Goal: Task Accomplishment & Management: Manage account settings

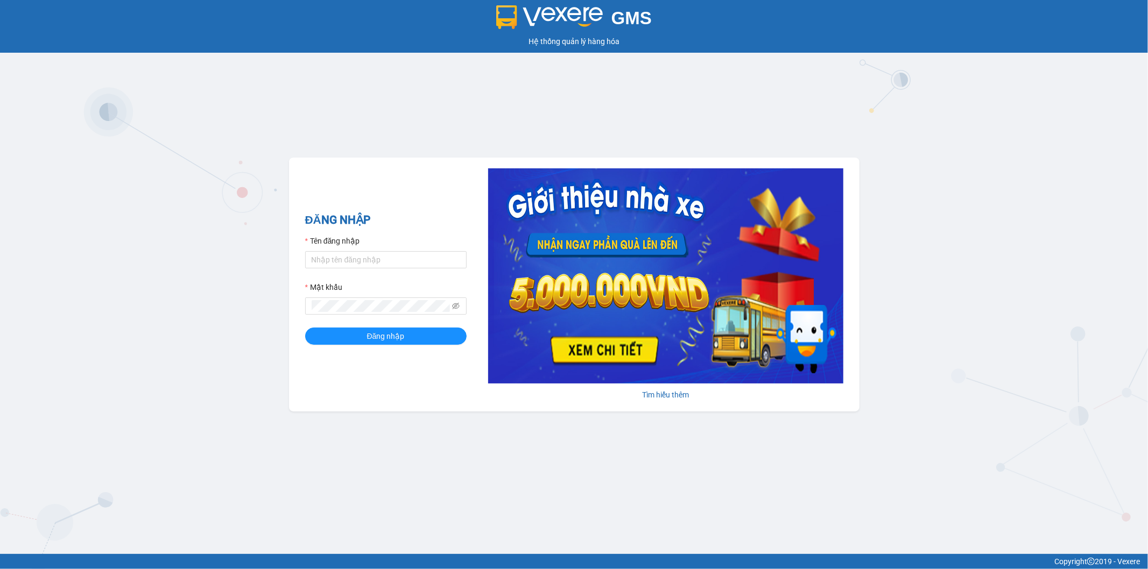
click at [399, 246] on div "Tên đăng nhập" at bounding box center [385, 243] width 161 height 16
click at [395, 251] on input "Tên đăng nhập" at bounding box center [385, 259] width 161 height 17
type input "ntnanh.thoidai"
click at [444, 341] on button "Đăng nhập" at bounding box center [385, 336] width 161 height 17
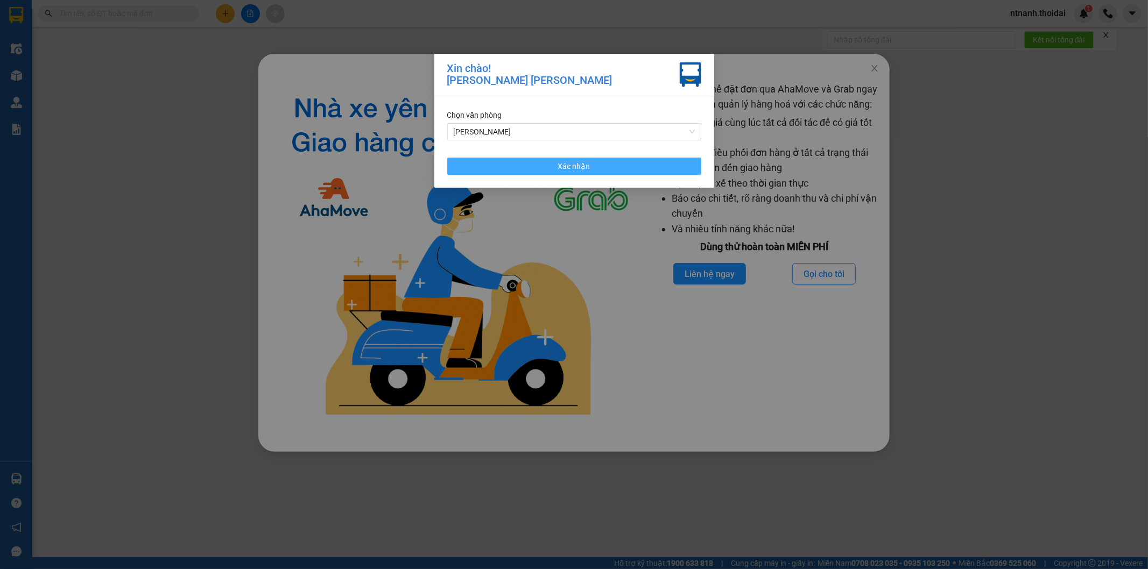
click at [522, 164] on button "Xác nhận" at bounding box center [574, 166] width 254 height 17
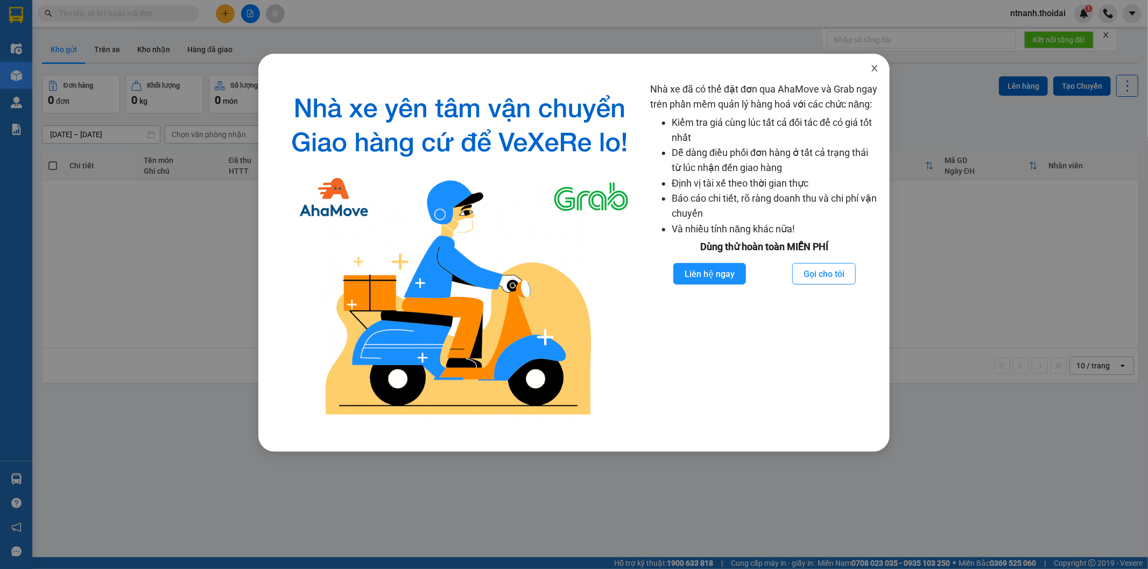
click at [881, 65] on span "Close" at bounding box center [874, 69] width 30 height 30
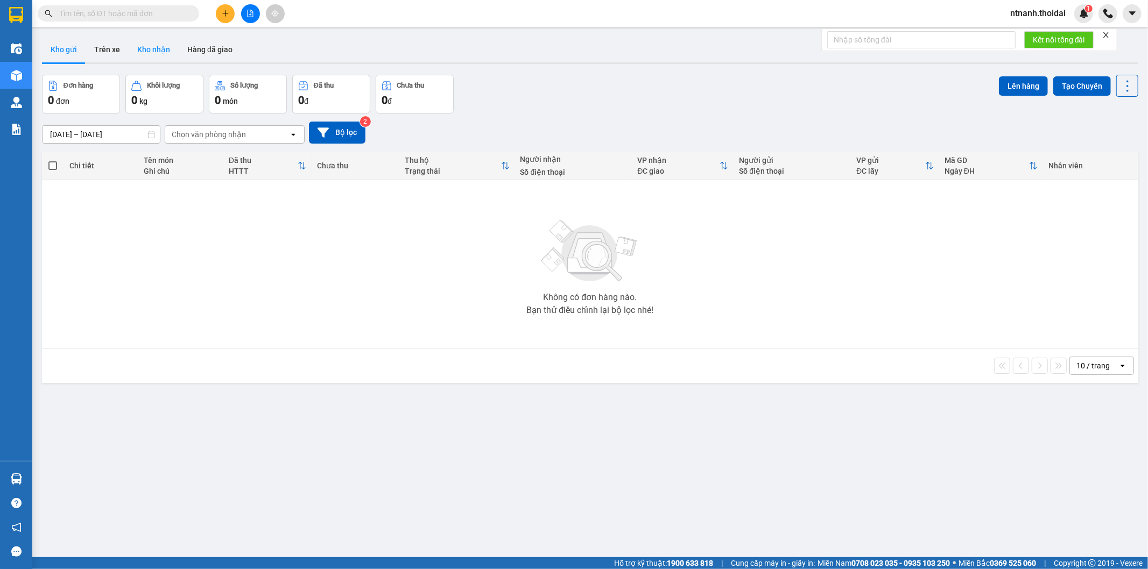
click at [144, 50] on button "Kho nhận" at bounding box center [154, 50] width 50 height 26
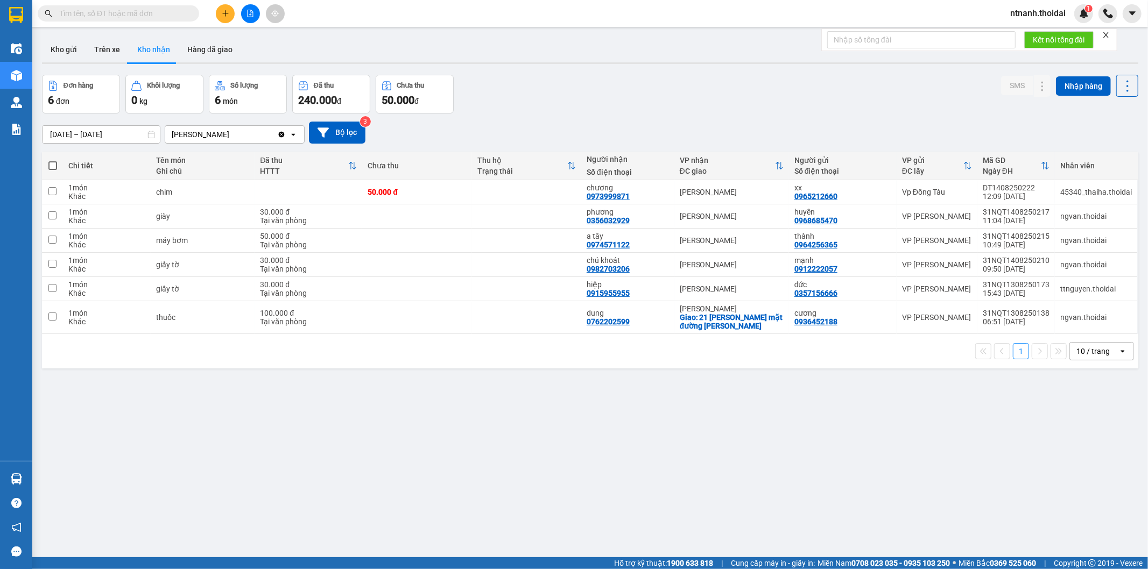
click at [100, 133] on input "[DATE] – [DATE]" at bounding box center [101, 134] width 117 height 17
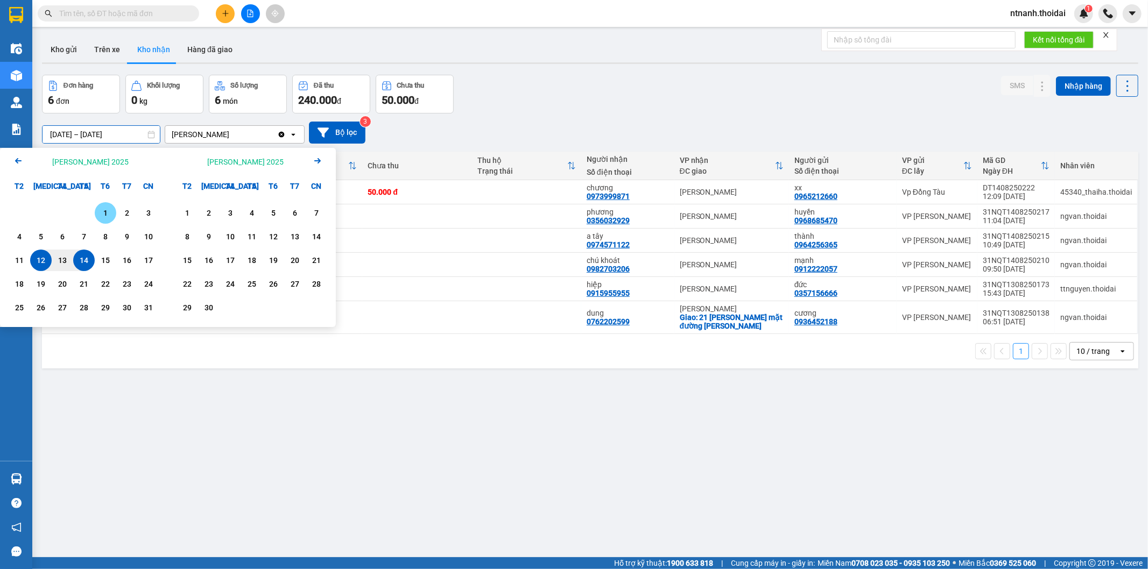
click at [106, 209] on div "1" at bounding box center [105, 213] width 15 height 13
click at [121, 138] on input "[DATE] – / /" at bounding box center [101, 134] width 117 height 17
click at [91, 260] on div "14" at bounding box center [84, 261] width 22 height 22
type input "[DATE] – [DATE]"
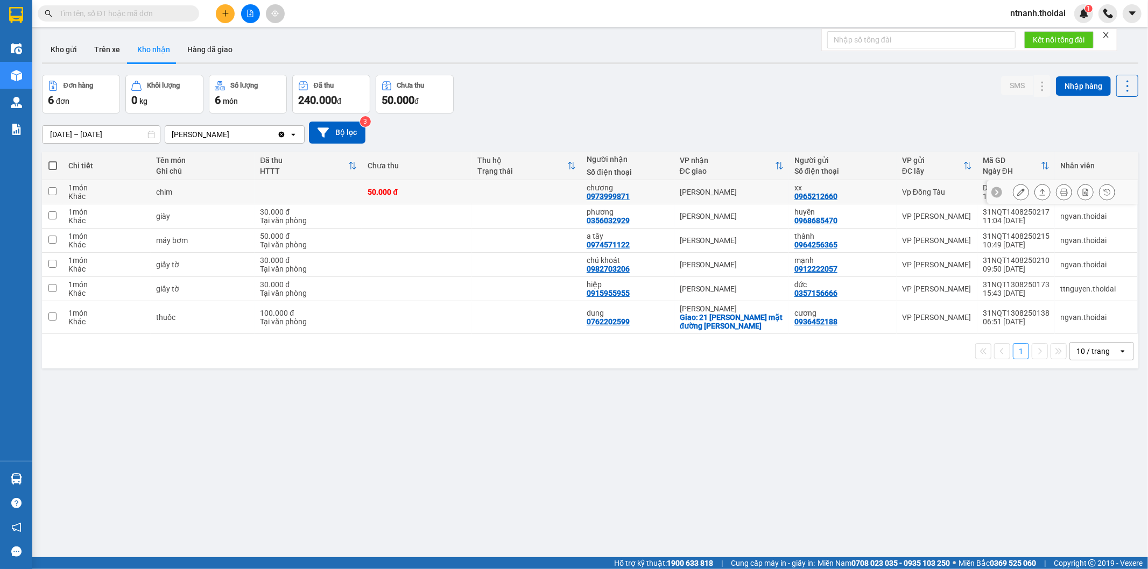
click at [567, 196] on td at bounding box center [526, 192] width 109 height 24
checkbox input "true"
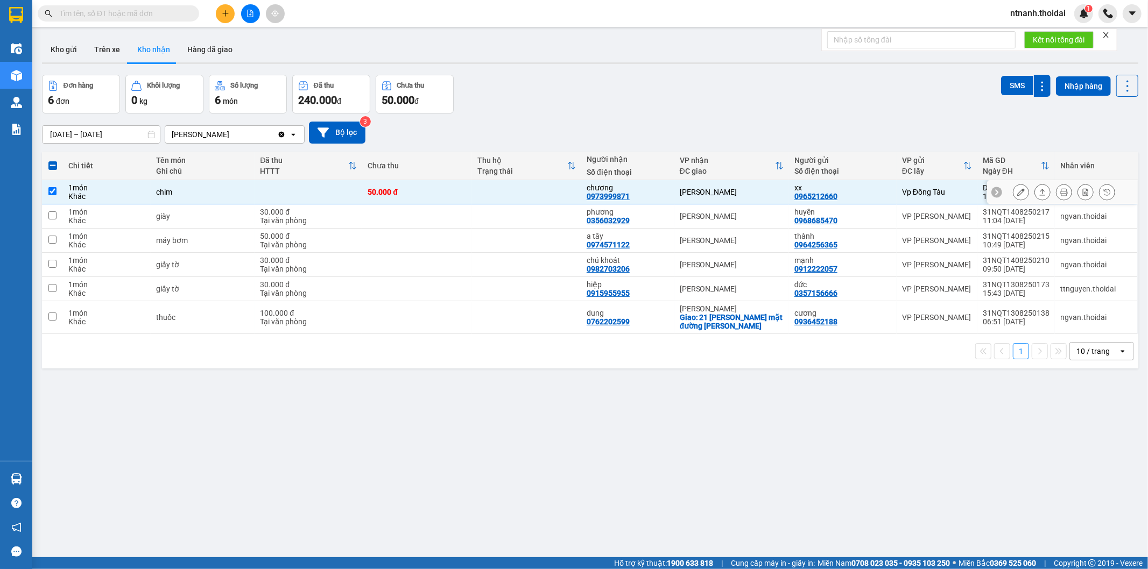
click at [1039, 192] on icon at bounding box center [1043, 192] width 8 height 8
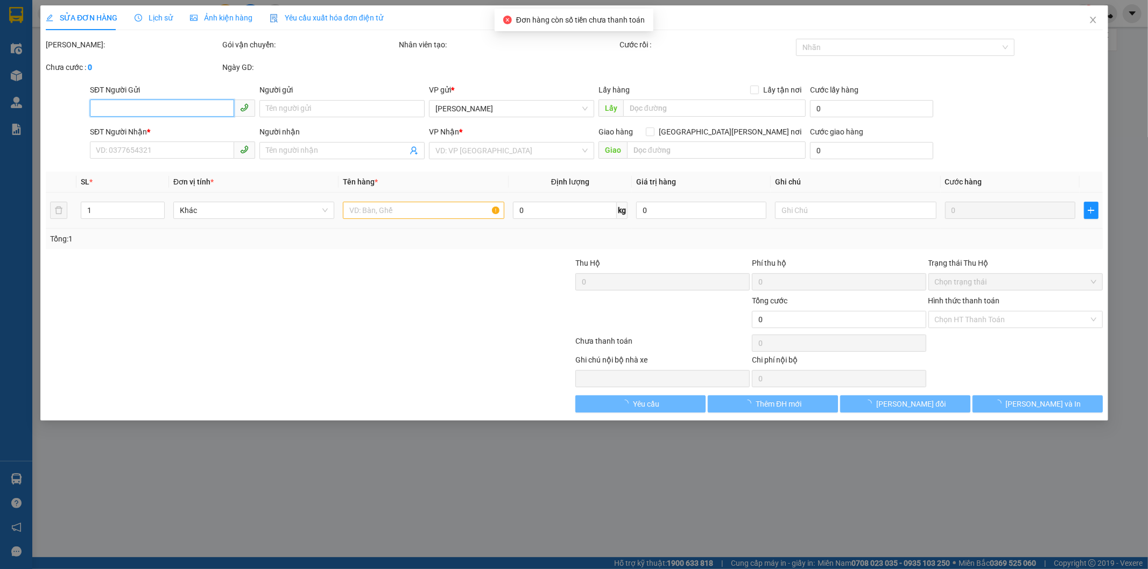
type input "0965212660"
type input "xx"
type input "0973999871"
type input "chương"
type input "50.000"
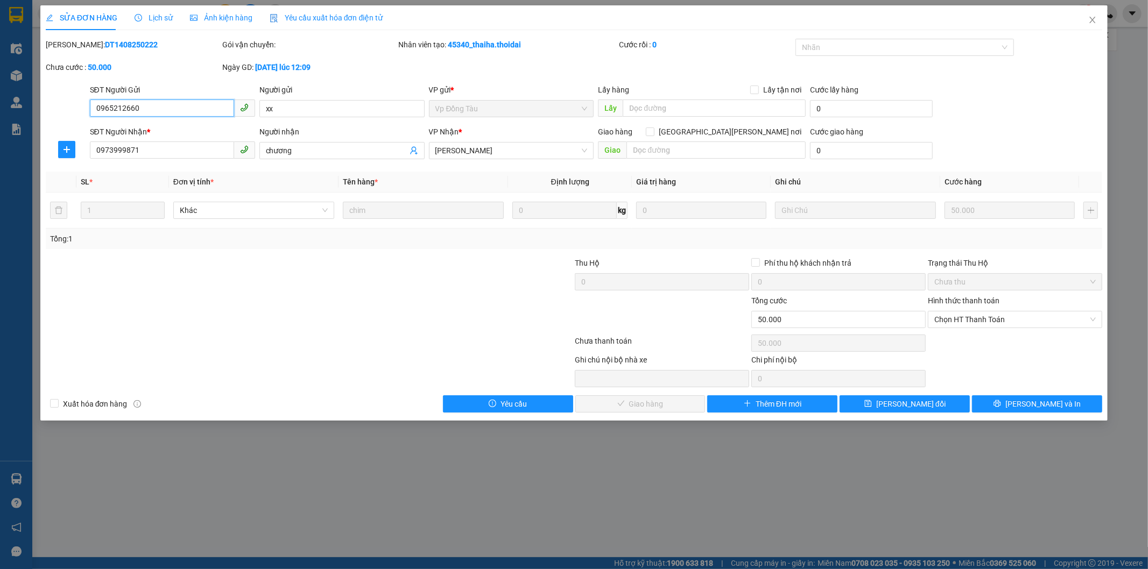
drag, startPoint x: 1050, startPoint y: 314, endPoint x: 1044, endPoint y: 330, distance: 17.2
click at [1048, 314] on span "Chọn HT Thanh Toán" at bounding box center [1014, 320] width 161 height 16
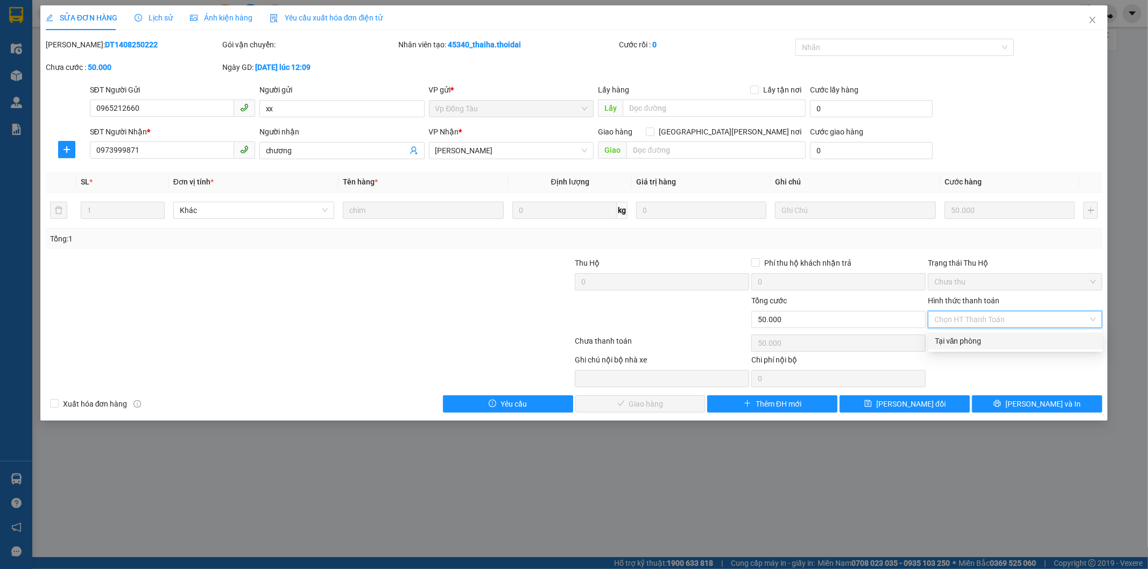
click at [1043, 333] on div "Tại văn phòng" at bounding box center [1015, 341] width 174 height 17
type input "0"
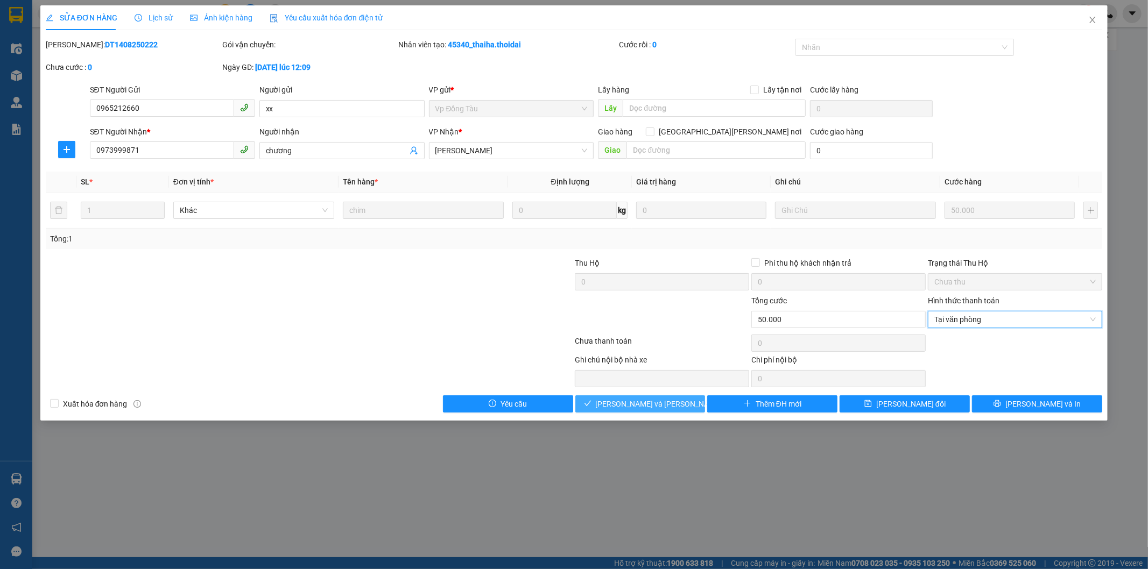
click at [689, 401] on button "[PERSON_NAME] và [PERSON_NAME] hàng" at bounding box center [640, 404] width 130 height 17
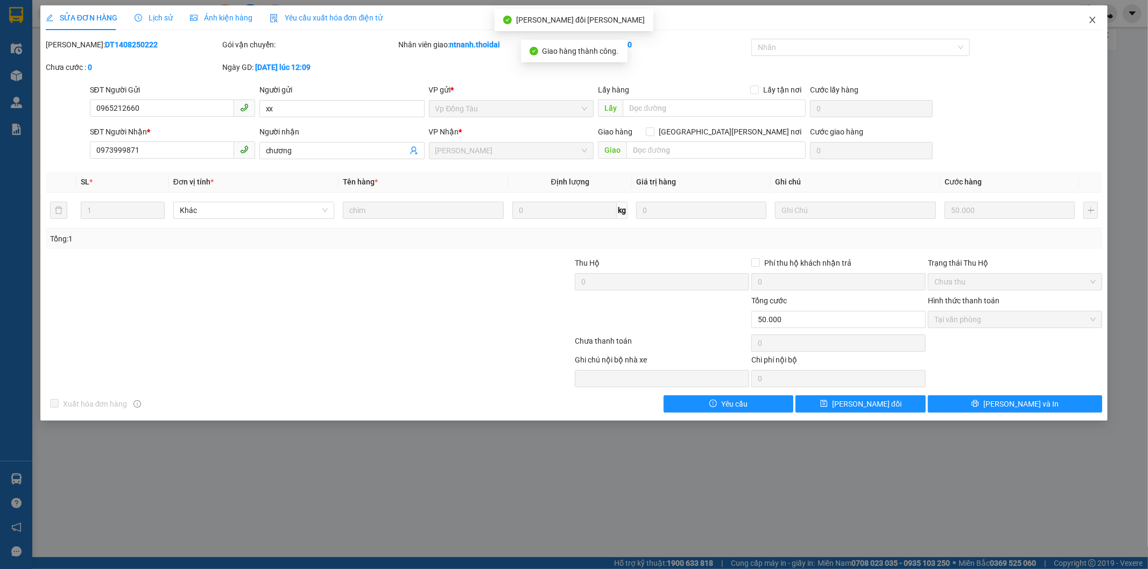
click at [1091, 23] on icon "close" at bounding box center [1092, 20] width 9 height 9
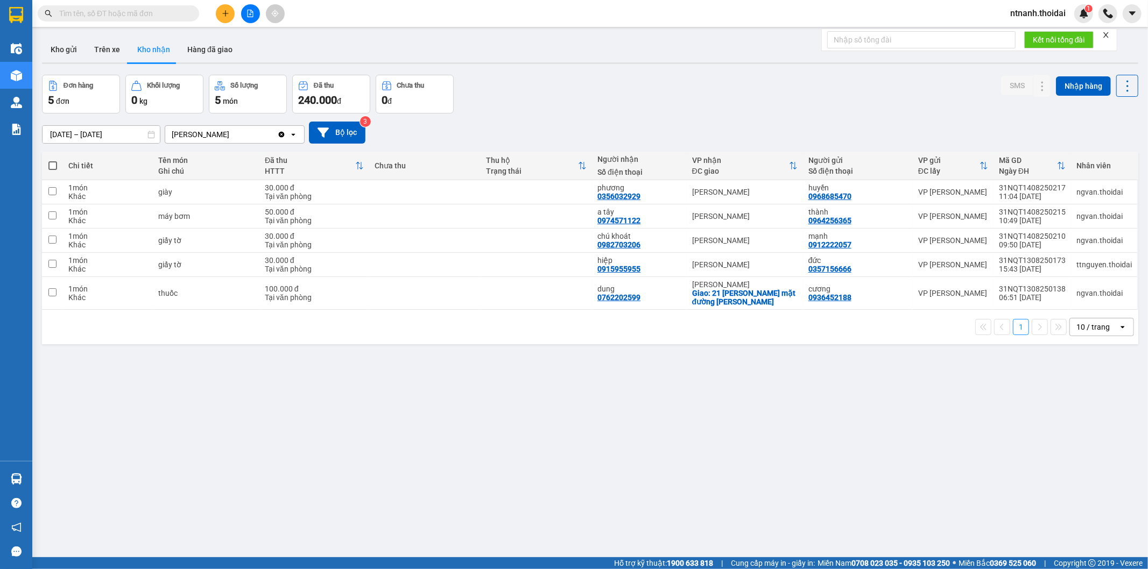
click at [114, 35] on div "ver 1.8.138 Kho gửi Trên xe [PERSON_NAME] Hàng đã [PERSON_NAME] hàng 5 đơn [PER…" at bounding box center [590, 316] width 1105 height 569
click at [114, 41] on button "Trên xe" at bounding box center [107, 50] width 43 height 26
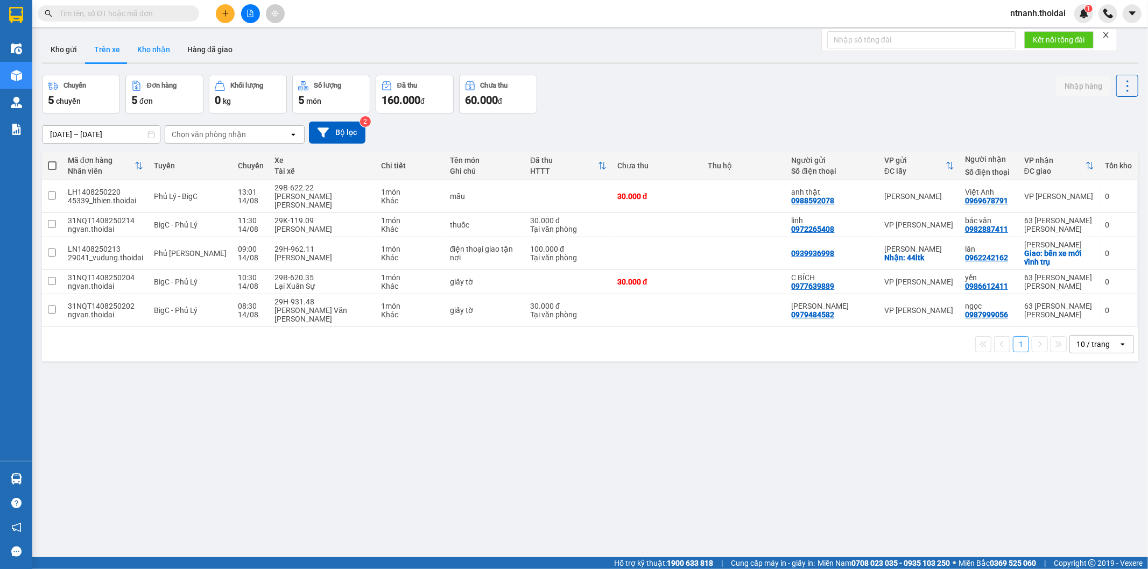
click at [157, 57] on button "Kho nhận" at bounding box center [154, 50] width 50 height 26
type input "[DATE] – [DATE]"
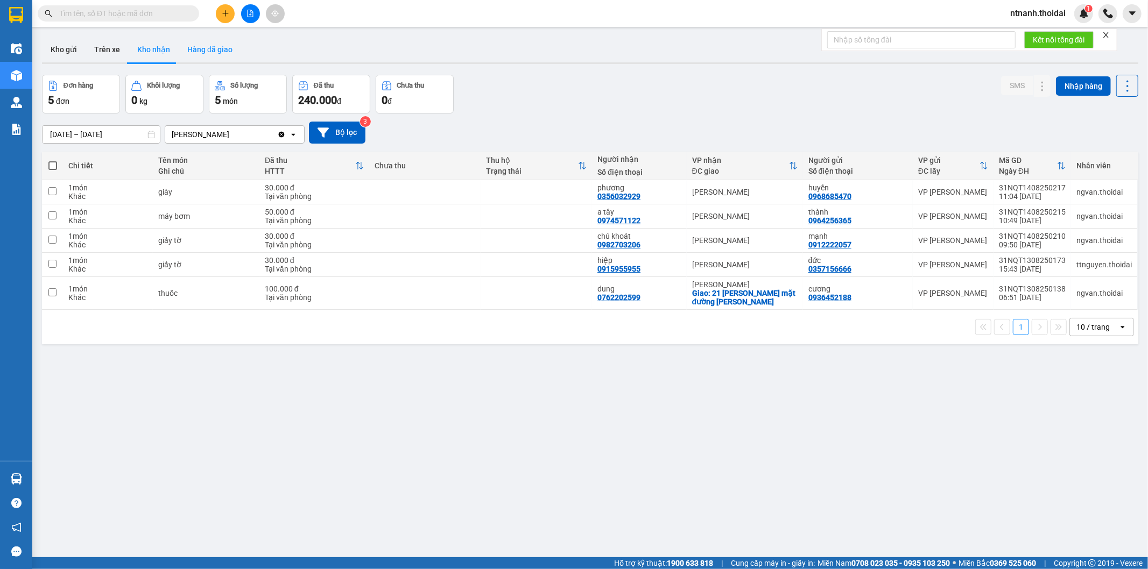
click at [224, 51] on button "Hàng đã giao" at bounding box center [210, 50] width 62 height 26
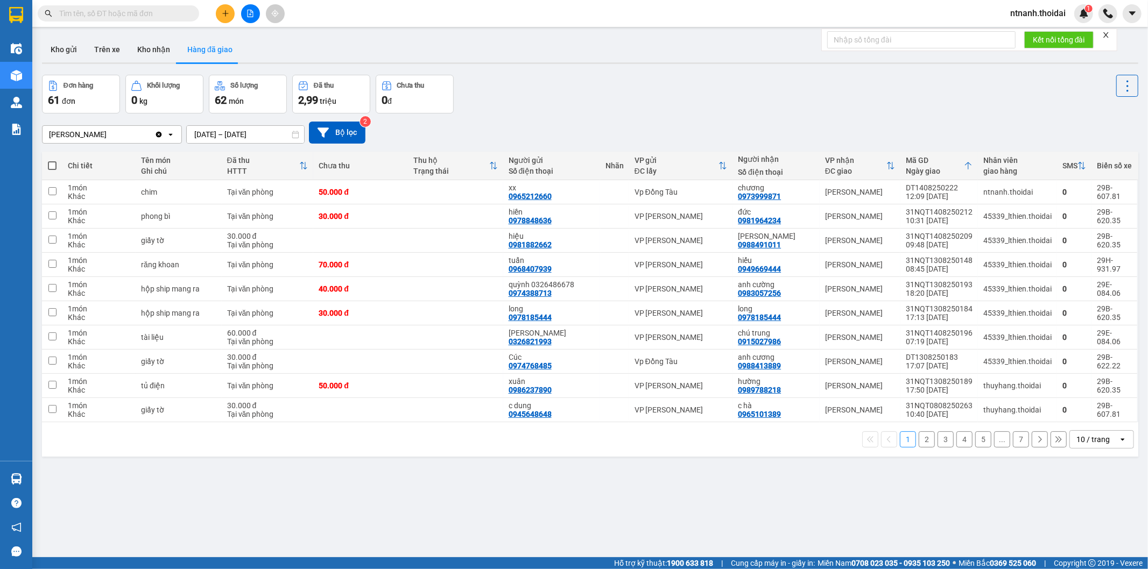
click at [926, 442] on button "2" at bounding box center [927, 440] width 16 height 16
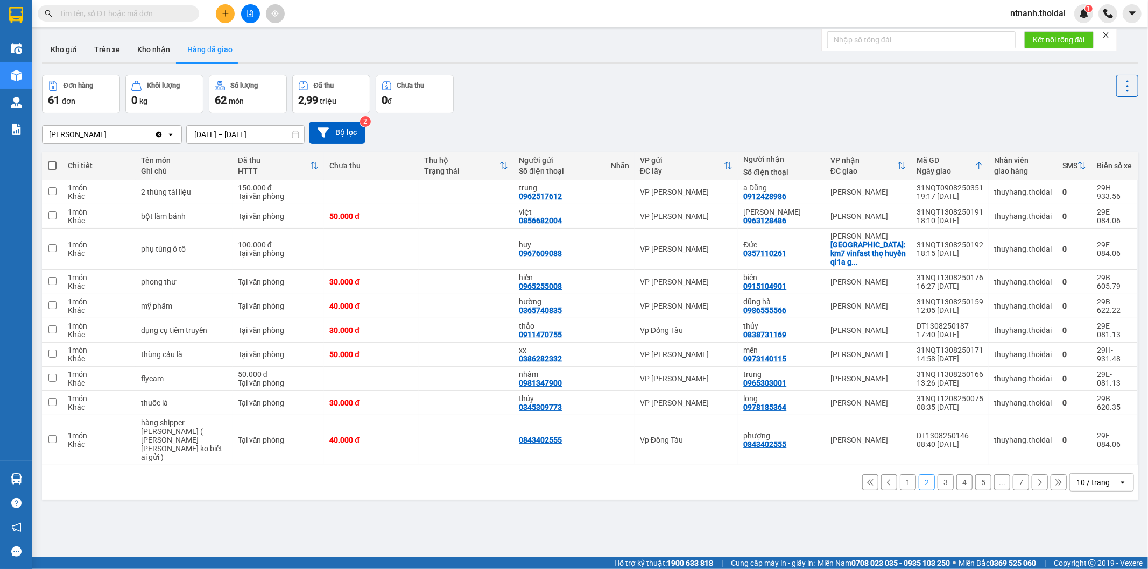
click at [938, 475] on button "3" at bounding box center [946, 483] width 16 height 16
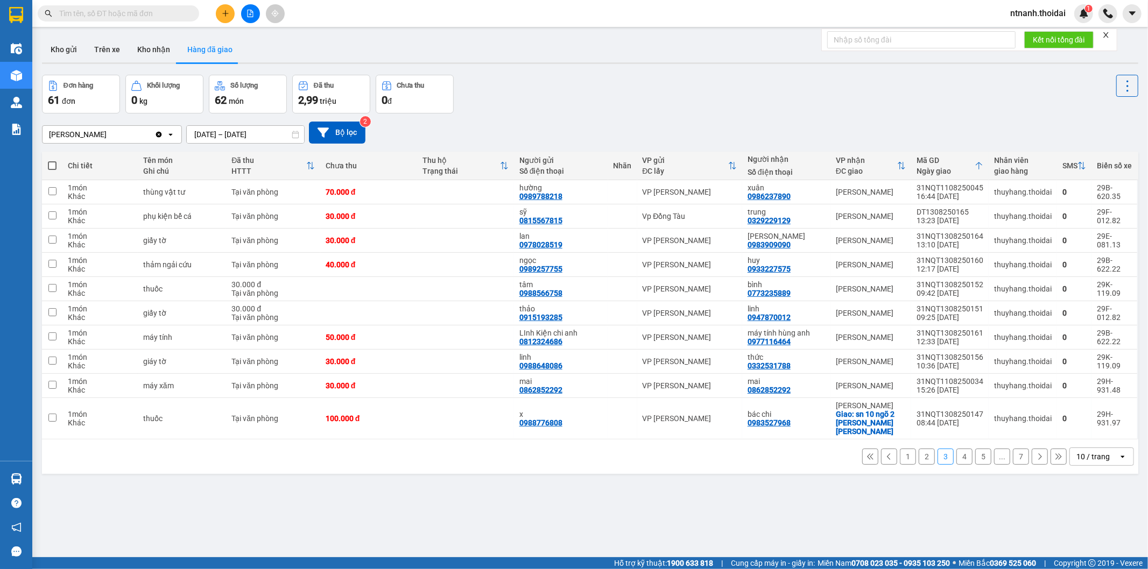
click at [946, 448] on div "1 2 3 4 5 ... 7 10 / trang open" at bounding box center [590, 457] width 1088 height 18
click at [956, 449] on button "4" at bounding box center [964, 457] width 16 height 16
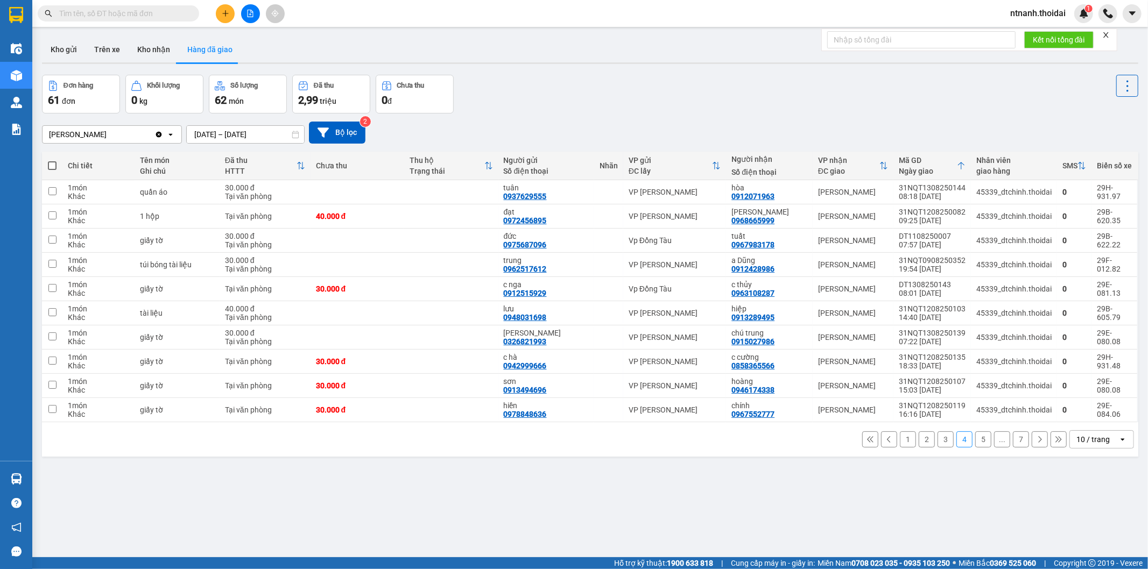
click at [975, 442] on button "5" at bounding box center [983, 440] width 16 height 16
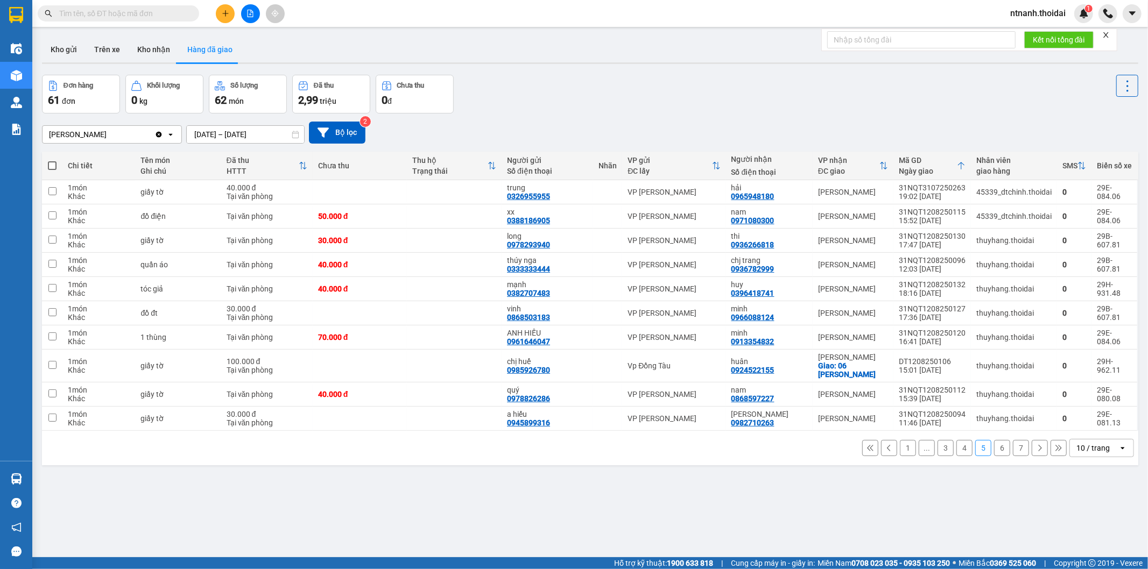
click at [900, 447] on button "1" at bounding box center [908, 448] width 16 height 16
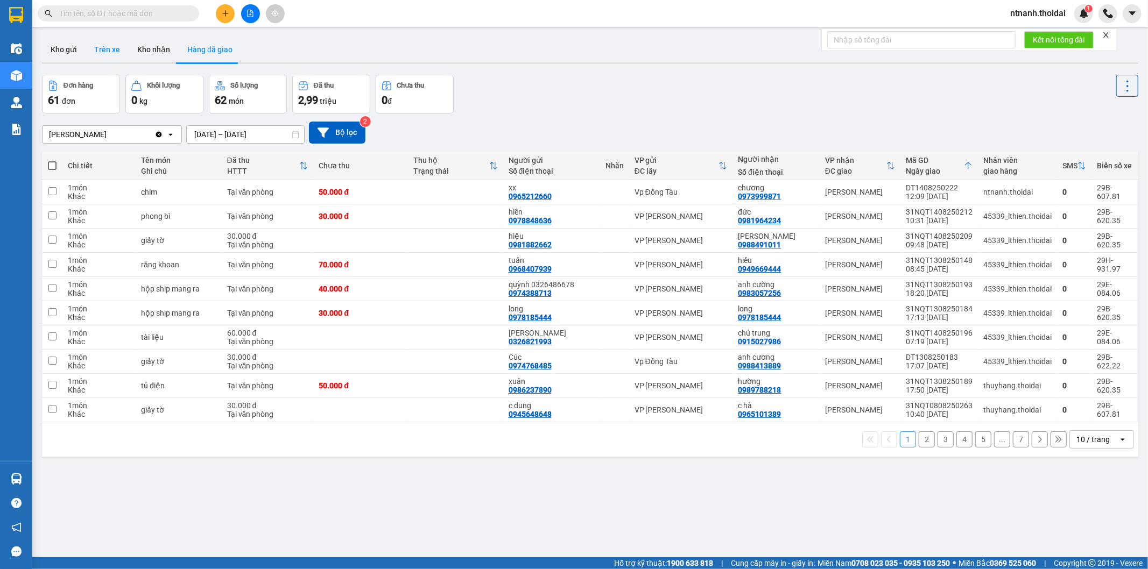
click at [104, 51] on button "Trên xe" at bounding box center [107, 50] width 43 height 26
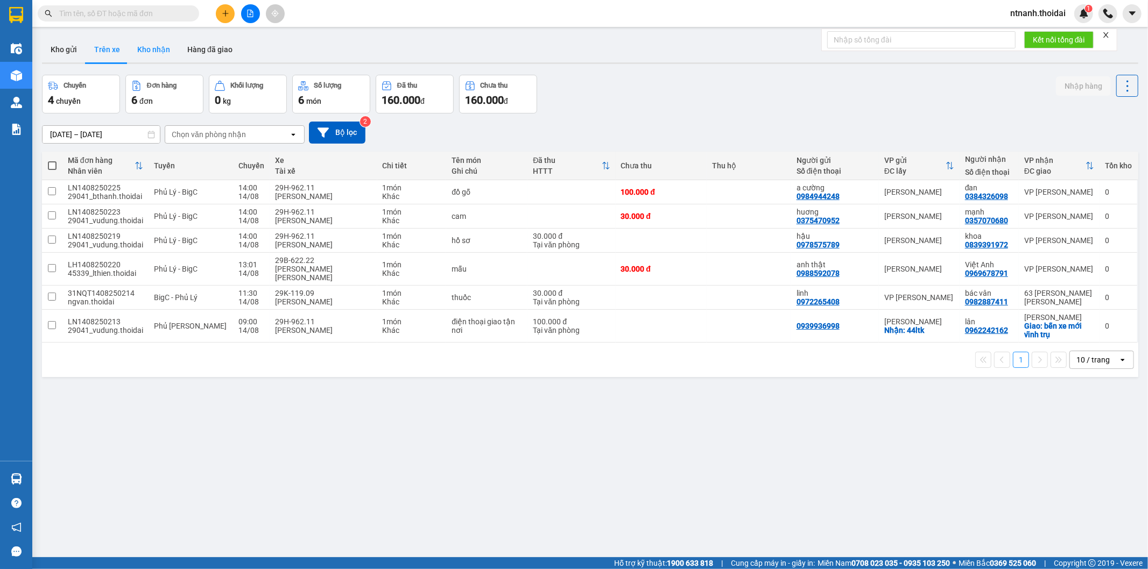
click at [146, 48] on button "Kho nhận" at bounding box center [154, 50] width 50 height 26
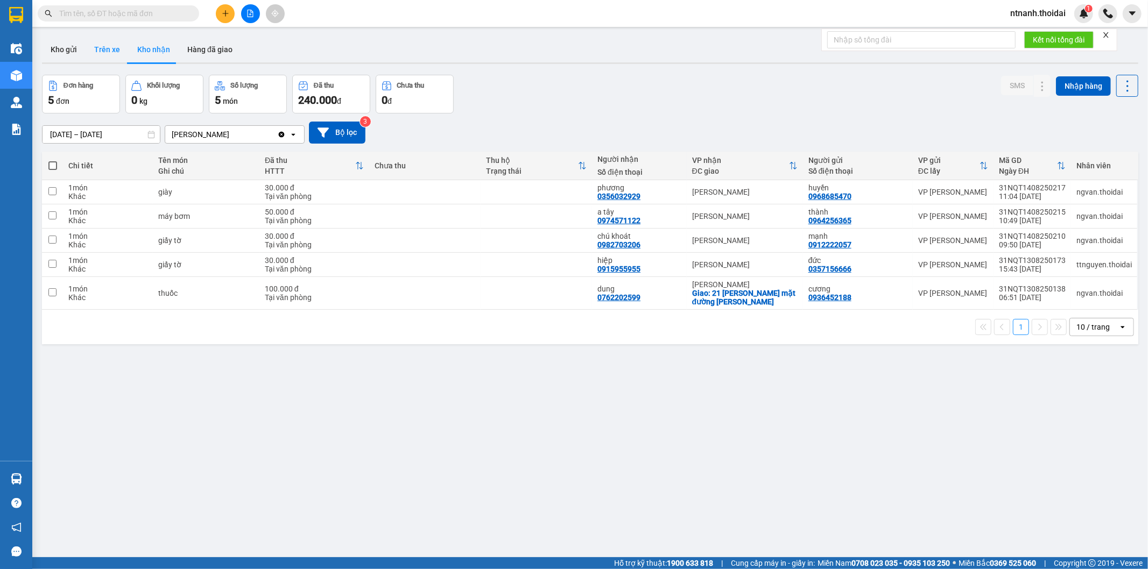
click at [113, 48] on button "Trên xe" at bounding box center [107, 50] width 43 height 26
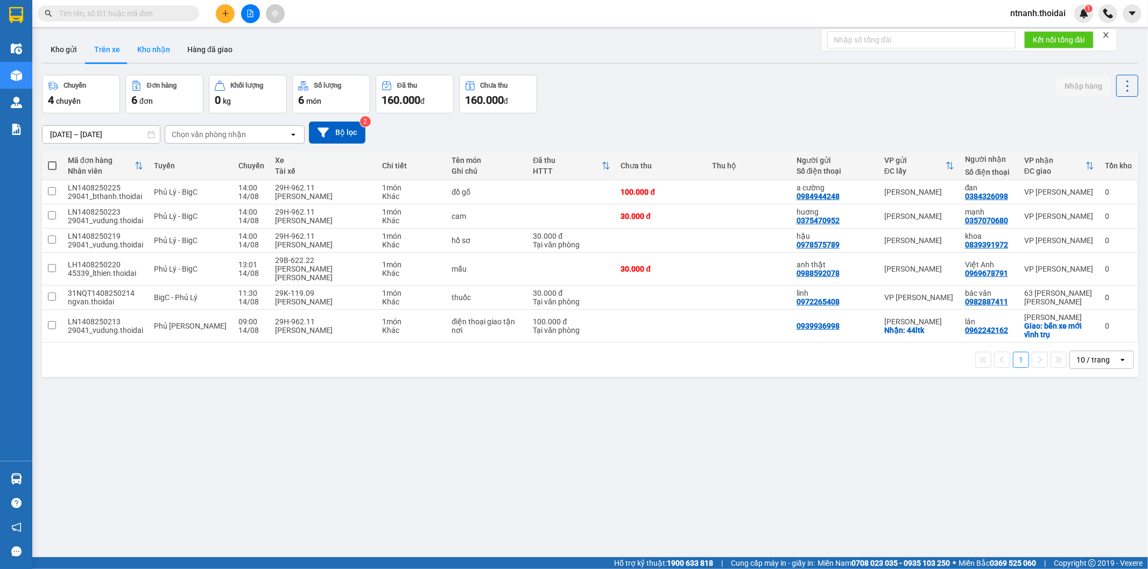
click at [174, 50] on button "Kho nhận" at bounding box center [154, 50] width 50 height 26
type input "[DATE] – [DATE]"
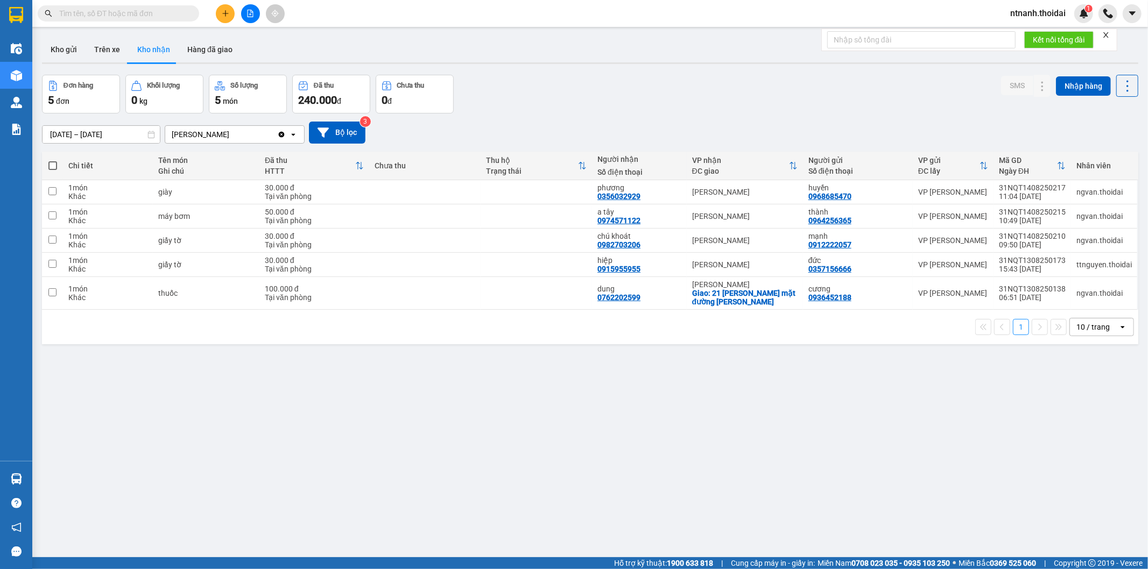
click at [750, 450] on div "ver 1.8.138 Kho gửi Trên xe [PERSON_NAME] Hàng đã [PERSON_NAME] hàng 5 đơn [PER…" at bounding box center [590, 316] width 1105 height 569
click at [1035, 301] on button at bounding box center [1042, 293] width 15 height 19
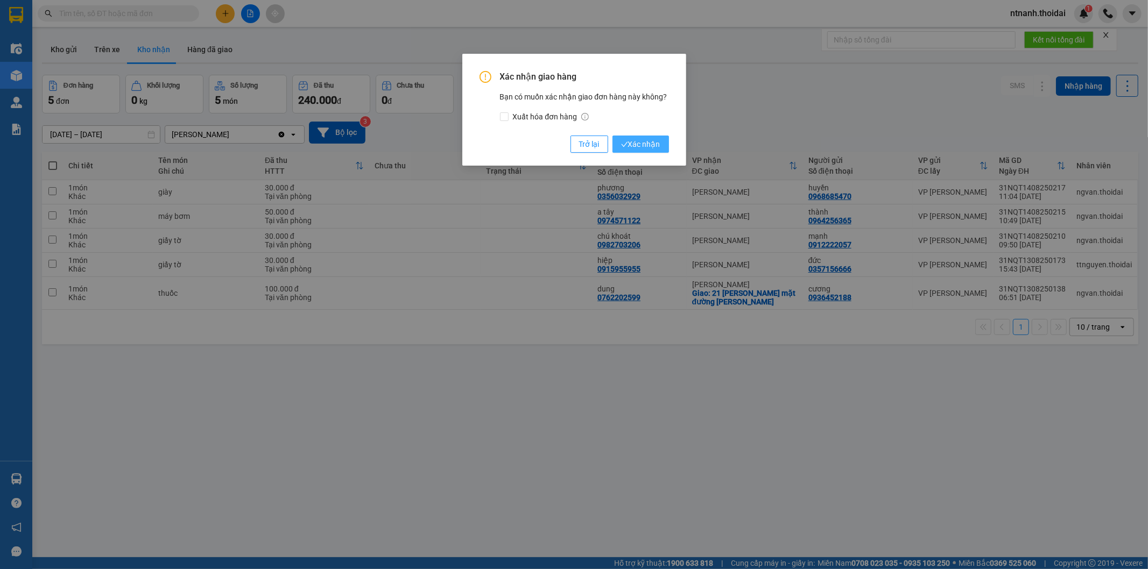
click at [633, 149] on span "Xác nhận" at bounding box center [640, 144] width 39 height 12
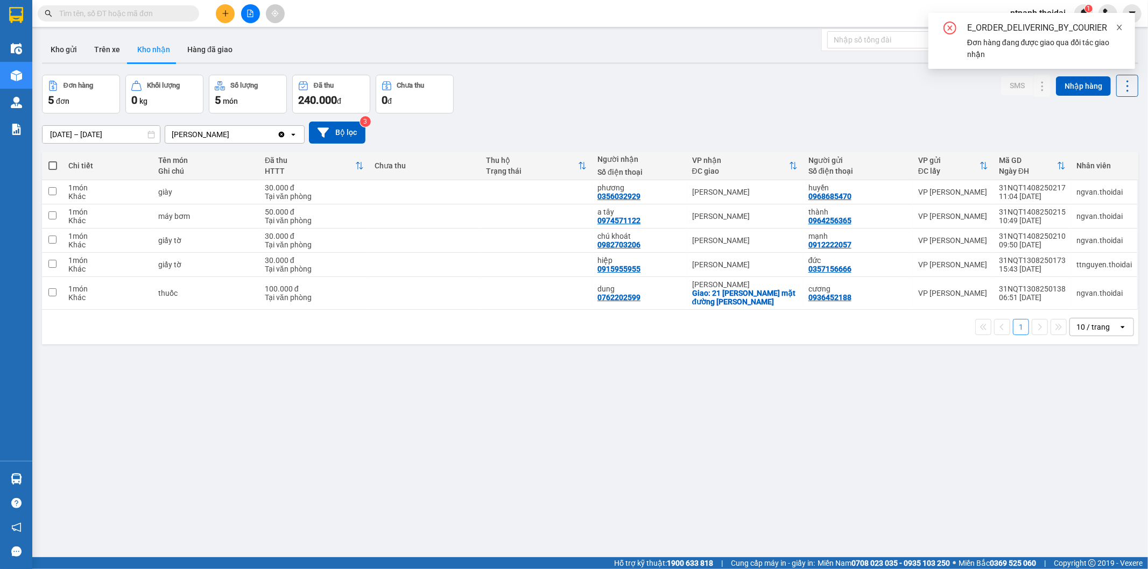
click at [1116, 24] on icon "close" at bounding box center [1120, 28] width 8 height 8
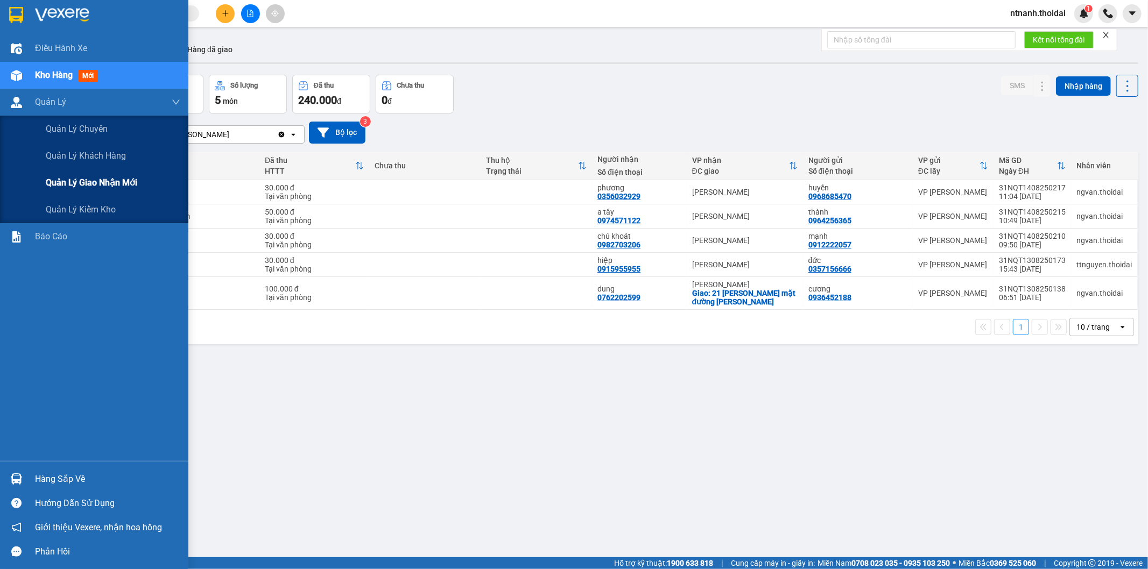
click at [129, 179] on span "Quản lý giao nhận mới" at bounding box center [91, 182] width 91 height 13
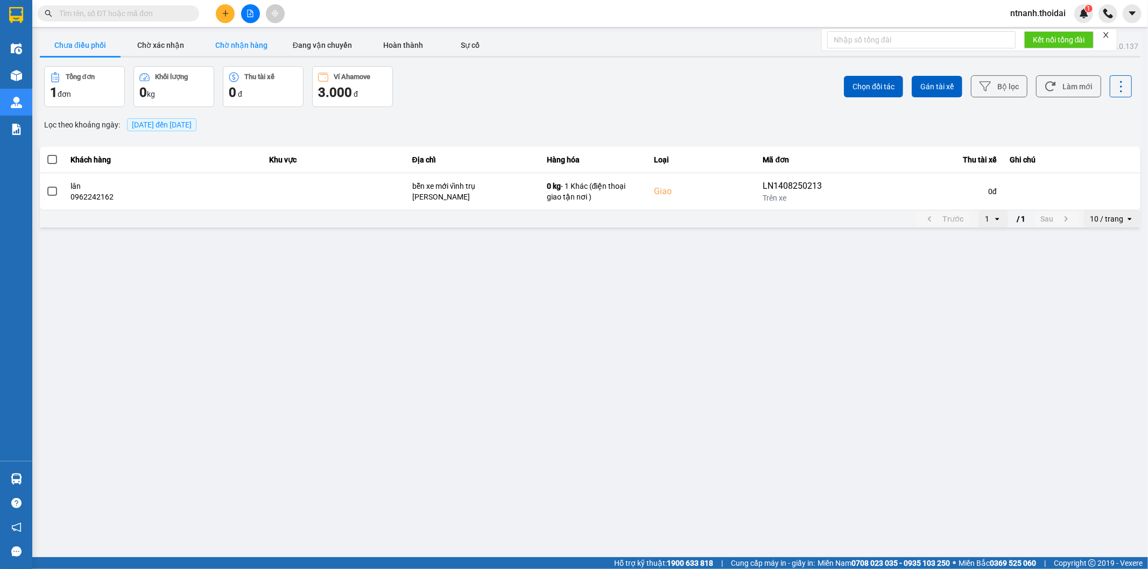
click at [244, 45] on button "Chờ nhận hàng" at bounding box center [241, 45] width 81 height 22
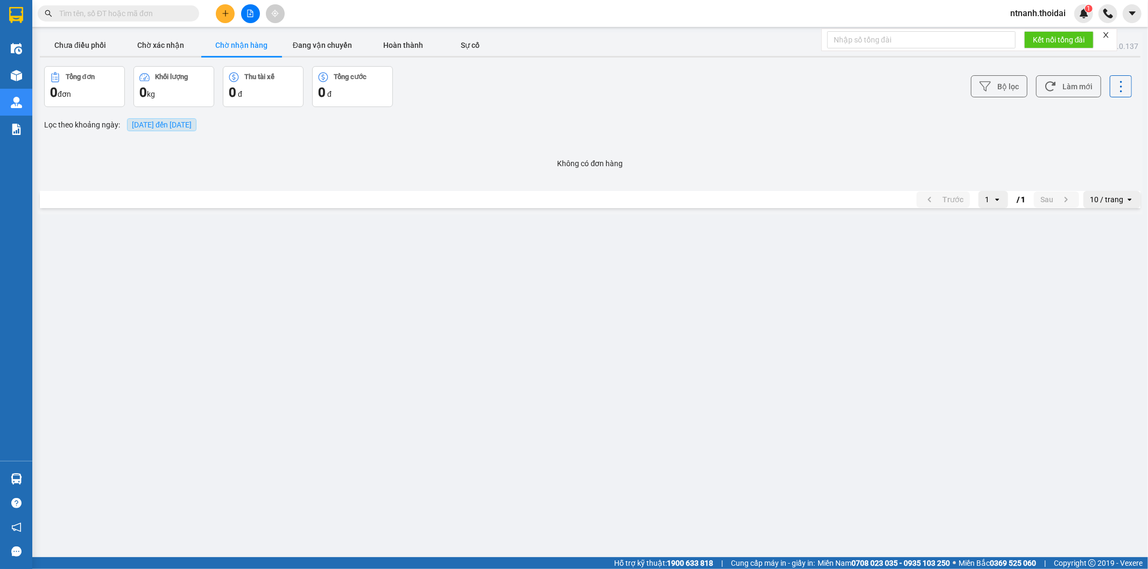
click at [186, 127] on span "[DATE] đến [DATE]" at bounding box center [162, 125] width 60 height 9
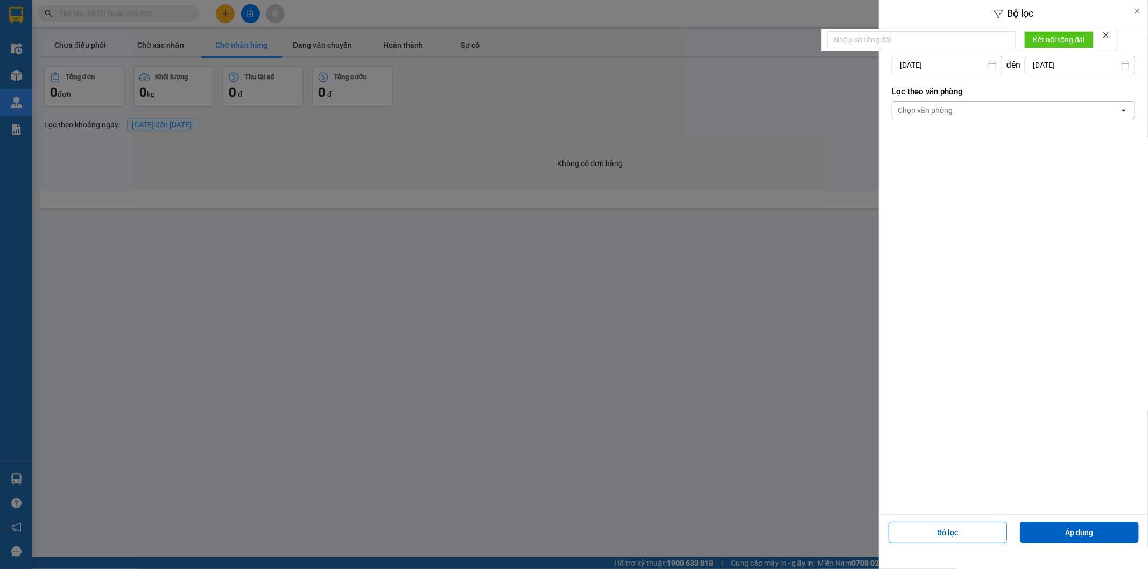
click at [954, 61] on input "[DATE]" at bounding box center [946, 65] width 109 height 17
click at [934, 192] on div "13" at bounding box center [941, 191] width 15 height 13
type input "[DATE]"
drag, startPoint x: 1052, startPoint y: 530, endPoint x: 1072, endPoint y: 471, distance: 61.8
click at [1053, 531] on button "Áp dụng" at bounding box center [1079, 533] width 119 height 22
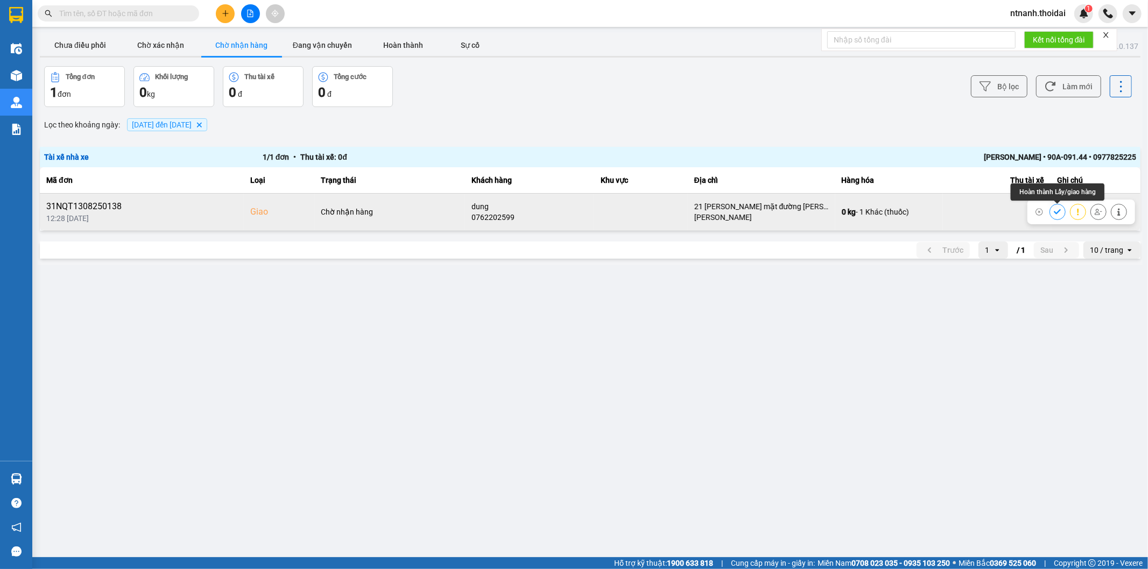
click at [1063, 210] on button at bounding box center [1057, 211] width 15 height 19
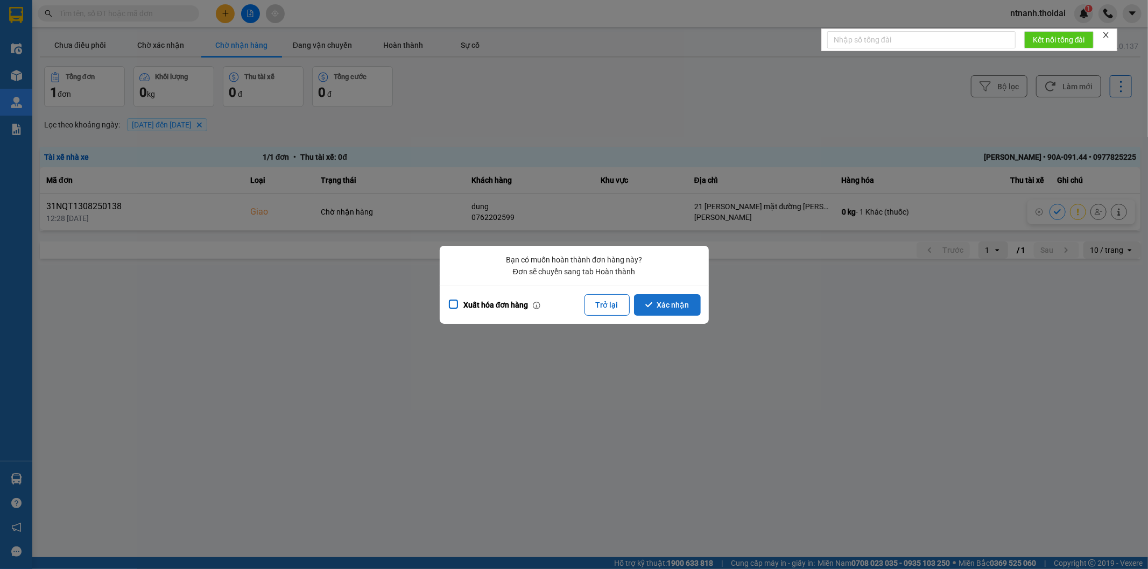
click at [675, 305] on button "Xác nhận" at bounding box center [667, 305] width 67 height 22
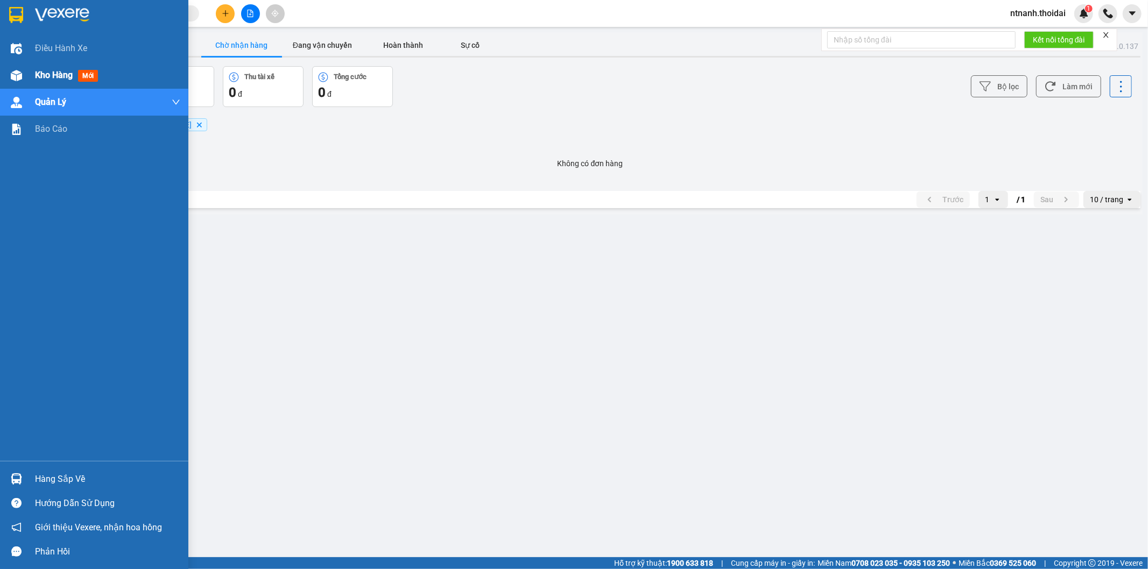
click at [27, 76] on div "Kho hàng mới" at bounding box center [94, 75] width 188 height 27
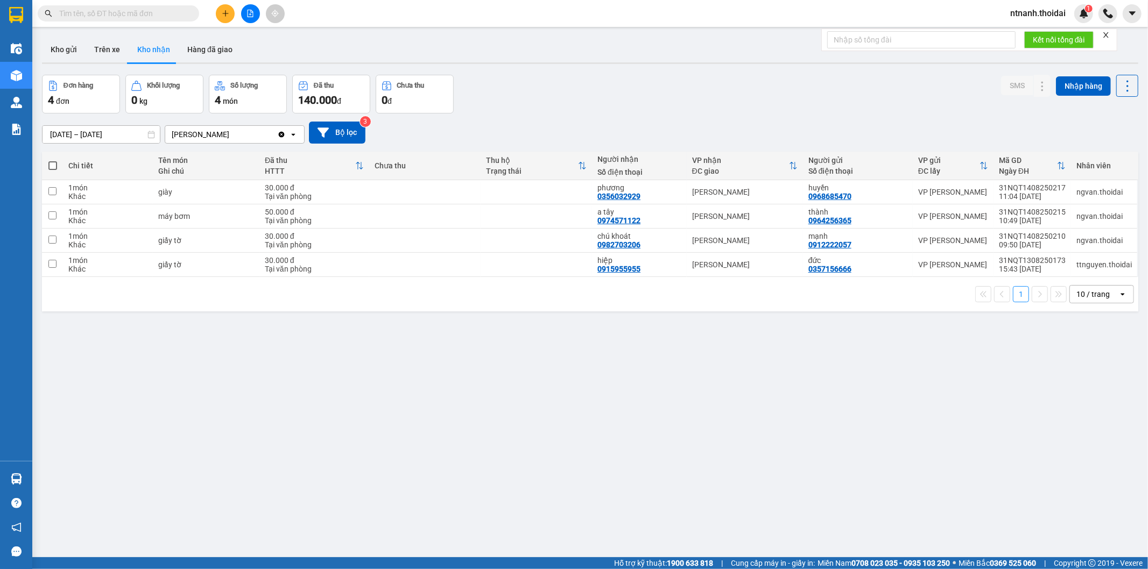
click at [221, 13] on button at bounding box center [225, 13] width 19 height 19
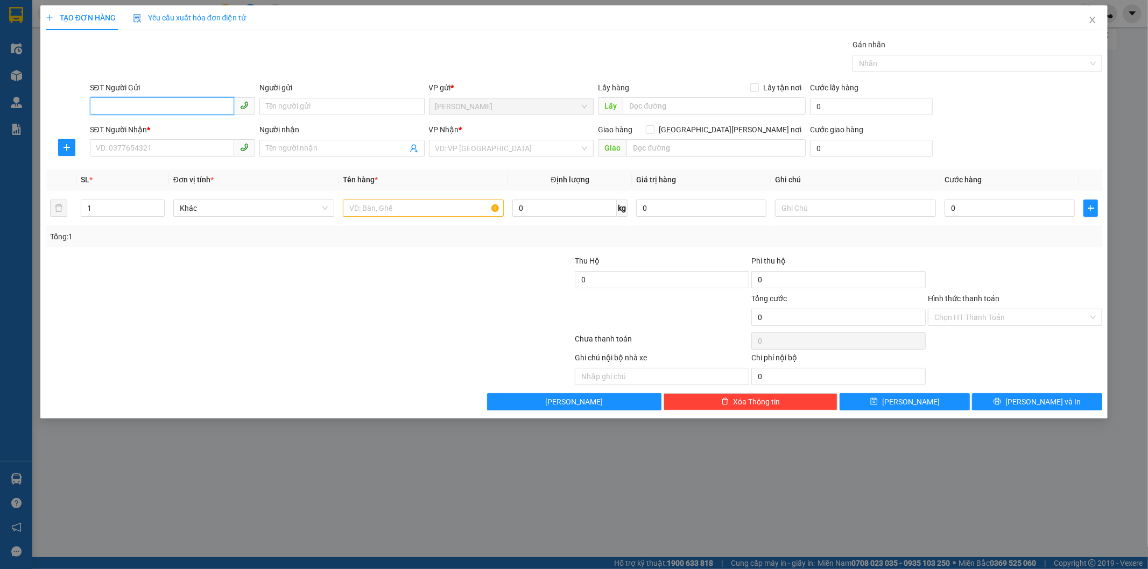
click at [155, 106] on input "SĐT Người Gửi" at bounding box center [162, 105] width 144 height 17
type input "0817124411"
click at [370, 112] on input "Người gửi" at bounding box center [341, 106] width 165 height 17
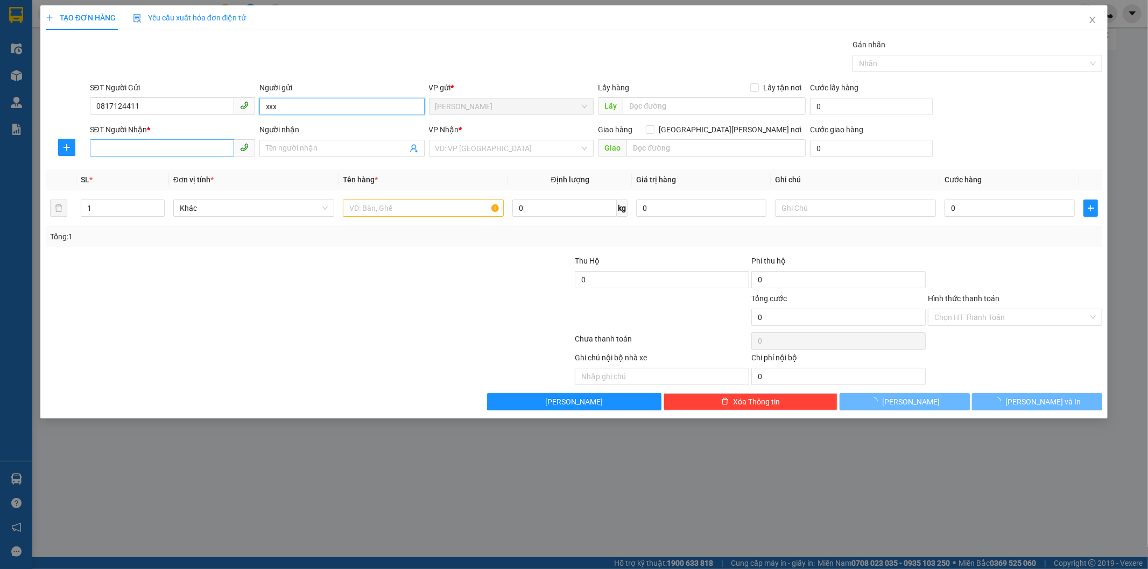
type input "xxx"
click at [163, 154] on input "SĐT Người Nhận *" at bounding box center [162, 147] width 144 height 17
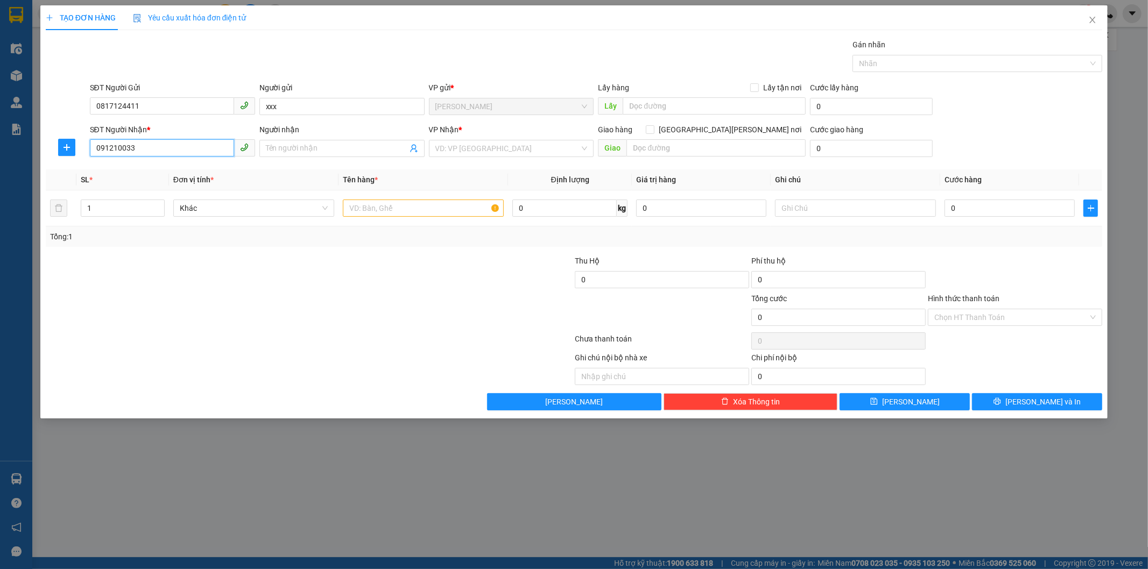
type input "0912100330"
click at [185, 164] on div "0912100330 - diệp anh" at bounding box center [172, 170] width 152 height 12
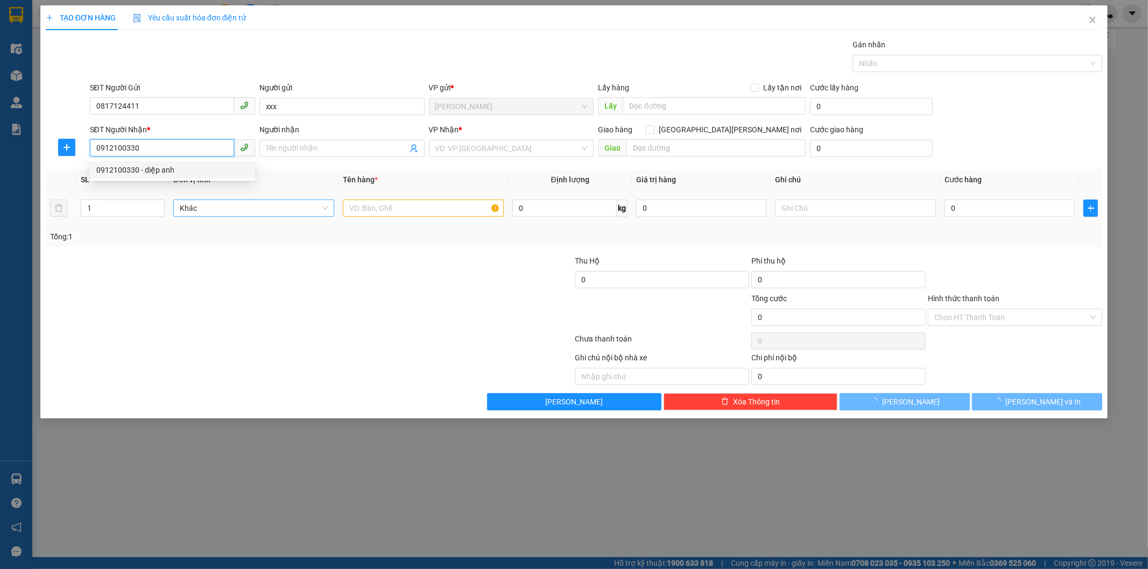
type input "diệp anh"
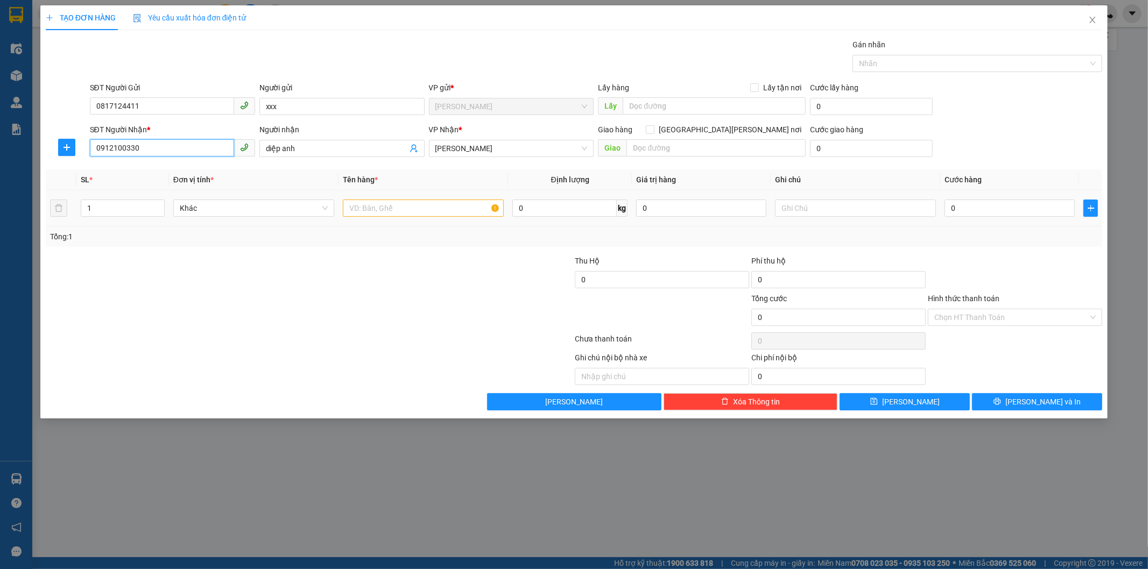
type input "0912100330"
click at [418, 210] on input "text" at bounding box center [423, 208] width 161 height 17
type input "bánh"
click at [950, 205] on input "0" at bounding box center [1009, 208] width 130 height 17
type input "5"
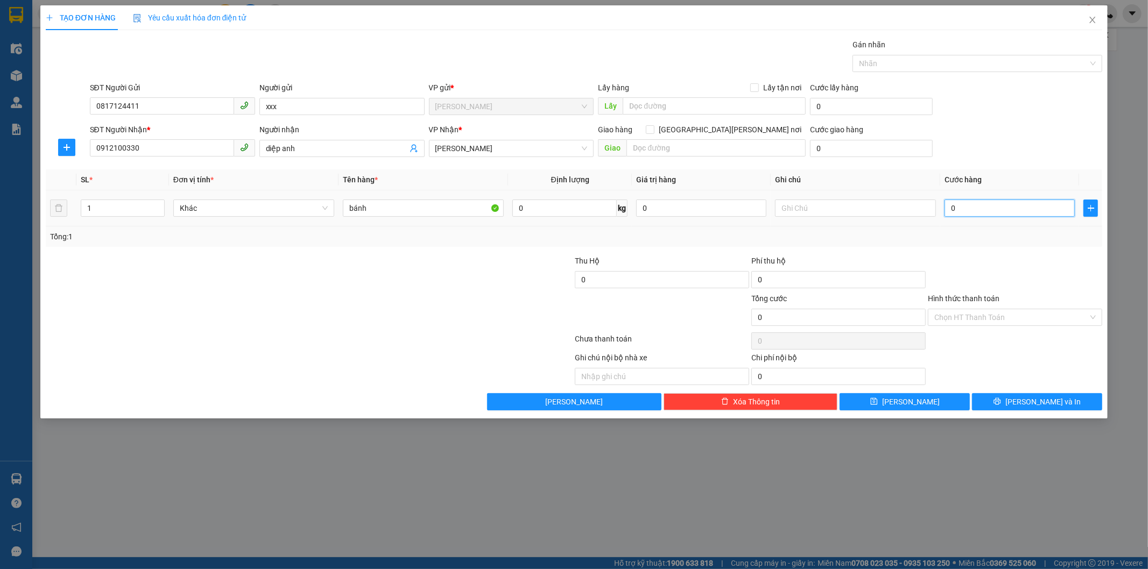
type input "5"
type input "50"
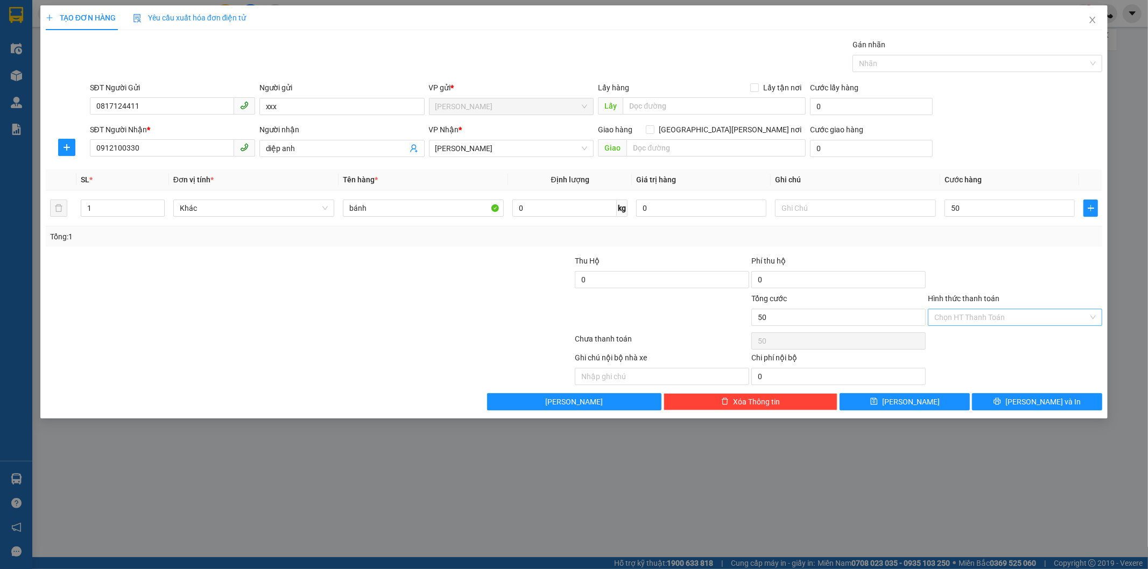
type input "50.000"
click at [988, 318] on input "Hình thức thanh toán" at bounding box center [1011, 317] width 154 height 16
click at [1028, 330] on div "Tại văn phòng" at bounding box center [1015, 338] width 174 height 17
type input "0"
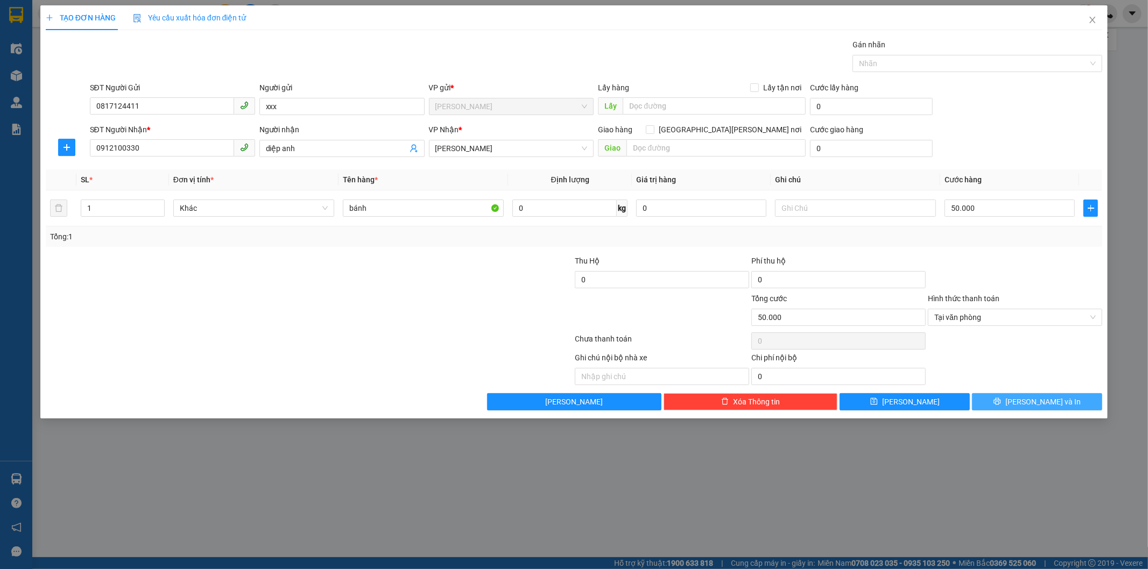
click at [1040, 395] on button "[PERSON_NAME] và In" at bounding box center [1037, 401] width 130 height 17
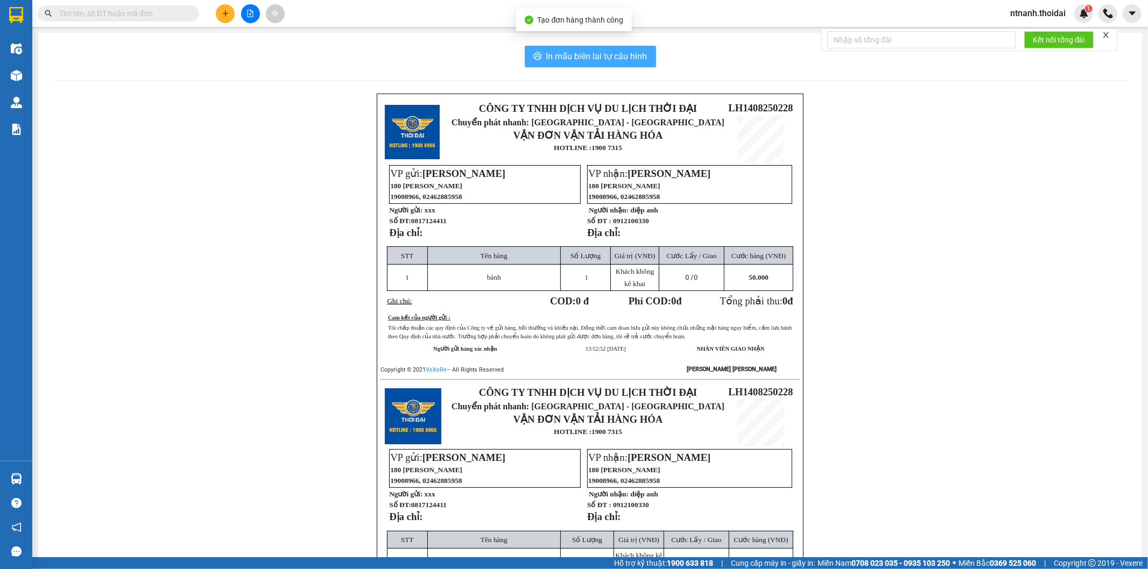
click at [616, 50] on span "In mẫu biên lai tự cấu hình" at bounding box center [596, 56] width 101 height 13
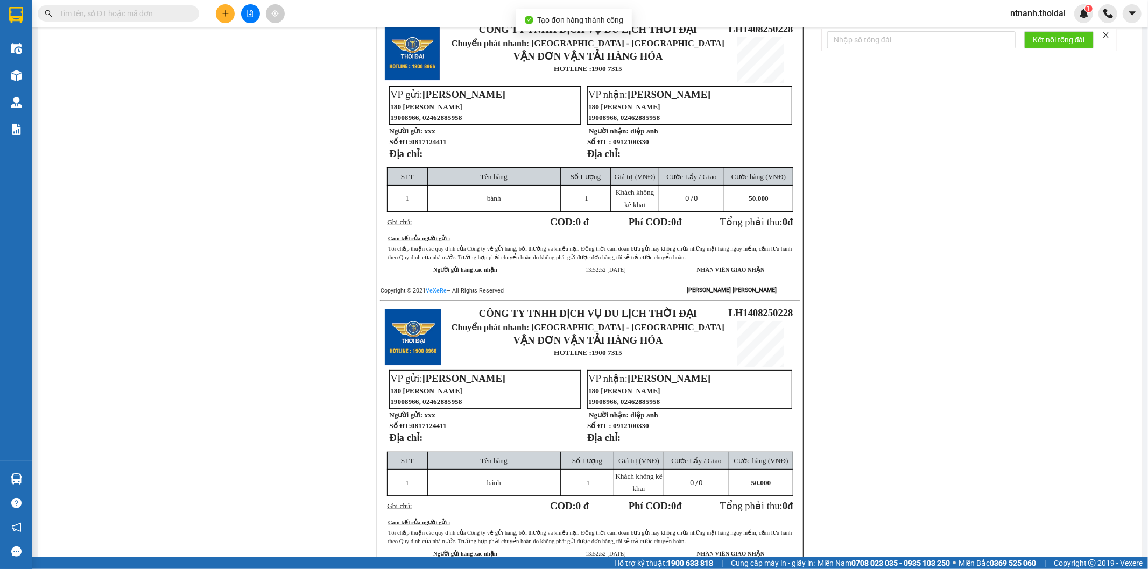
scroll to position [139, 0]
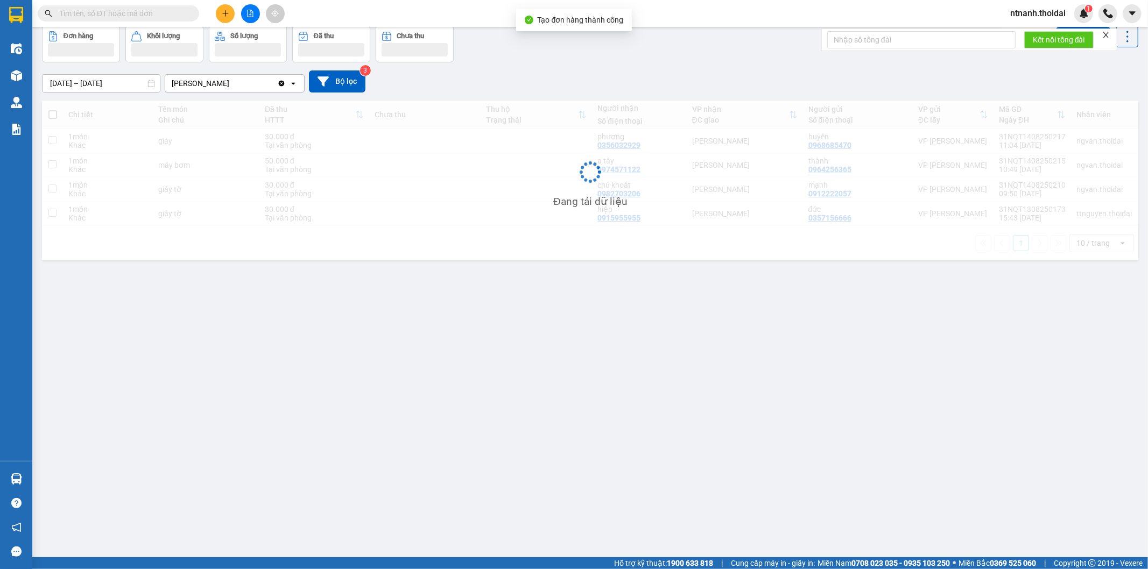
scroll to position [50, 0]
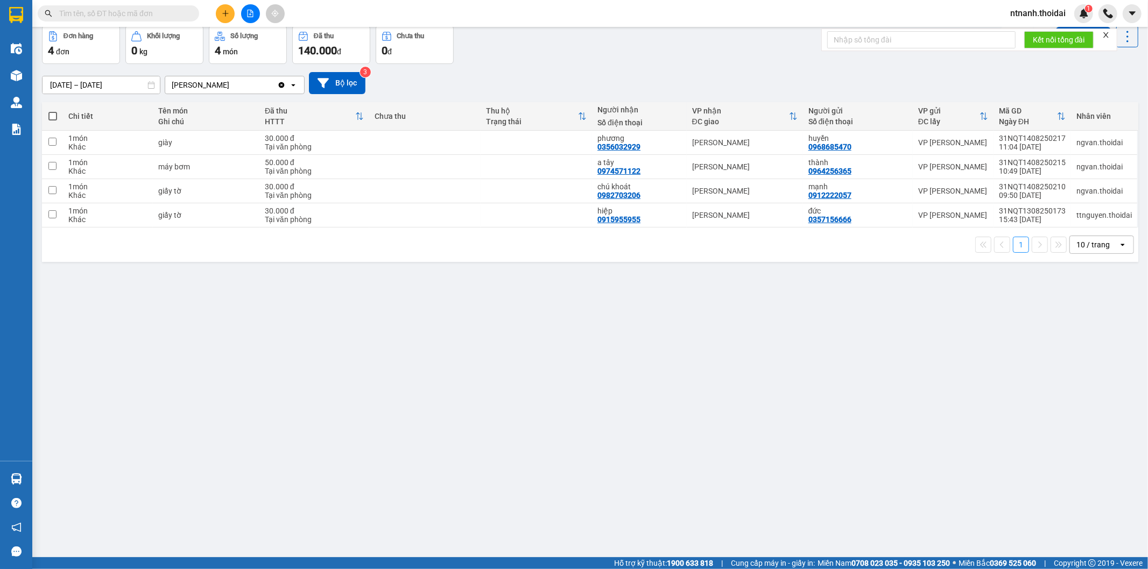
click at [135, 10] on input "text" at bounding box center [122, 14] width 127 height 12
click at [208, 15] on div at bounding box center [105, 13] width 210 height 16
click at [219, 13] on button at bounding box center [225, 13] width 19 height 19
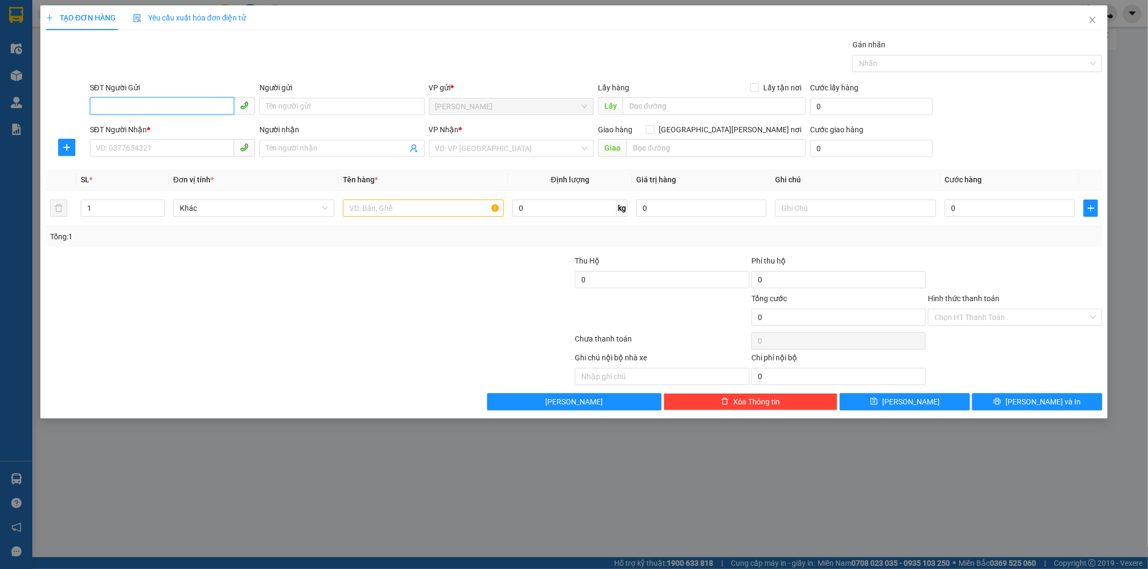
click at [133, 115] on span at bounding box center [172, 106] width 165 height 17
click at [175, 124] on div "0988548165 - [PERSON_NAME][GEOGRAPHIC_DATA]" at bounding box center [185, 128] width 179 height 12
type input "0988548165"
type input "tú [GEOGRAPHIC_DATA]"
type input "0988548165"
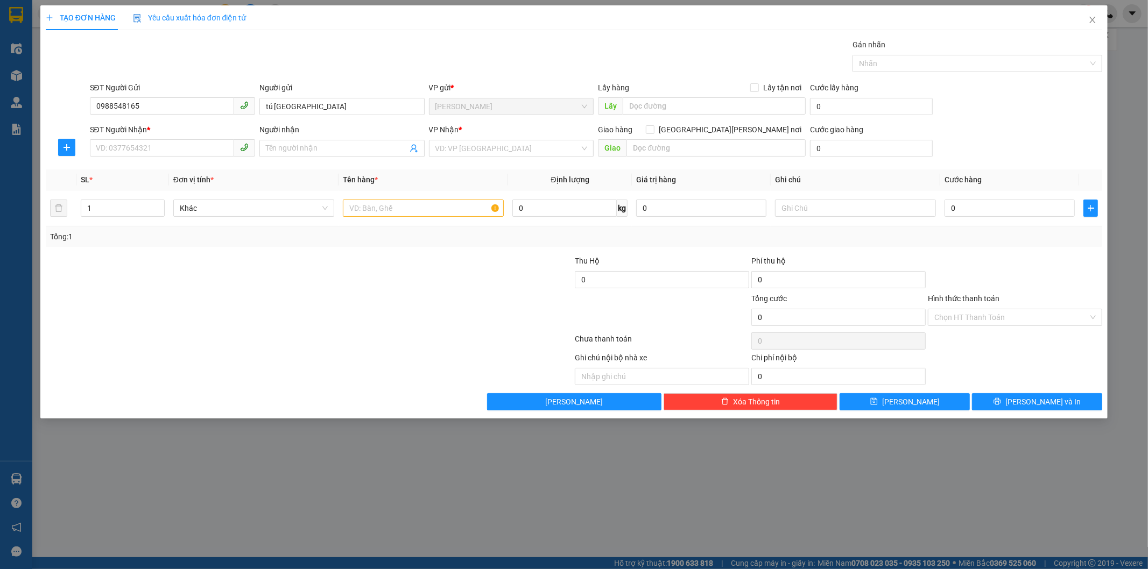
click at [171, 138] on div "SĐT Người Nhận *" at bounding box center [172, 132] width 165 height 16
click at [169, 143] on input "SĐT Người Nhận *" at bounding box center [162, 147] width 144 height 17
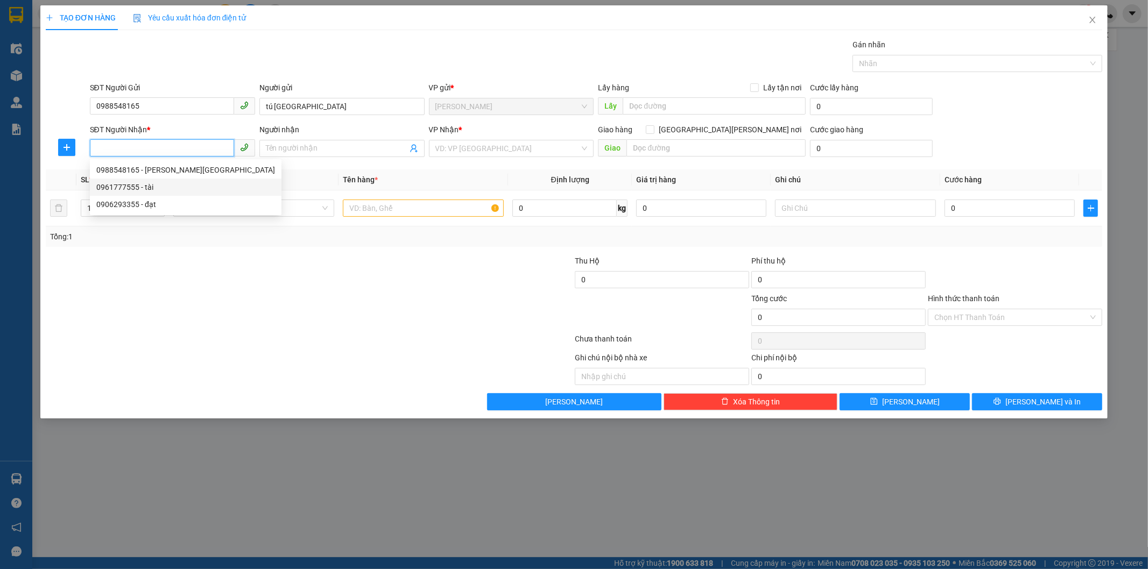
click at [162, 182] on div "0961777555 - tài" at bounding box center [185, 187] width 179 height 12
type input "0961777555"
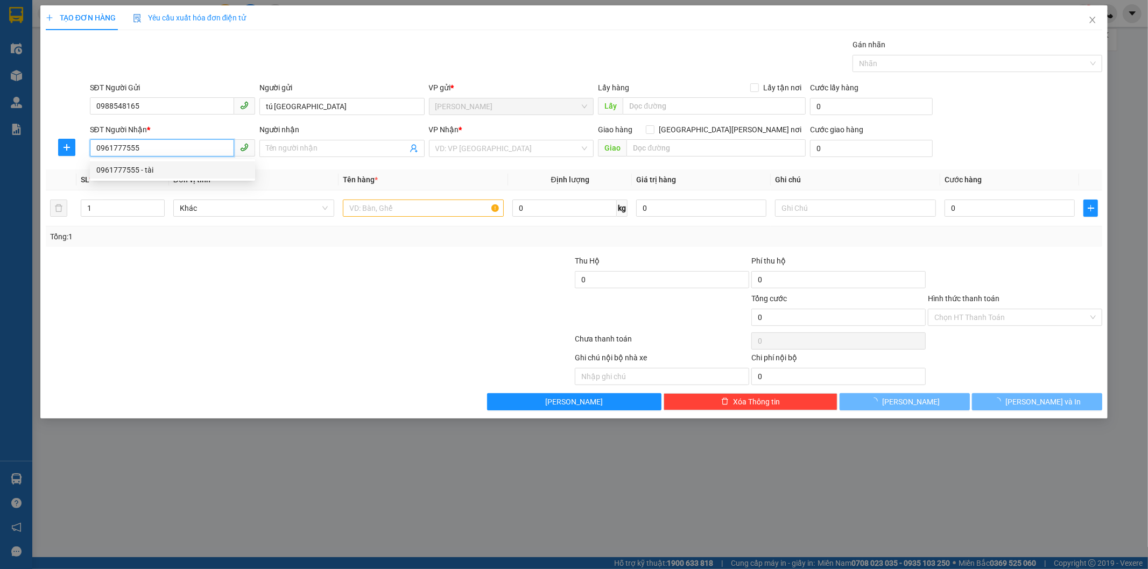
type input "tài"
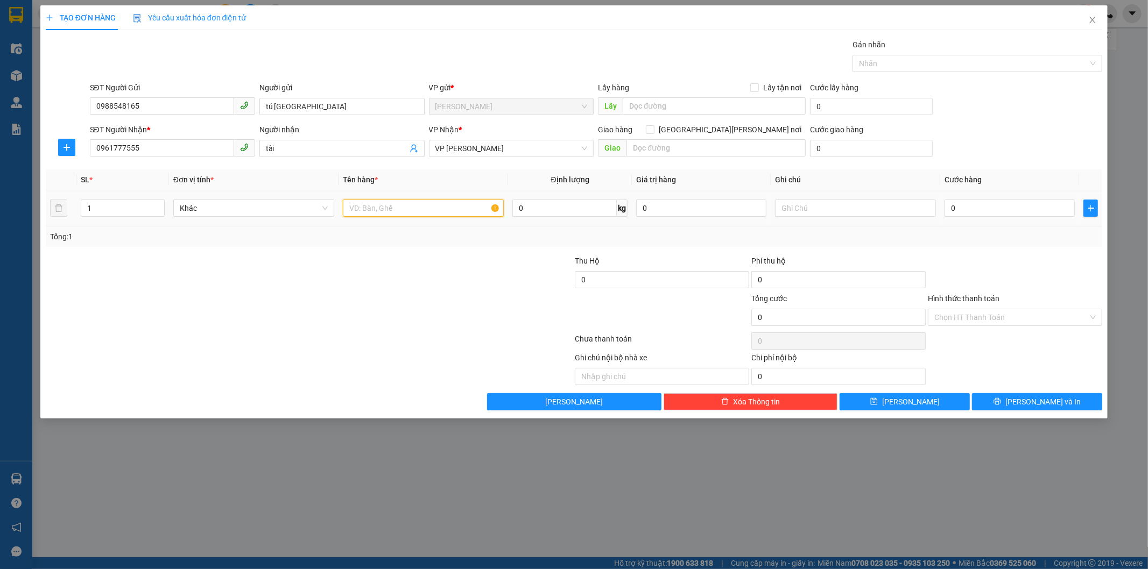
click at [433, 212] on input "text" at bounding box center [423, 208] width 161 height 17
type input "gt"
click at [972, 208] on input "0" at bounding box center [1009, 208] width 130 height 17
type input "3"
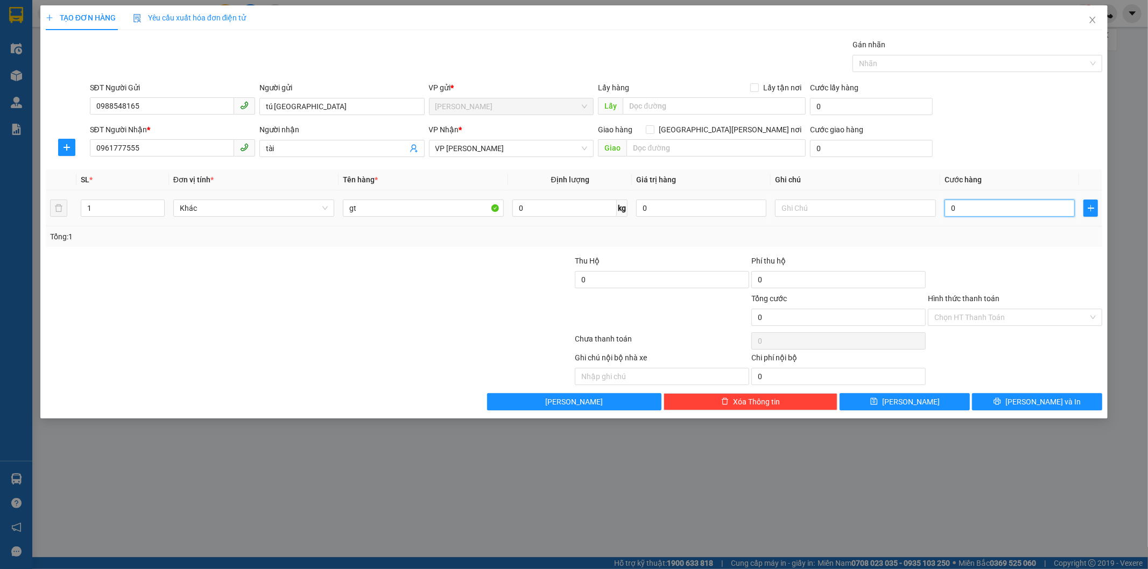
type input "3"
type input "3-"
type input "0"
type input "3"
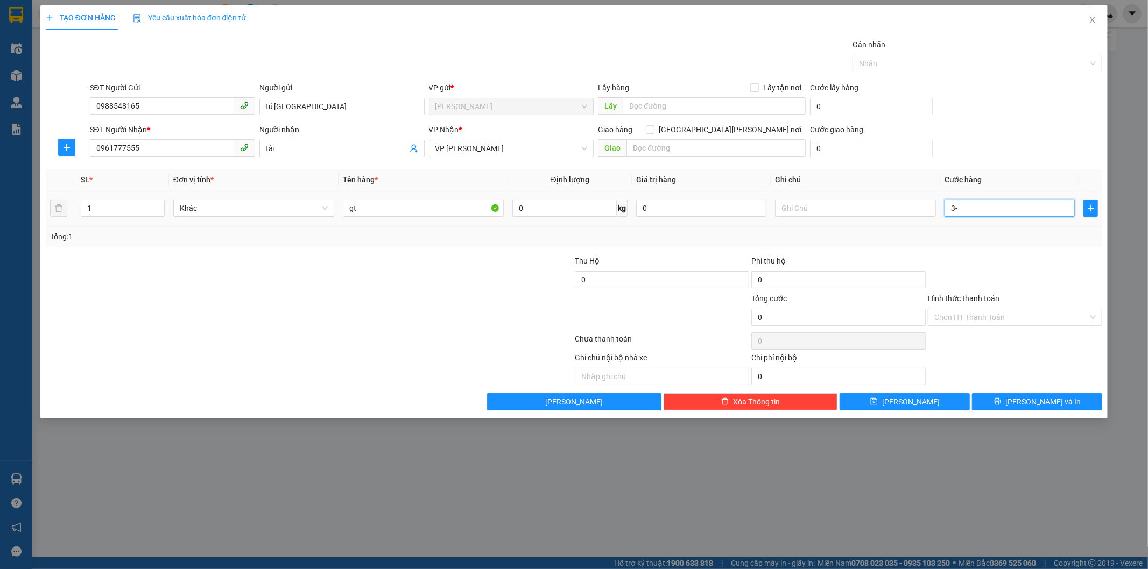
type input "3"
type input "39"
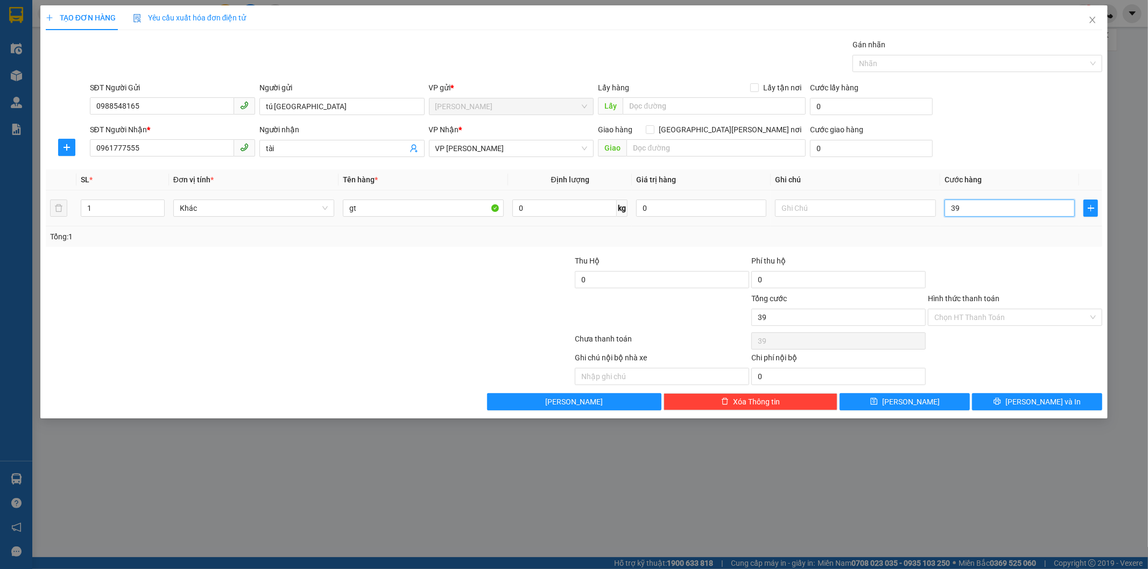
type input "3"
type input "30"
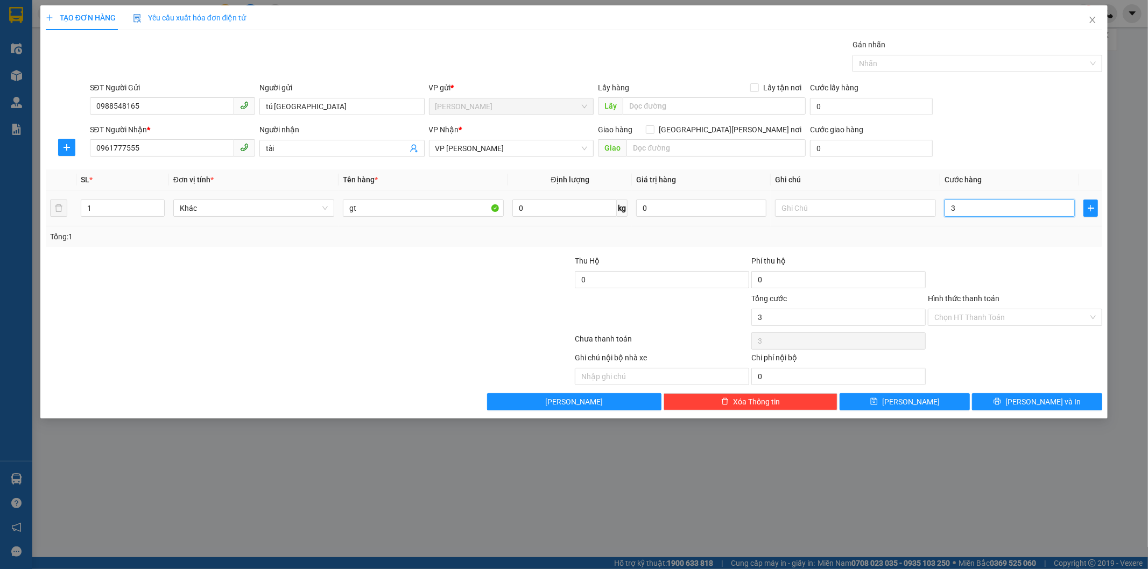
type input "30"
type input "30.000"
click at [1010, 402] on button "[PERSON_NAME] và In" at bounding box center [1037, 401] width 130 height 17
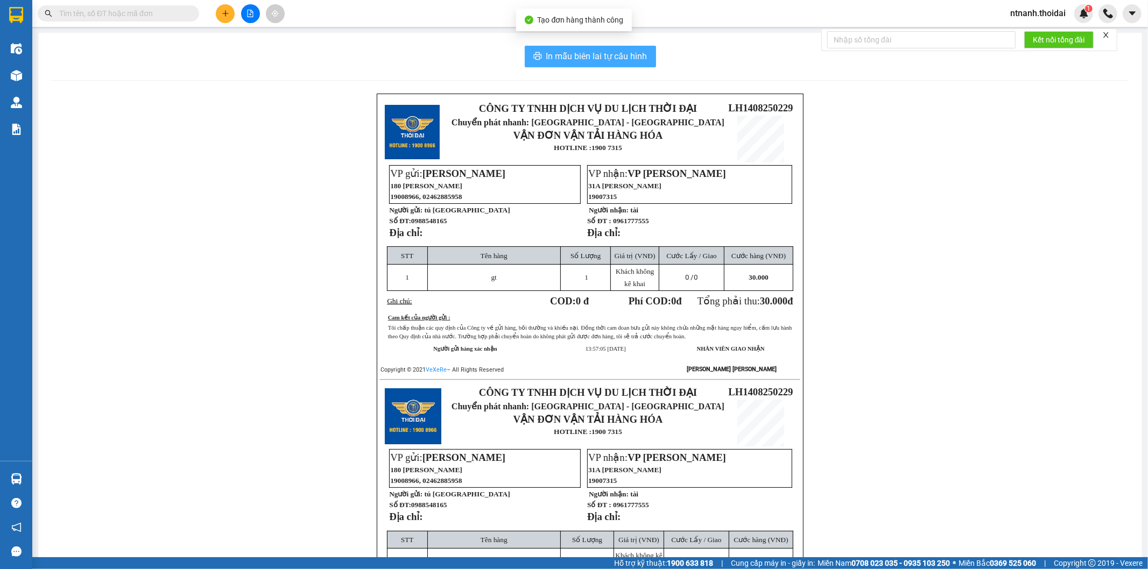
click at [610, 62] on span "In mẫu biên lai tự cấu hình" at bounding box center [596, 56] width 101 height 13
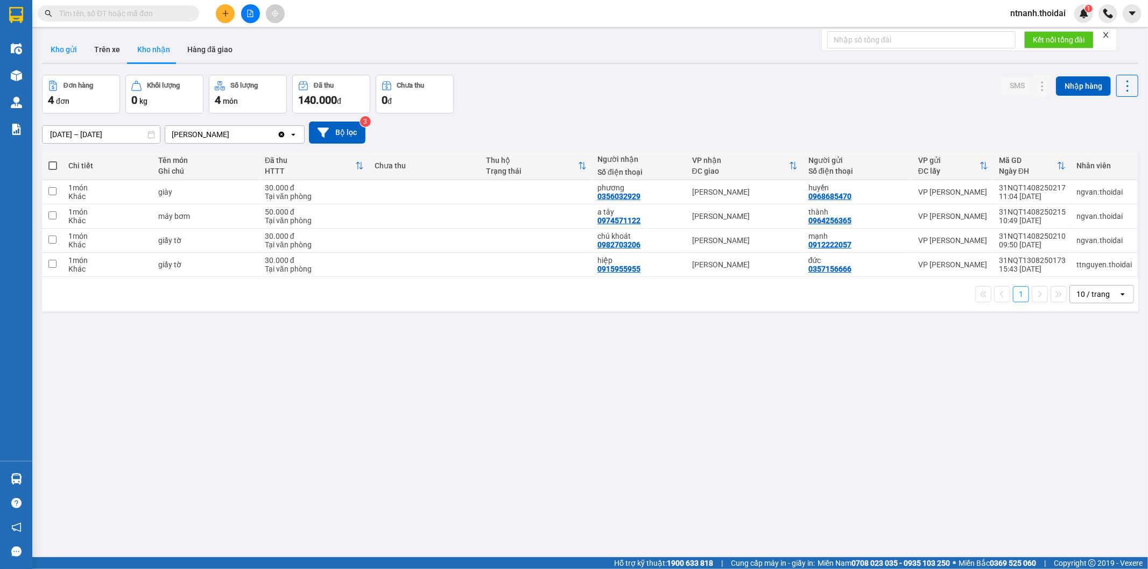
click at [73, 45] on button "Kho gửi" at bounding box center [64, 50] width 44 height 26
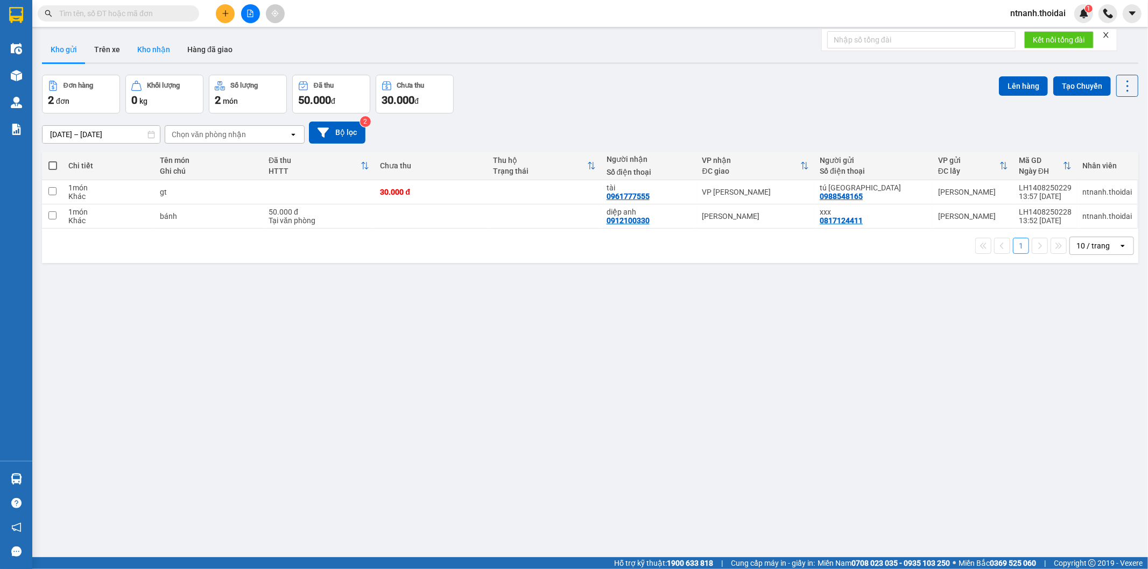
click at [152, 42] on button "Kho nhận" at bounding box center [154, 50] width 50 height 26
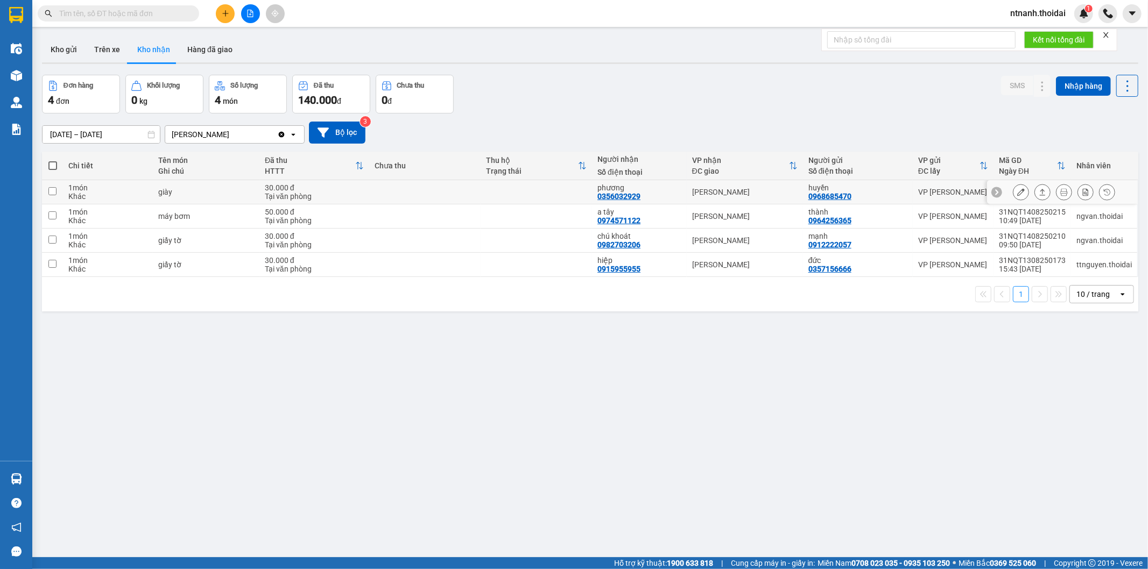
click at [1039, 194] on icon at bounding box center [1043, 192] width 8 height 8
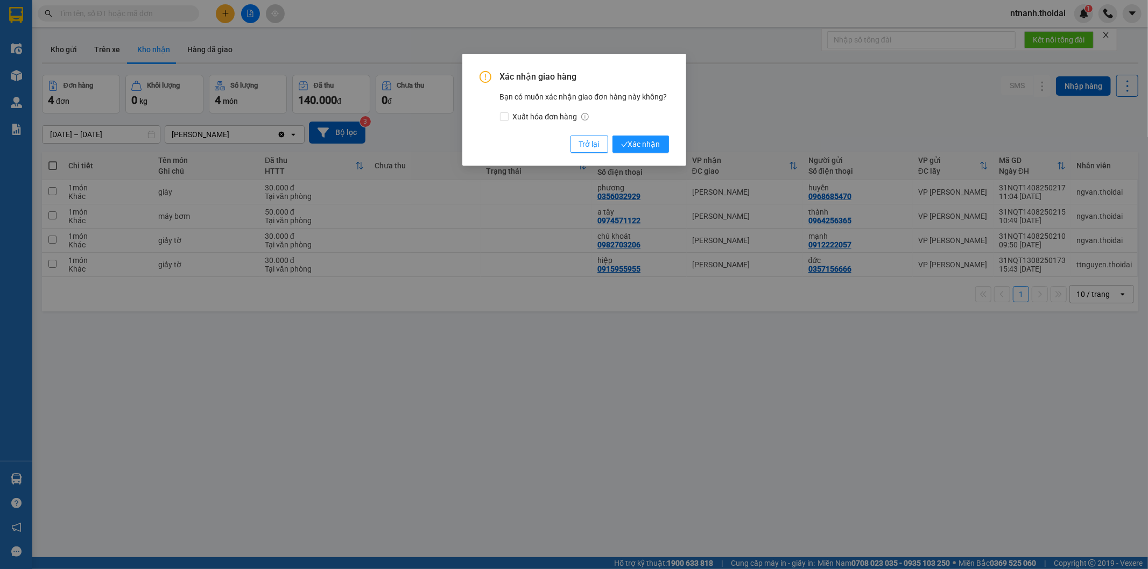
click at [678, 166] on div "Xác nhận giao hàng Bạn có muốn xác nhận giao đơn hàng này không? Xuất hóa đơn h…" at bounding box center [574, 284] width 1148 height 569
click at [658, 137] on button "Xác nhận" at bounding box center [640, 144] width 57 height 17
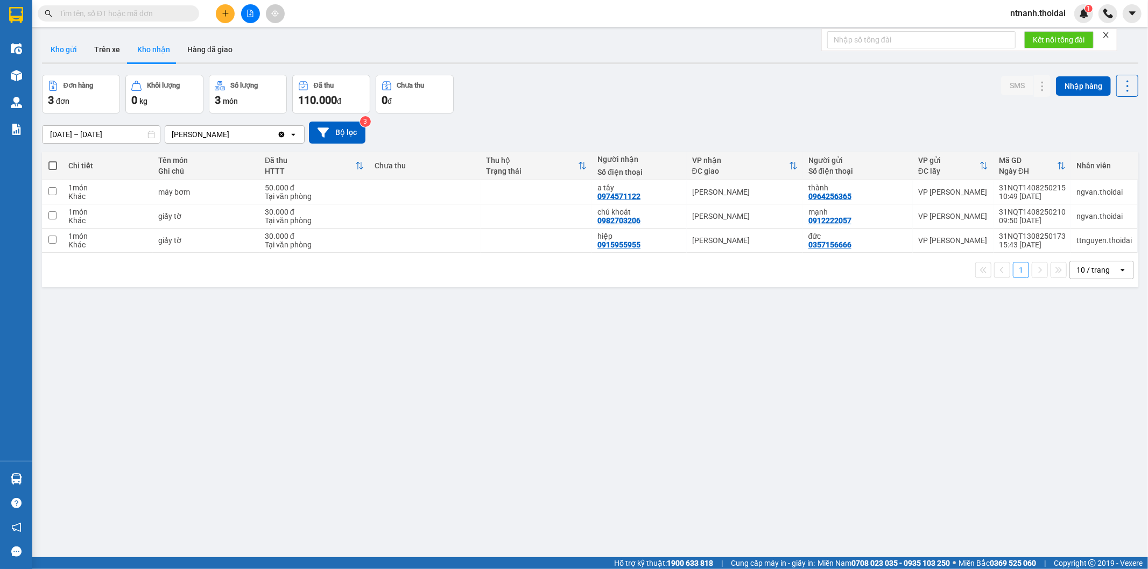
click at [63, 40] on button "Kho gửi" at bounding box center [64, 50] width 44 height 26
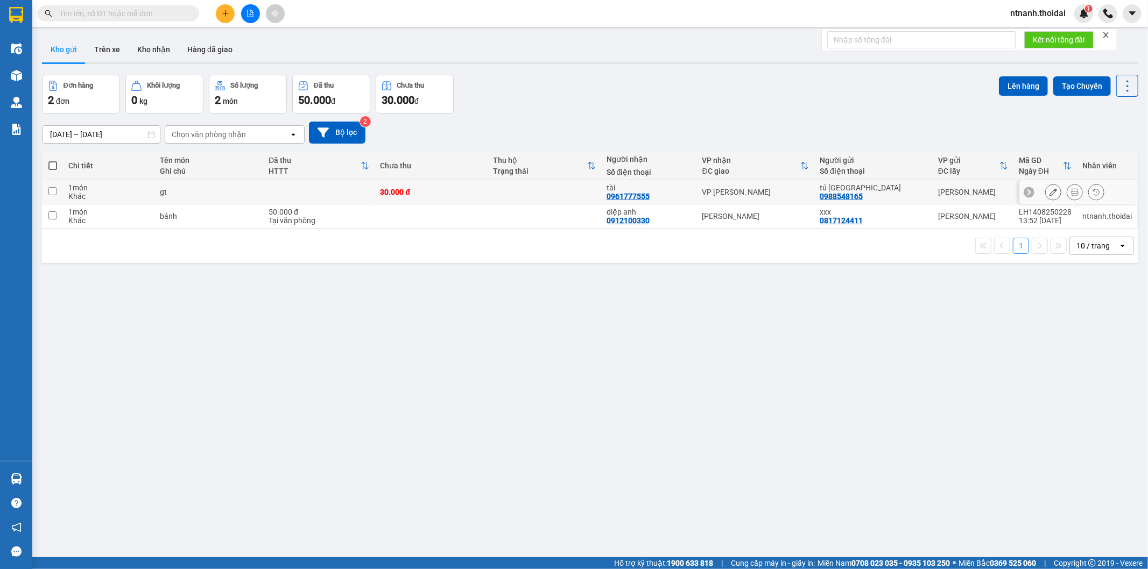
click at [456, 197] on td "30.000 đ" at bounding box center [431, 192] width 113 height 24
checkbox input "true"
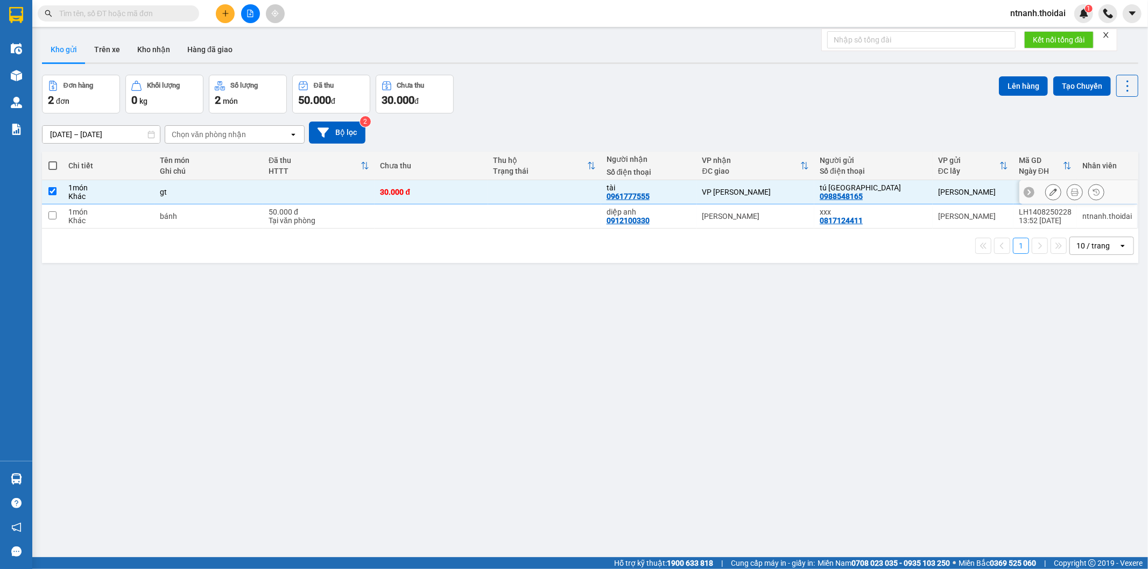
click at [452, 206] on td at bounding box center [431, 217] width 113 height 24
checkbox input "true"
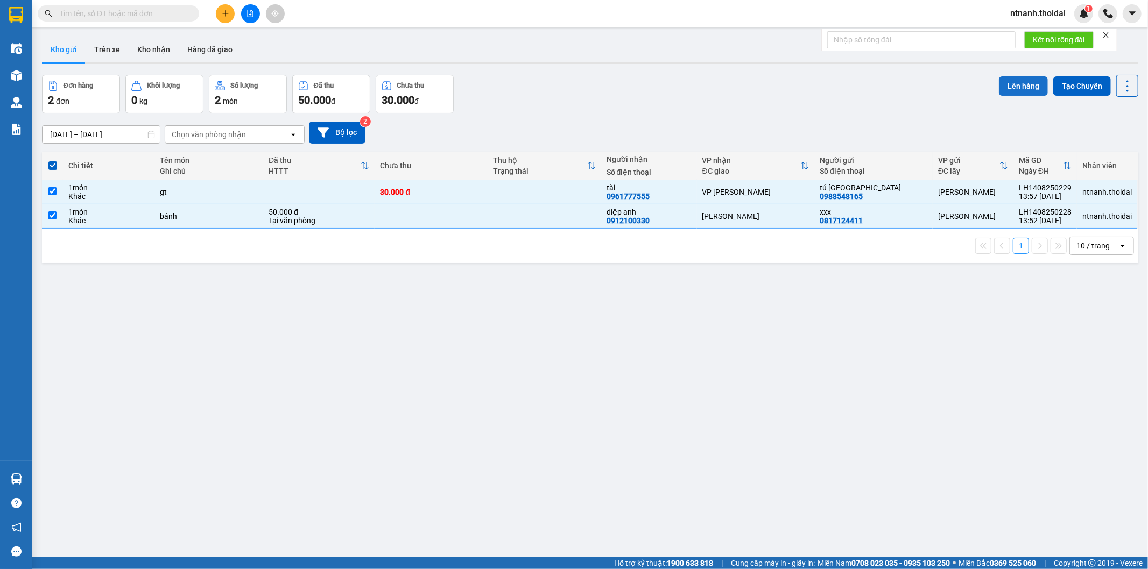
click at [1032, 79] on button "Lên hàng" at bounding box center [1023, 85] width 49 height 19
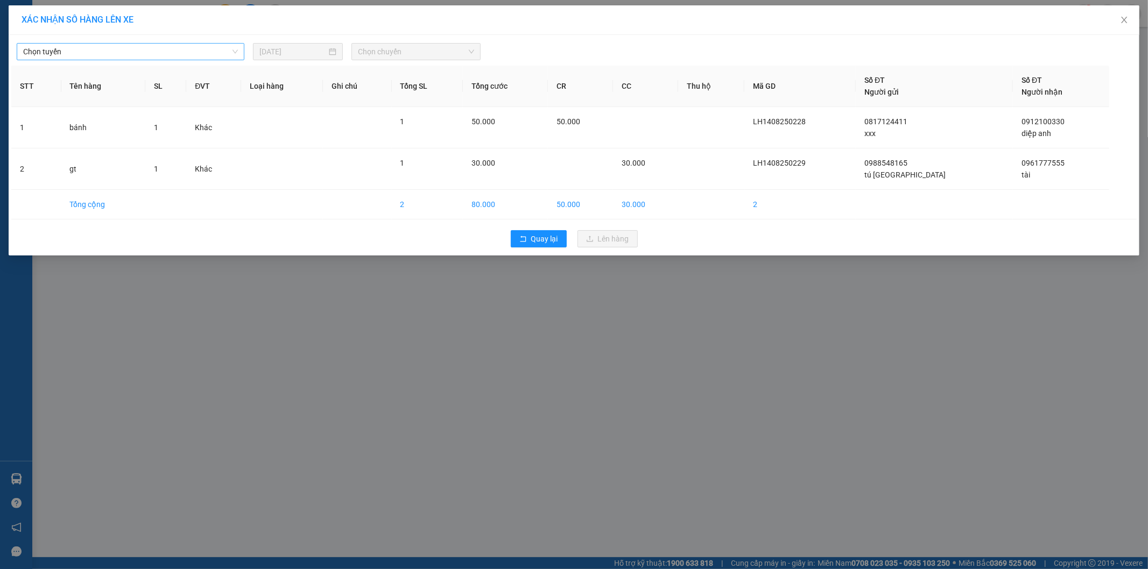
click at [115, 55] on span "Chọn tuyến" at bounding box center [130, 52] width 215 height 16
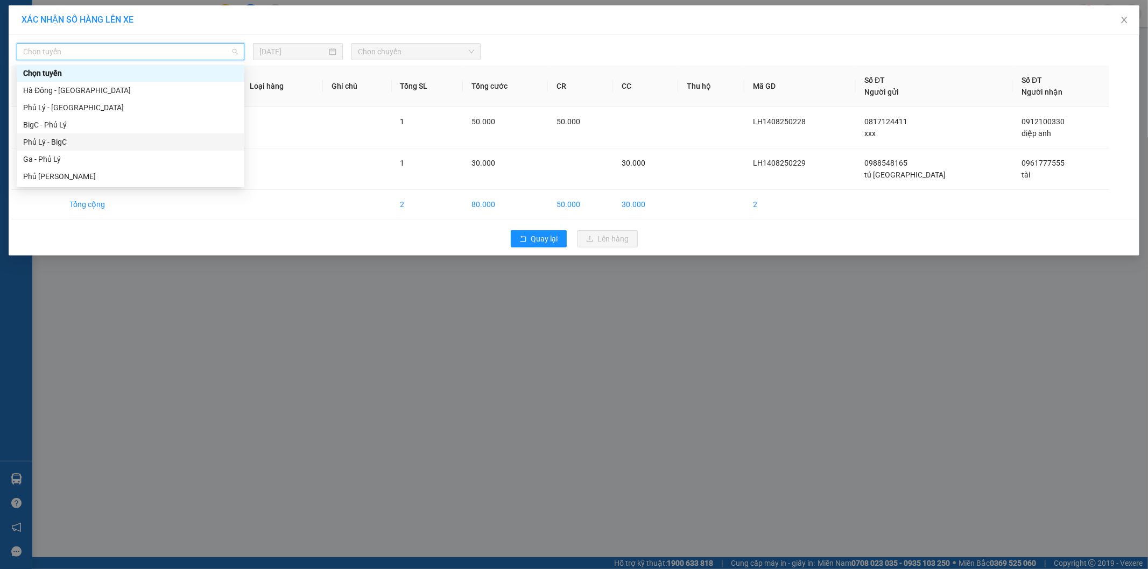
click at [75, 142] on div "Phủ Lý - BigC" at bounding box center [130, 142] width 215 height 12
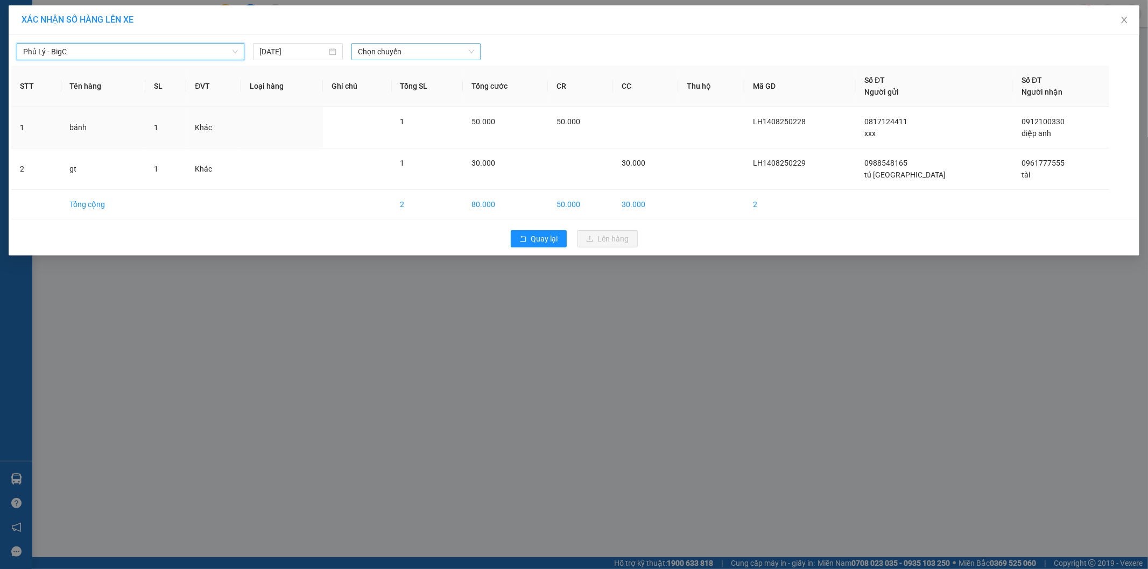
click at [422, 53] on span "Chọn chuyến" at bounding box center [416, 52] width 116 height 16
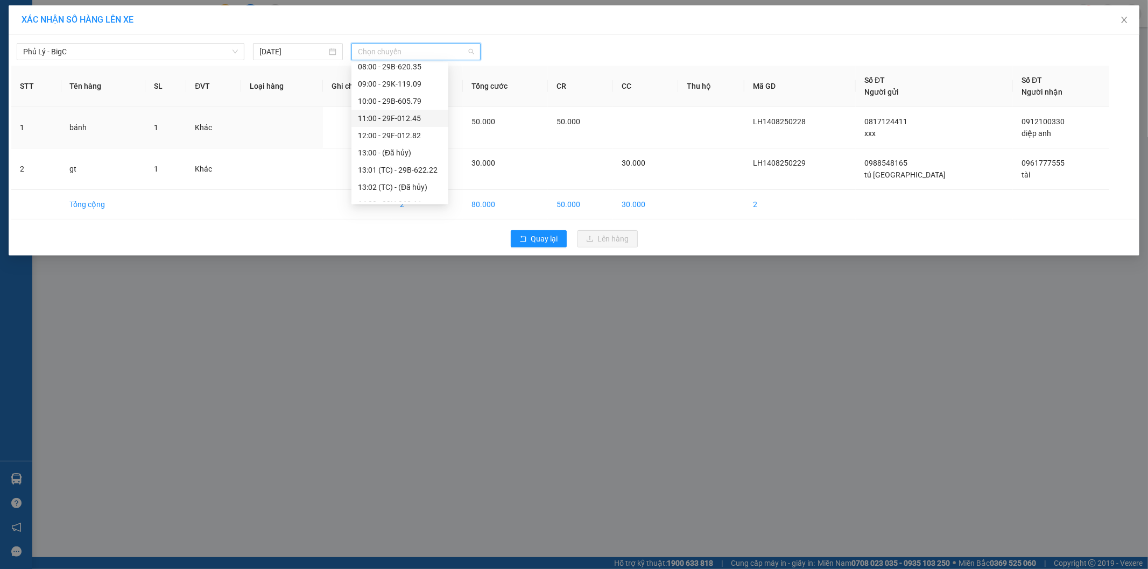
scroll to position [205, 0]
click at [423, 142] on div "14:00 - 29H-962.11" at bounding box center [400, 144] width 84 height 12
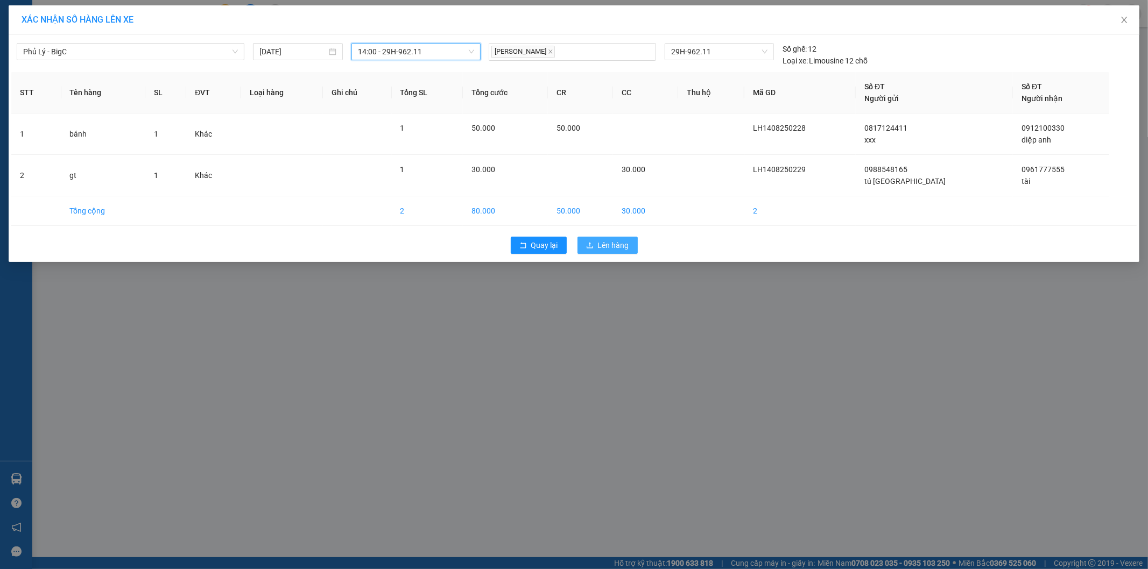
click at [618, 243] on span "Lên hàng" at bounding box center [613, 245] width 31 height 12
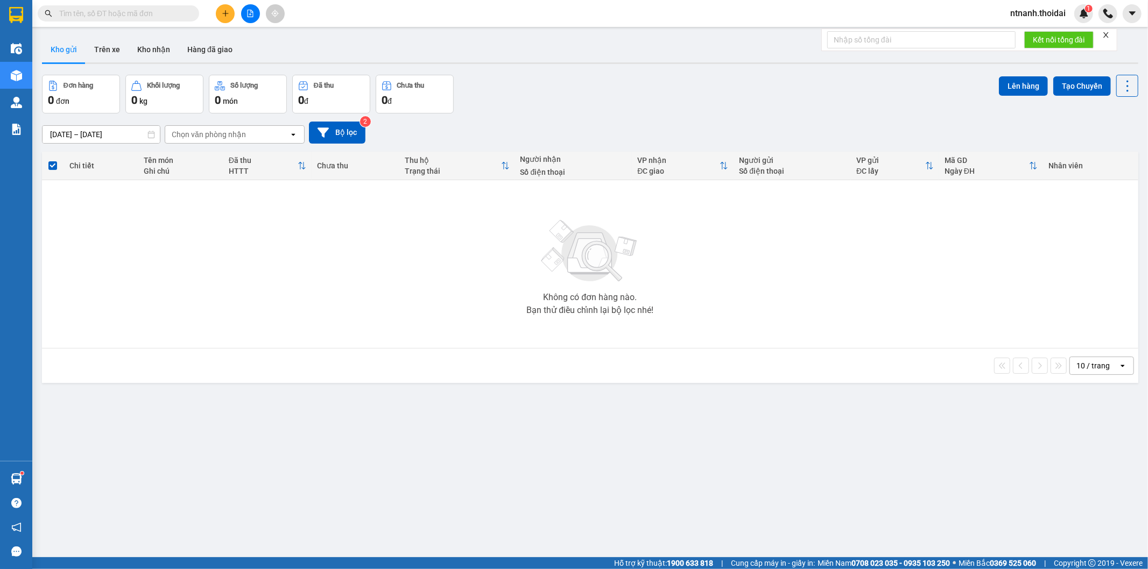
click at [110, 14] on input "text" at bounding box center [122, 14] width 127 height 12
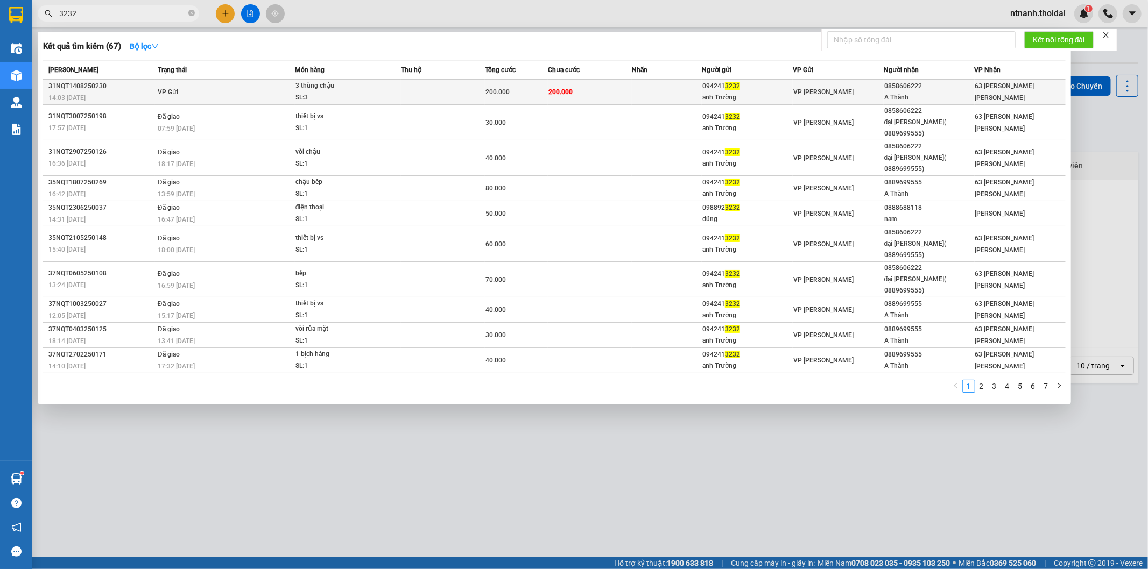
type input "3232"
click at [98, 95] on div "14:03 [DATE]" at bounding box center [101, 98] width 106 height 12
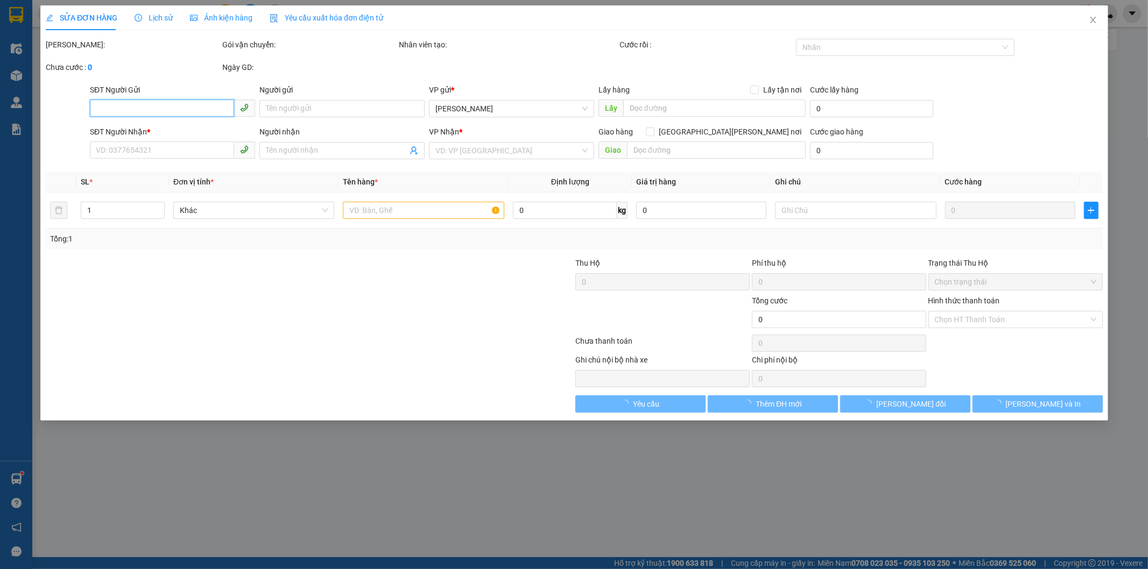
type input "0942413232"
type input "anh Trường"
type input "0858606222"
type input "A Thành"
type input "200.000"
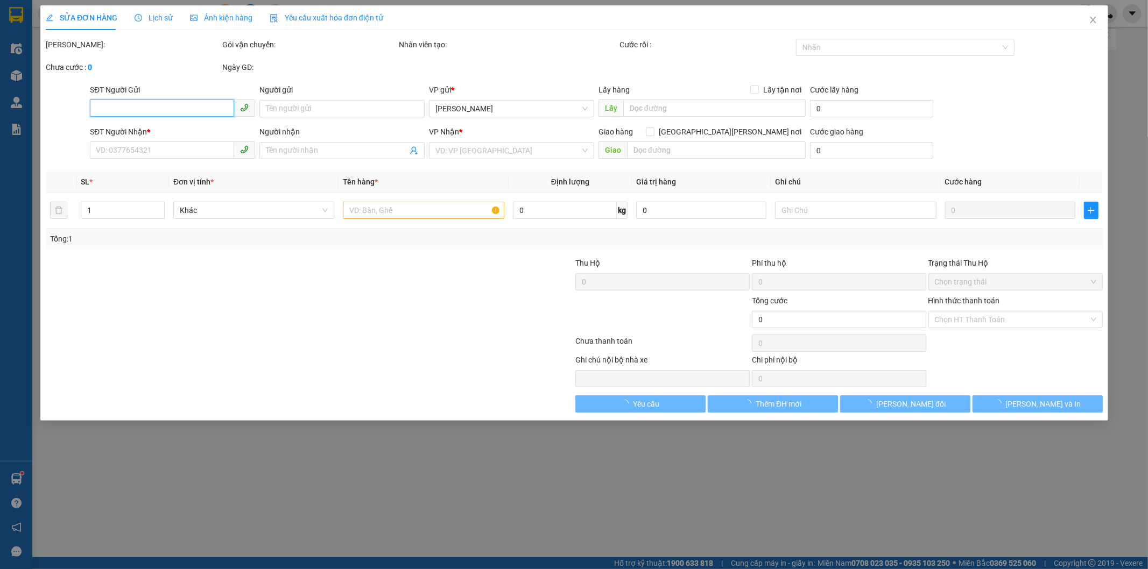
type input "200.000"
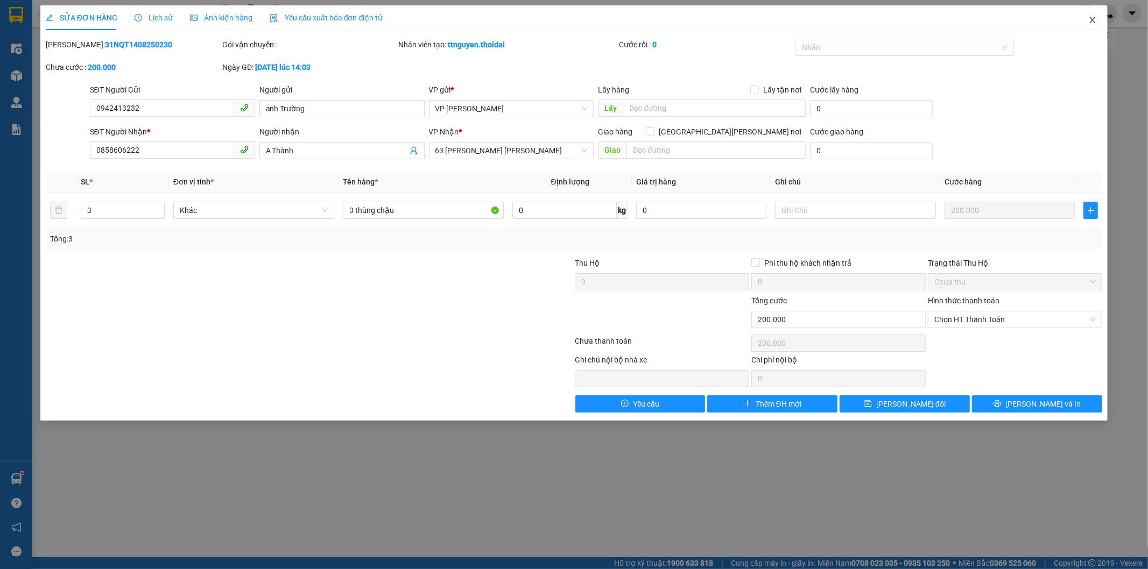
click at [1094, 16] on icon "close" at bounding box center [1092, 20] width 9 height 9
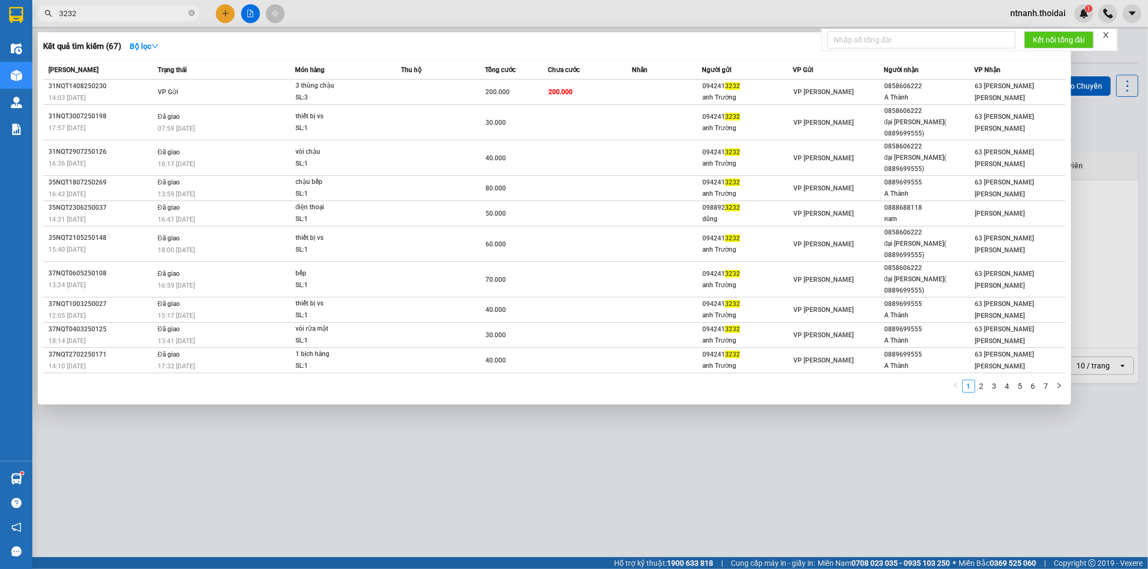
click at [130, 13] on input "3232" at bounding box center [122, 14] width 127 height 12
click at [491, 488] on div at bounding box center [574, 284] width 1148 height 569
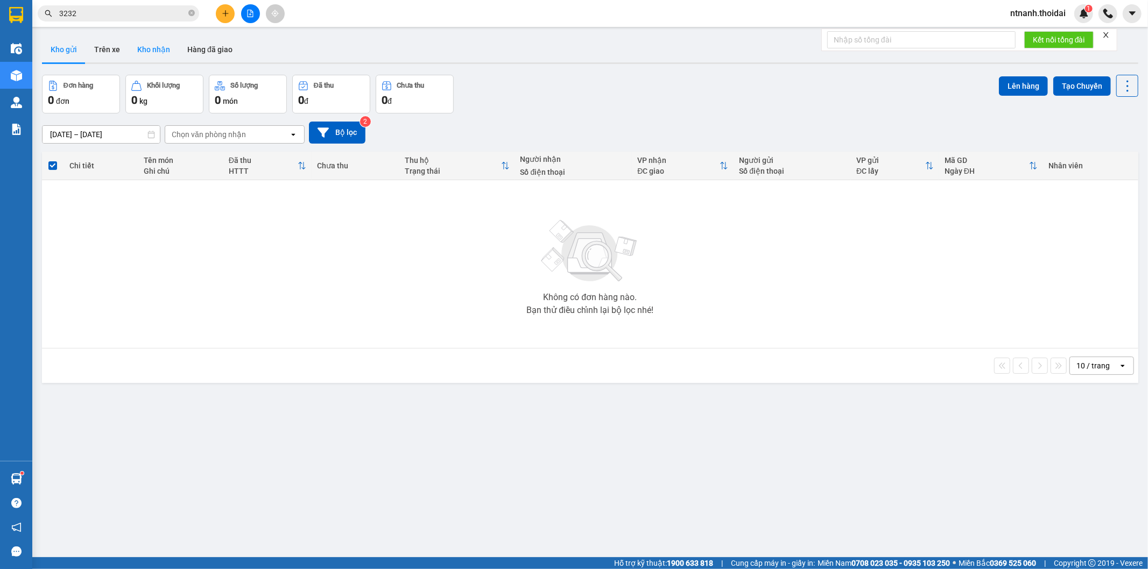
click at [164, 55] on button "Kho nhận" at bounding box center [154, 50] width 50 height 26
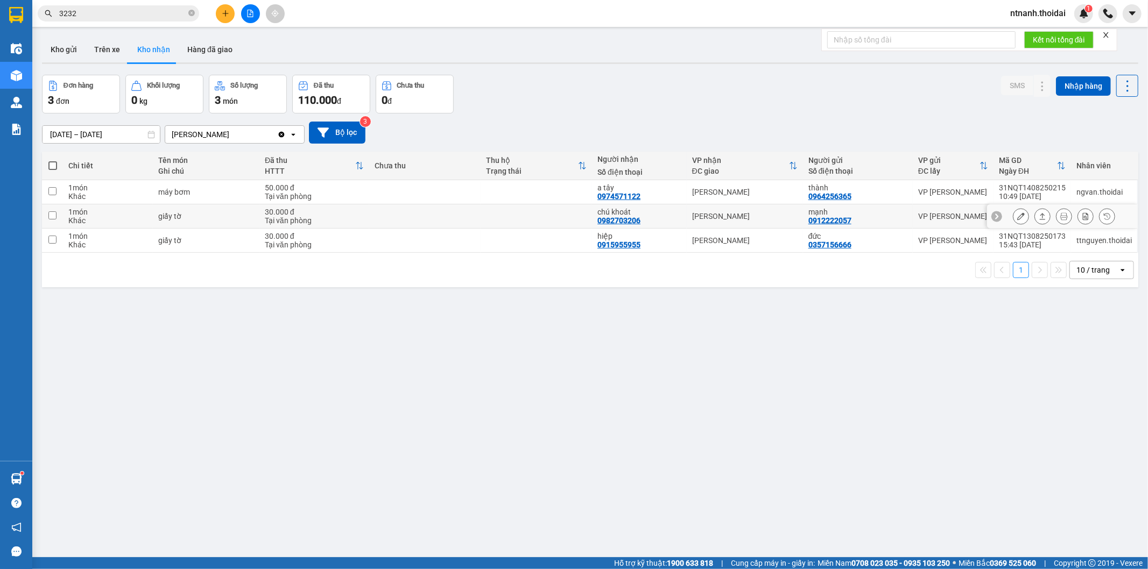
click at [558, 215] on td at bounding box center [536, 217] width 111 height 24
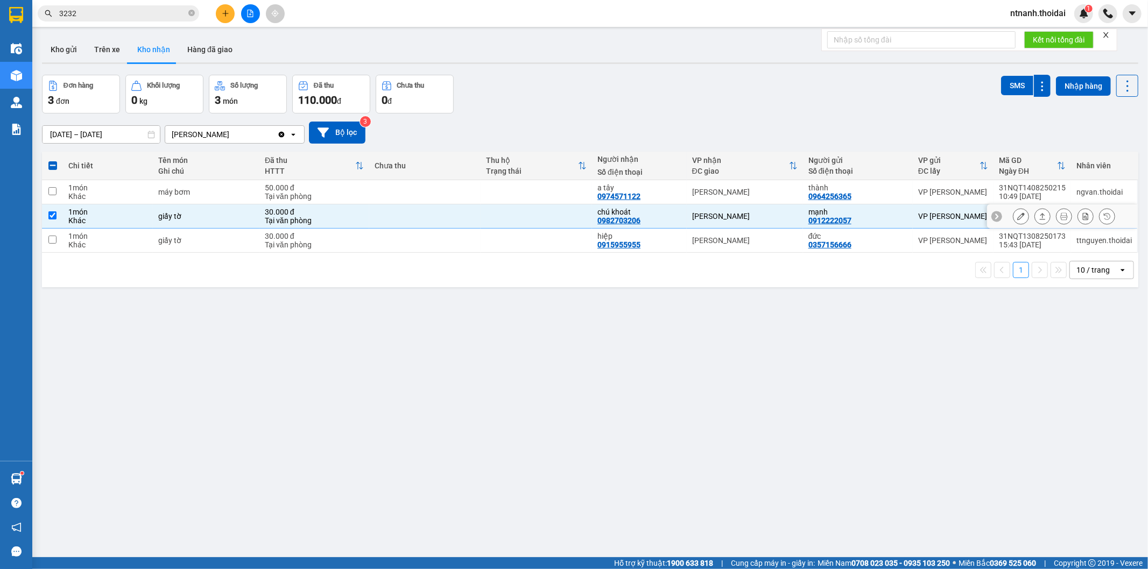
click at [1035, 222] on button at bounding box center [1042, 216] width 15 height 19
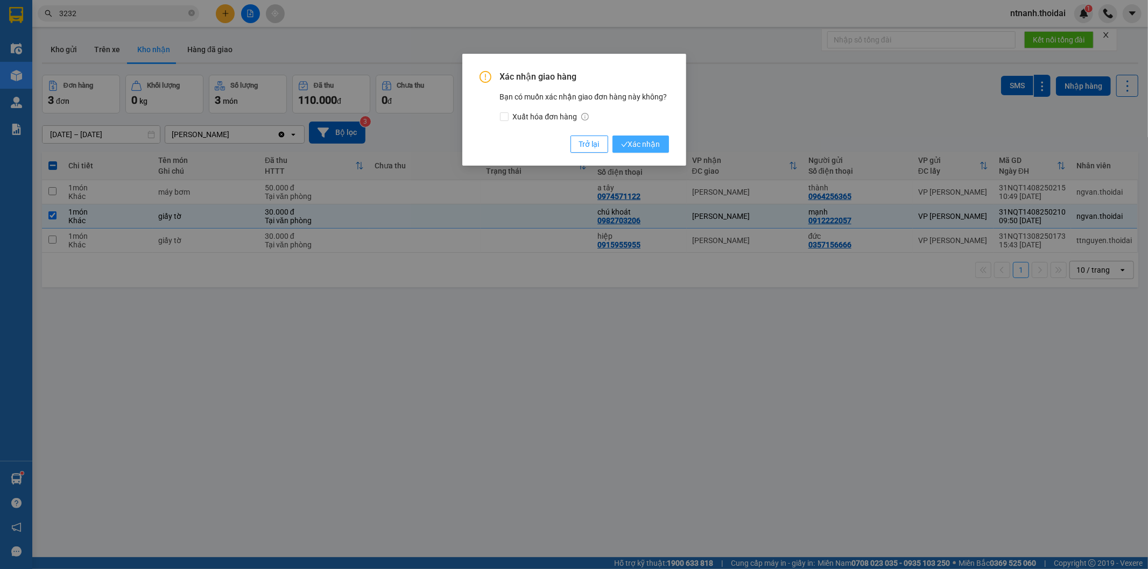
click at [652, 145] on span "Xác nhận" at bounding box center [640, 144] width 39 height 12
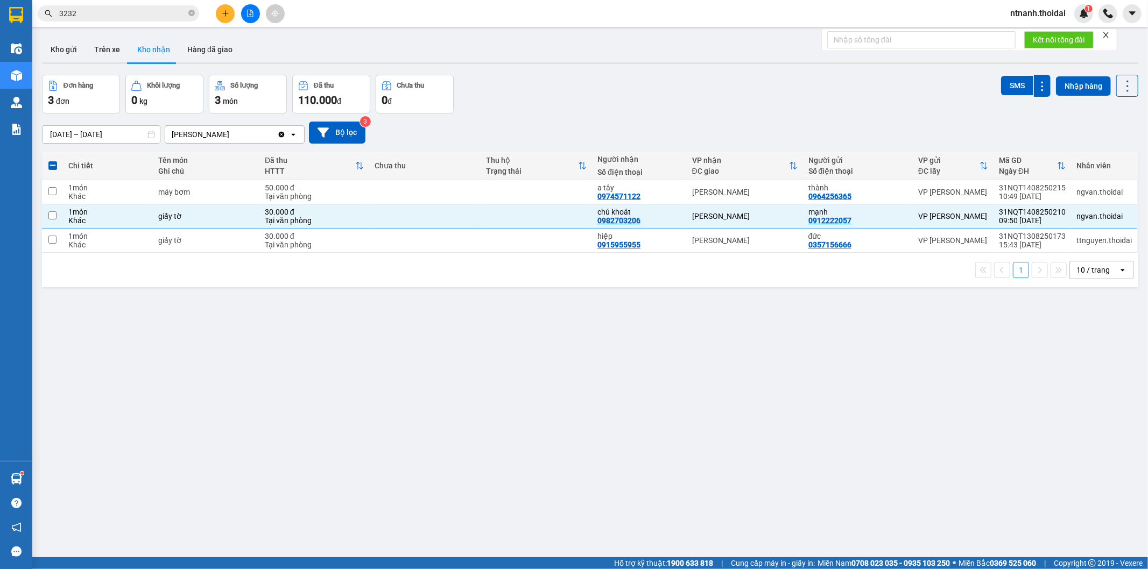
checkbox input "false"
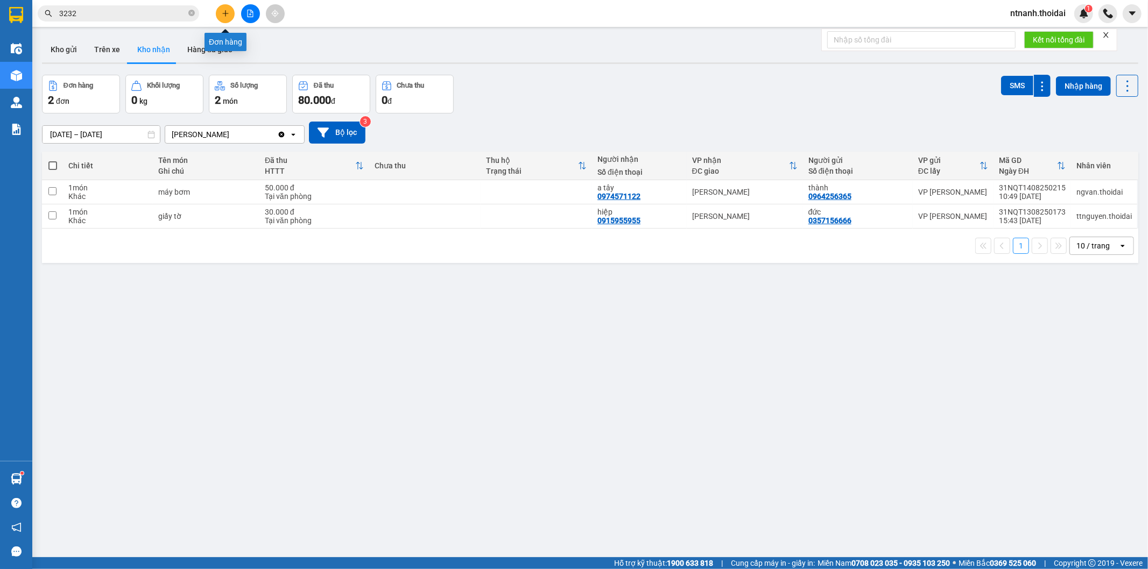
click at [227, 5] on button at bounding box center [225, 13] width 19 height 19
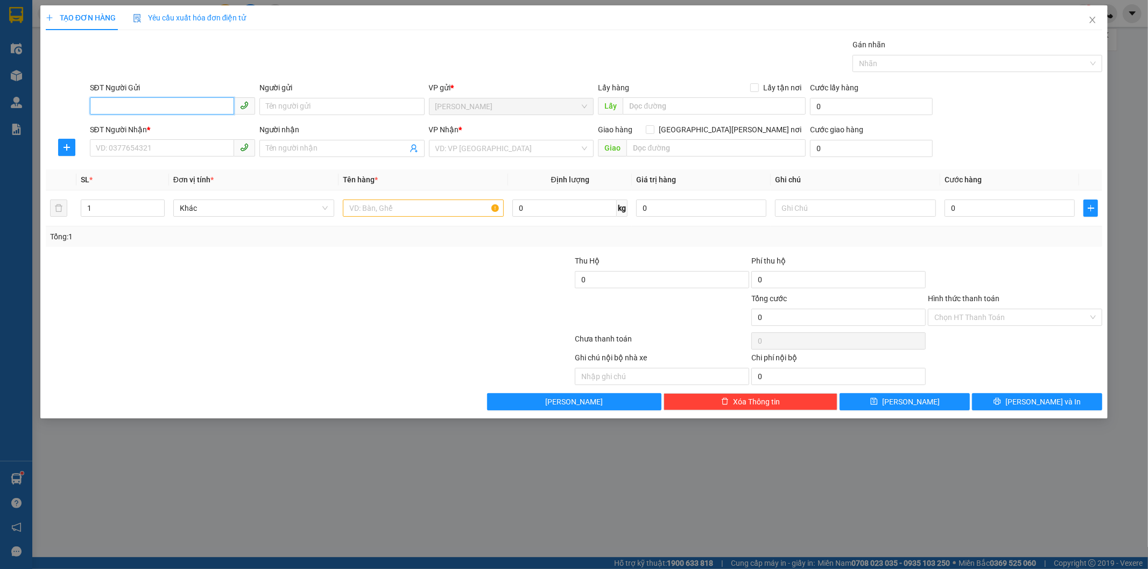
click at [144, 105] on input "SĐT Người Gửi" at bounding box center [162, 105] width 144 height 17
click at [158, 121] on div "0914138996 - [GEOGRAPHIC_DATA][PERSON_NAME] YẾN" at bounding box center [193, 127] width 207 height 17
type input "0914138996"
type input "VP [PERSON_NAME]"
type input "0914138996"
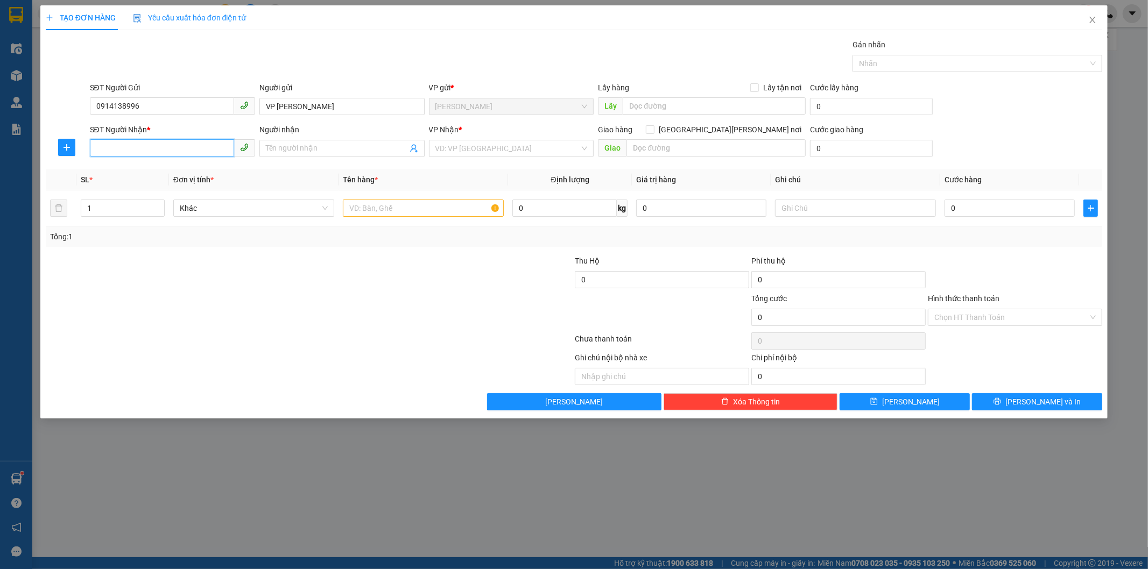
click at [158, 146] on input "SĐT Người Nhận *" at bounding box center [162, 147] width 144 height 17
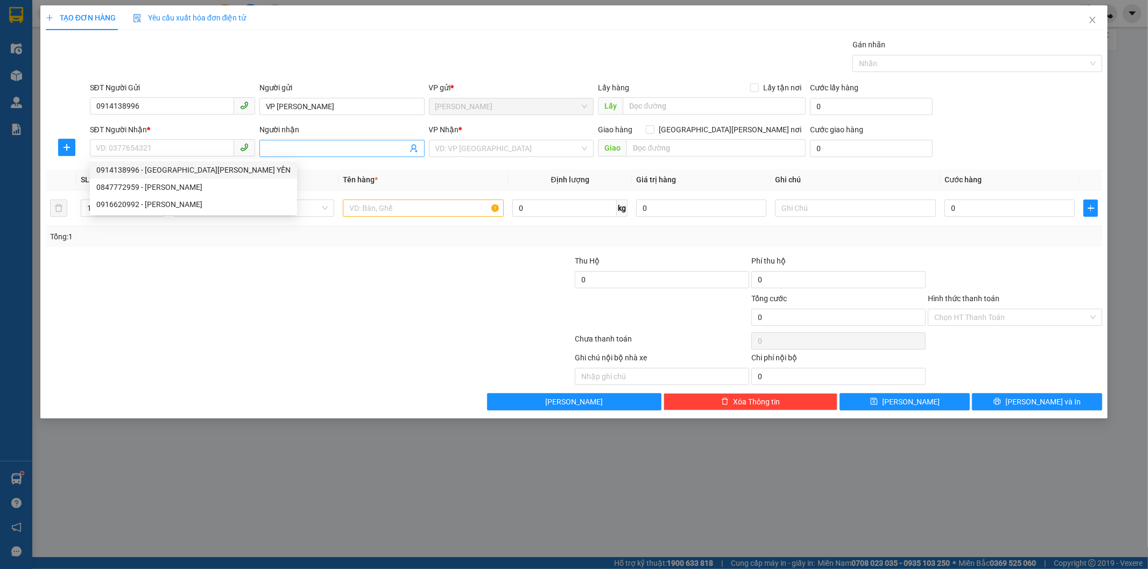
click at [299, 146] on input "Người nhận" at bounding box center [337, 149] width 142 height 12
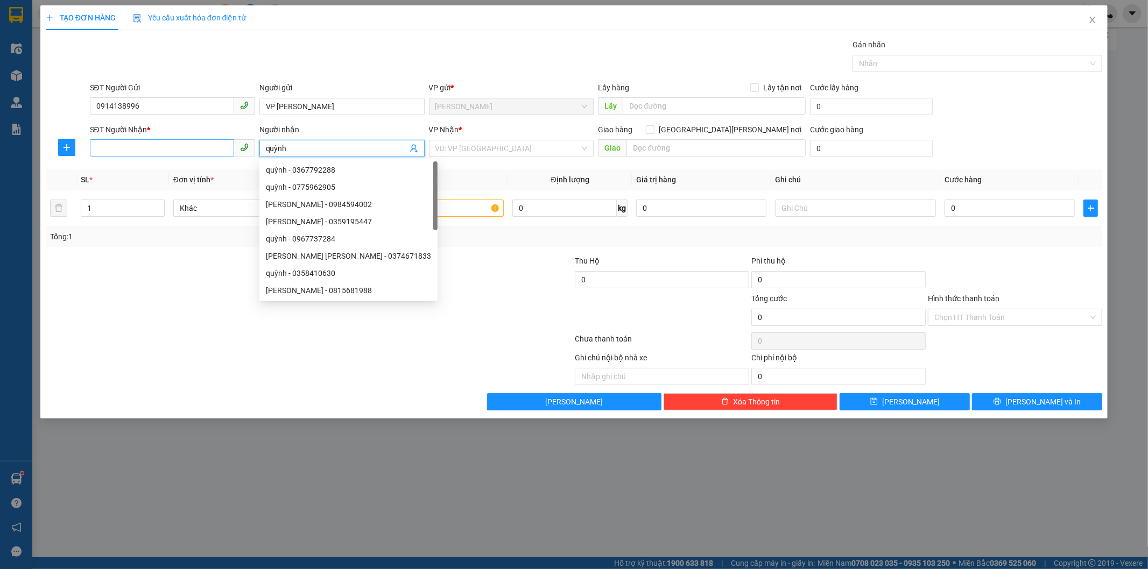
type input "quỳnh"
click at [174, 150] on input "SĐT Người Nhận *" at bounding box center [162, 147] width 144 height 17
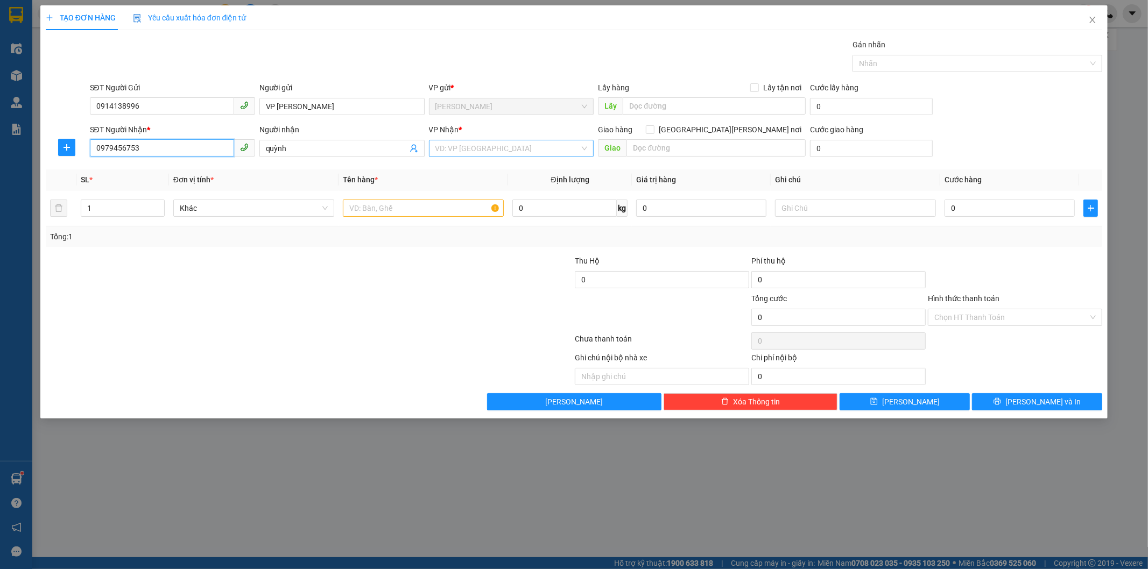
type input "0979456753"
click at [513, 149] on input "search" at bounding box center [507, 148] width 145 height 16
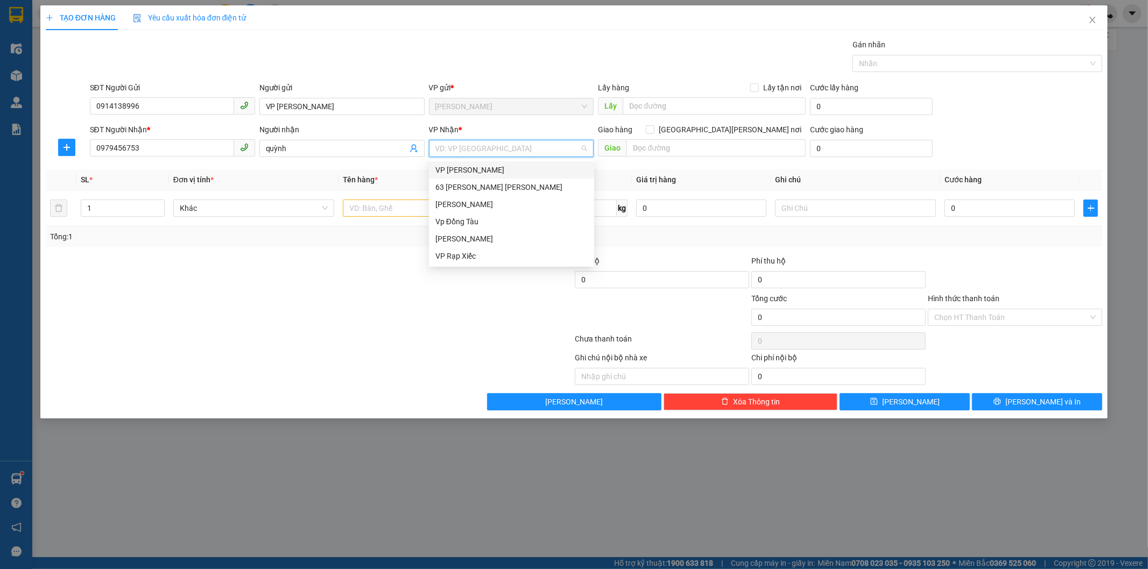
click at [473, 167] on div "VP [PERSON_NAME]" at bounding box center [511, 170] width 152 height 12
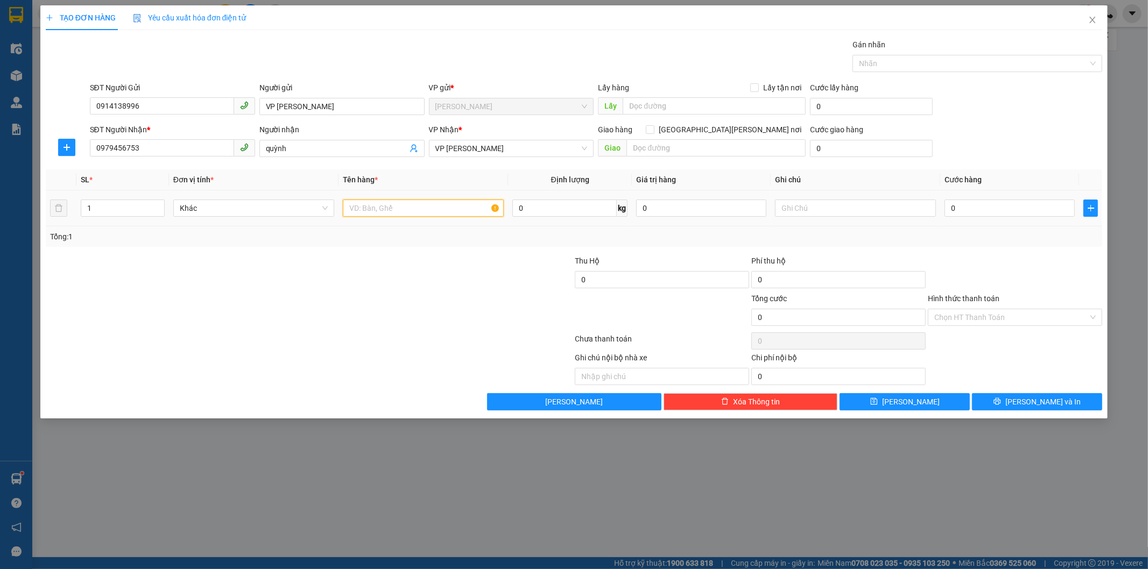
click at [392, 211] on input "text" at bounding box center [423, 208] width 161 height 17
type input "f"
type input "d"
type input "gt"
click at [982, 205] on input "0" at bounding box center [1009, 208] width 130 height 17
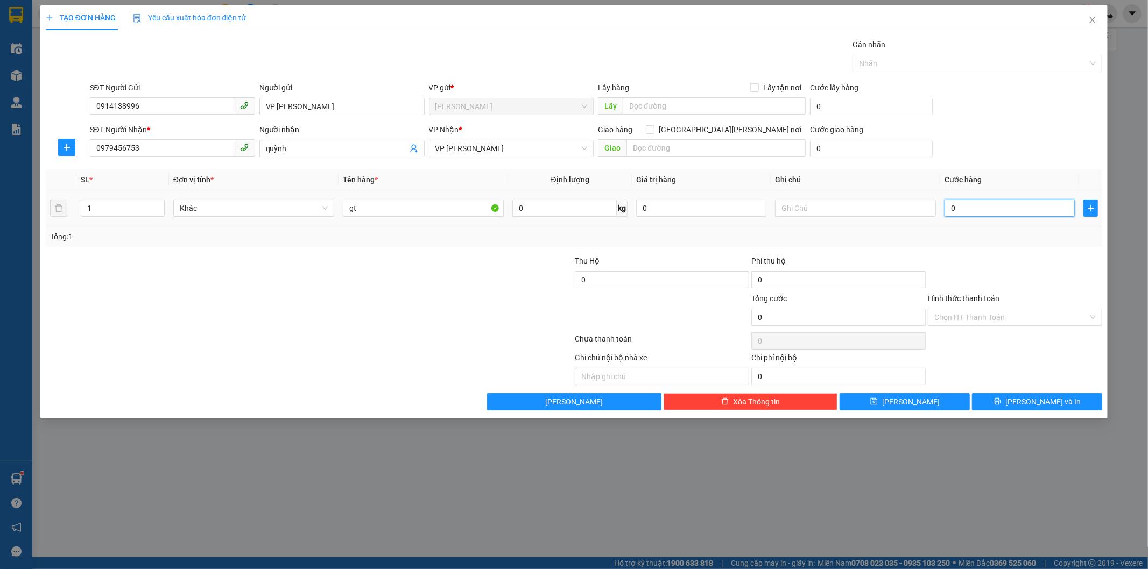
type input "3"
type input "30"
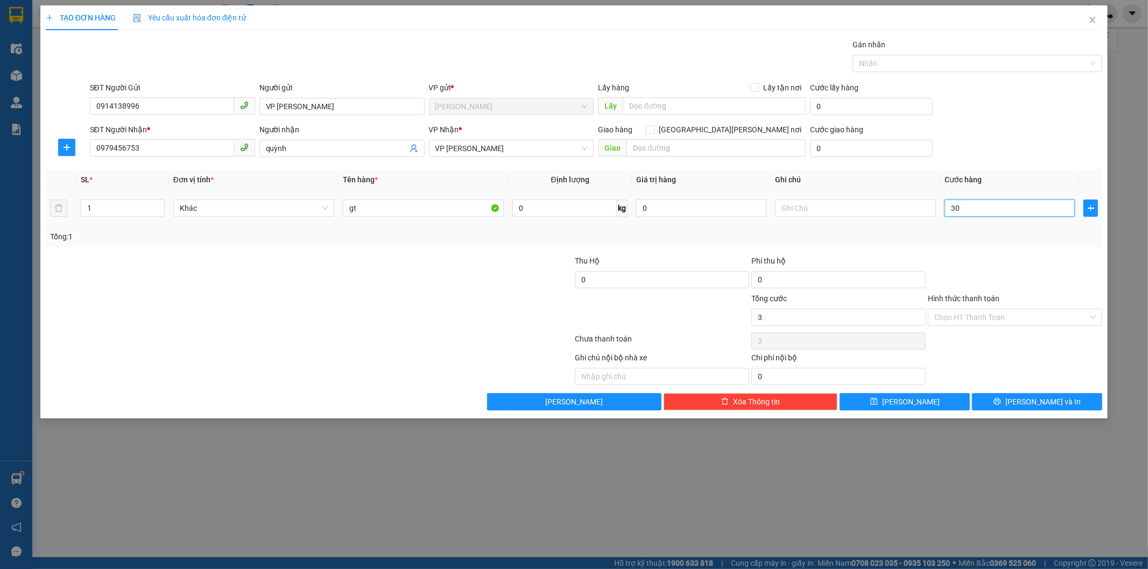
type input "30"
type input "30.000"
click at [1049, 401] on span "[PERSON_NAME] và In" at bounding box center [1042, 402] width 75 height 12
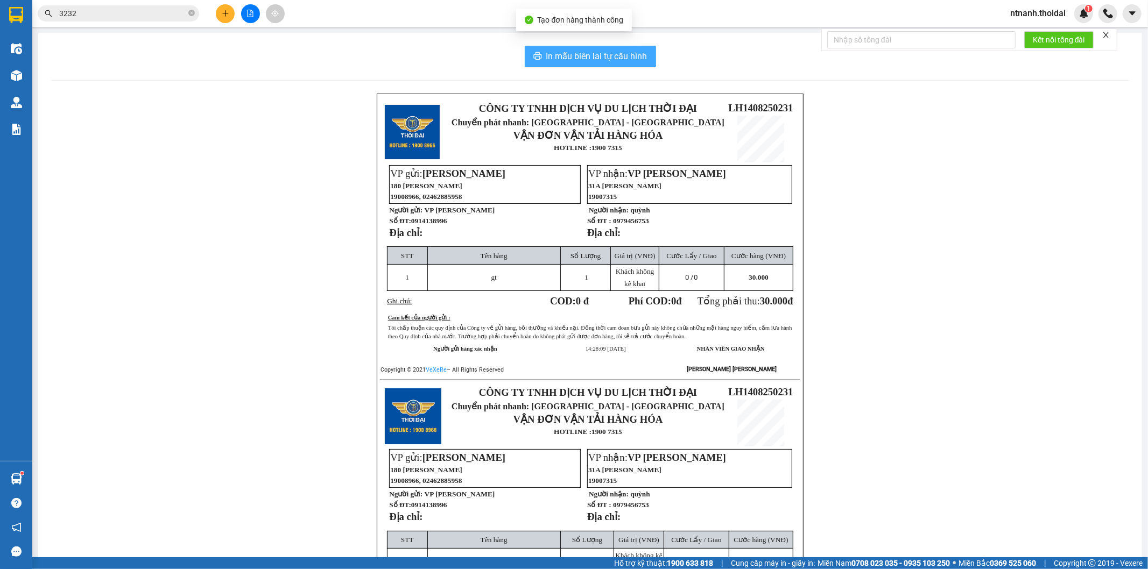
click at [609, 51] on span "In mẫu biên lai tự cấu hình" at bounding box center [596, 56] width 101 height 13
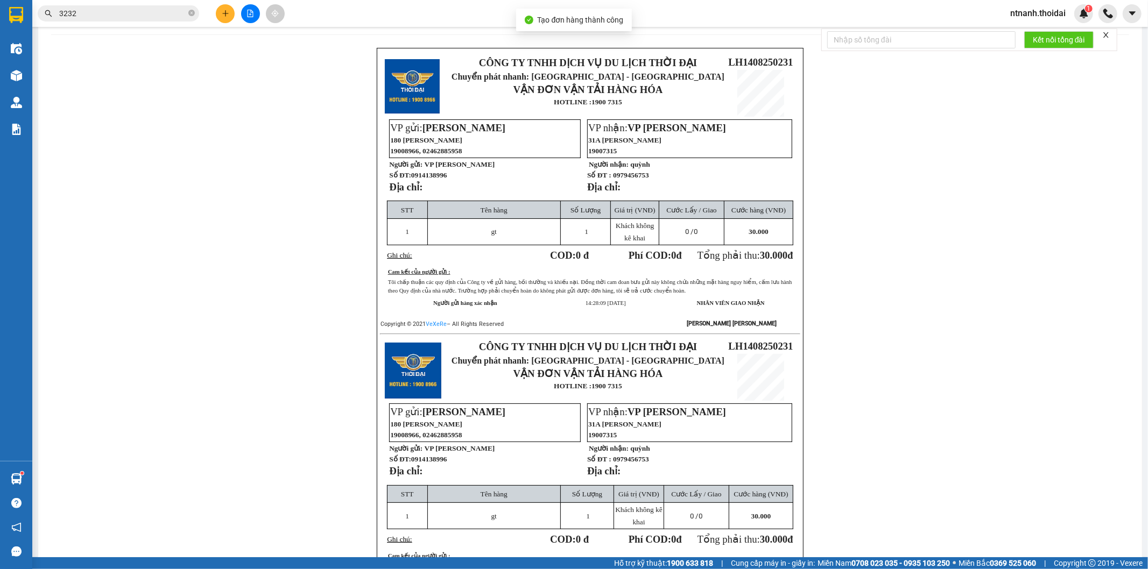
scroll to position [79, 0]
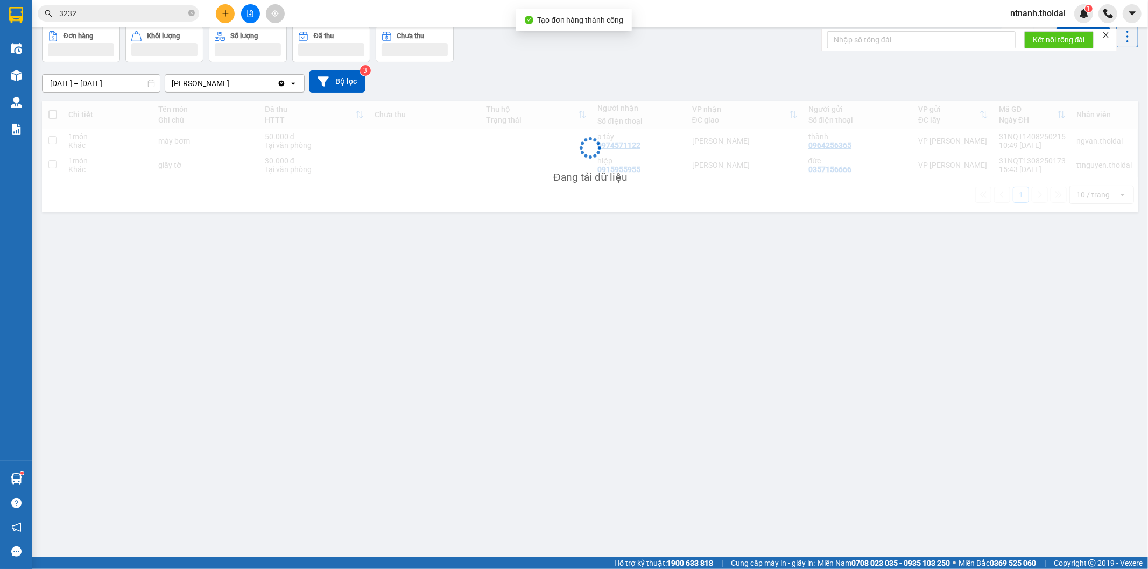
scroll to position [50, 0]
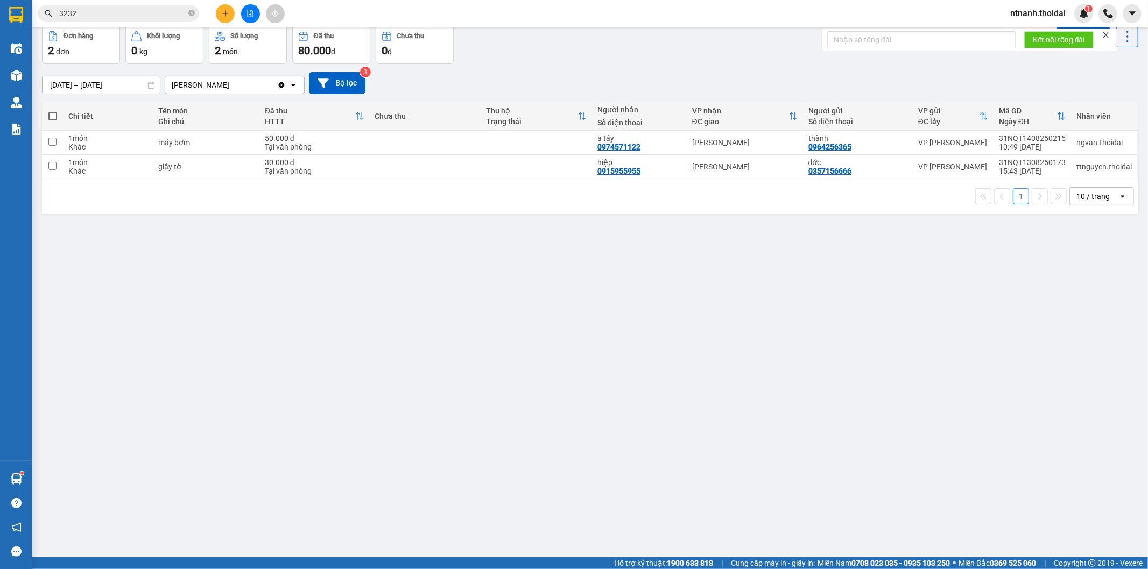
click at [115, 14] on input "3232" at bounding box center [122, 14] width 127 height 12
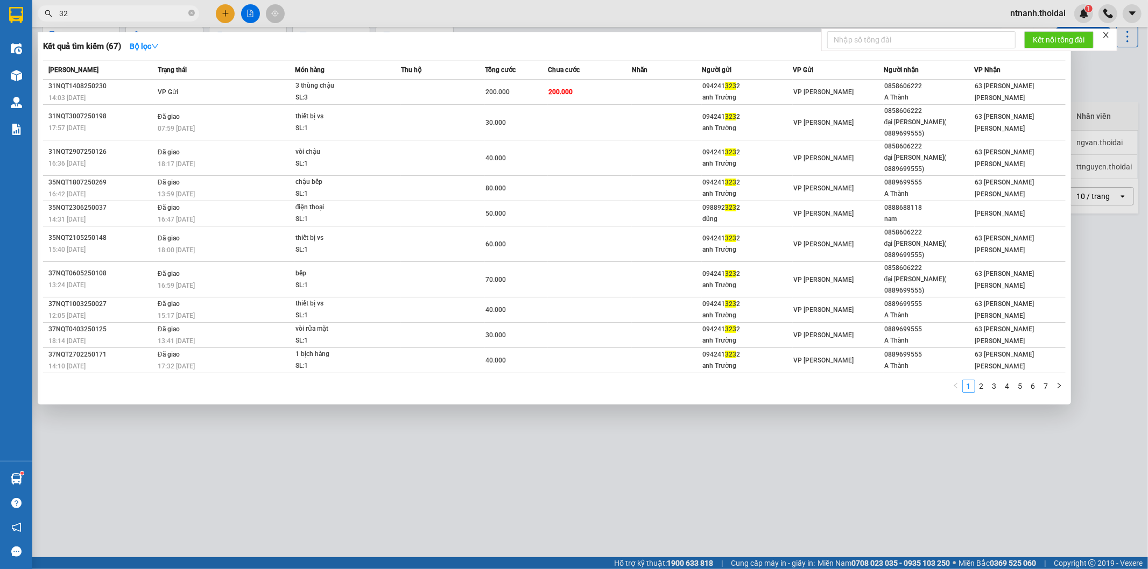
type input "3"
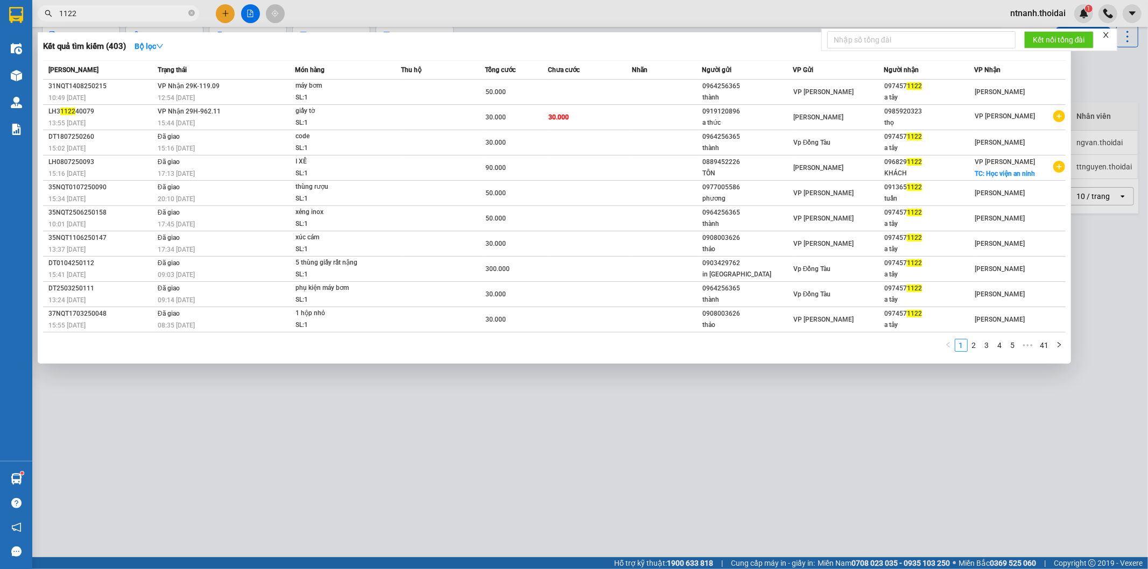
type input "1122"
click at [506, 452] on div at bounding box center [574, 284] width 1148 height 569
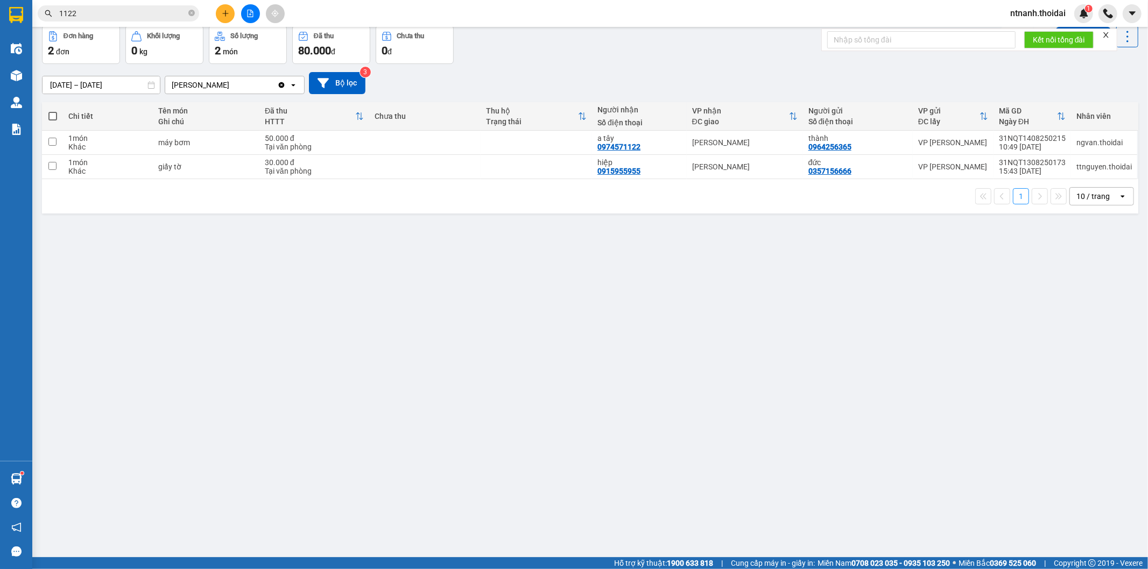
scroll to position [0, 0]
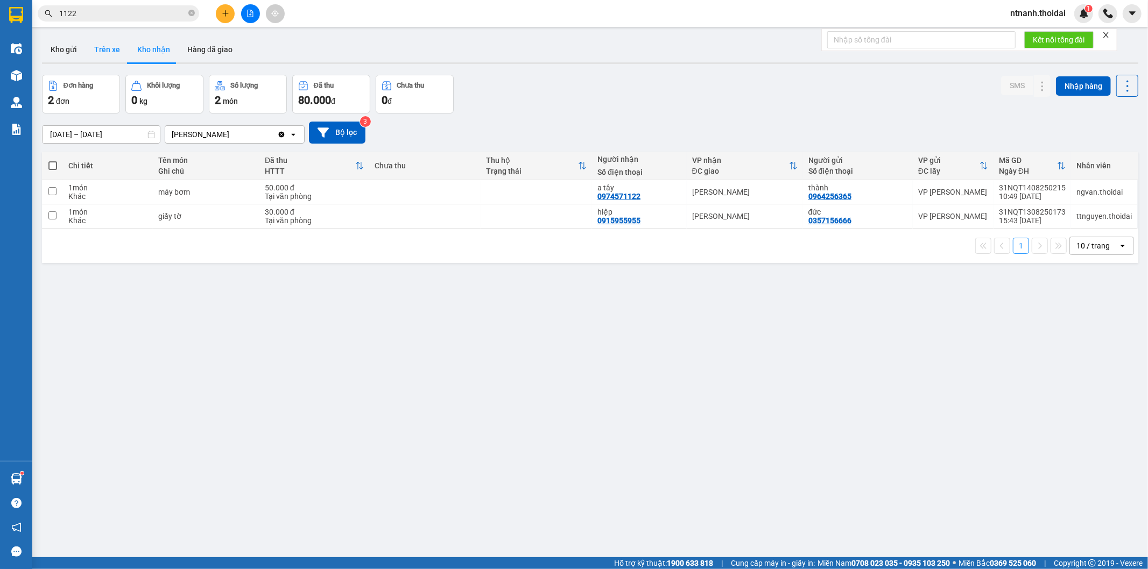
click at [100, 49] on button "Trên xe" at bounding box center [107, 50] width 43 height 26
type input "[DATE] – [DATE]"
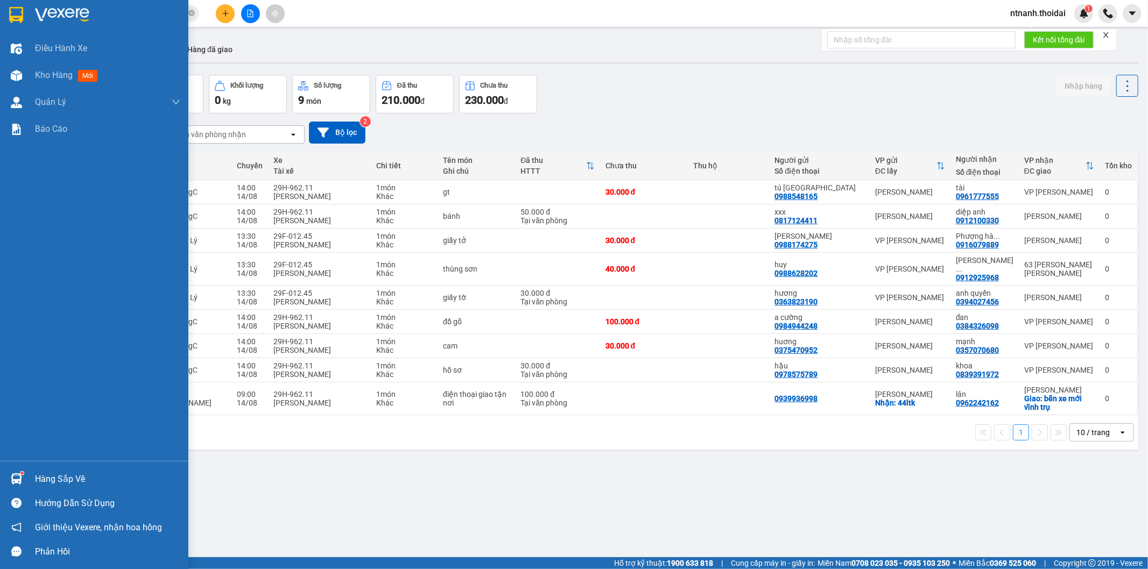
click at [71, 465] on div "Hàng sắp về Hướng dẫn sử dụng Giới thiệu Vexere, nhận hoa hồng Phản hồi" at bounding box center [94, 512] width 188 height 103
click at [73, 479] on div "Hàng sắp về" at bounding box center [107, 479] width 145 height 16
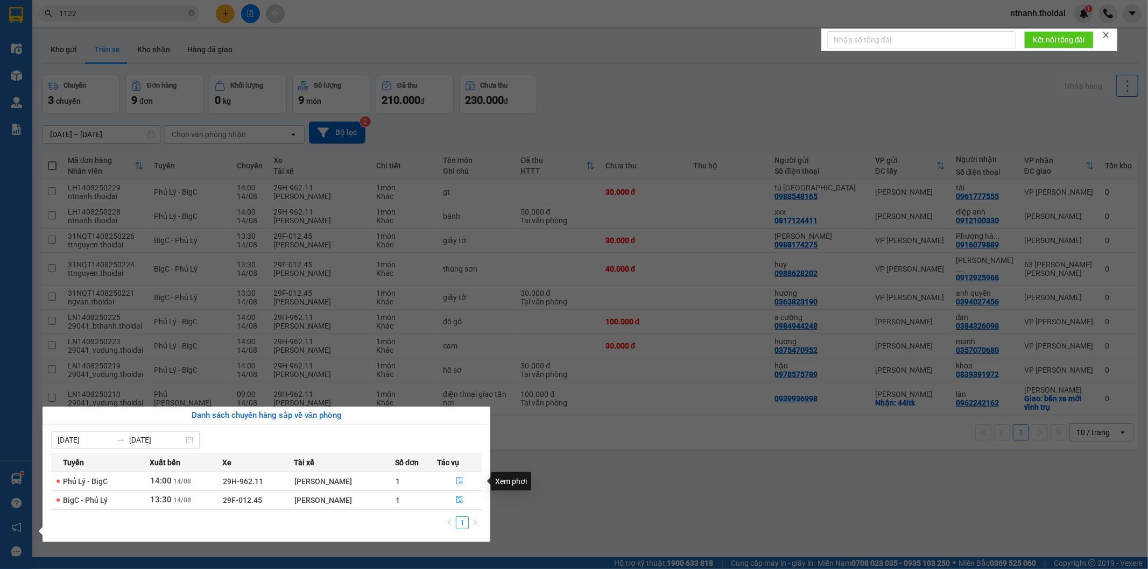
click at [467, 481] on button "button" at bounding box center [460, 481] width 44 height 17
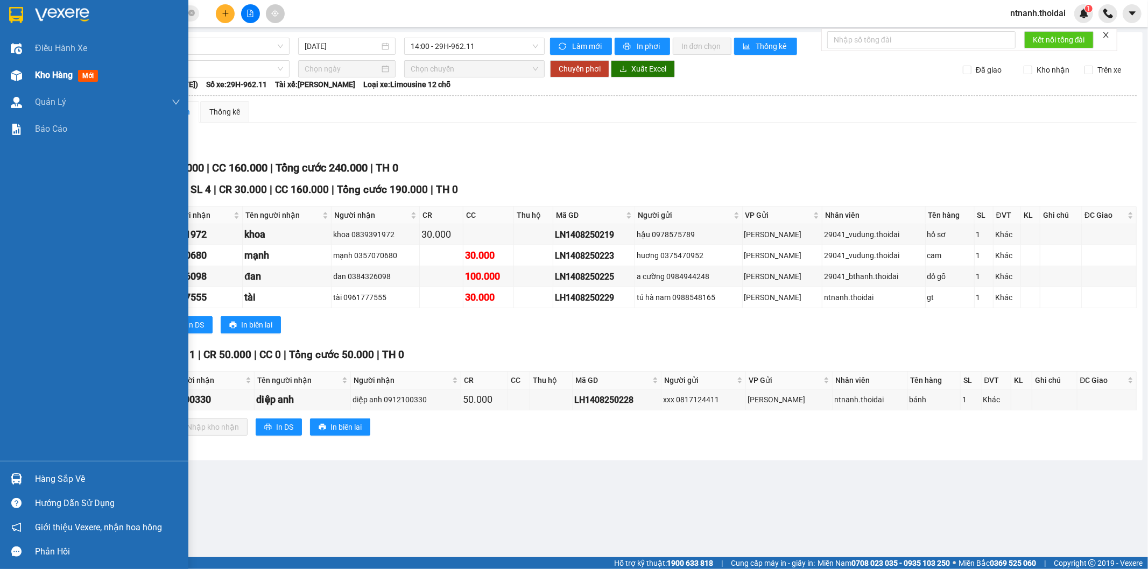
click at [40, 76] on span "Kho hàng" at bounding box center [54, 75] width 38 height 10
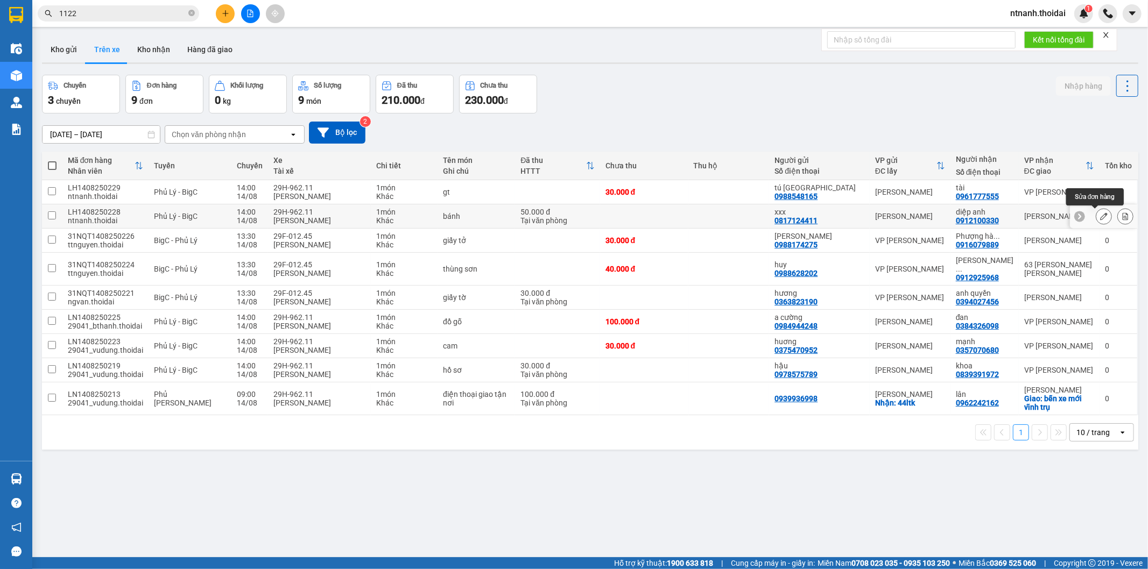
click at [1096, 217] on button at bounding box center [1103, 216] width 15 height 19
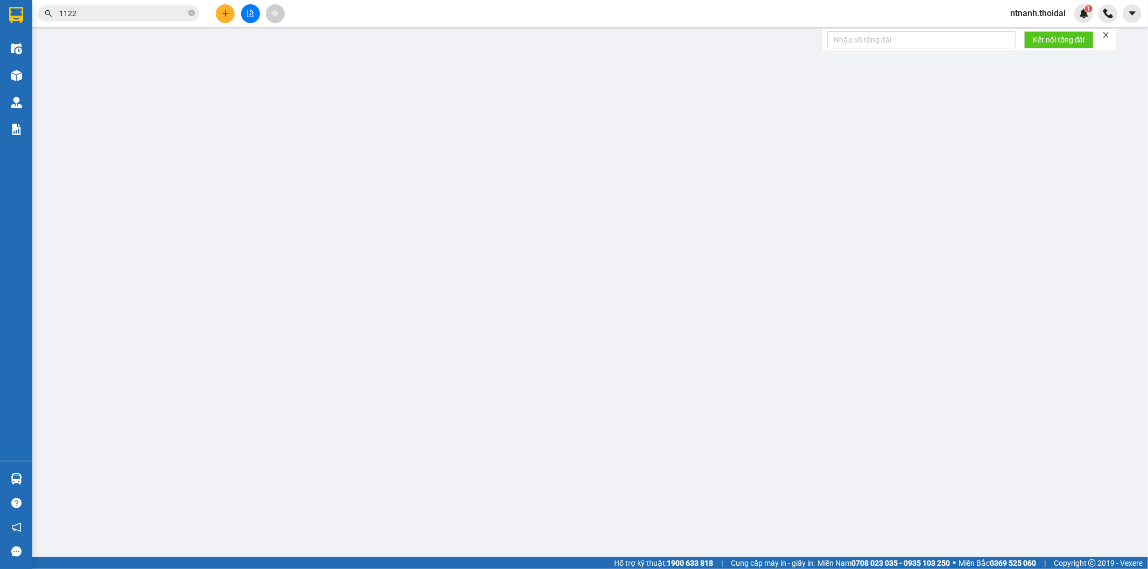
type input "0817124411"
type input "xxx"
type input "0912100330"
type input "diệp anh"
type input "50.000"
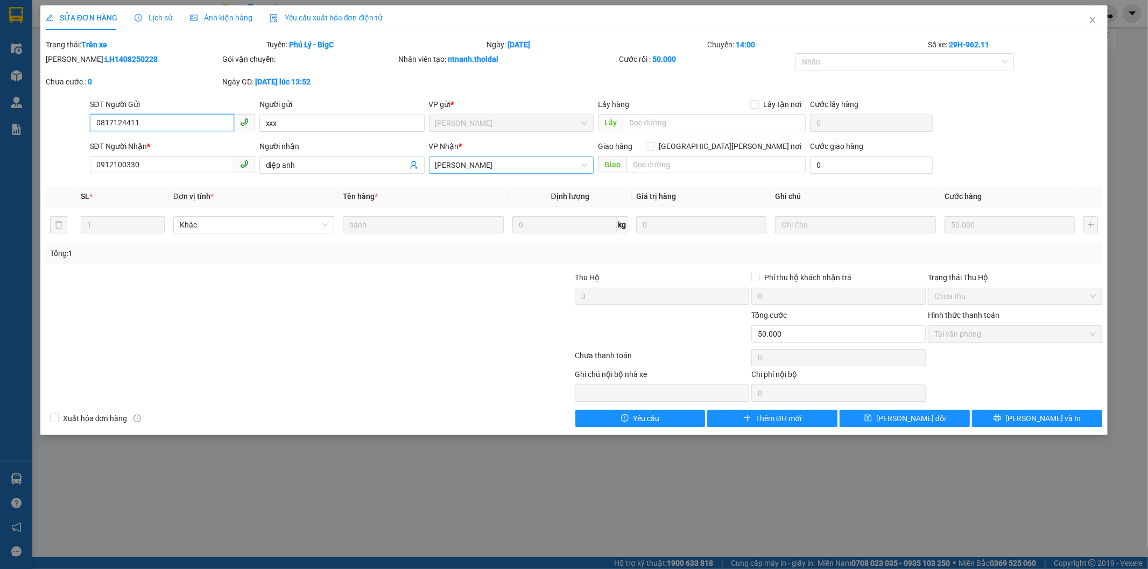
click at [534, 163] on span "[PERSON_NAME]" at bounding box center [511, 165] width 152 height 16
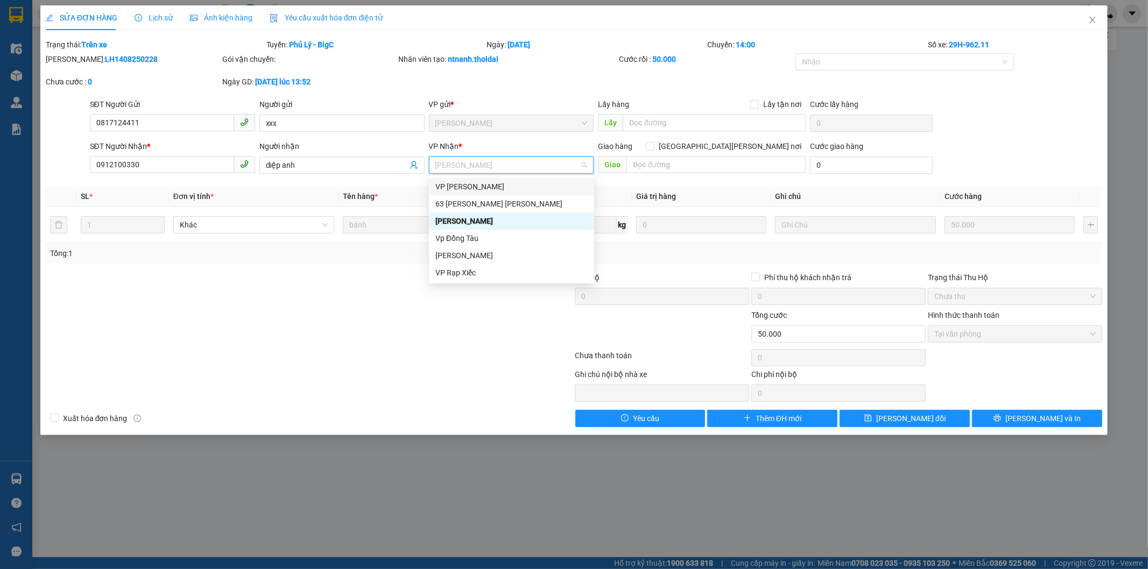
click at [509, 186] on div "VP [PERSON_NAME]" at bounding box center [511, 187] width 152 height 12
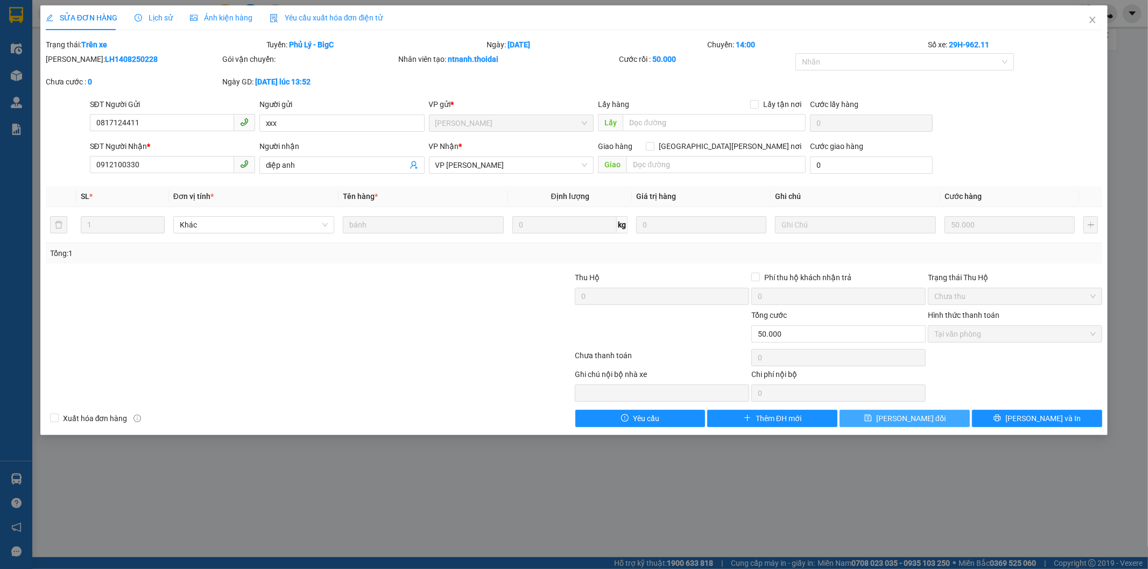
click at [911, 420] on span "[PERSON_NAME] đổi" at bounding box center [910, 419] width 69 height 12
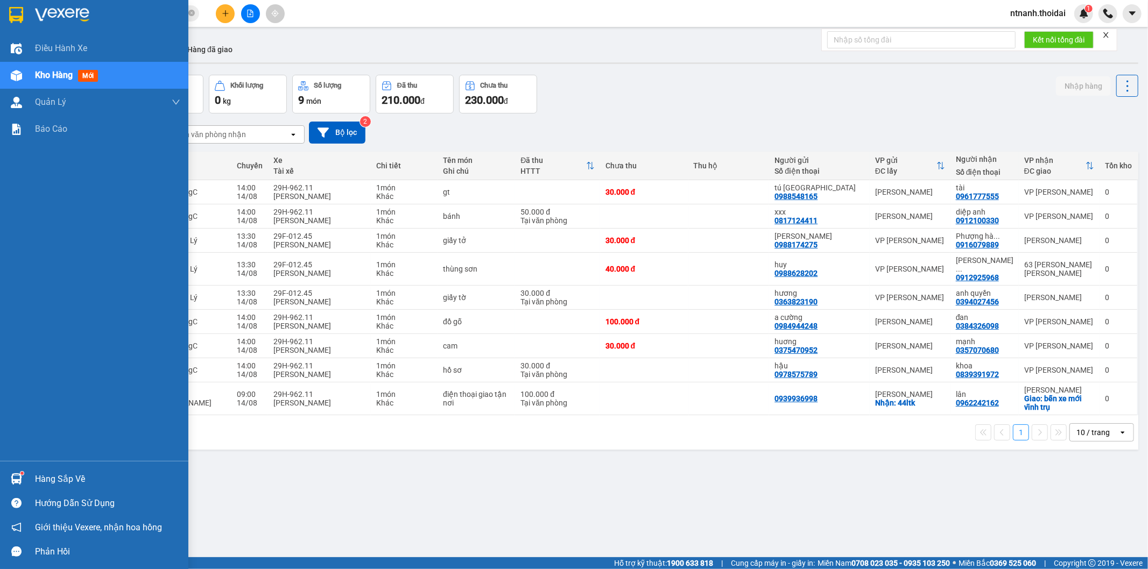
click at [17, 463] on div "Hàng sắp về Hướng dẫn sử dụng Giới thiệu Vexere, nhận hoa hồng Phản hồi" at bounding box center [94, 512] width 188 height 103
click at [33, 488] on div "Hàng sắp về" at bounding box center [94, 479] width 188 height 24
click at [0, 0] on div "[PERSON_NAME] sách chuyến hàng sắp về văn phòng [DATE] [DATE] [PERSON_NAME] Xuấ…" at bounding box center [0, 0] width 0 height 0
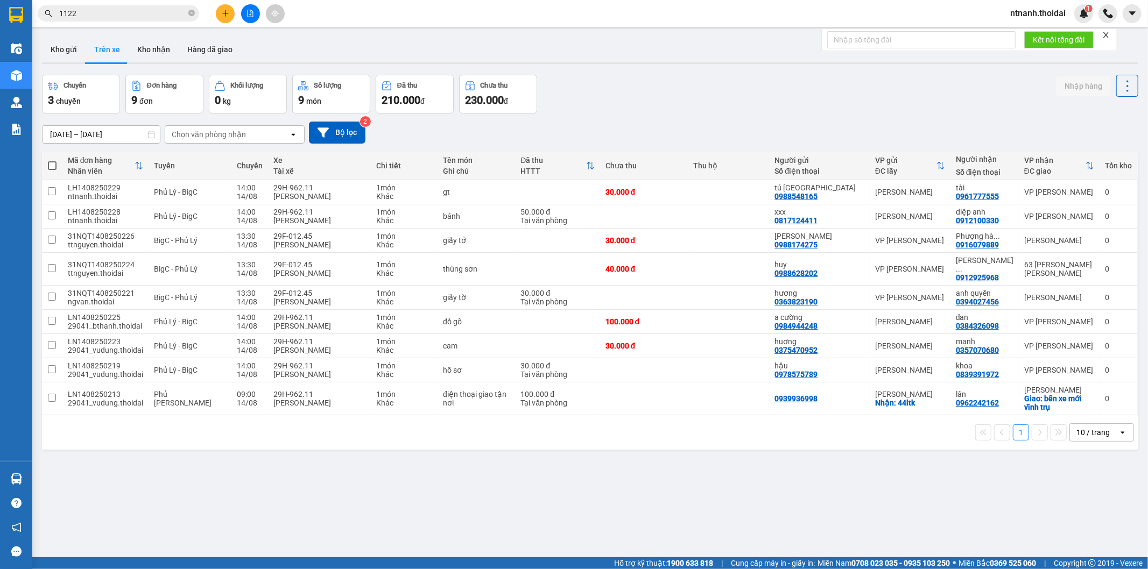
click at [561, 469] on section "Kết quả [PERSON_NAME] ( 403 ) Bộ lọc Mã ĐH Trạng thái Món hàng Thu hộ Tổng [PER…" at bounding box center [574, 284] width 1148 height 569
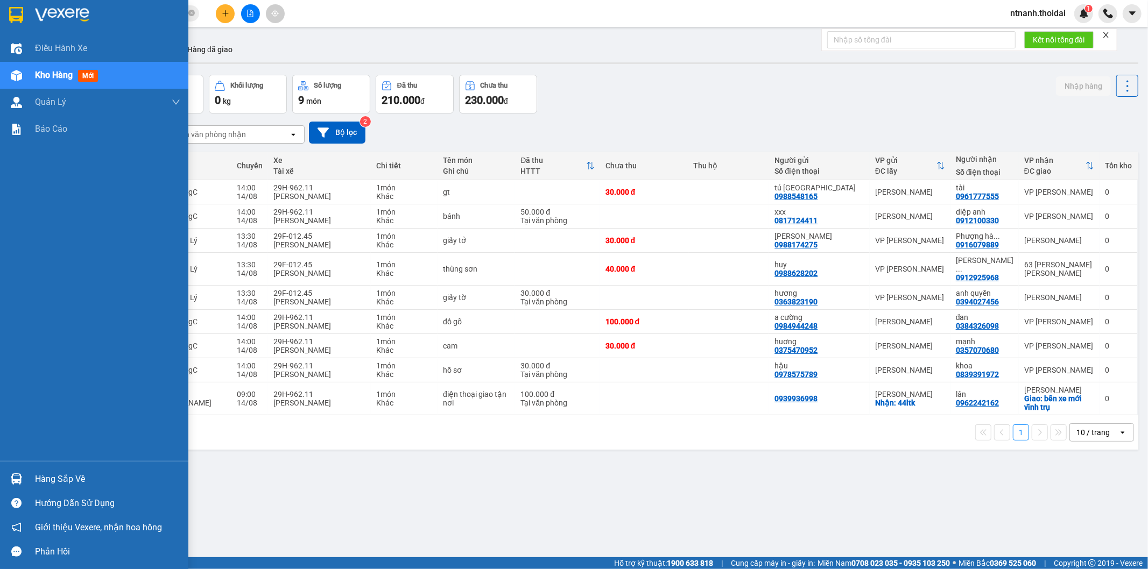
click at [23, 477] on div at bounding box center [16, 479] width 19 height 19
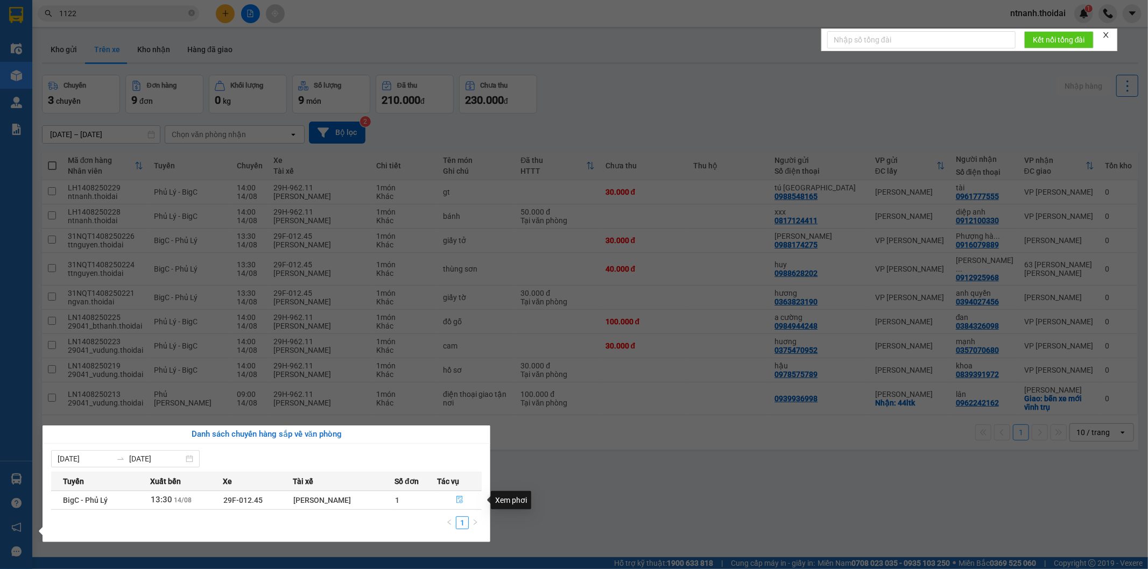
click at [464, 503] on button "button" at bounding box center [460, 500] width 44 height 17
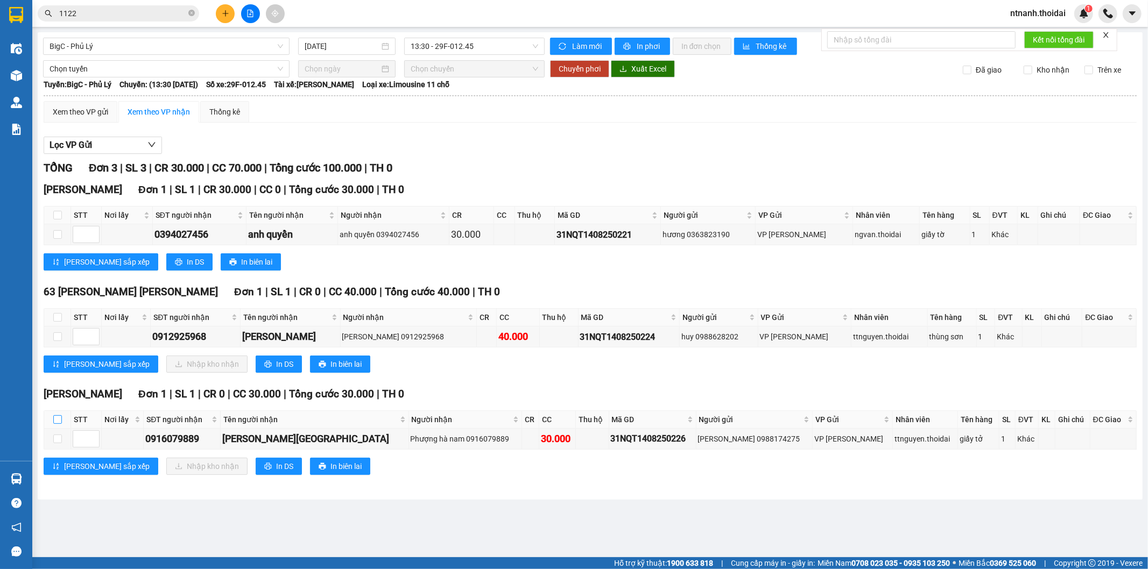
click at [55, 414] on label at bounding box center [57, 420] width 9 height 12
click at [55, 415] on input "checkbox" at bounding box center [57, 419] width 9 height 9
checkbox input "true"
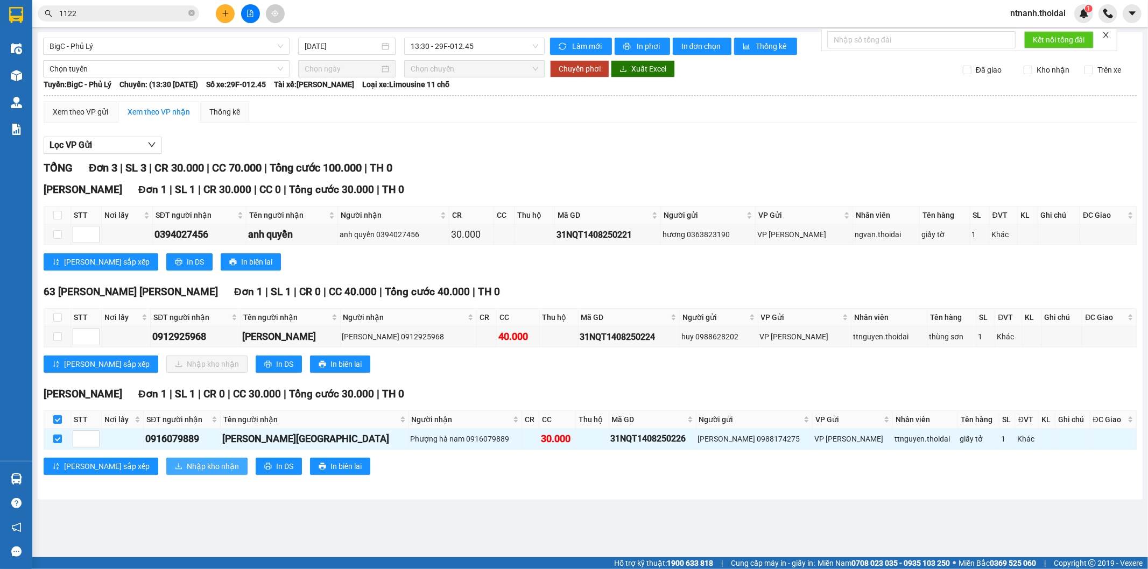
click at [187, 469] on span "Nhập kho nhận" at bounding box center [213, 467] width 52 height 12
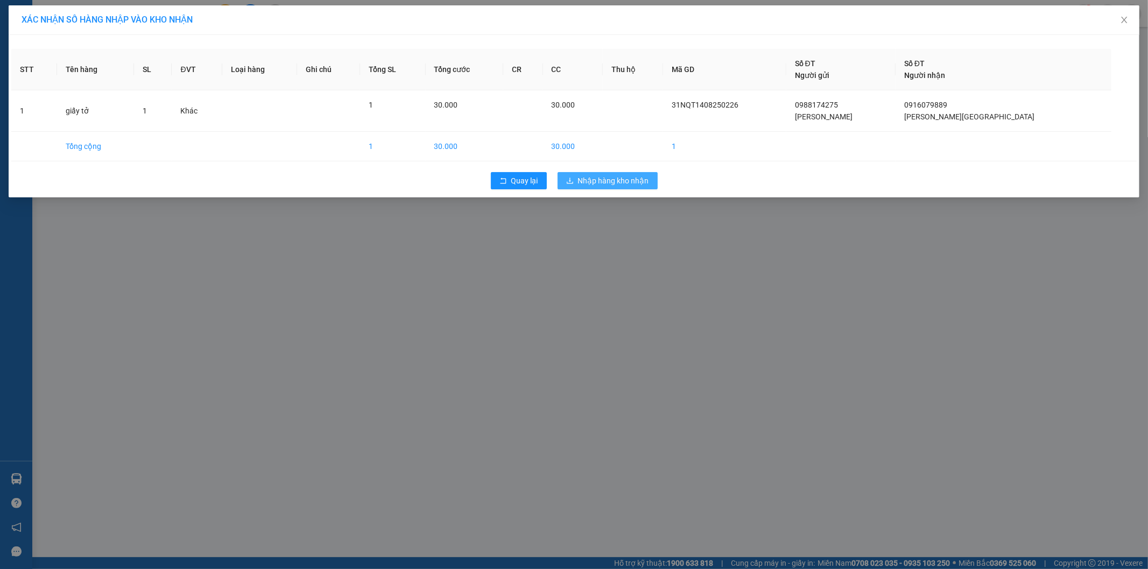
click at [603, 175] on span "Nhập hàng kho nhận" at bounding box center [613, 181] width 71 height 12
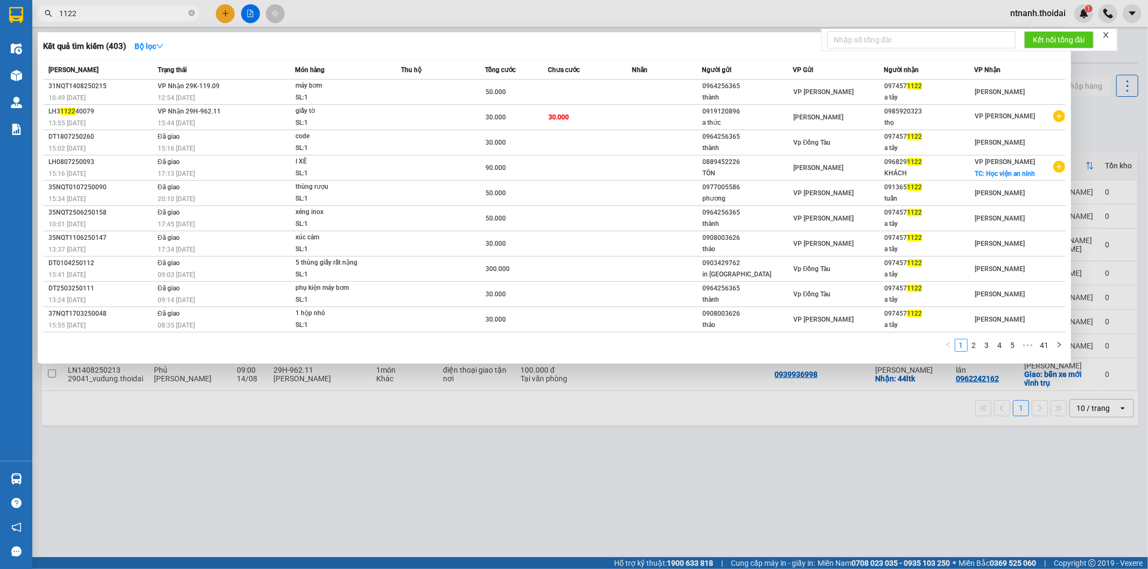
click at [187, 12] on span "1122" at bounding box center [118, 13] width 161 height 16
click at [189, 13] on icon "close-circle" at bounding box center [191, 13] width 6 height 6
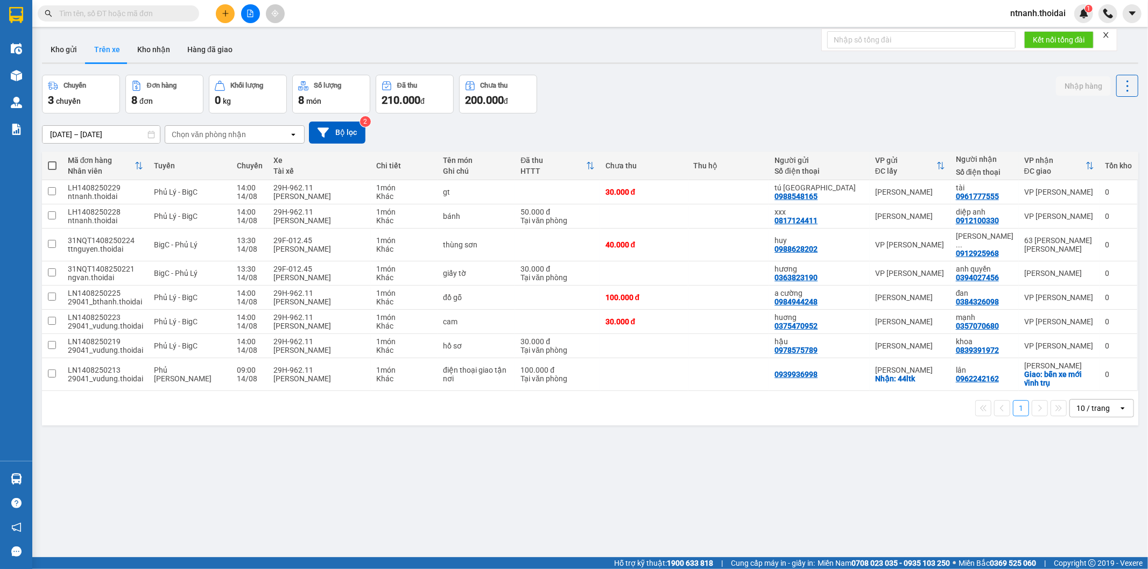
click at [218, 12] on button at bounding box center [225, 13] width 19 height 19
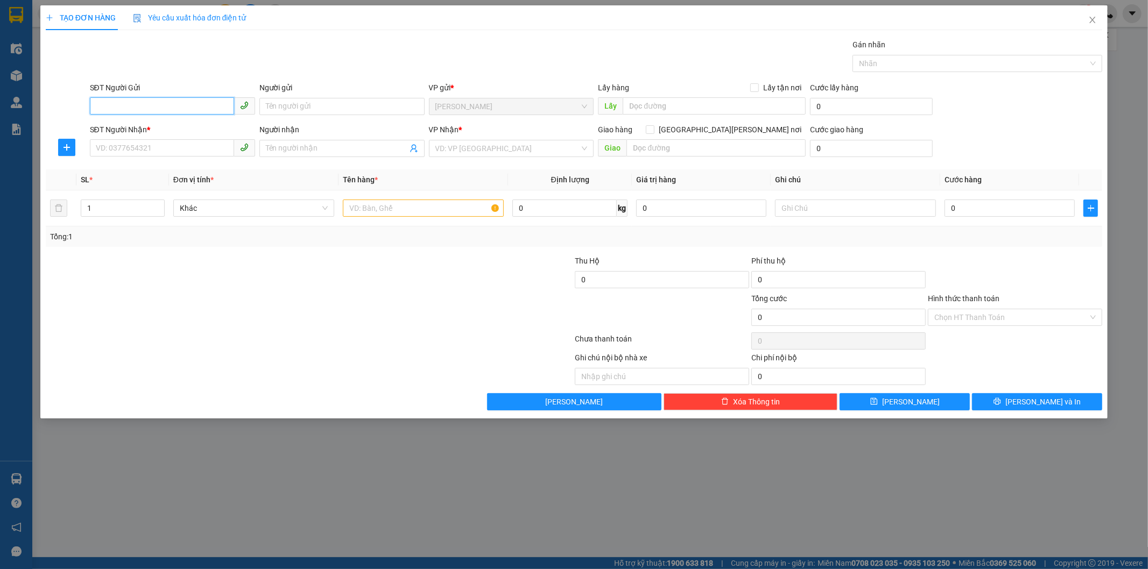
click at [130, 110] on input "SĐT Người Gửi" at bounding box center [162, 105] width 144 height 17
drag, startPoint x: 142, startPoint y: 108, endPoint x: 16, endPoint y: 125, distance: 126.6
click at [16, 125] on div "TẠO ĐƠN HÀNG Yêu cầu xuất [PERSON_NAME] điện tử Transit Pickup Surcharge Ids Tr…" at bounding box center [574, 284] width 1148 height 569
type input "0913797460"
click at [166, 150] on input "SĐT Người Nhận *" at bounding box center [162, 147] width 144 height 17
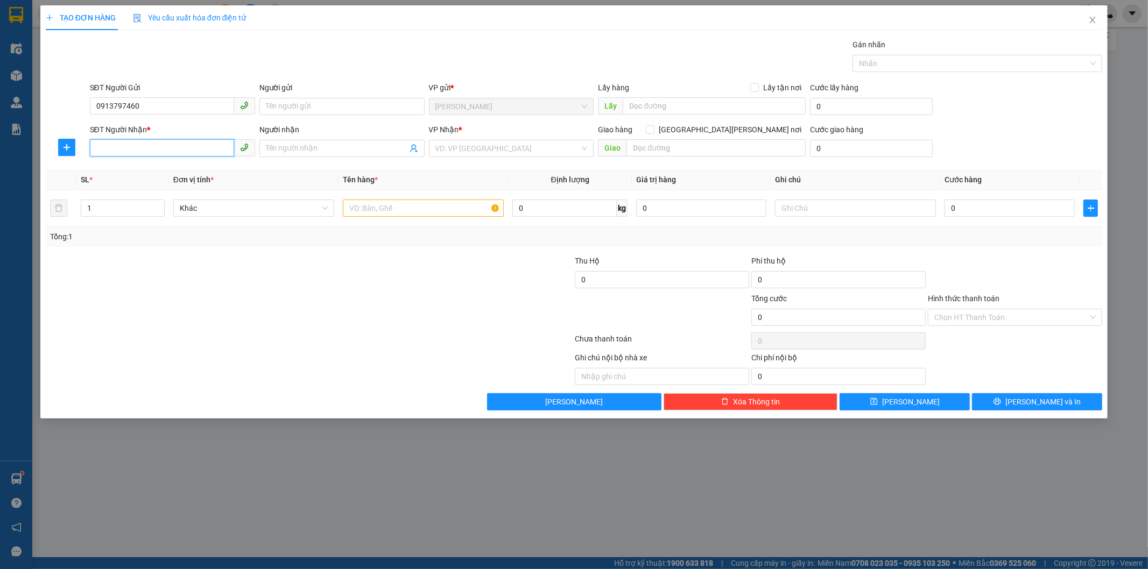
paste input "0913797460"
type input "0913797460"
click at [278, 105] on input "Người gửi" at bounding box center [341, 106] width 165 height 17
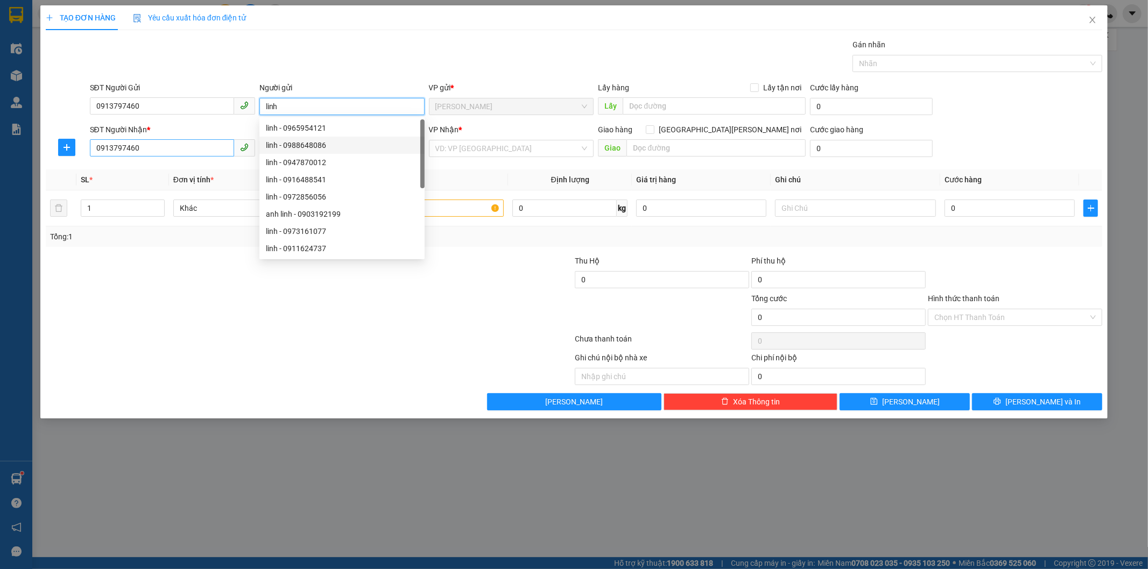
type input "linh"
click at [158, 150] on input "0913797460" at bounding box center [162, 147] width 144 height 17
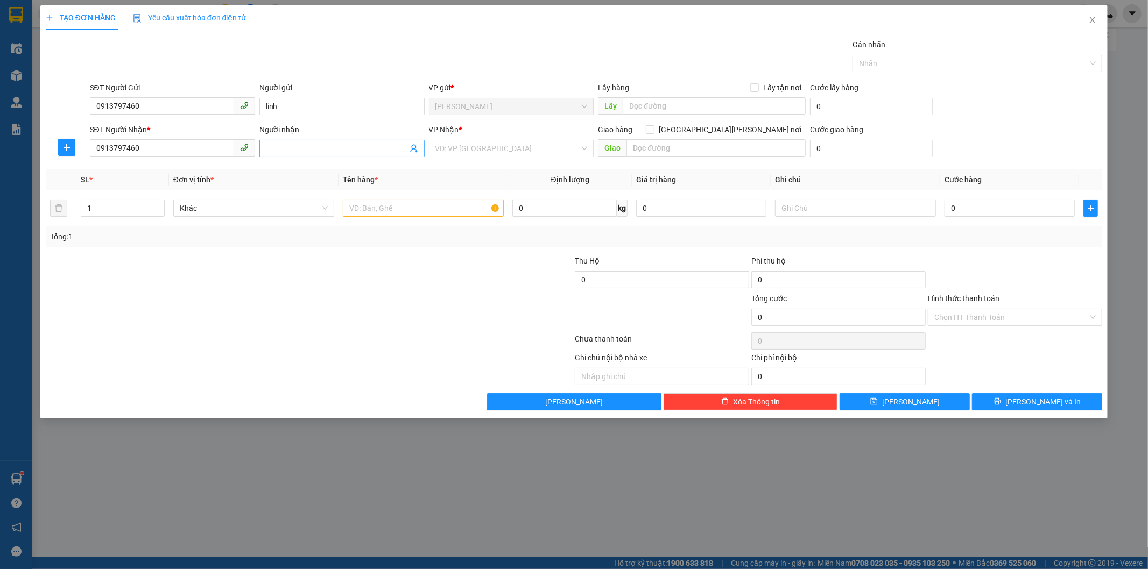
click at [362, 153] on input "Người nhận" at bounding box center [337, 149] width 142 height 12
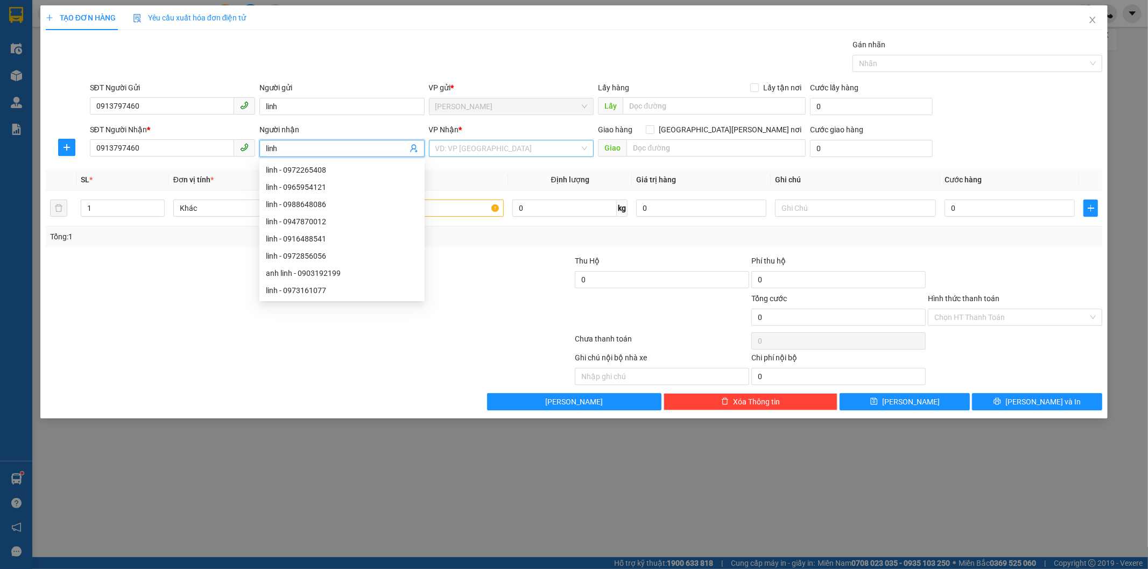
type input "linh"
click at [508, 149] on input "search" at bounding box center [507, 148] width 145 height 16
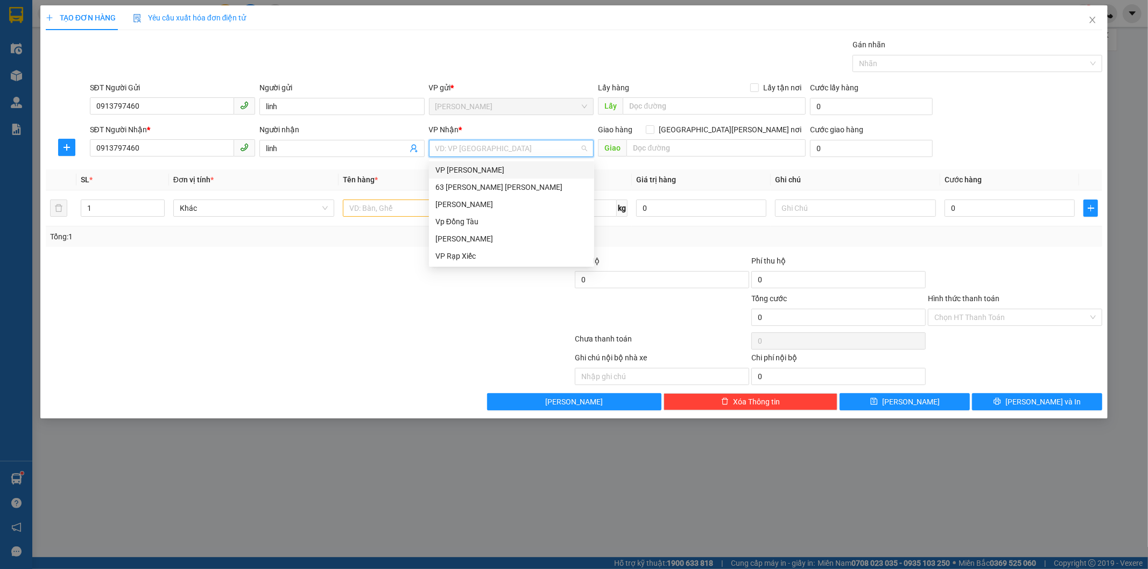
click at [512, 167] on div "VP [PERSON_NAME]" at bounding box center [511, 170] width 152 height 12
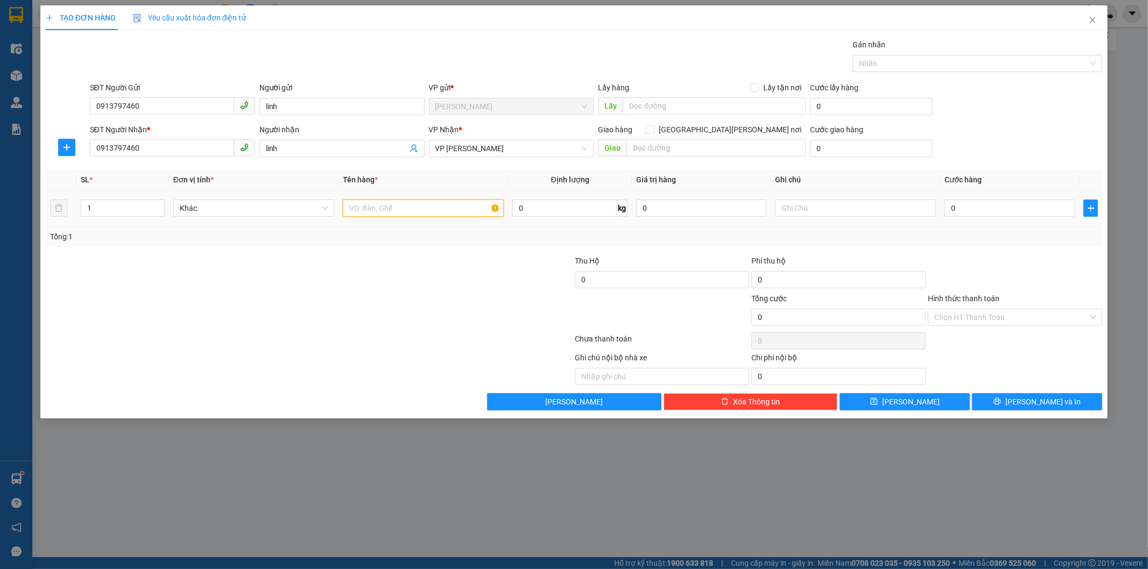
click at [396, 210] on input "text" at bounding box center [423, 208] width 161 height 17
type input "giấy chưa kịp in bill"
click at [961, 201] on input "0" at bounding box center [1009, 208] width 130 height 17
type input "3"
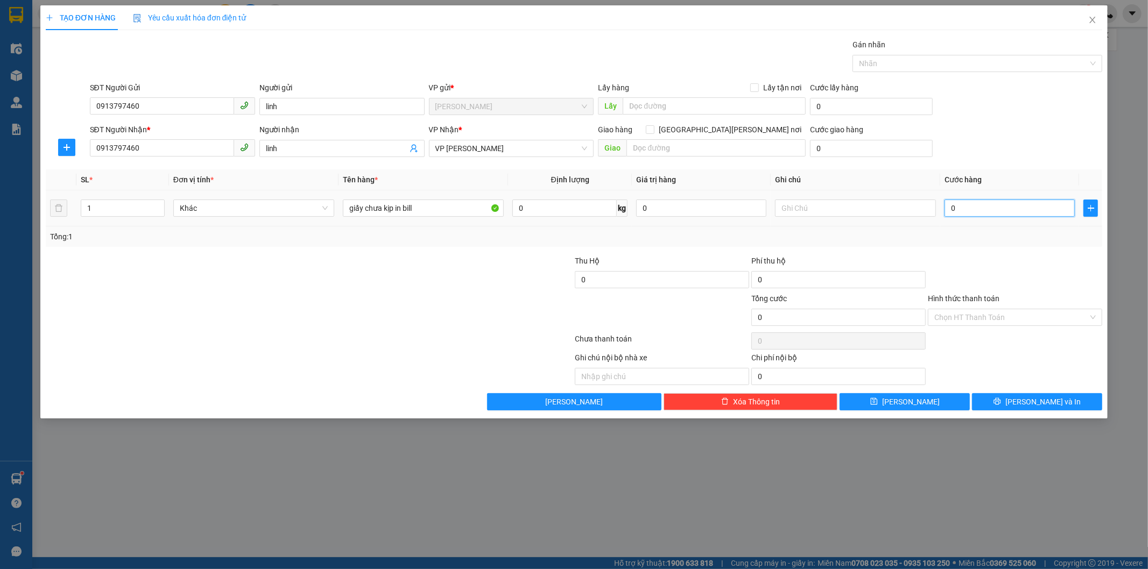
type input "3"
type input "30"
type input "30.000"
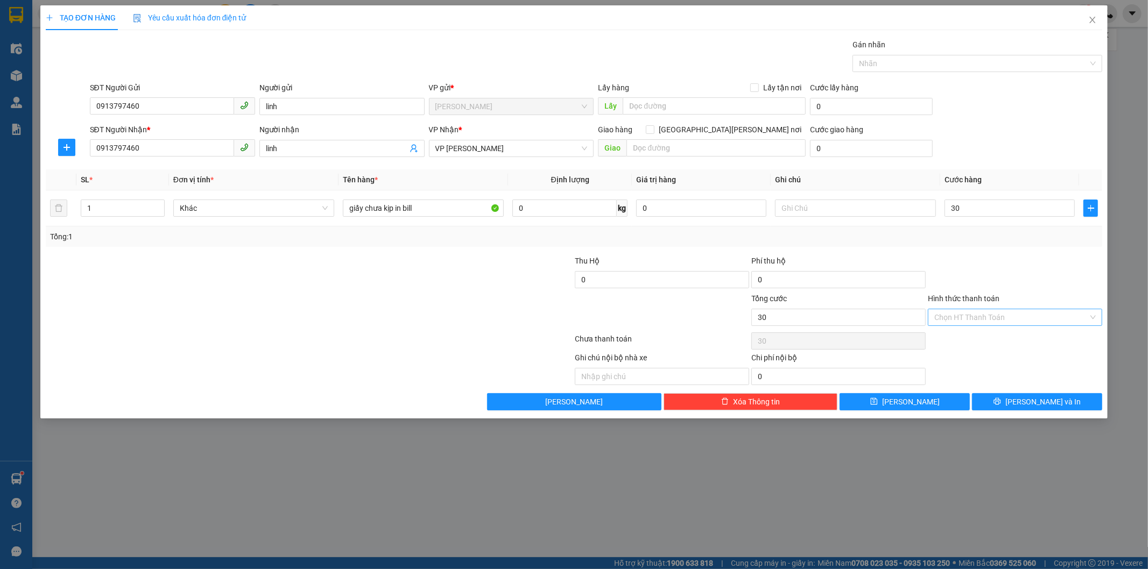
type input "30.000"
click at [991, 322] on input "Hình thức thanh toán" at bounding box center [1011, 317] width 154 height 16
click at [991, 331] on div "Tại văn phòng" at bounding box center [1015, 338] width 174 height 17
type input "0"
click at [1032, 396] on span "[PERSON_NAME] và In" at bounding box center [1042, 402] width 75 height 12
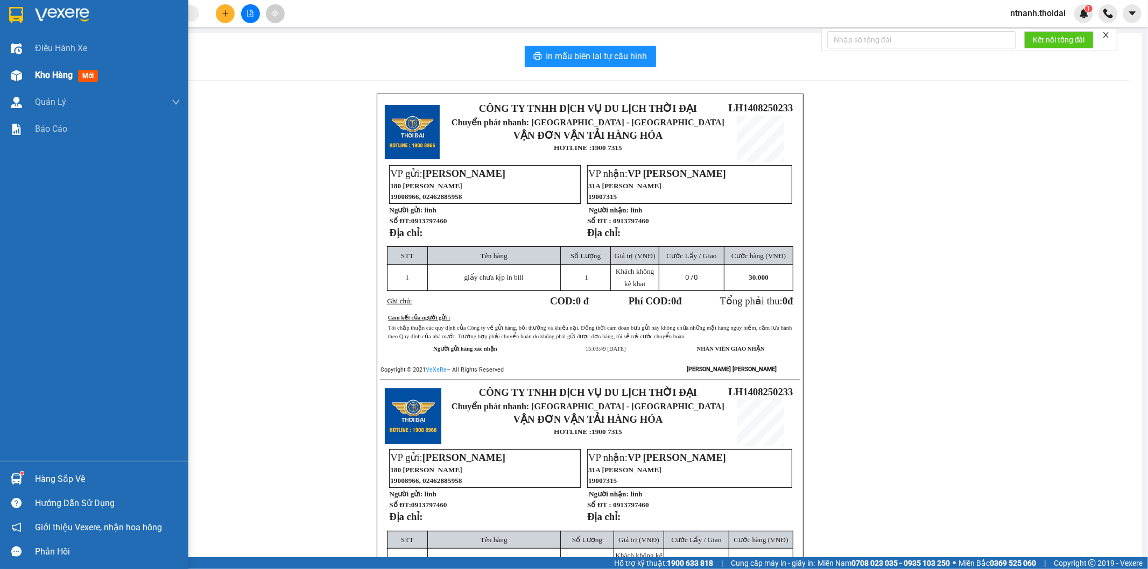
click at [44, 79] on span "Kho hàng" at bounding box center [54, 75] width 38 height 10
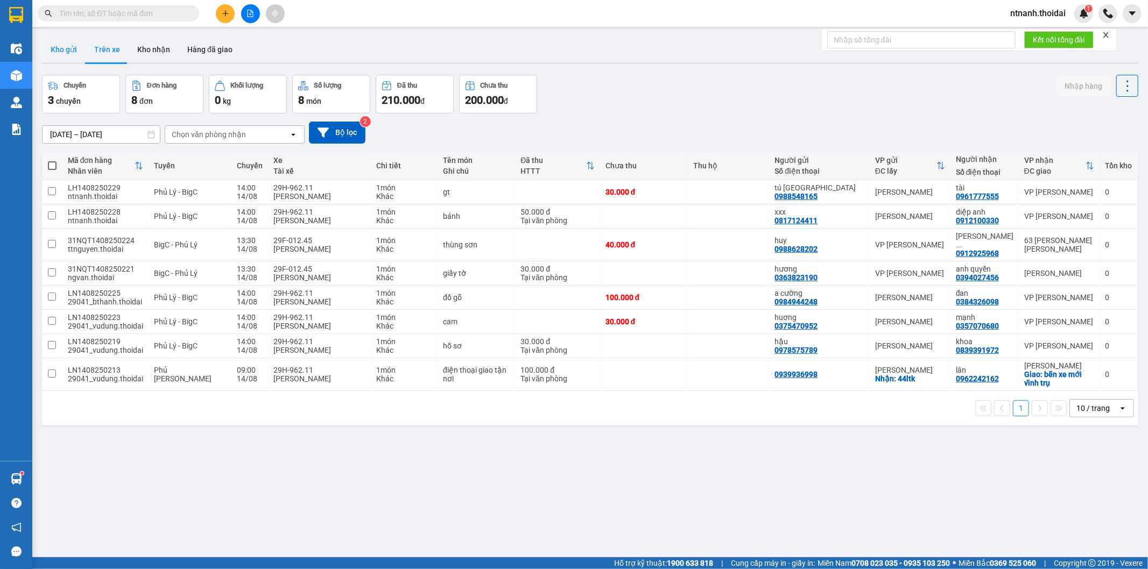
click at [62, 42] on button "Kho gửi" at bounding box center [64, 50] width 44 height 26
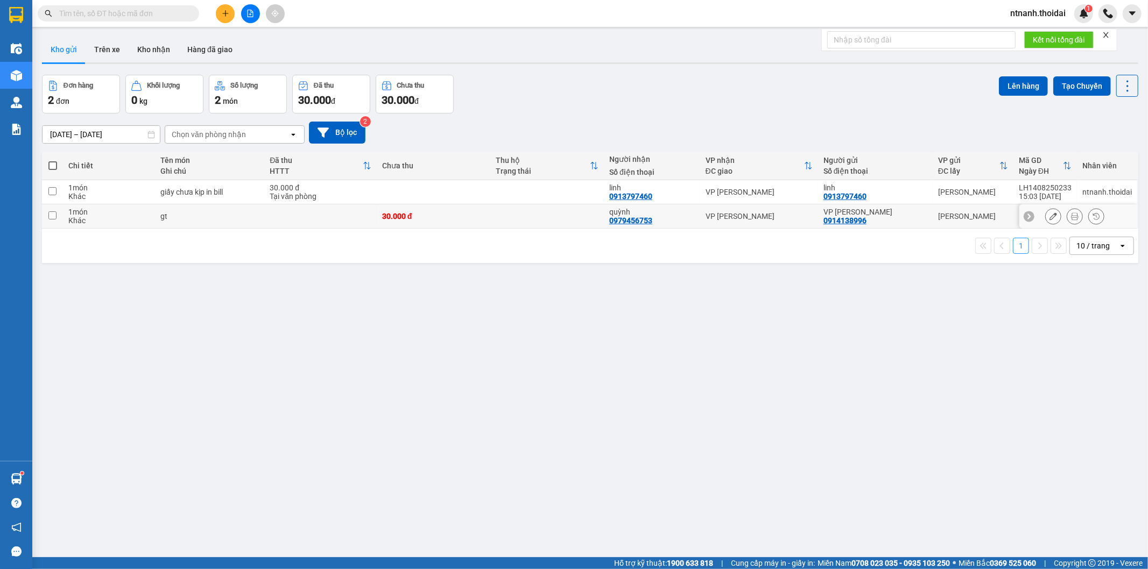
click at [326, 200] on div "Tại văn phòng" at bounding box center [321, 196] width 102 height 9
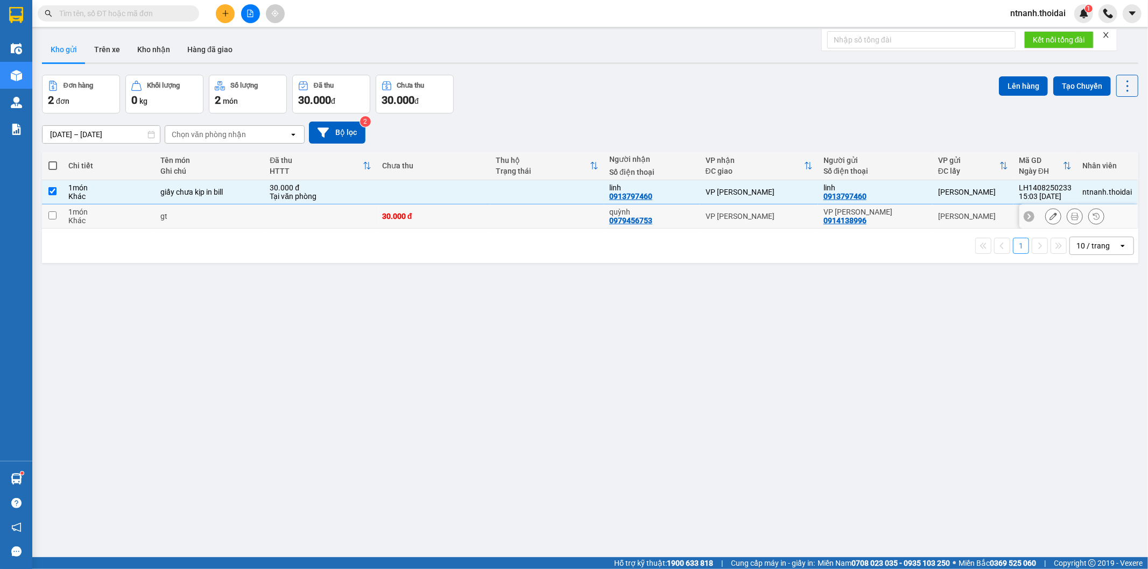
click at [332, 202] on td "30.000 đ Tại văn phòng" at bounding box center [320, 192] width 112 height 24
checkbox input "false"
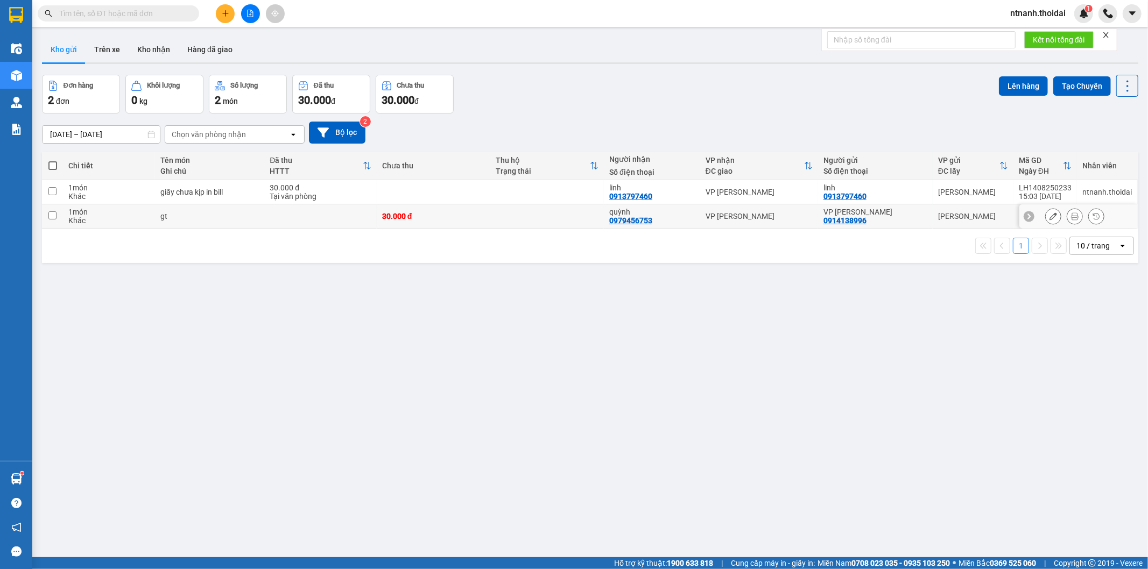
drag, startPoint x: 310, startPoint y: 216, endPoint x: 319, endPoint y: 187, distance: 30.3
click at [309, 215] on td at bounding box center [320, 217] width 112 height 24
checkbox input "true"
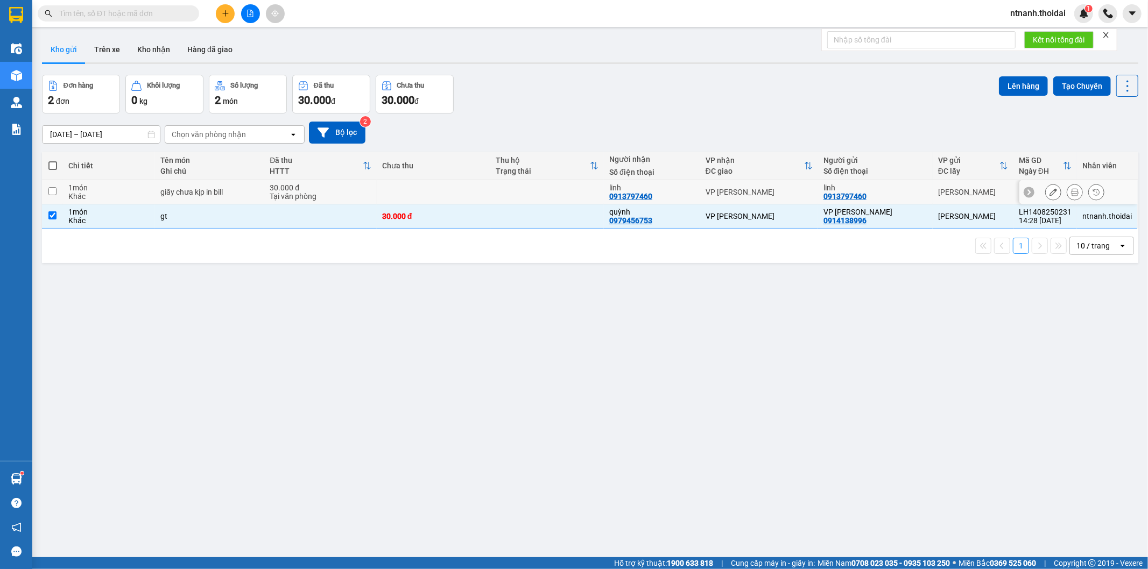
click at [319, 187] on div "30.000 đ" at bounding box center [321, 188] width 102 height 9
checkbox input "true"
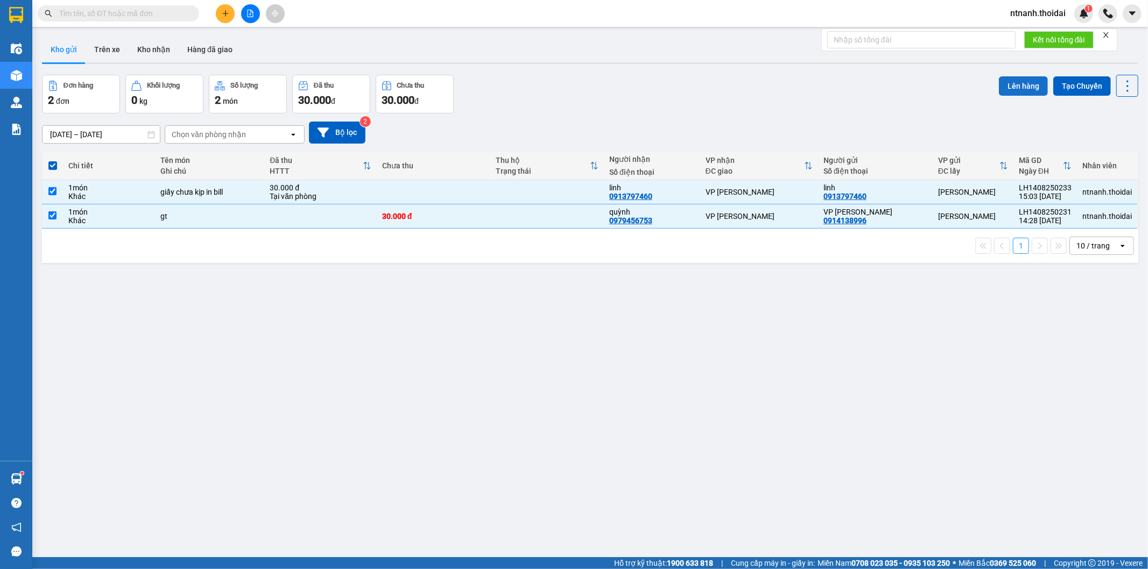
click at [1024, 95] on button "Lên hàng" at bounding box center [1023, 85] width 49 height 19
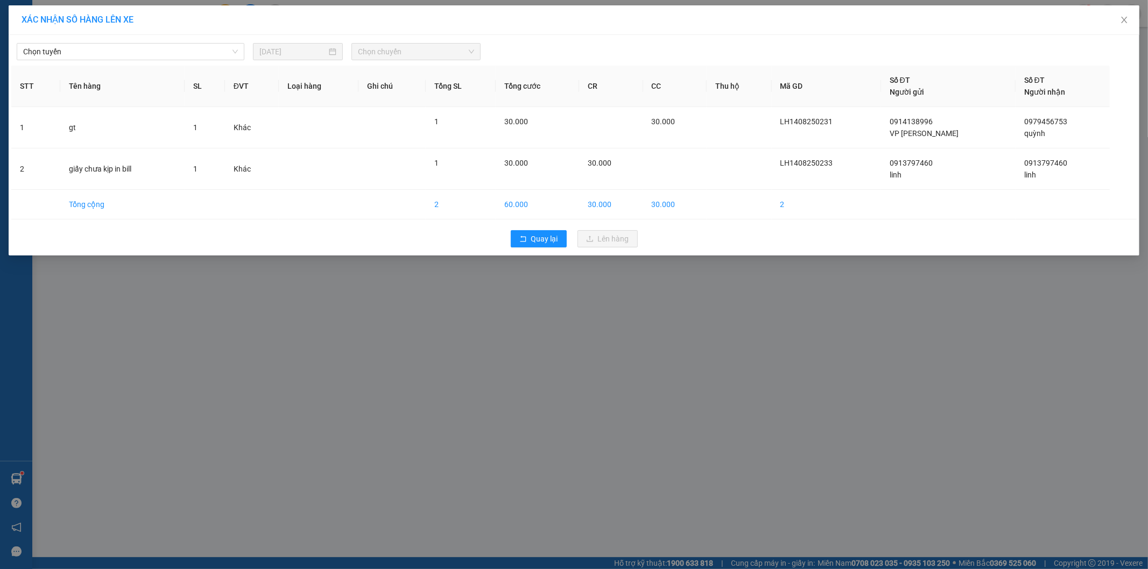
click at [119, 42] on div "[PERSON_NAME] [DATE] [PERSON_NAME]" at bounding box center [573, 49] width 1125 height 23
click at [114, 52] on span "Chọn tuyến" at bounding box center [130, 52] width 215 height 16
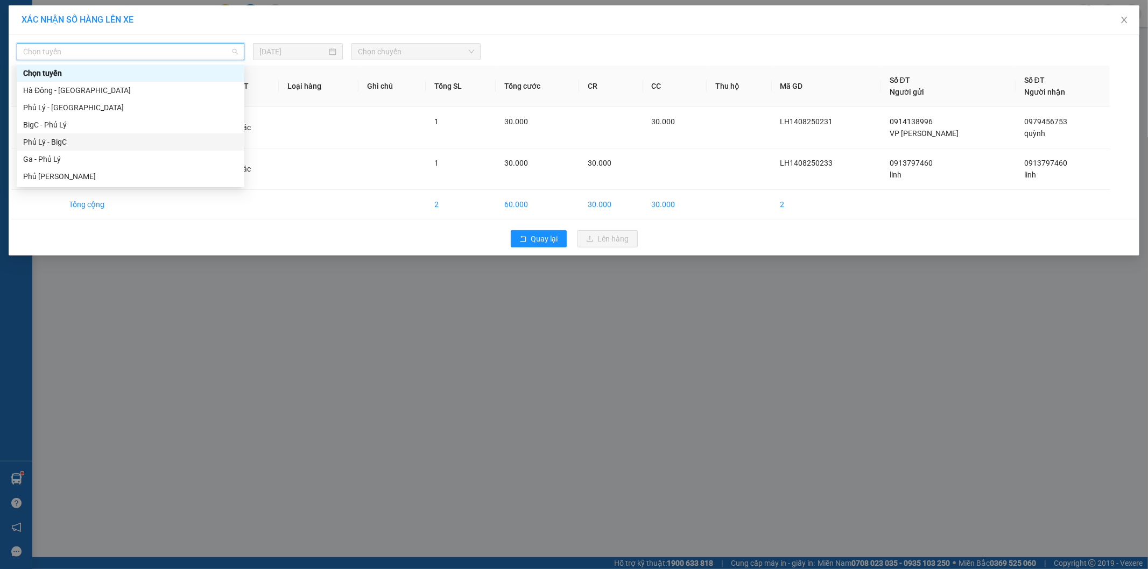
click at [77, 136] on div "Phủ Lý - BigC" at bounding box center [130, 142] width 215 height 12
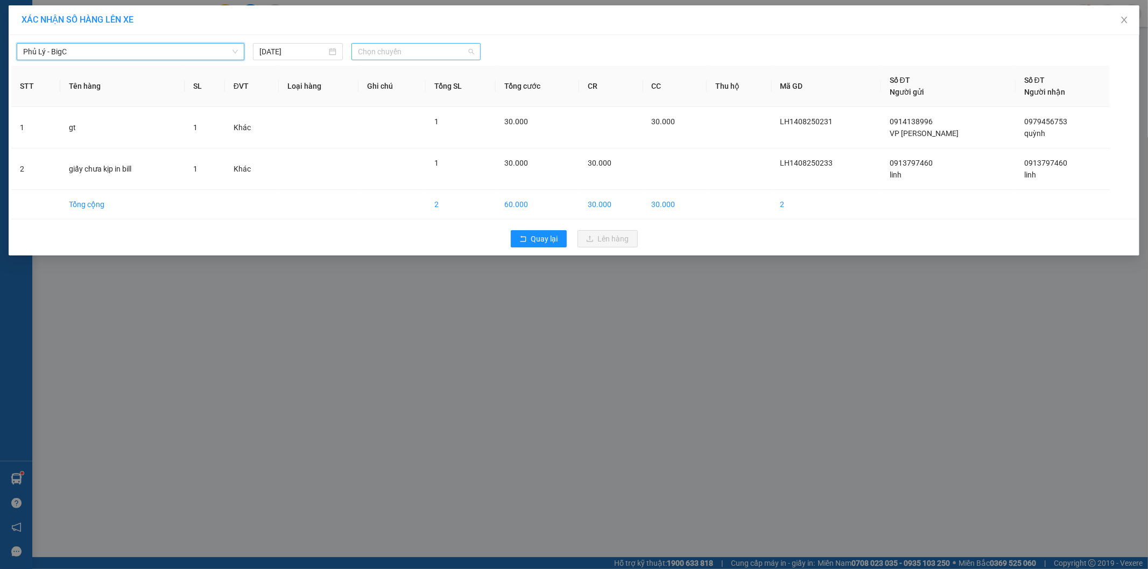
click at [433, 52] on span "Chọn chuyến" at bounding box center [416, 52] width 116 height 16
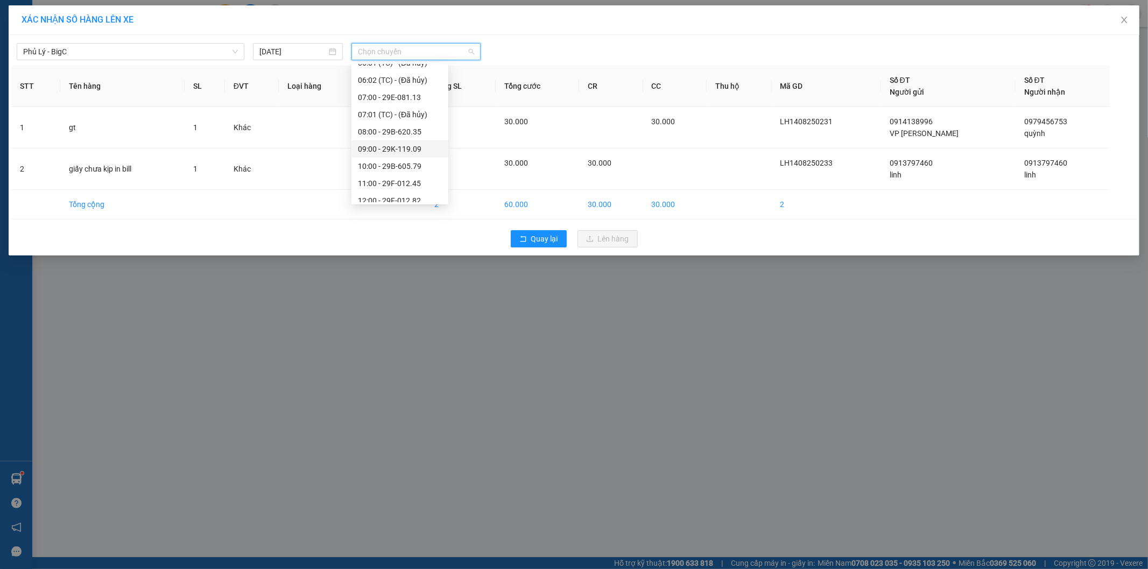
scroll to position [179, 0]
click at [408, 184] on div "15:00 - 29H-931.97" at bounding box center [400, 187] width 84 height 12
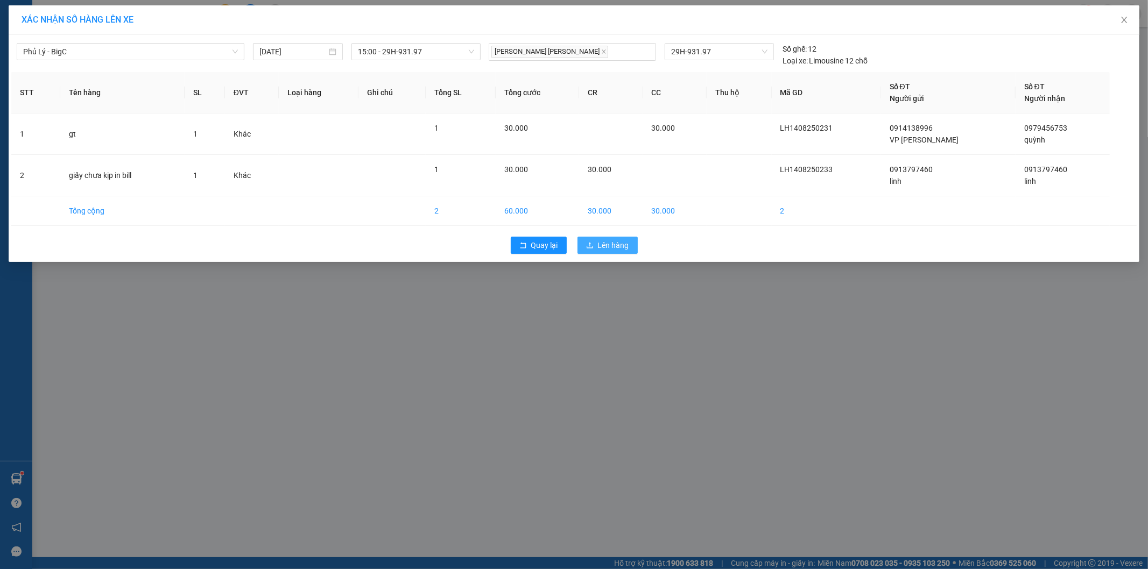
click at [603, 244] on span "Lên hàng" at bounding box center [613, 245] width 31 height 12
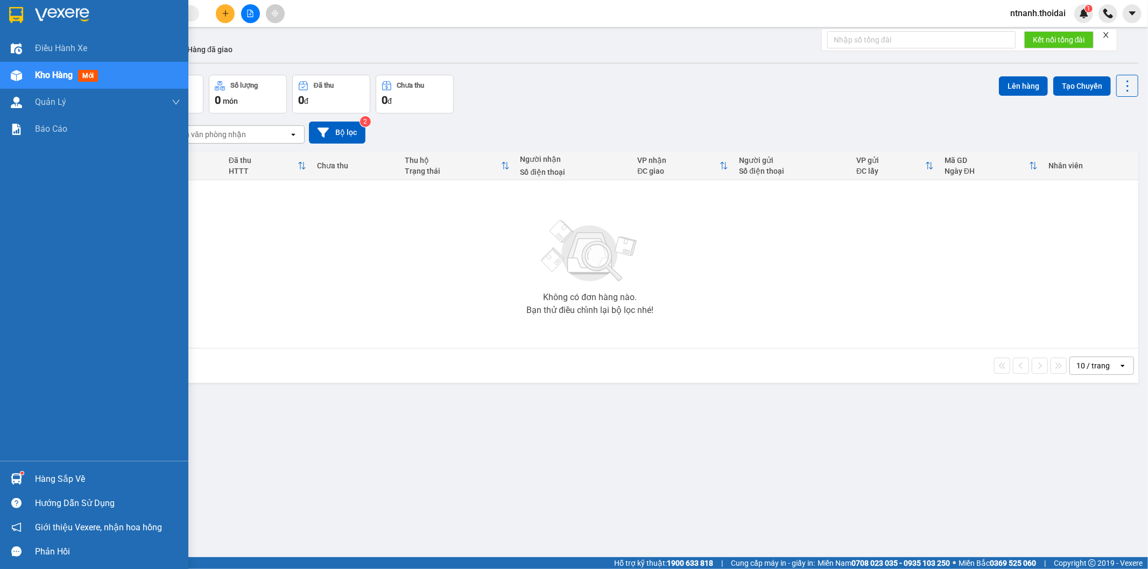
click at [47, 498] on div "Hướng dẫn sử dụng" at bounding box center [107, 504] width 145 height 16
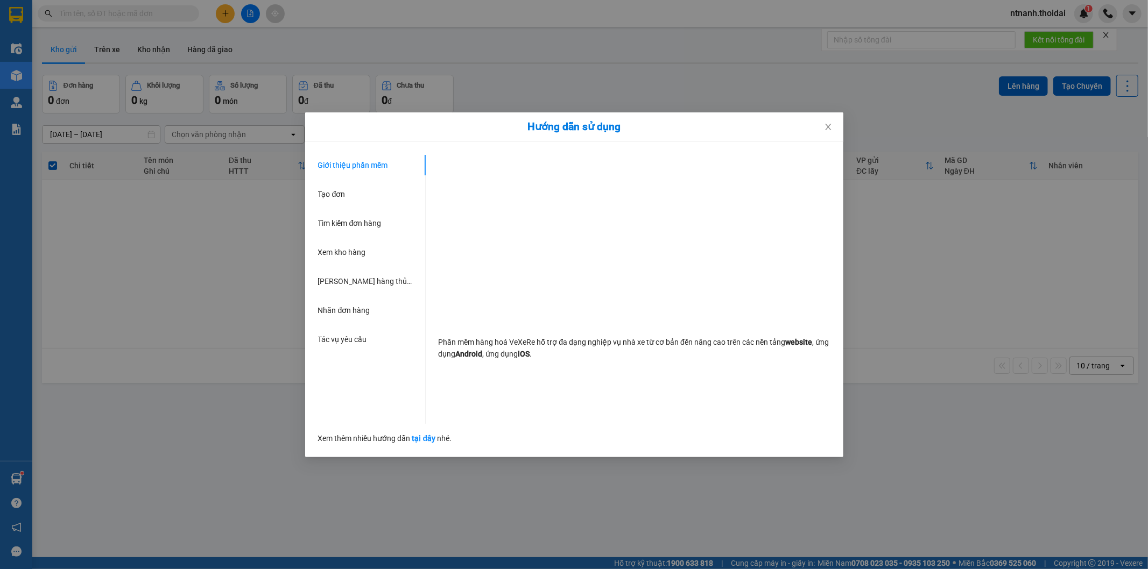
click at [347, 492] on div "Hướng dẫn sử dụng Giới thiệu phần mềm Tạo đơn Tìm kiếm đơn hàng Xem kho hàng Lê…" at bounding box center [574, 284] width 1148 height 569
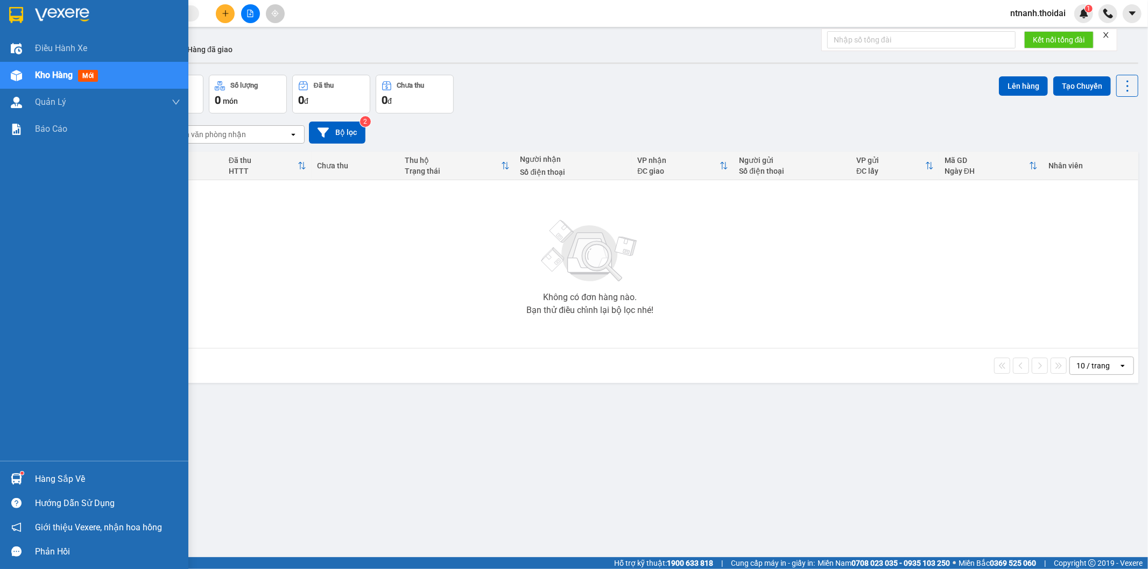
click at [16, 482] on img at bounding box center [16, 479] width 11 height 11
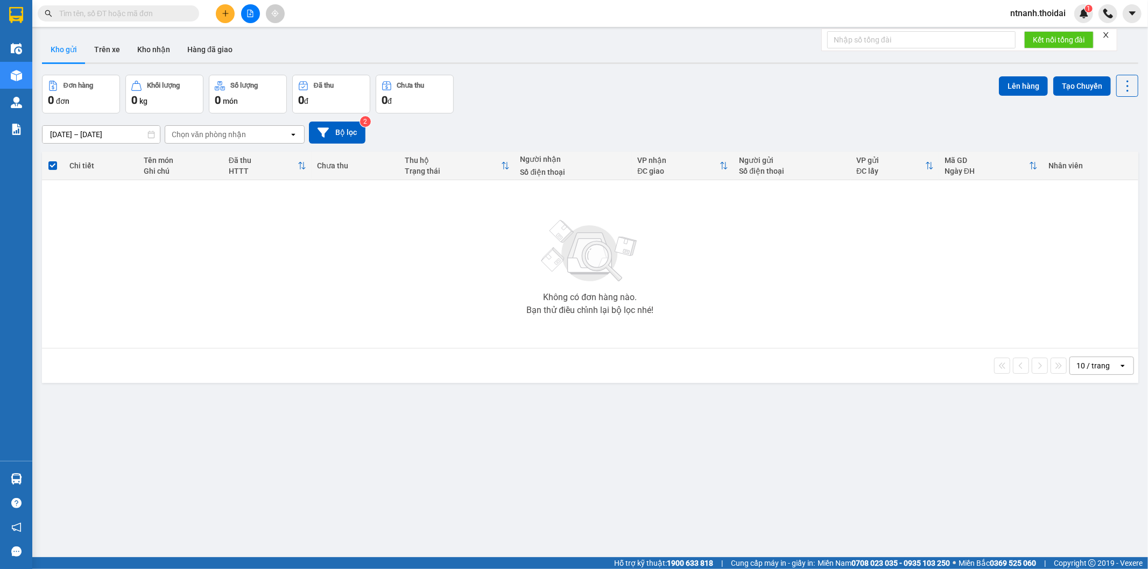
click at [627, 450] on section "Kết quả [PERSON_NAME] ( 403 ) Bộ lọc Mã ĐH Trạng thái Món hàng Thu hộ Tổng [PER…" at bounding box center [574, 284] width 1148 height 569
click at [159, 52] on button "Kho nhận" at bounding box center [154, 50] width 50 height 26
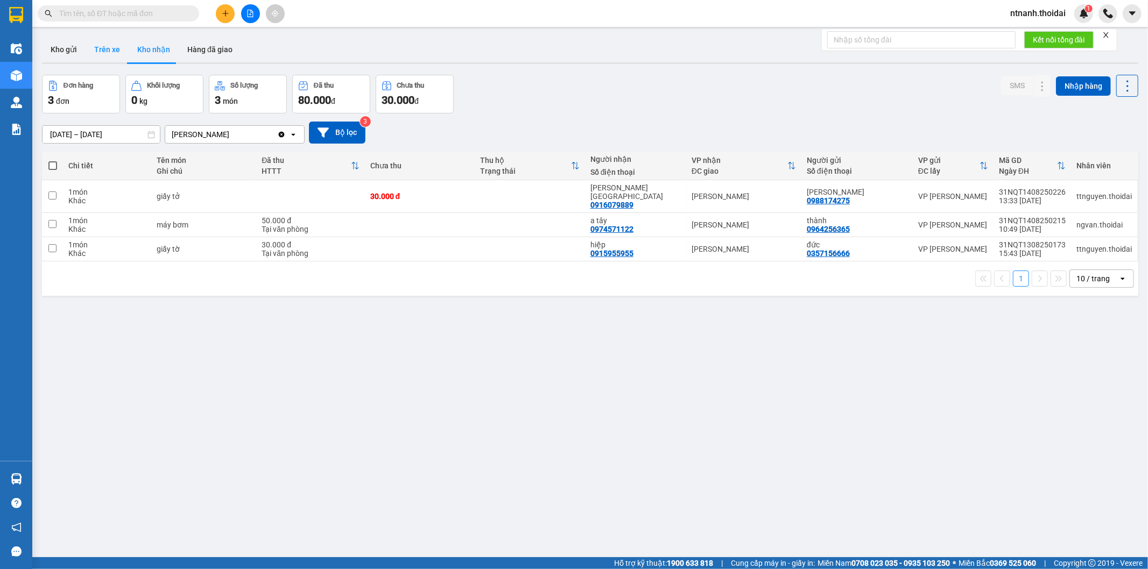
click at [104, 41] on button "Trên xe" at bounding box center [107, 50] width 43 height 26
type input "[DATE] – [DATE]"
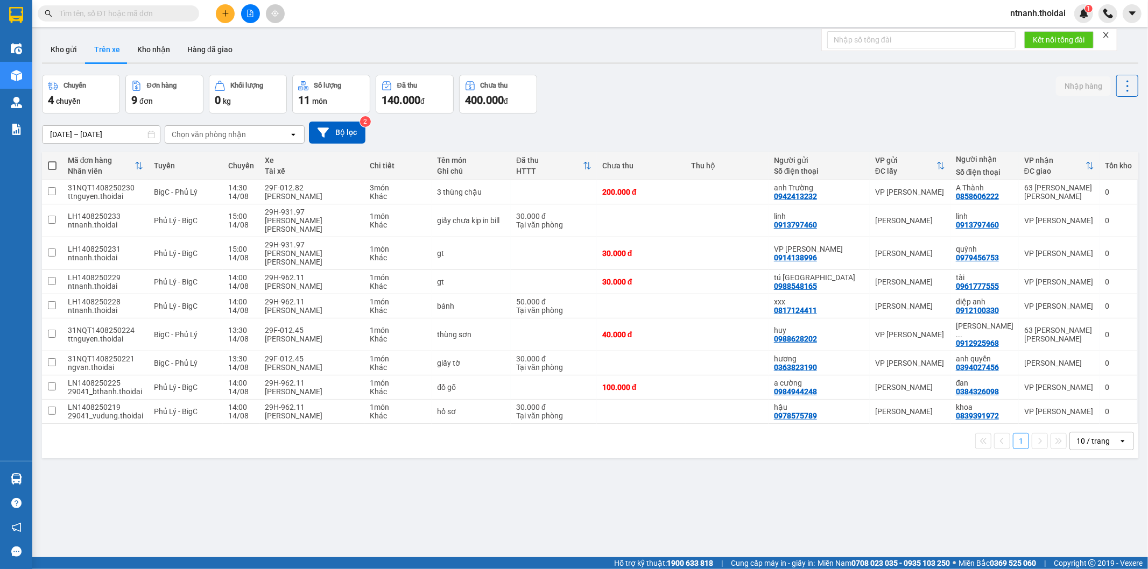
click at [664, 520] on div "ver 1.8.138 Kho gửi Trên xe [PERSON_NAME] Hàng đã giao Chuyến 4 chuyến Đơn hàng…" at bounding box center [590, 316] width 1105 height 569
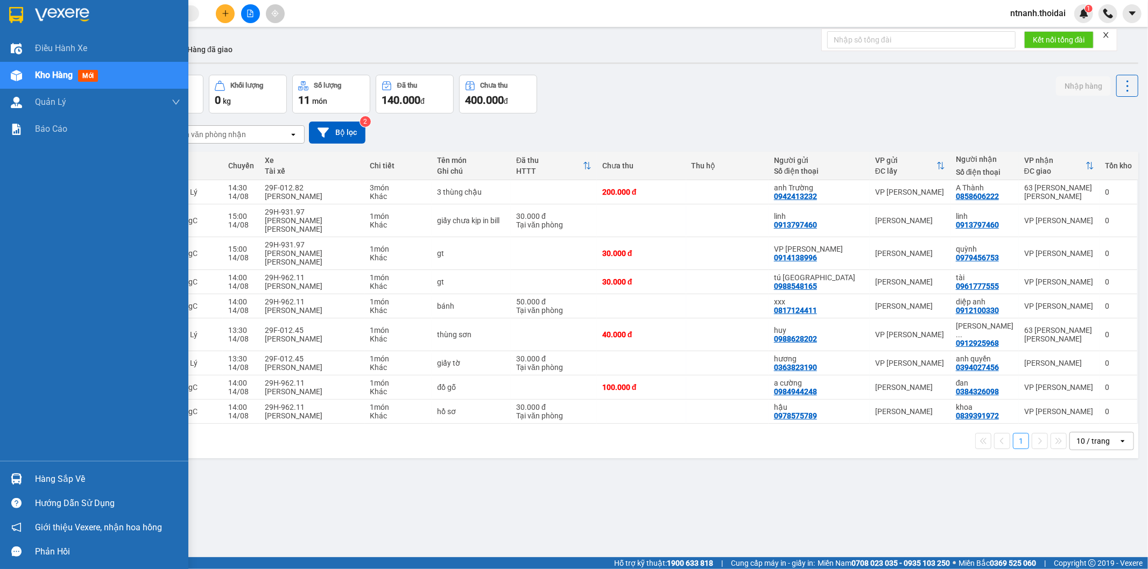
click at [44, 483] on div "Hàng sắp về" at bounding box center [107, 479] width 145 height 16
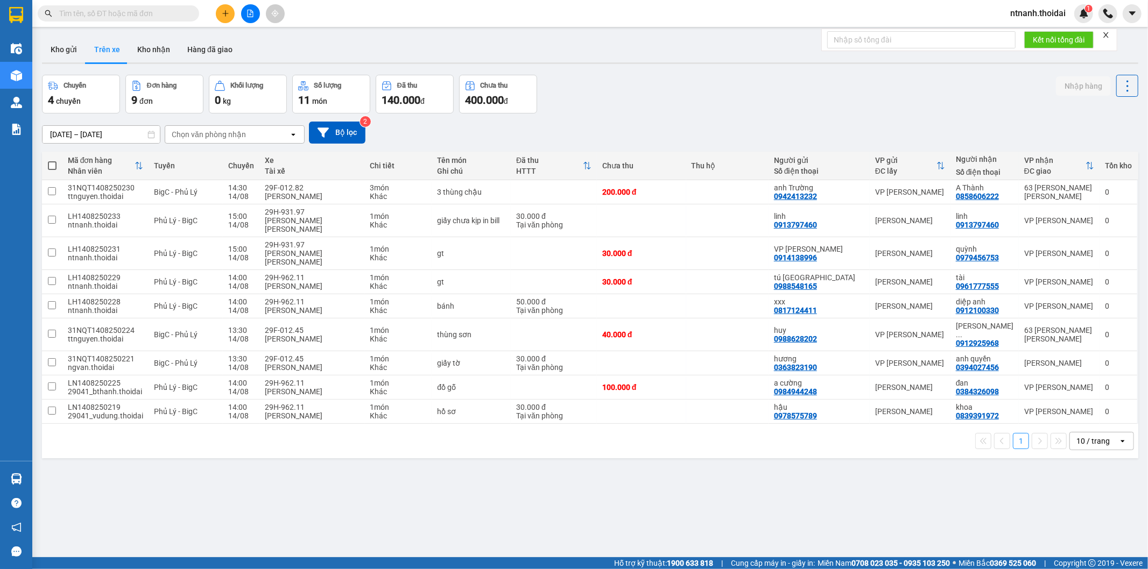
click at [572, 475] on section "Kết quả [PERSON_NAME] ( 403 ) Bộ lọc Mã ĐH Trạng thái Món hàng Thu hộ Tổng [PER…" at bounding box center [574, 284] width 1148 height 569
click at [54, 39] on button "Kho gửi" at bounding box center [64, 50] width 44 height 26
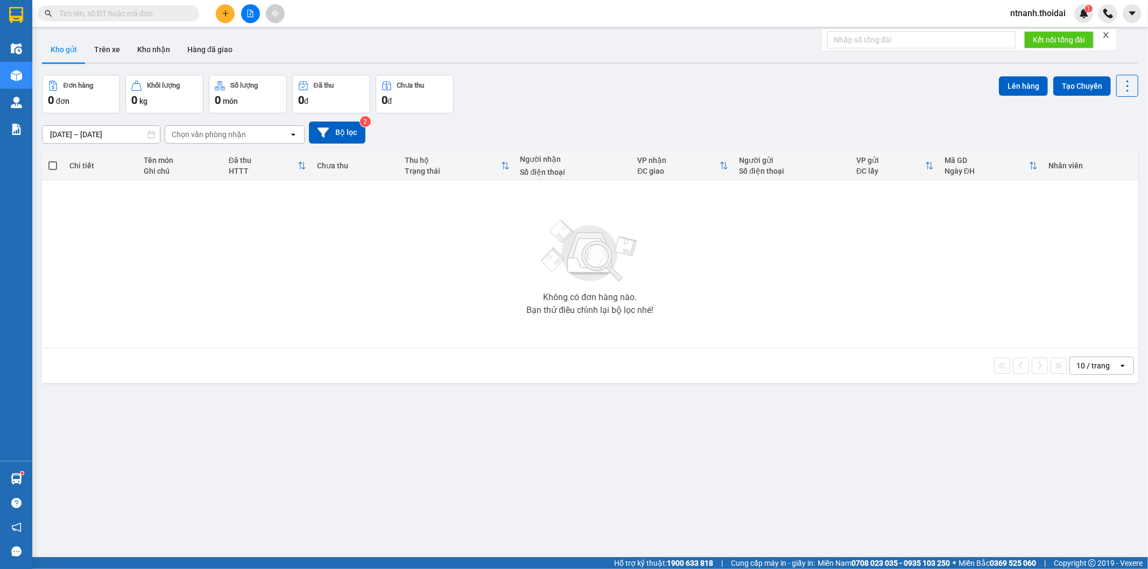
click at [218, 12] on button at bounding box center [225, 13] width 19 height 19
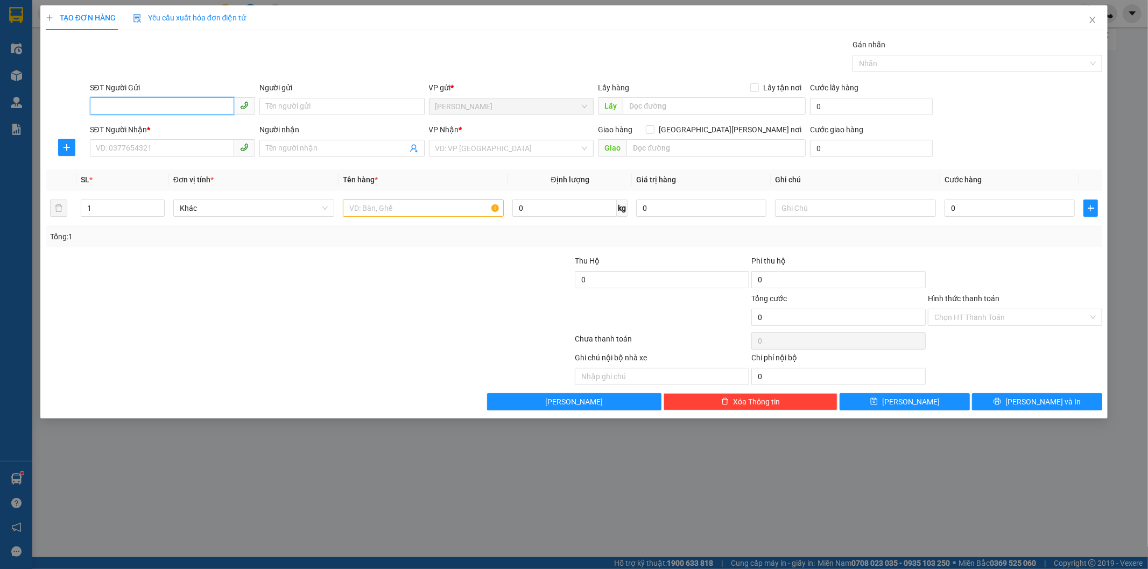
click at [158, 105] on input "SĐT Người Gửi" at bounding box center [162, 105] width 144 height 17
type input "0396418741"
drag, startPoint x: 158, startPoint y: 129, endPoint x: 158, endPoint y: 142, distance: 12.9
click at [158, 130] on div "0396418741 - huy" at bounding box center [172, 128] width 152 height 12
type input "huy"
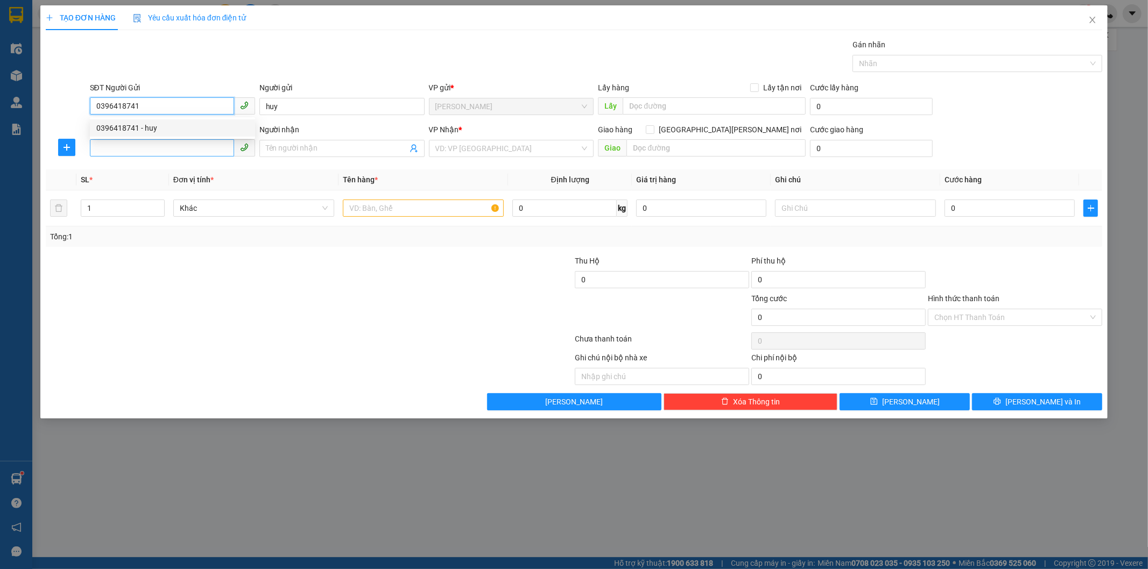
type input "0396418741"
click at [158, 154] on input "SĐT Người Nhận *" at bounding box center [162, 147] width 144 height 17
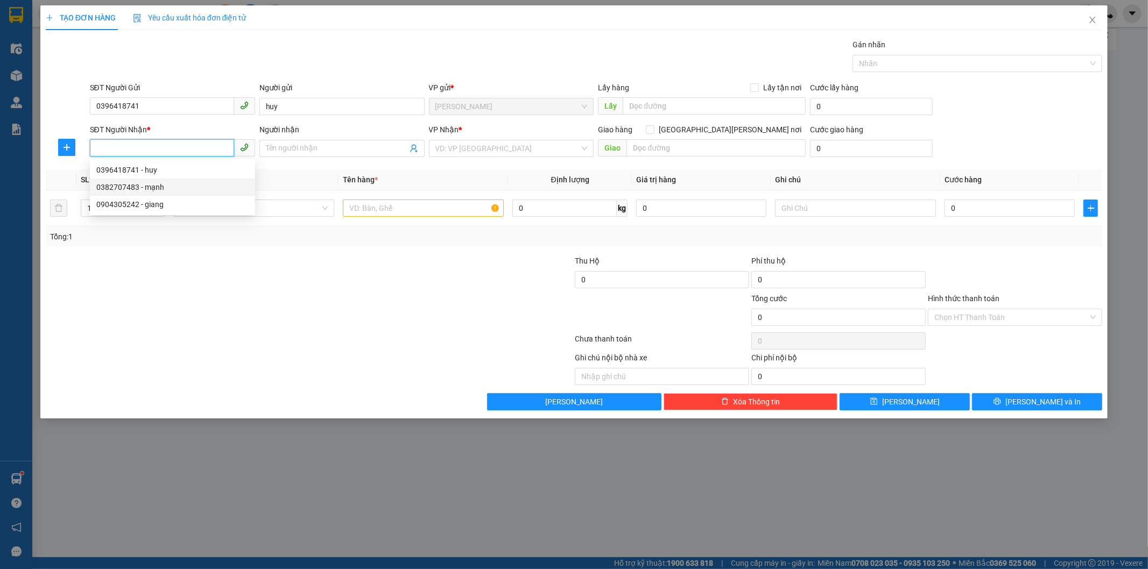
click at [161, 180] on div "0382707483 - mạnh" at bounding box center [172, 187] width 165 height 17
type input "0382707483"
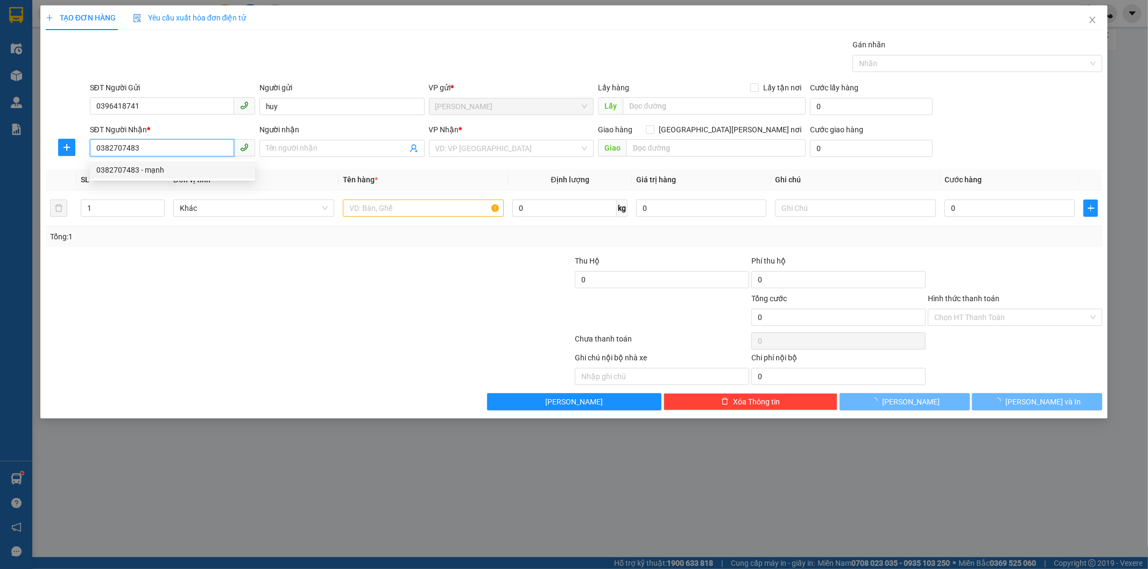
type input "mạnh"
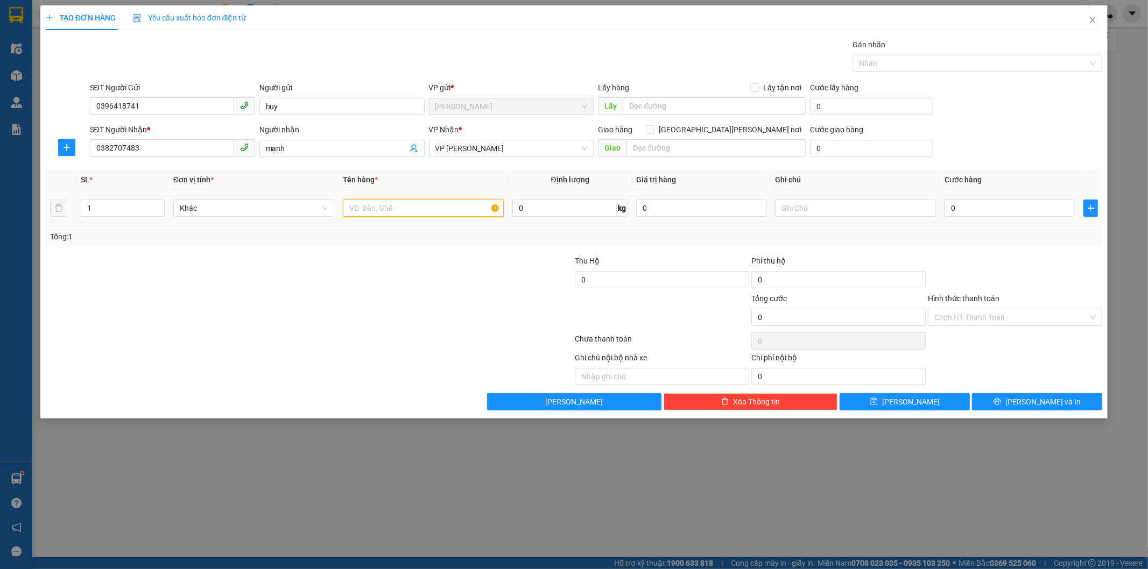
click at [432, 207] on input "text" at bounding box center [423, 208] width 161 height 17
type input "tóc"
click at [976, 206] on input "0" at bounding box center [1009, 208] width 130 height 17
type input "4"
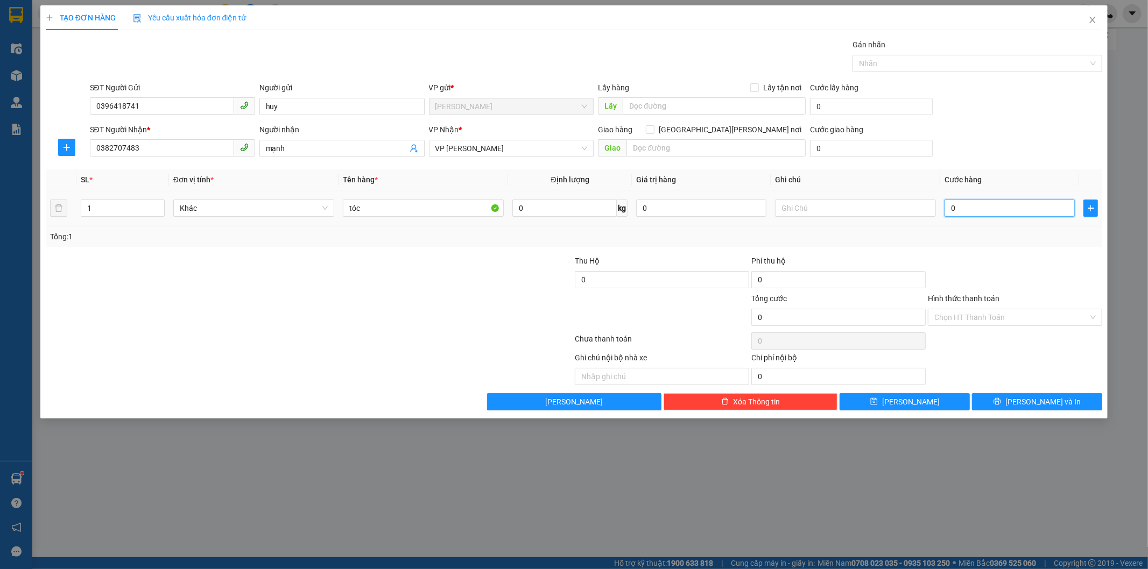
type input "4"
type input "40"
click at [1052, 313] on input "Hình thức thanh toán" at bounding box center [1011, 317] width 154 height 16
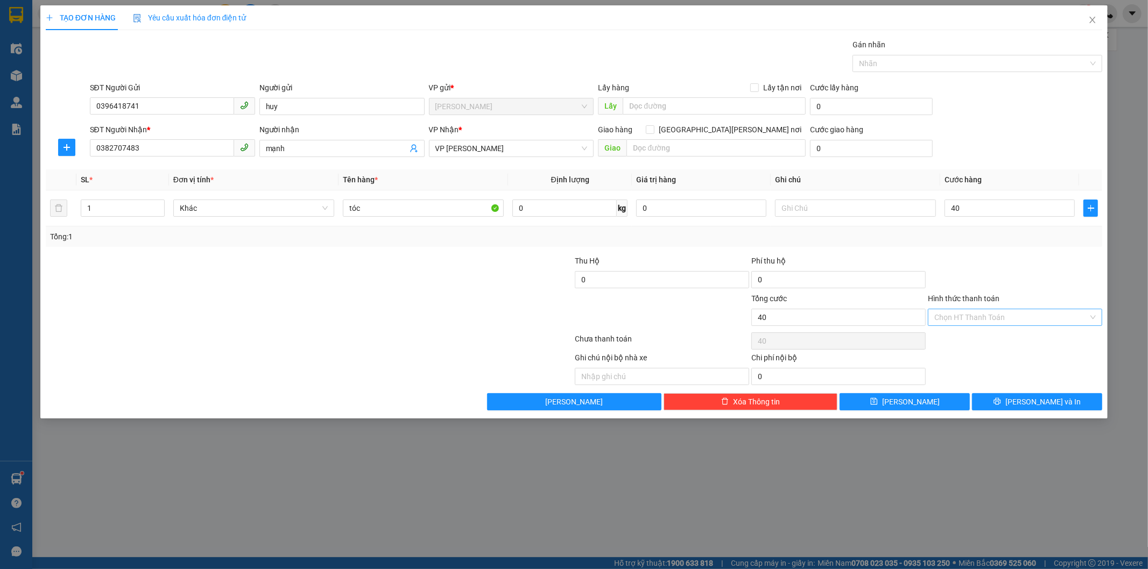
type input "40.000"
click at [1023, 341] on div "Tại văn phòng" at bounding box center [1015, 339] width 161 height 12
type input "0"
click at [1014, 407] on button "[PERSON_NAME] và In" at bounding box center [1037, 401] width 130 height 17
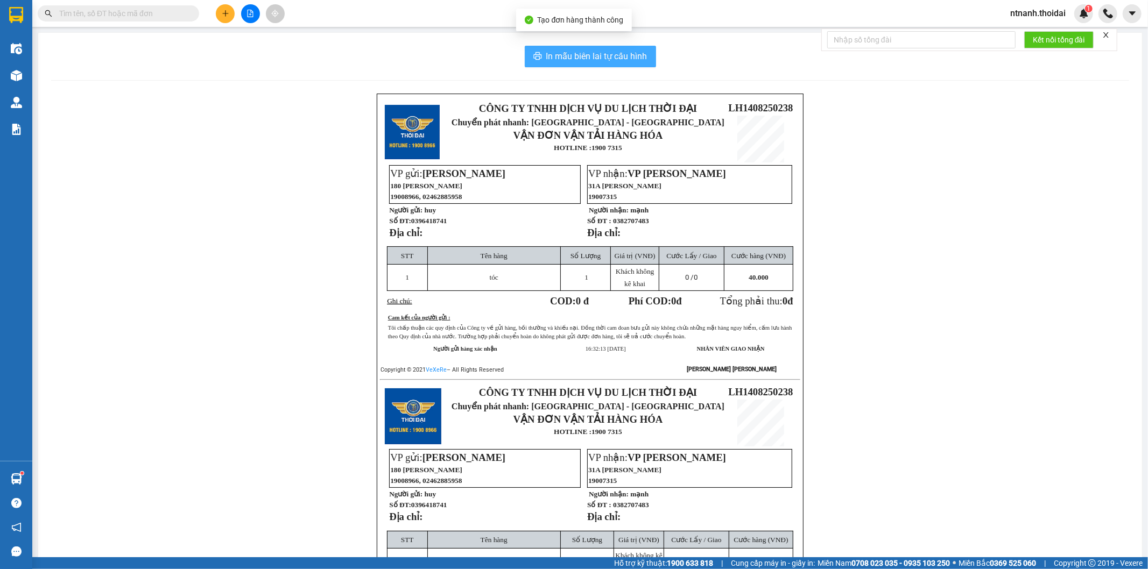
click at [649, 61] on button "In mẫu biên lai tự cấu hình" at bounding box center [590, 57] width 131 height 22
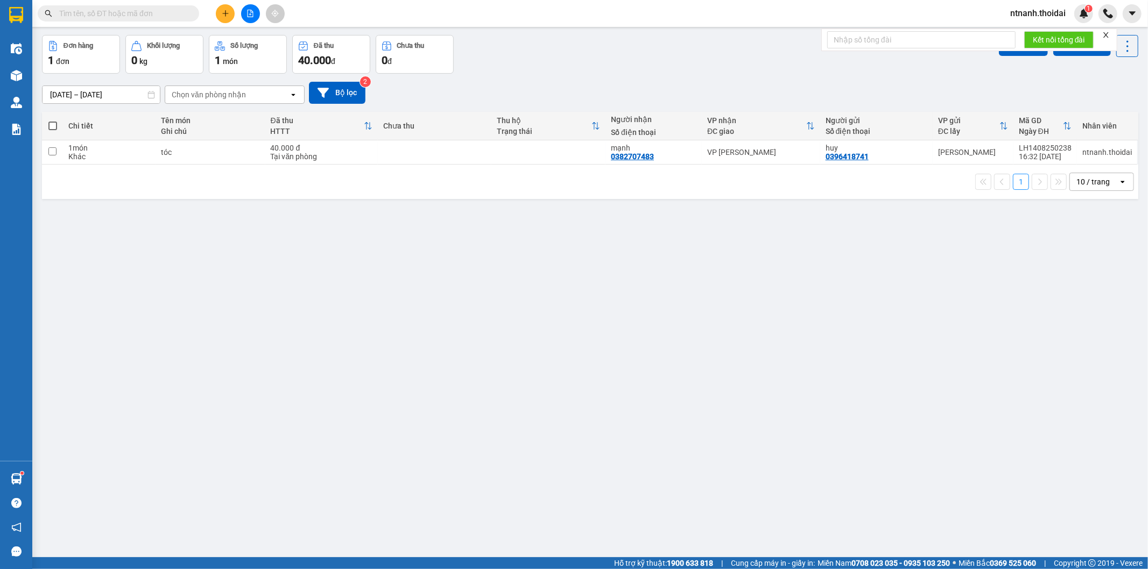
click at [272, 376] on div "ver 1.8.138 Kho gửi Trên xe [PERSON_NAME] Hàng đã [PERSON_NAME] hàng 1 đơn [PER…" at bounding box center [590, 276] width 1105 height 569
click at [227, 8] on button at bounding box center [225, 13] width 19 height 19
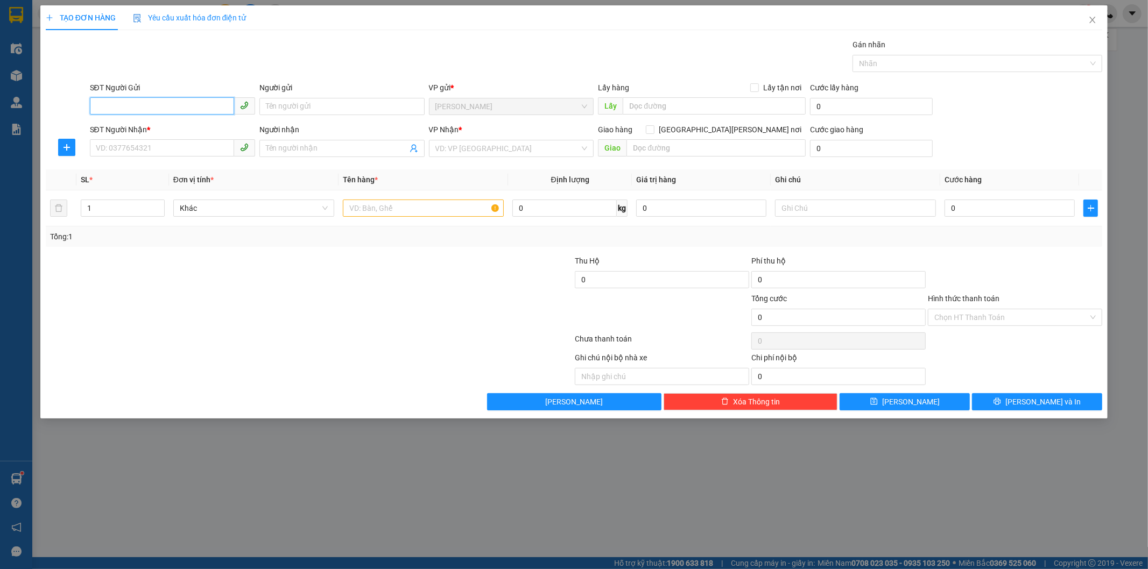
click at [125, 109] on input "SĐT Người Gửi" at bounding box center [162, 105] width 144 height 17
click at [147, 130] on div "0357800007 - hưng" at bounding box center [172, 128] width 152 height 12
type input "0357800007"
type input "hưng"
type input "0357800007"
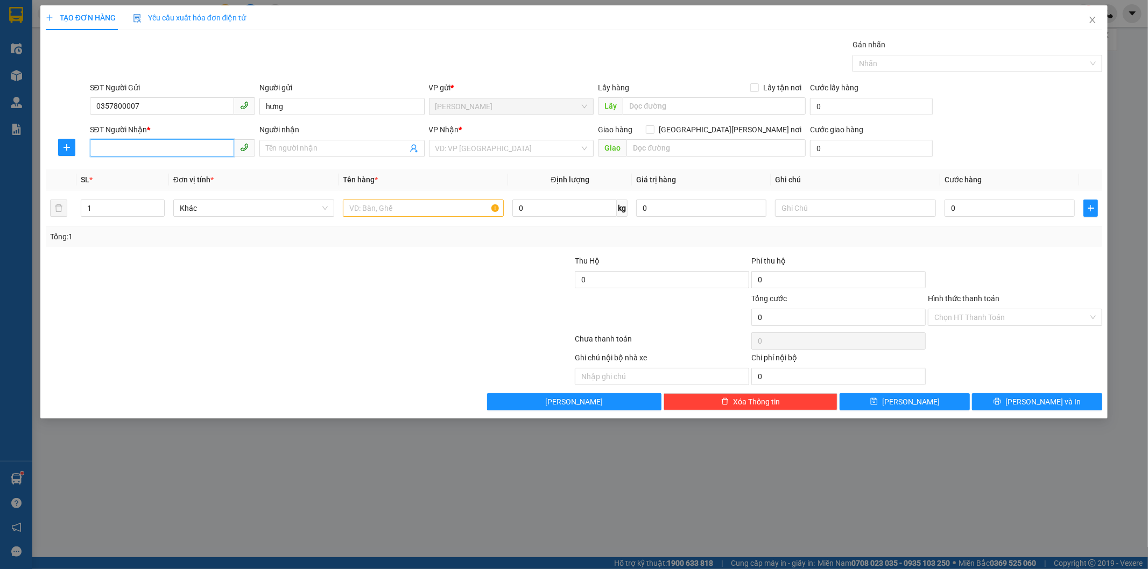
click at [146, 142] on input "SĐT Người Nhận *" at bounding box center [162, 147] width 144 height 17
click at [149, 207] on div "0973880476 - dương" at bounding box center [172, 205] width 152 height 12
type input "0973880476"
type input "dương"
click at [450, 210] on input "text" at bounding box center [423, 208] width 161 height 17
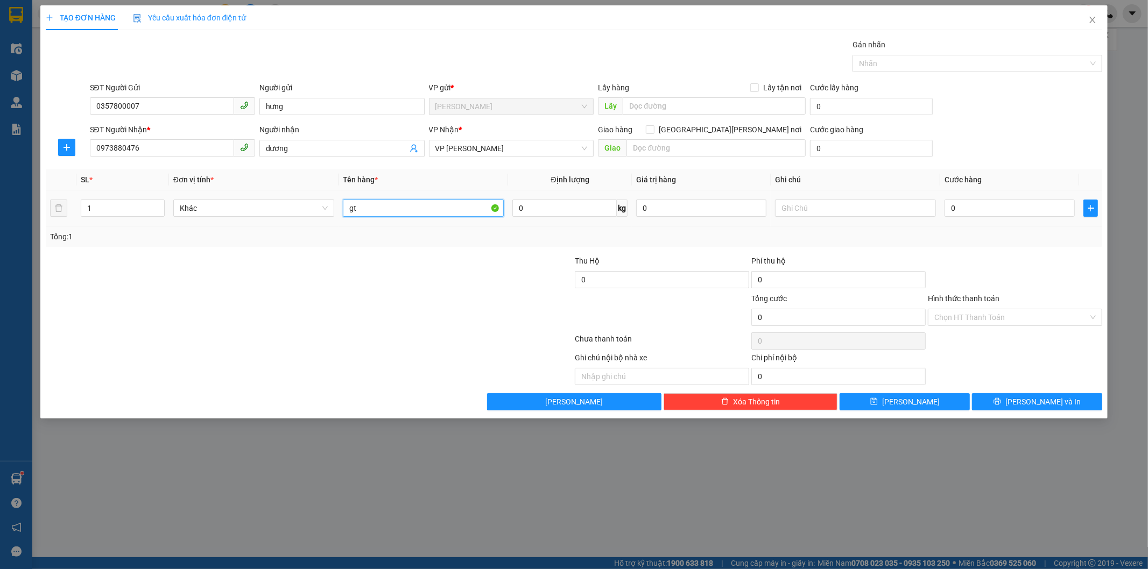
type input "gt"
click at [1016, 196] on td "0" at bounding box center [1009, 209] width 139 height 36
click at [1017, 208] on input "0" at bounding box center [1009, 208] width 130 height 17
type input "3"
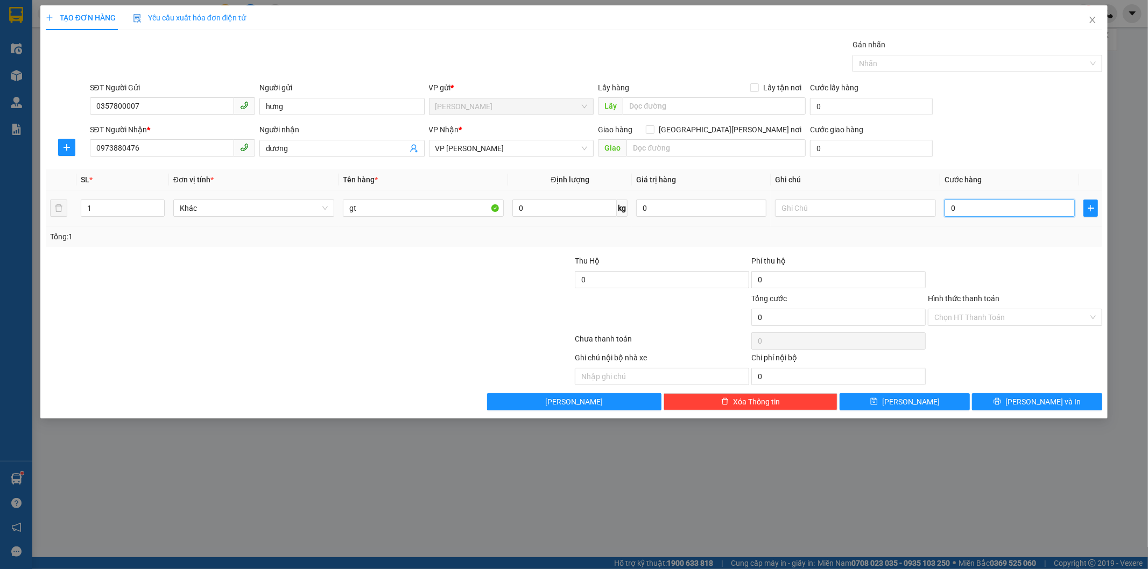
type input "3"
type input "30"
type input "30.000"
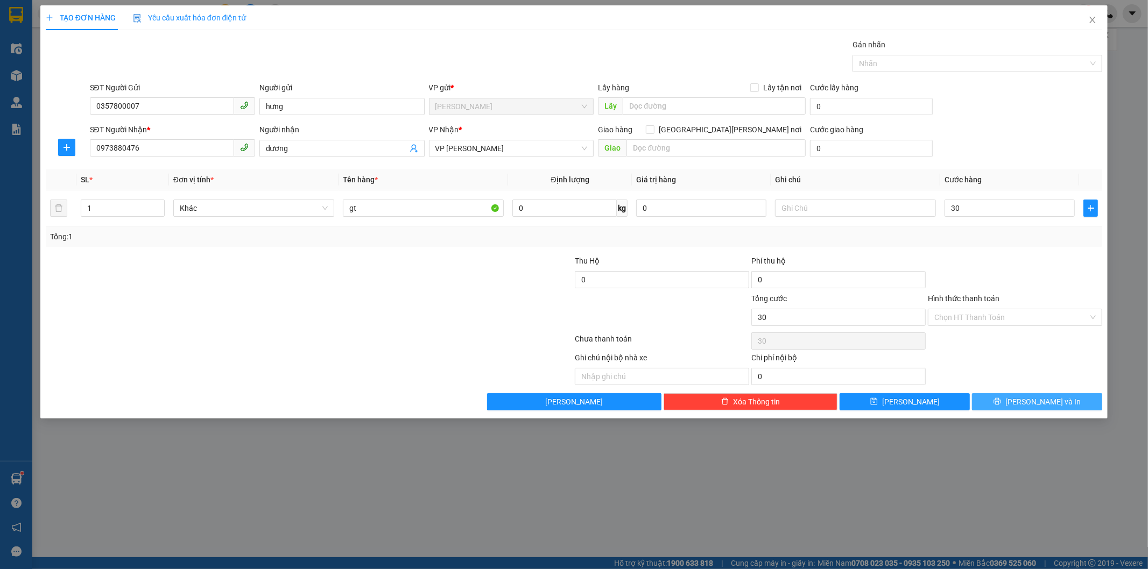
type input "30.000"
click at [1068, 407] on button "[PERSON_NAME] và In" at bounding box center [1037, 401] width 130 height 17
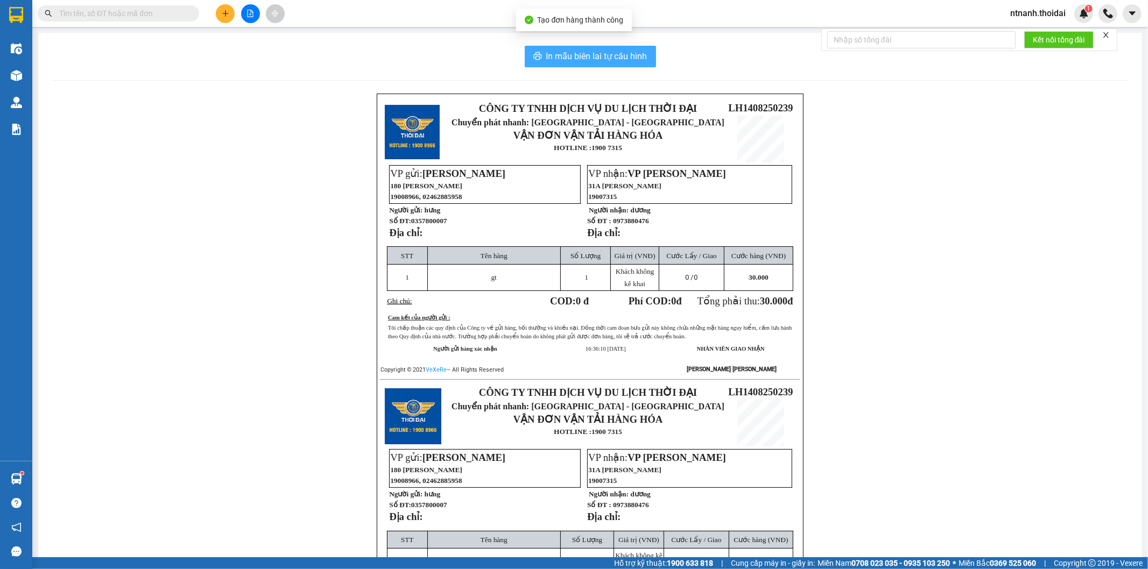
click at [582, 51] on span "In mẫu biên lai tự cấu hình" at bounding box center [596, 56] width 101 height 13
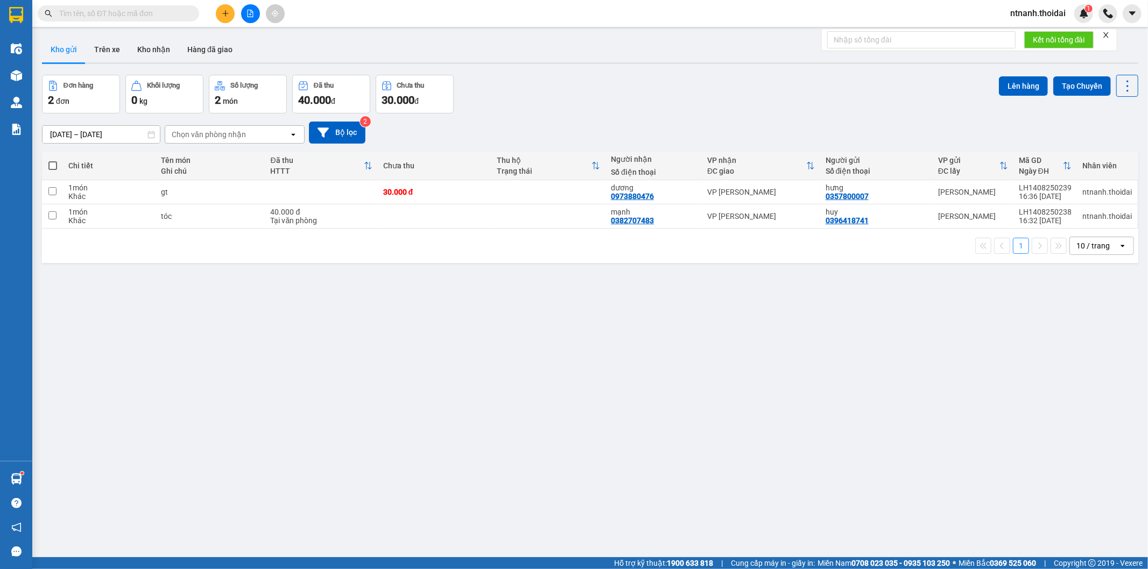
click at [103, 17] on input "text" at bounding box center [122, 14] width 127 height 12
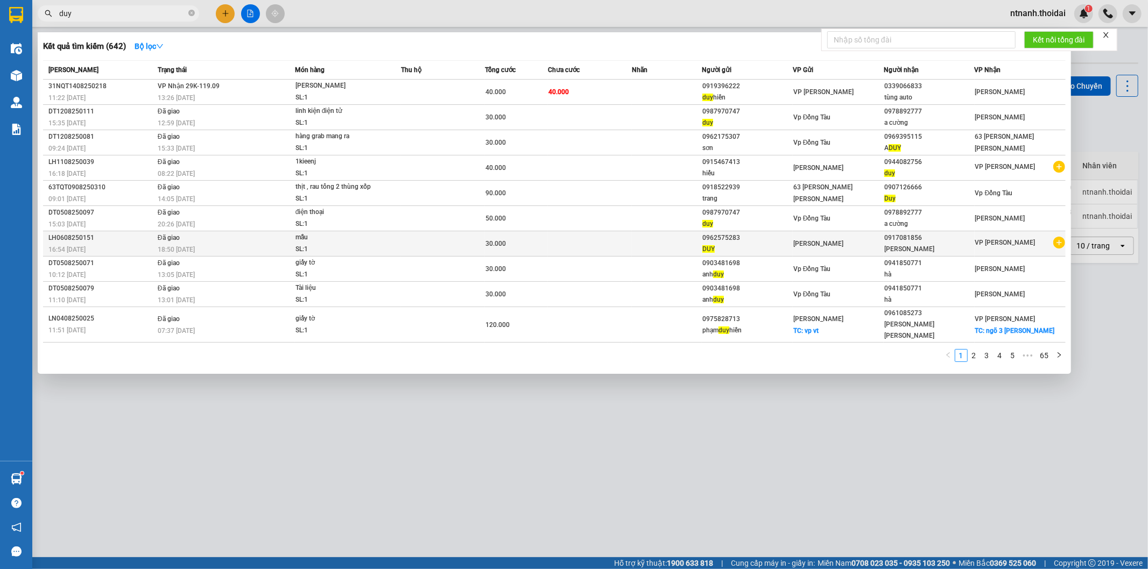
type input "duy"
click at [1063, 245] on icon "plus-circle" at bounding box center [1059, 243] width 12 height 12
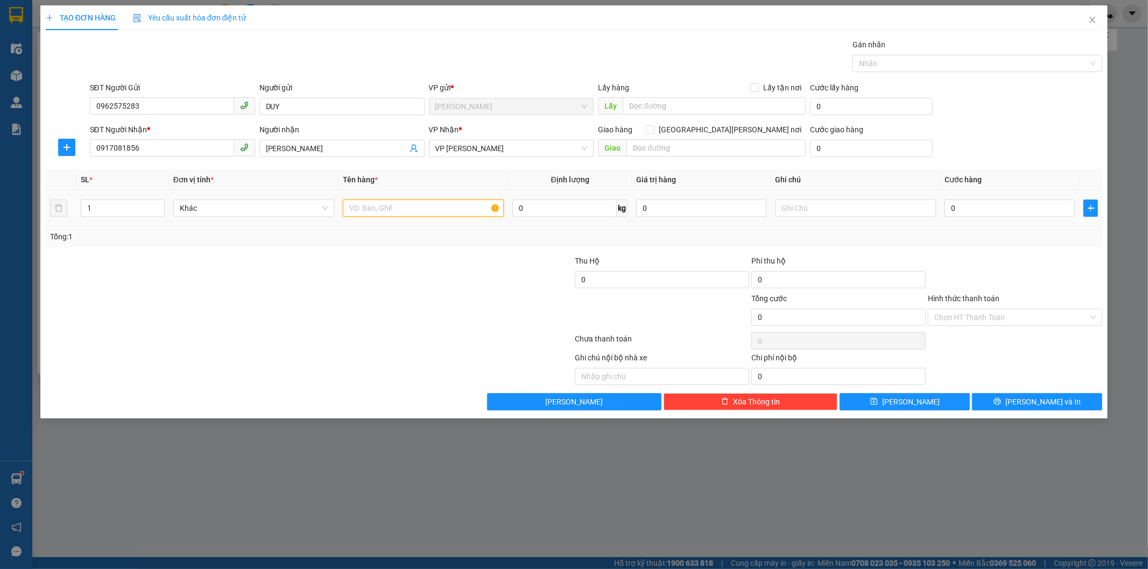
click at [421, 210] on input "text" at bounding box center [423, 208] width 161 height 17
type input "mẫu"
click at [962, 201] on input "0" at bounding box center [1009, 208] width 130 height 17
type input "3"
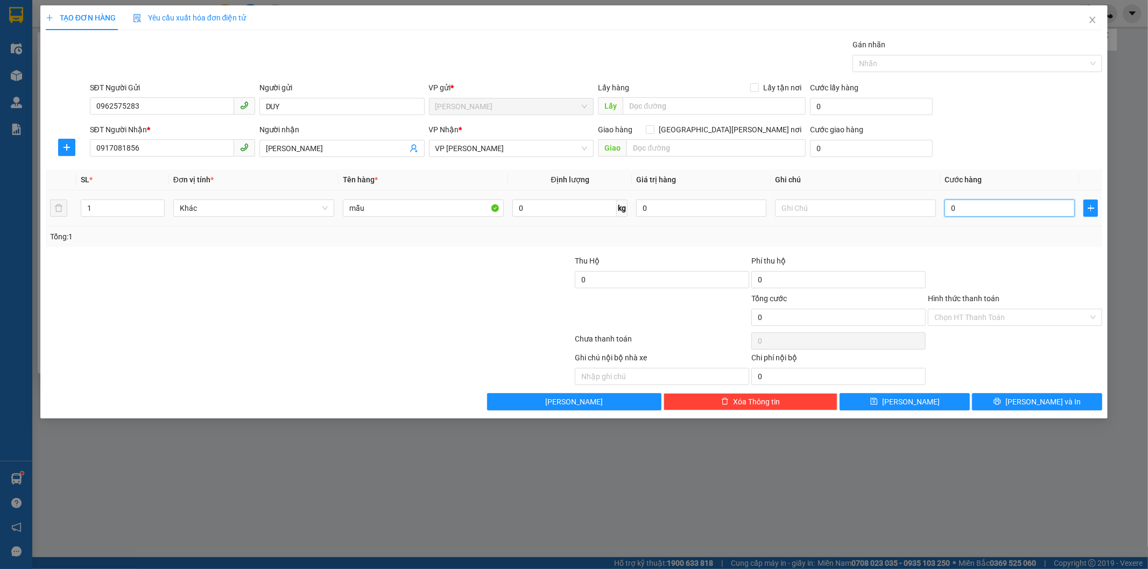
type input "3"
type input "30"
type input "30.000"
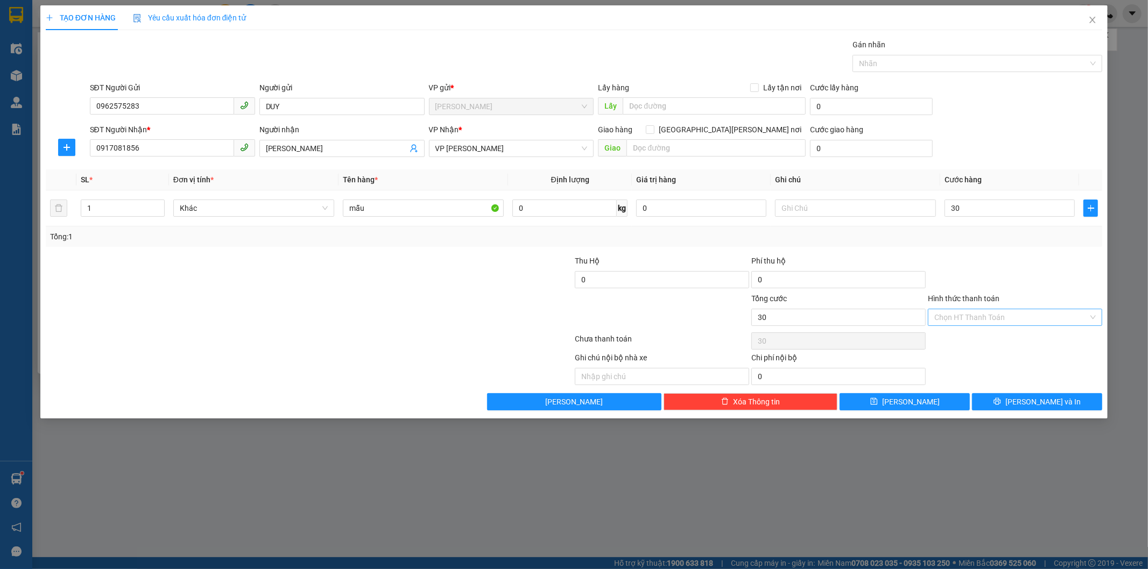
type input "30.000"
click at [965, 318] on input "Hình thức thanh toán" at bounding box center [1011, 317] width 154 height 16
click at [965, 337] on div "Tại văn phòng" at bounding box center [1015, 339] width 161 height 12
type input "0"
click at [1053, 407] on span "[PERSON_NAME] và In" at bounding box center [1042, 402] width 75 height 12
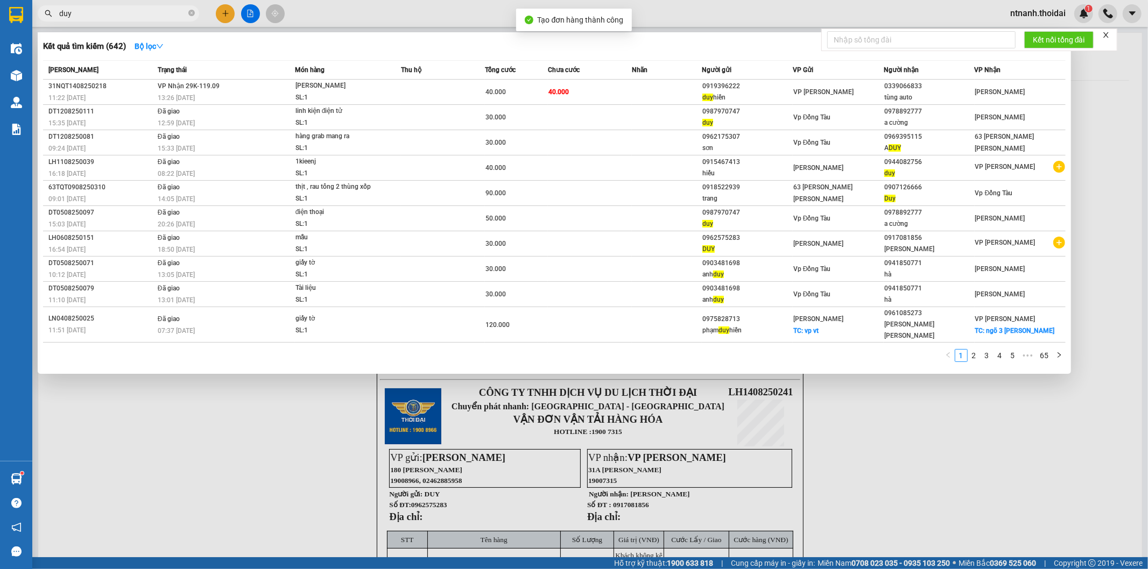
click at [1053, 407] on div at bounding box center [574, 284] width 1148 height 569
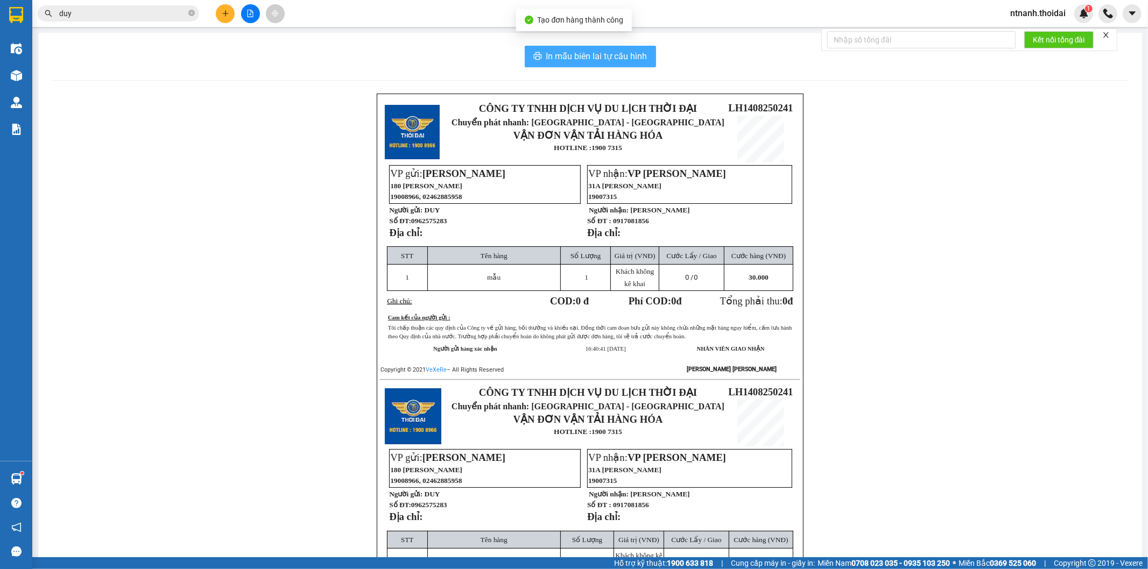
click at [631, 67] on button "In mẫu biên lai tự cấu hình" at bounding box center [590, 57] width 131 height 22
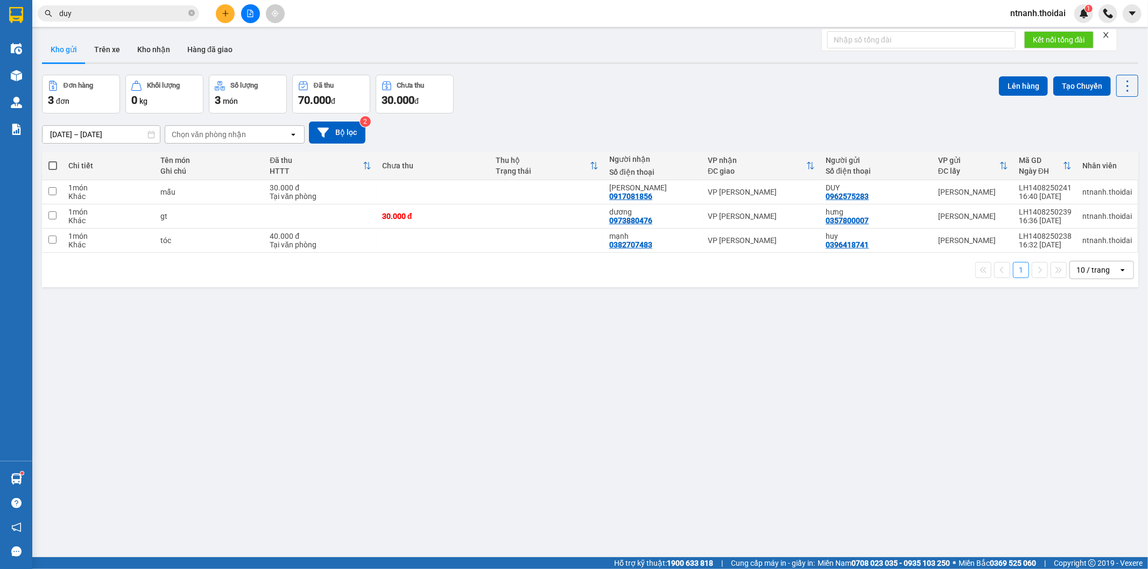
click at [806, 298] on div "ver 1.8.138 Kho gửi Trên xe [PERSON_NAME] Hàng đã [PERSON_NAME] hàng 3 đơn [PER…" at bounding box center [590, 316] width 1105 height 569
click at [609, 325] on div "ver 1.8.138 Kho gửi Trên xe [PERSON_NAME] Hàng đã [PERSON_NAME] hàng 3 đơn [PER…" at bounding box center [590, 316] width 1105 height 569
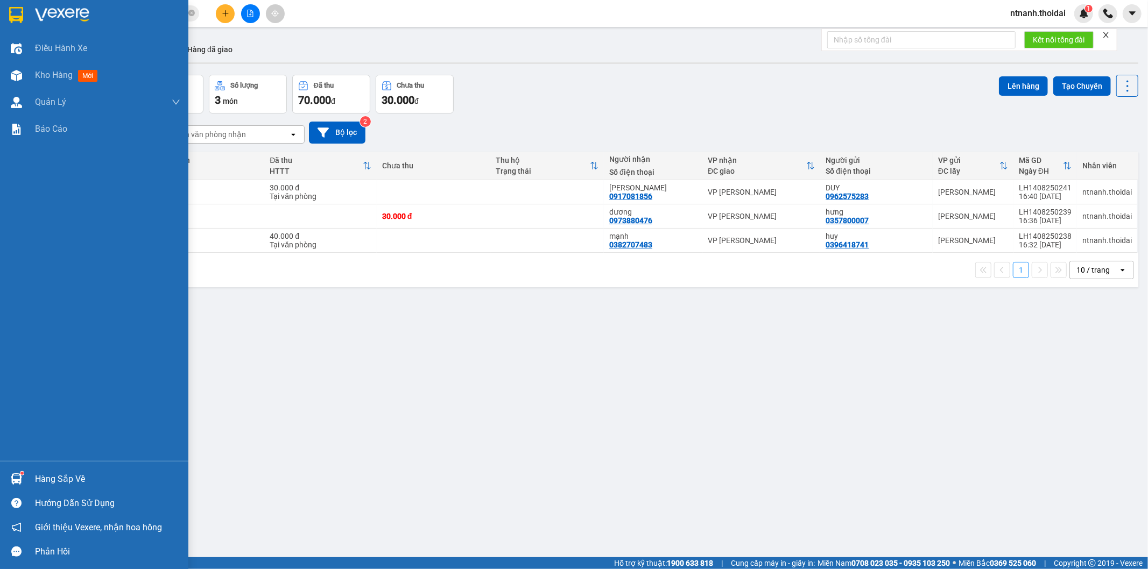
drag, startPoint x: 66, startPoint y: 486, endPoint x: 82, endPoint y: 552, distance: 67.6
click at [66, 485] on div "Hàng sắp về" at bounding box center [107, 479] width 145 height 16
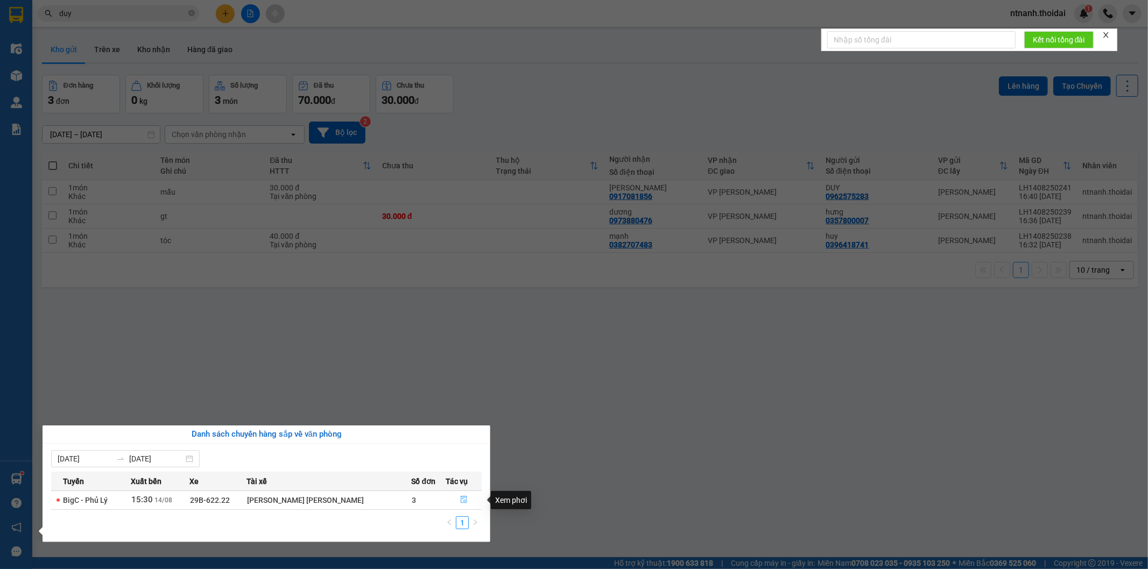
click at [461, 498] on icon "file-done" at bounding box center [464, 500] width 8 height 8
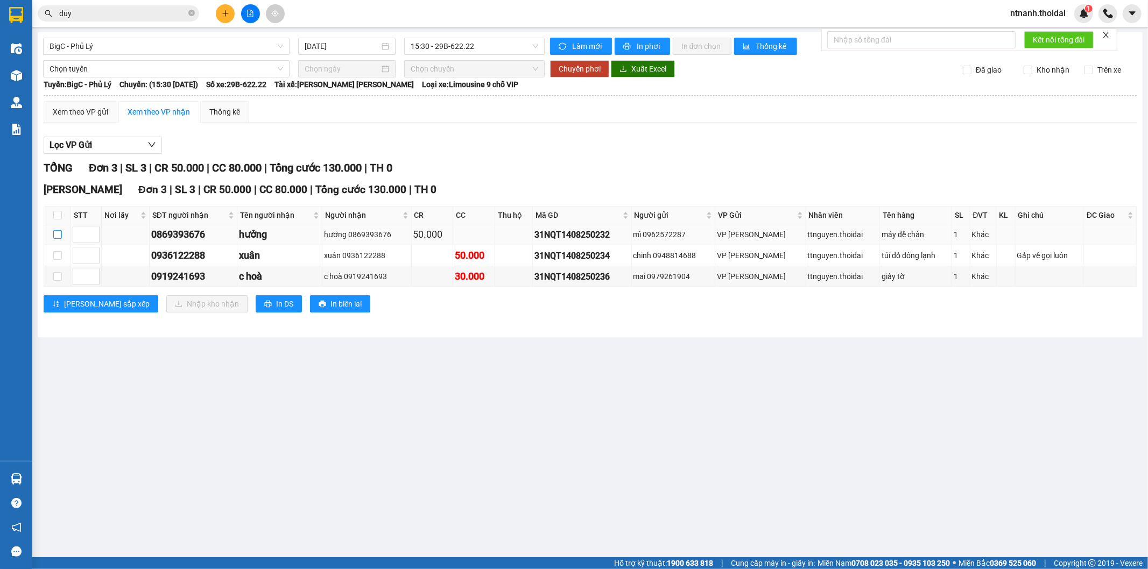
click at [59, 234] on td at bounding box center [57, 234] width 27 height 21
click at [58, 238] on input "checkbox" at bounding box center [57, 234] width 9 height 9
checkbox input "true"
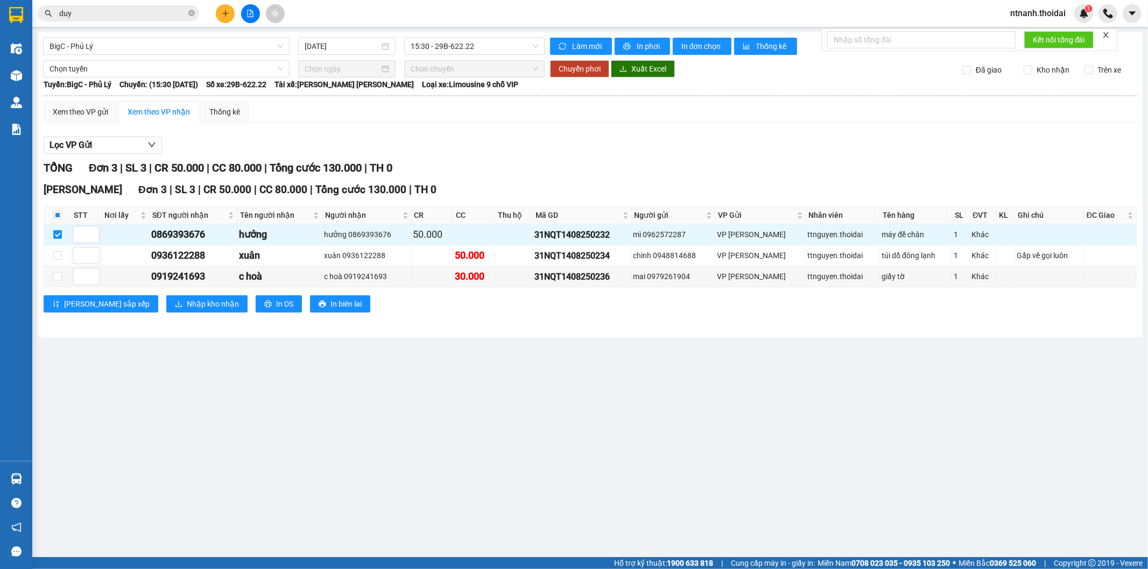
click at [851, 397] on main "BigC - [GEOGRAPHIC_DATA] [DATE] 15:30 - 29B-622.22 [PERSON_NAME] mới In phơi In…" at bounding box center [574, 279] width 1148 height 558
click at [61, 257] on input "checkbox" at bounding box center [57, 255] width 9 height 9
checkbox input "true"
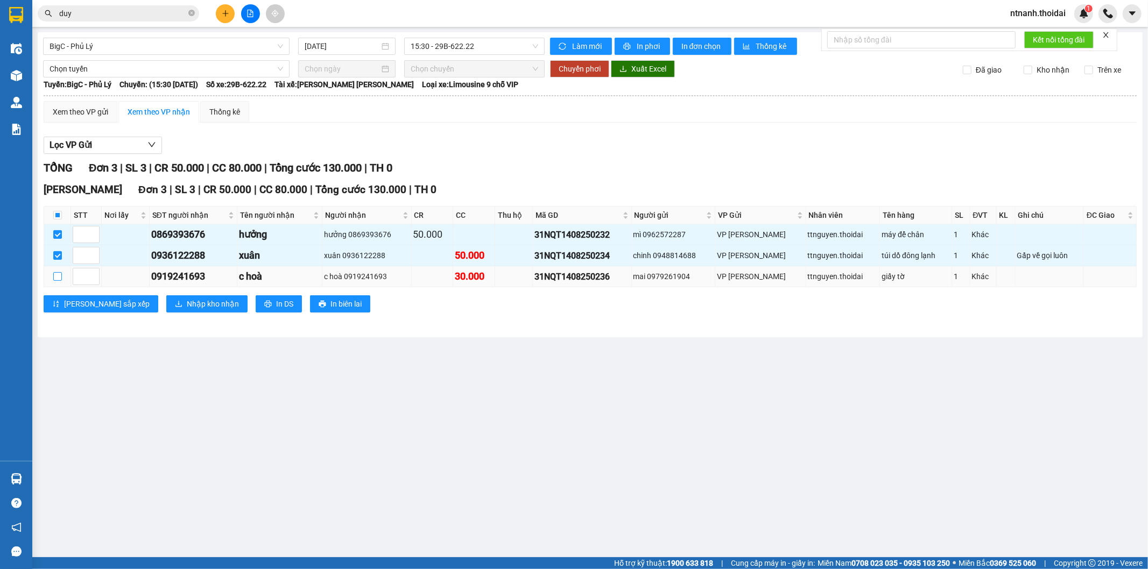
click at [59, 279] on input "checkbox" at bounding box center [57, 276] width 9 height 9
checkbox input "true"
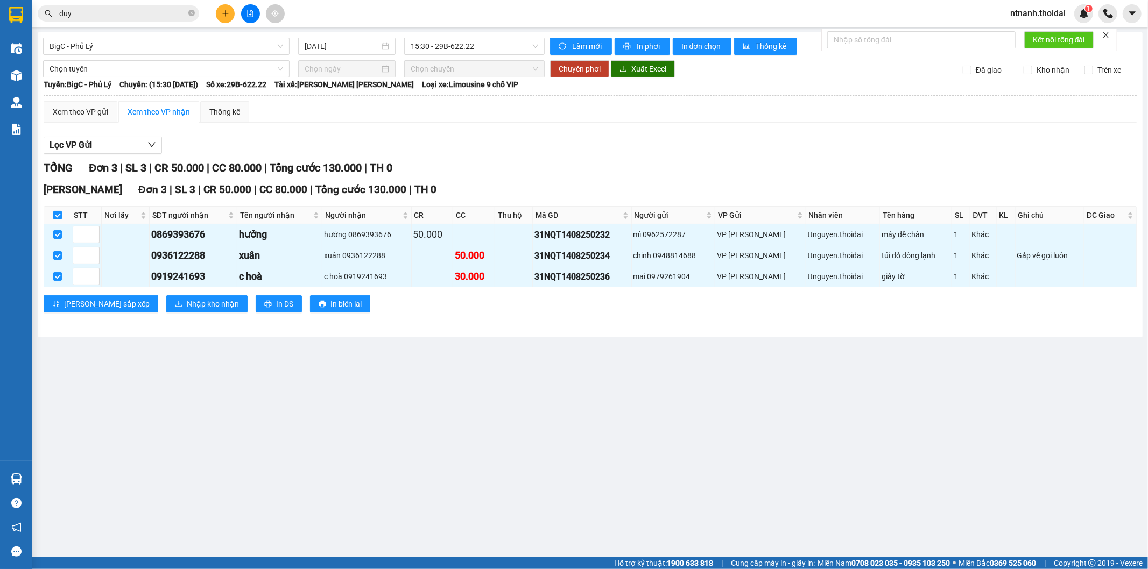
click at [148, 314] on div "Vp [PERSON_NAME] 3 | SL 3 | CR 50.000 | CC 80.000 | [PERSON_NAME] 130.000 | TH …" at bounding box center [590, 251] width 1093 height 139
click at [187, 302] on span "Nhập kho nhận" at bounding box center [213, 304] width 52 height 12
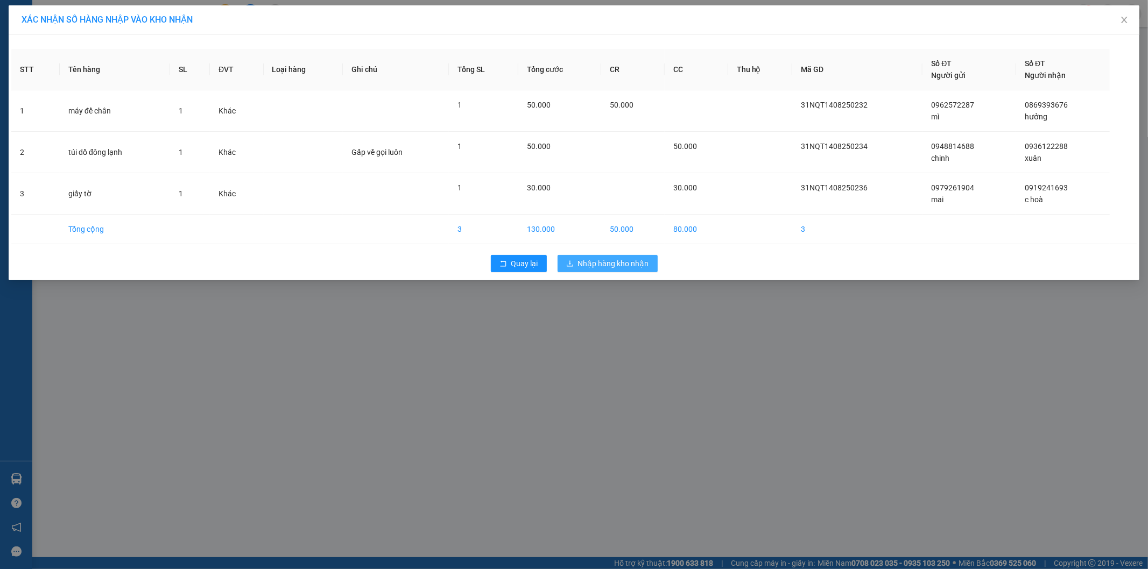
click at [597, 259] on span "Nhập hàng kho nhận" at bounding box center [613, 264] width 71 height 12
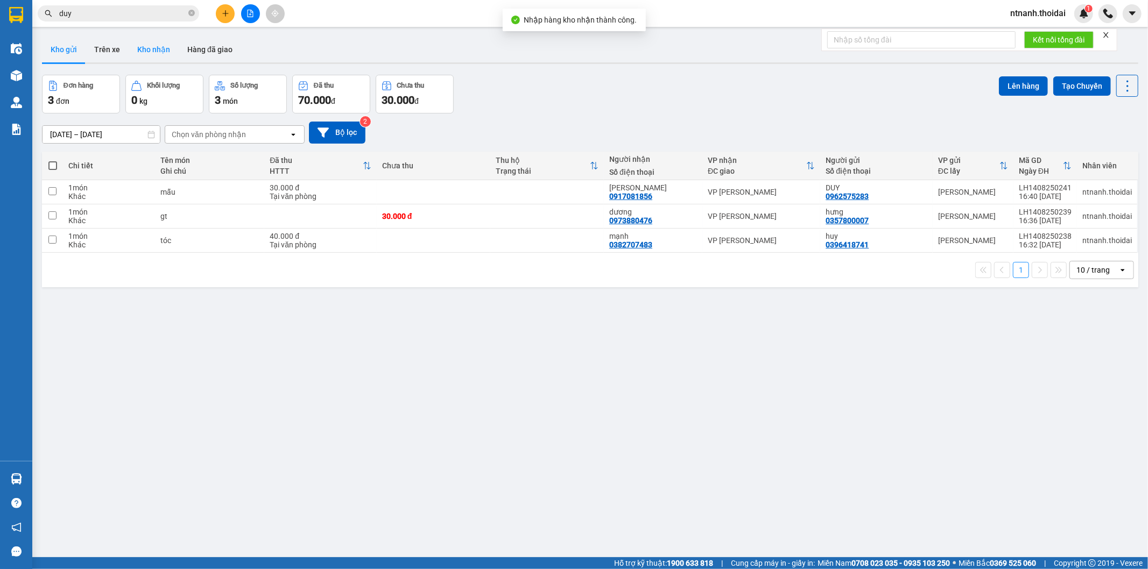
click at [141, 49] on button "Kho nhận" at bounding box center [154, 50] width 50 height 26
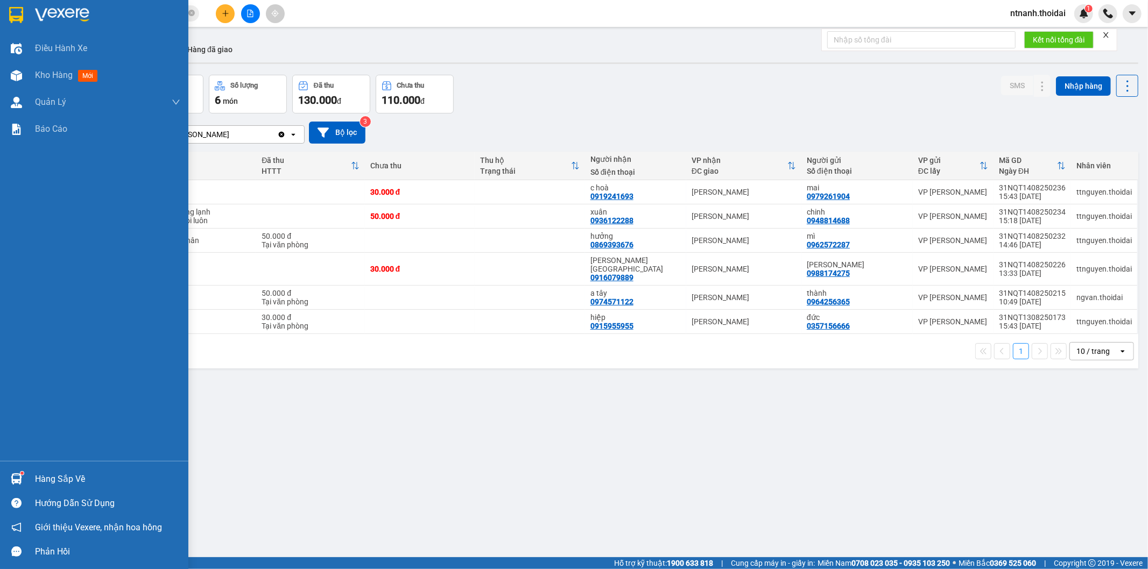
click at [3, 476] on div "Hàng sắp về" at bounding box center [94, 479] width 188 height 24
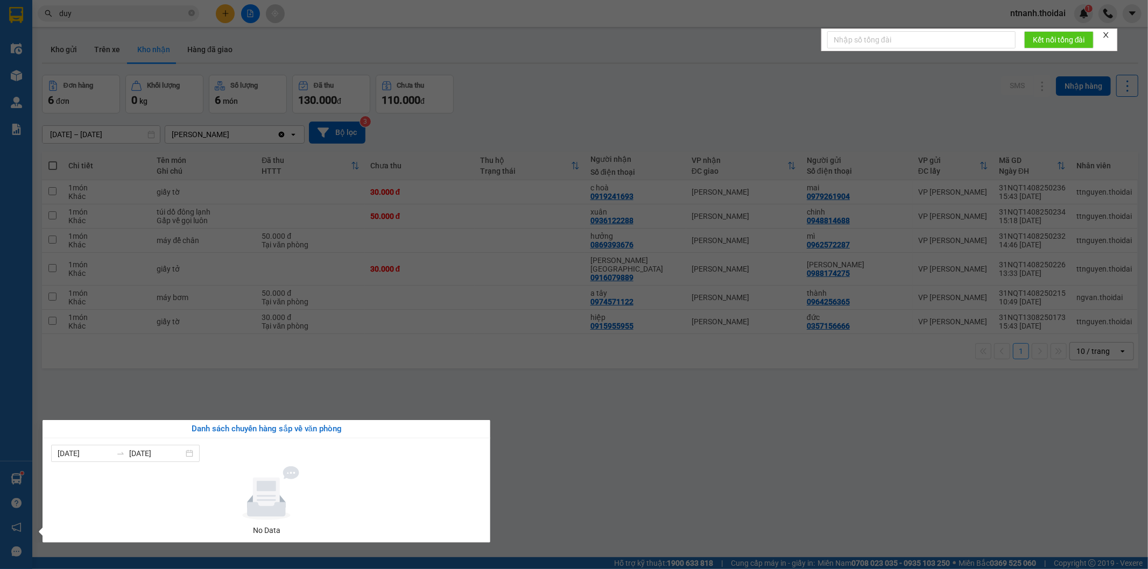
click at [472, 510] on div at bounding box center [266, 494] width 422 height 54
click at [524, 490] on section "Kết quả [PERSON_NAME] ( 642 ) Bộ lọc Mã ĐH Trạng thái Món hàng Thu hộ Tổng [PER…" at bounding box center [574, 284] width 1148 height 569
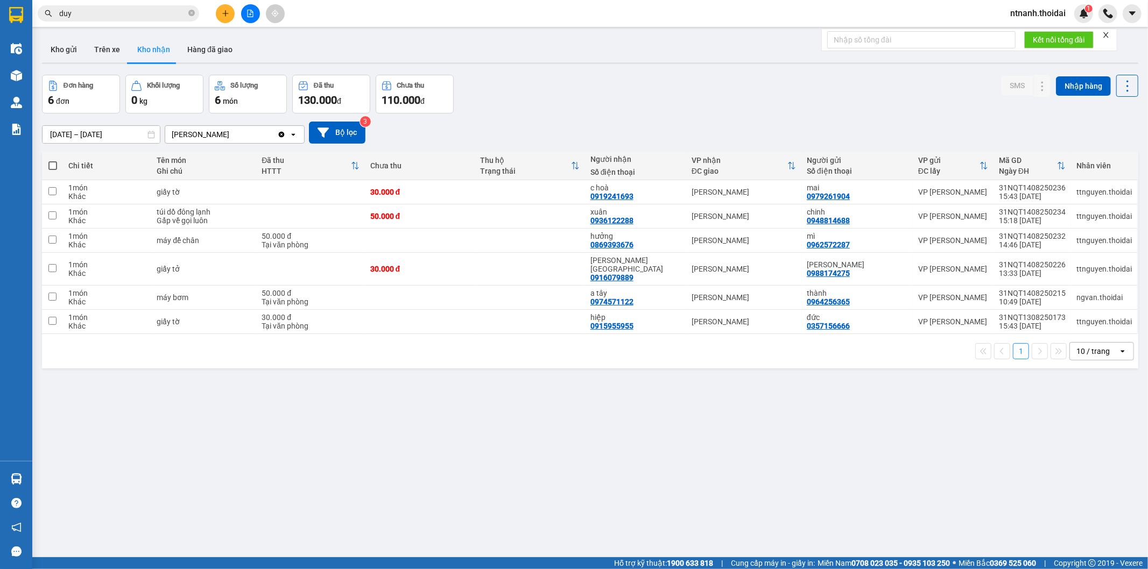
click at [702, 482] on div "ver 1.8.138 Kho gửi Trên xe [PERSON_NAME] Hàng đã [PERSON_NAME] hàng 6 đơn [PER…" at bounding box center [590, 316] width 1105 height 569
click at [526, 471] on div "ver 1.8.138 Kho gửi Trên xe [PERSON_NAME] Hàng đã [PERSON_NAME] hàng 6 đơn [PER…" at bounding box center [590, 316] width 1105 height 569
click at [46, 51] on button "Kho gửi" at bounding box center [64, 50] width 44 height 26
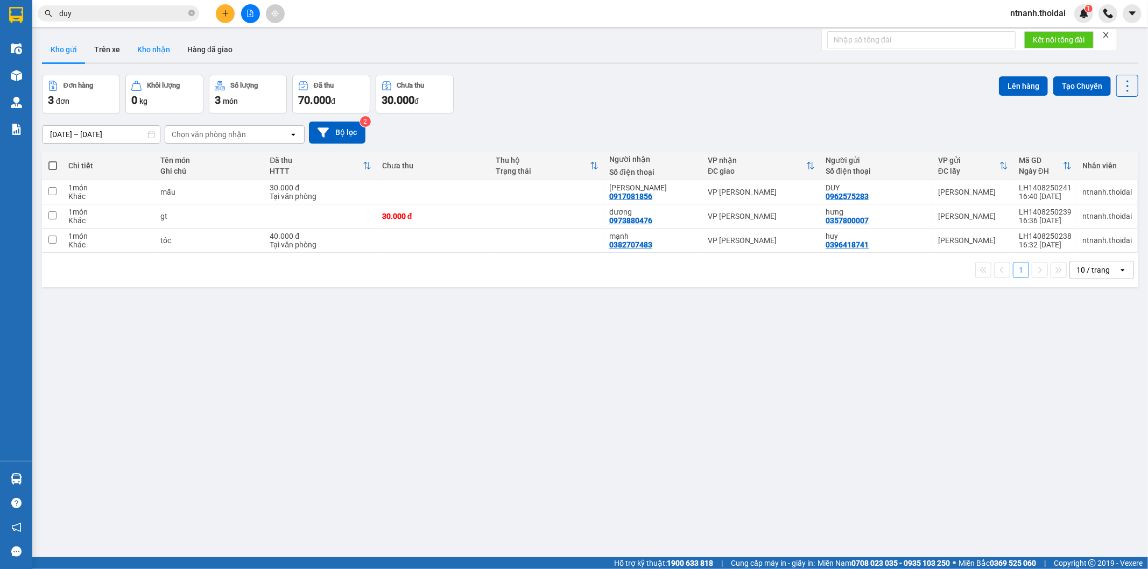
click at [171, 40] on button "Kho nhận" at bounding box center [154, 50] width 50 height 26
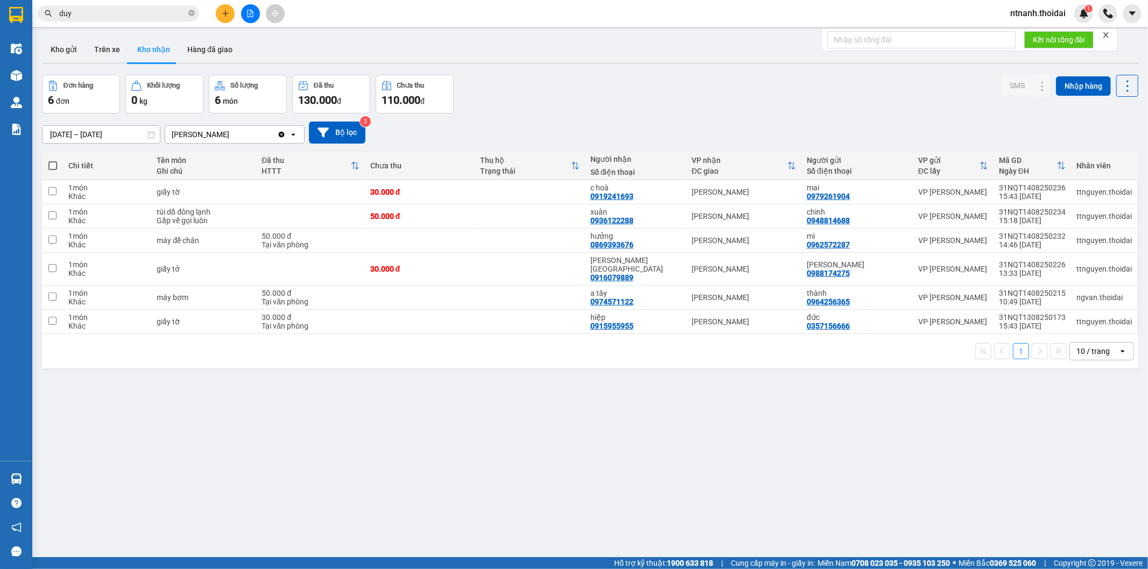
click at [119, 4] on div "Kết quả [PERSON_NAME] ( 642 ) Bộ lọc Mã ĐH Trạng thái Món hàng Thu hộ Tổng [PER…" at bounding box center [105, 13] width 210 height 19
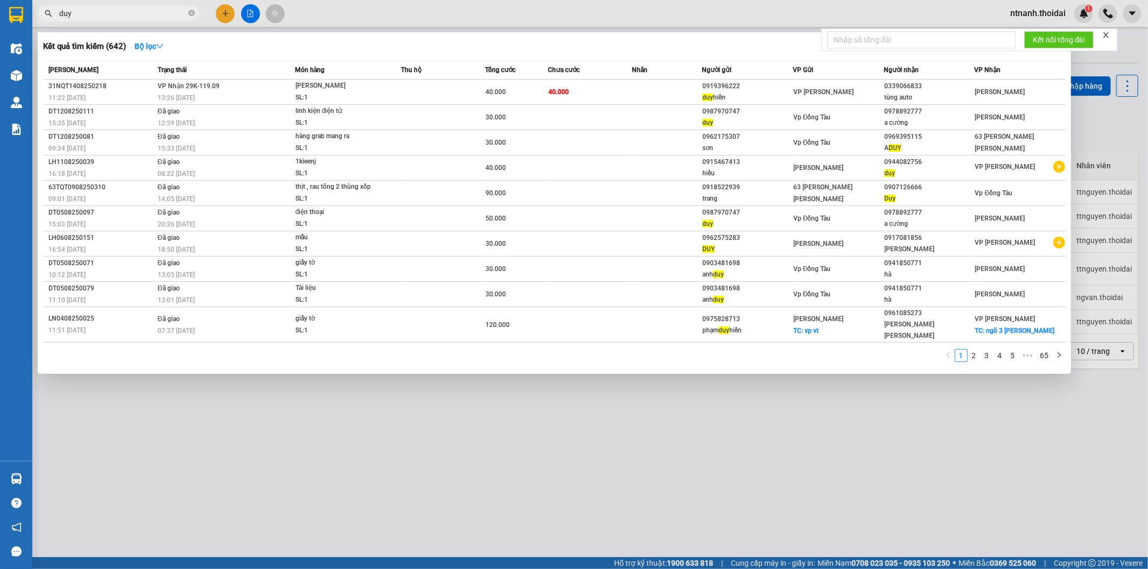
click at [124, 13] on input "duy" at bounding box center [122, 14] width 127 height 12
type input "d"
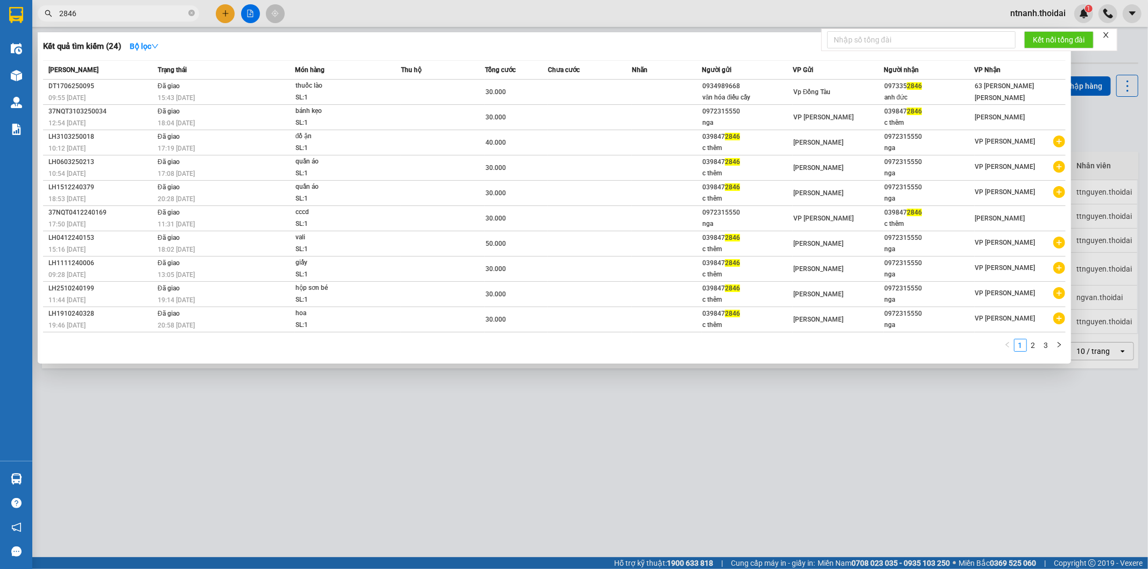
click at [696, 459] on div at bounding box center [574, 284] width 1148 height 569
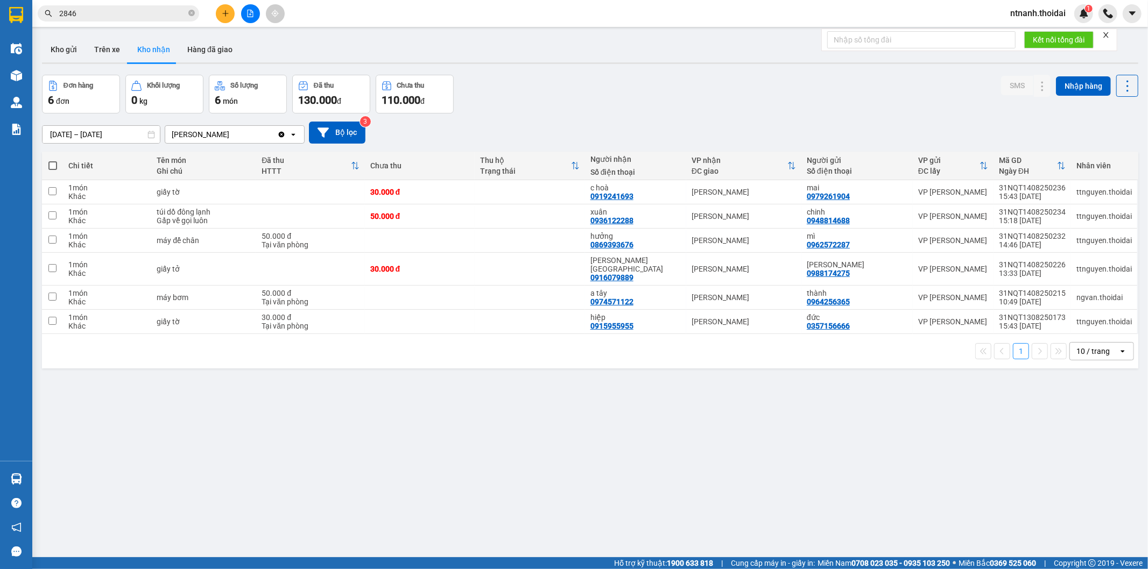
click at [91, 11] on input "2846" at bounding box center [122, 14] width 127 height 12
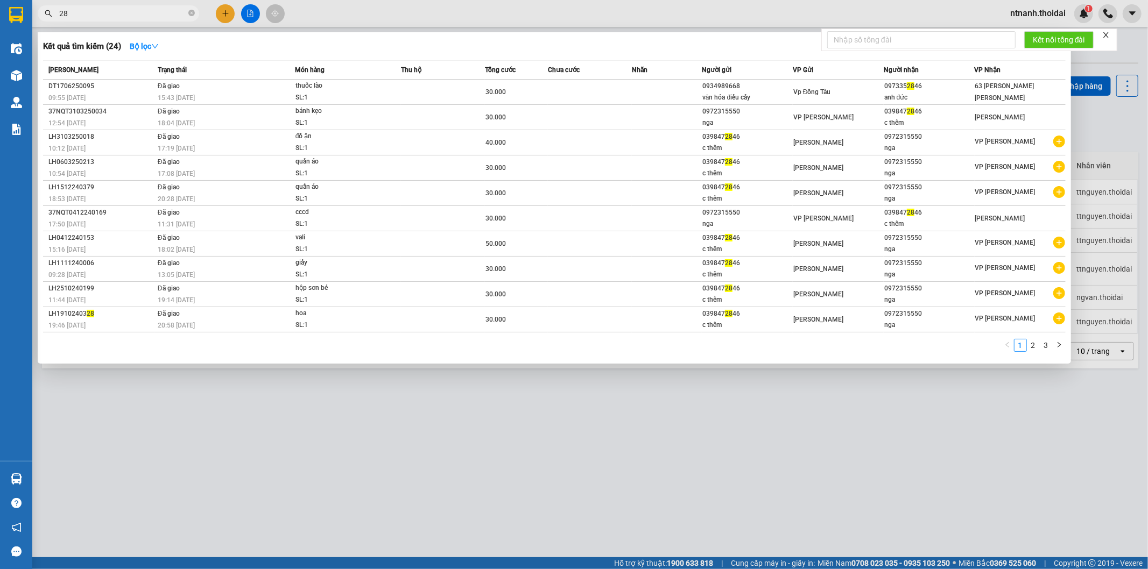
type input "2"
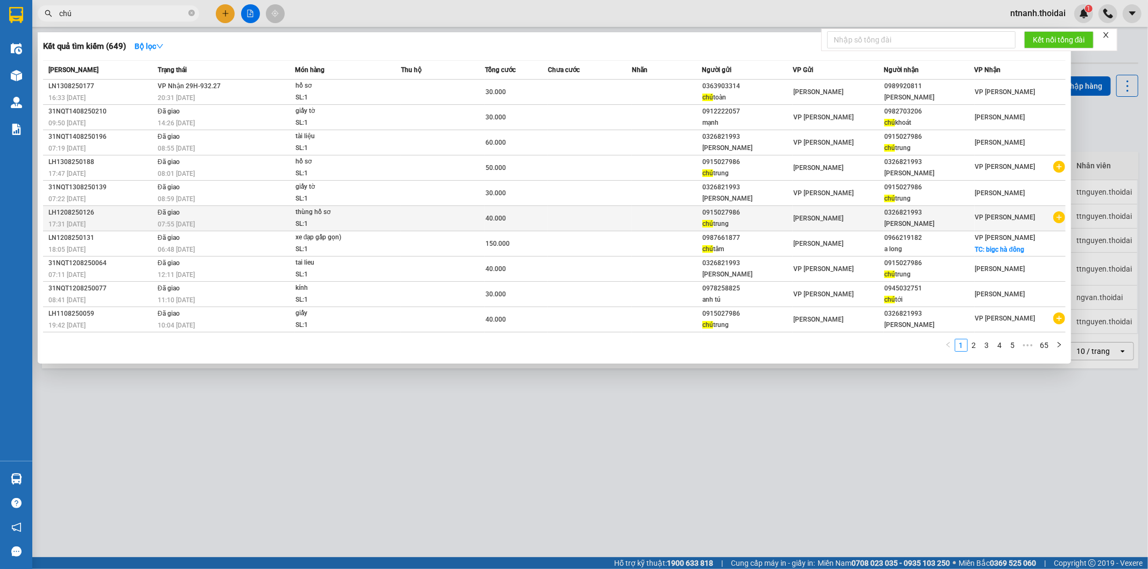
type input "chú"
click at [1057, 221] on icon "plus-circle" at bounding box center [1059, 218] width 12 height 12
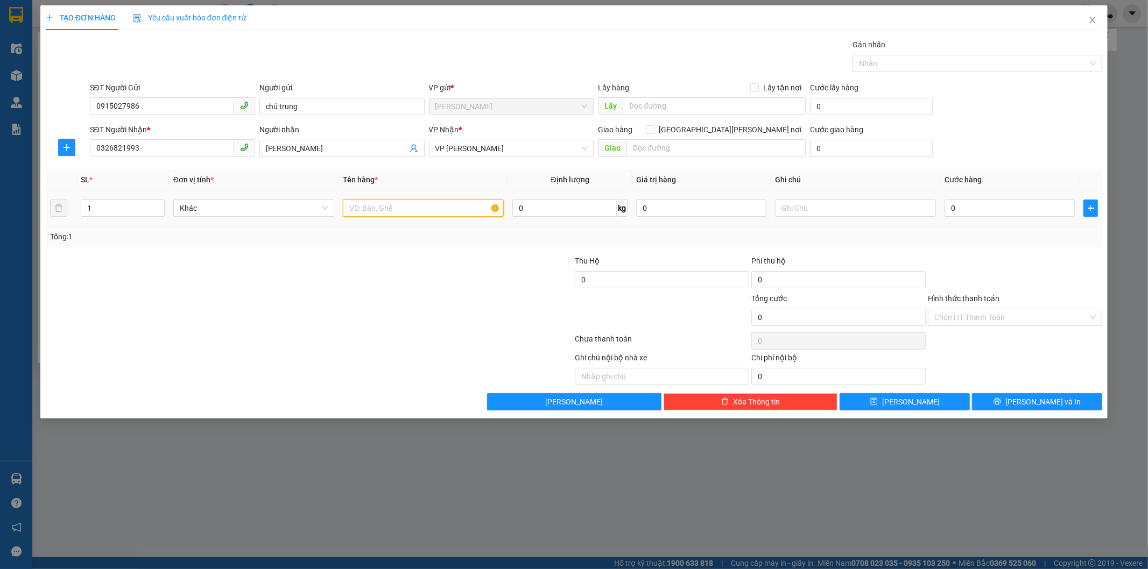
click at [408, 210] on input "text" at bounding box center [423, 208] width 161 height 17
type input "thùng giấy"
click at [1019, 215] on input "0" at bounding box center [1009, 208] width 130 height 17
type input "4"
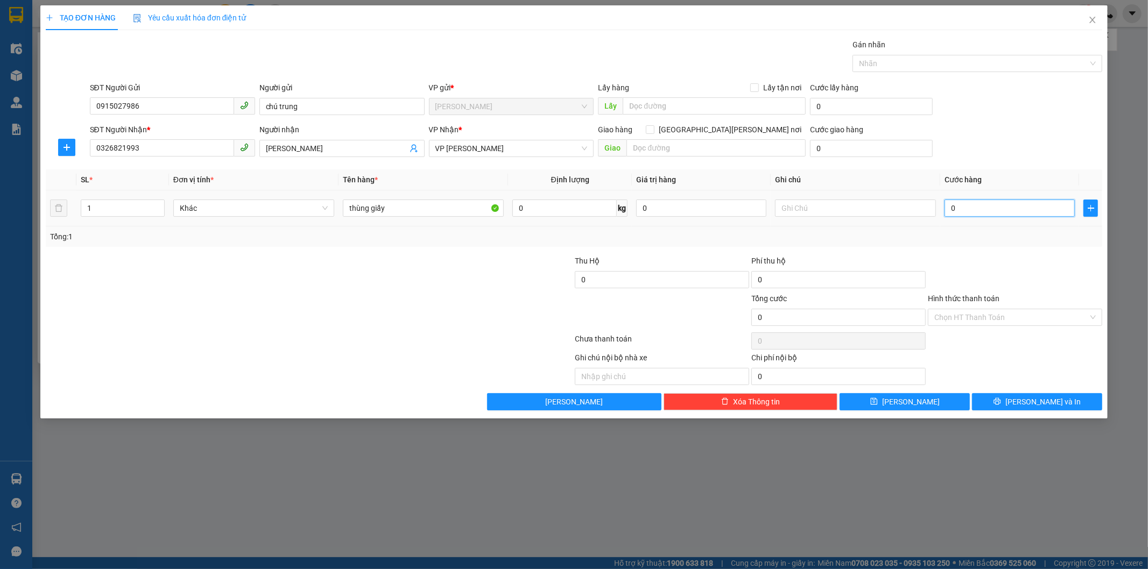
type input "4"
type input "40"
type input "40.000"
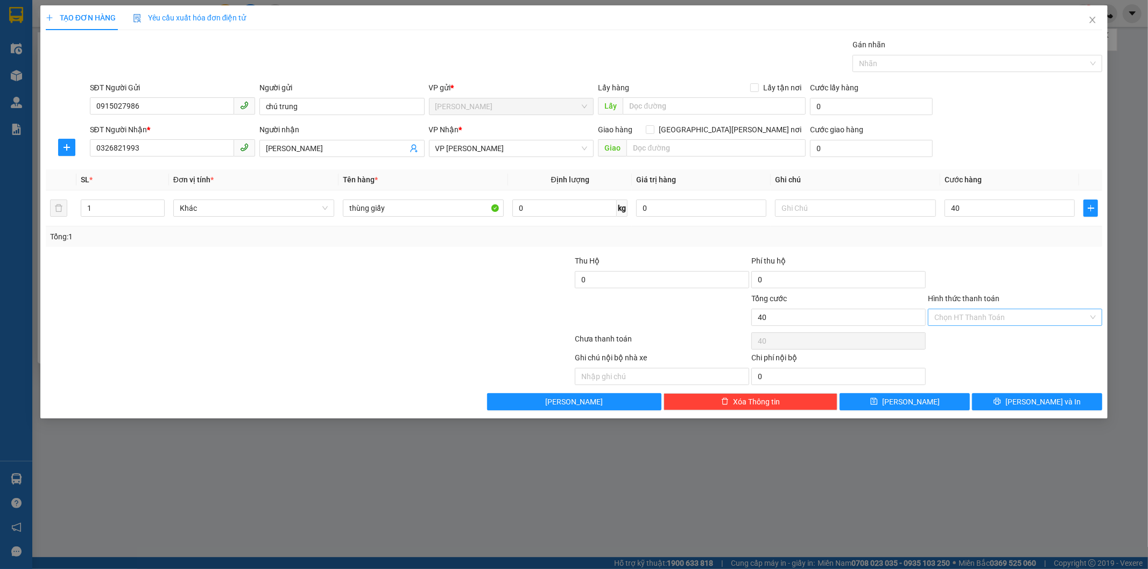
type input "40.000"
click at [976, 311] on input "Hình thức thanh toán" at bounding box center [1011, 317] width 154 height 16
click at [991, 262] on div at bounding box center [1015, 274] width 177 height 38
click at [1006, 395] on button "[PERSON_NAME] và In" at bounding box center [1037, 401] width 130 height 17
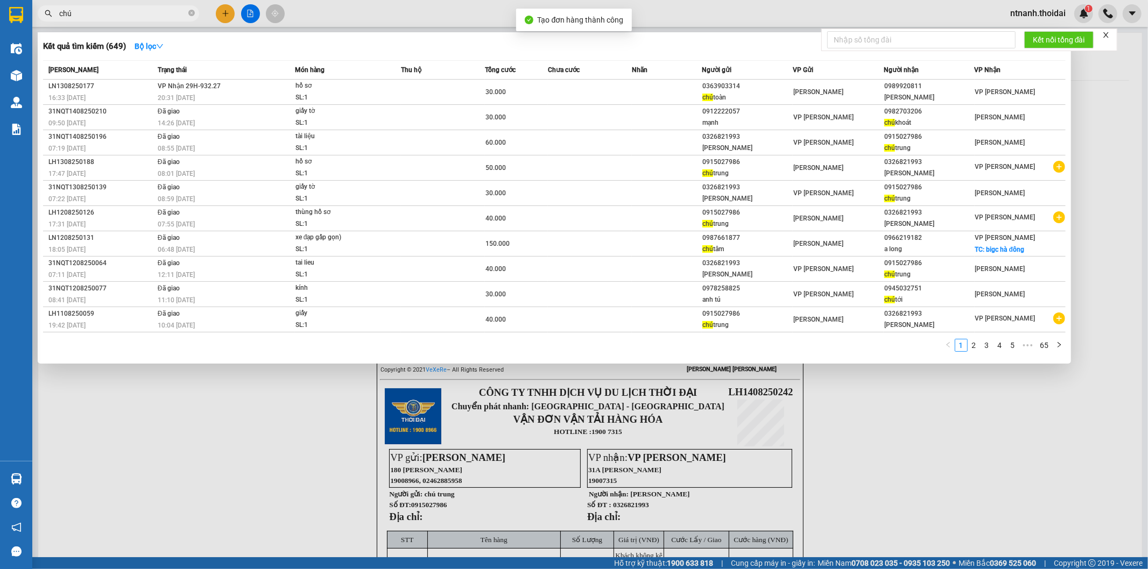
click at [949, 411] on div at bounding box center [574, 284] width 1148 height 569
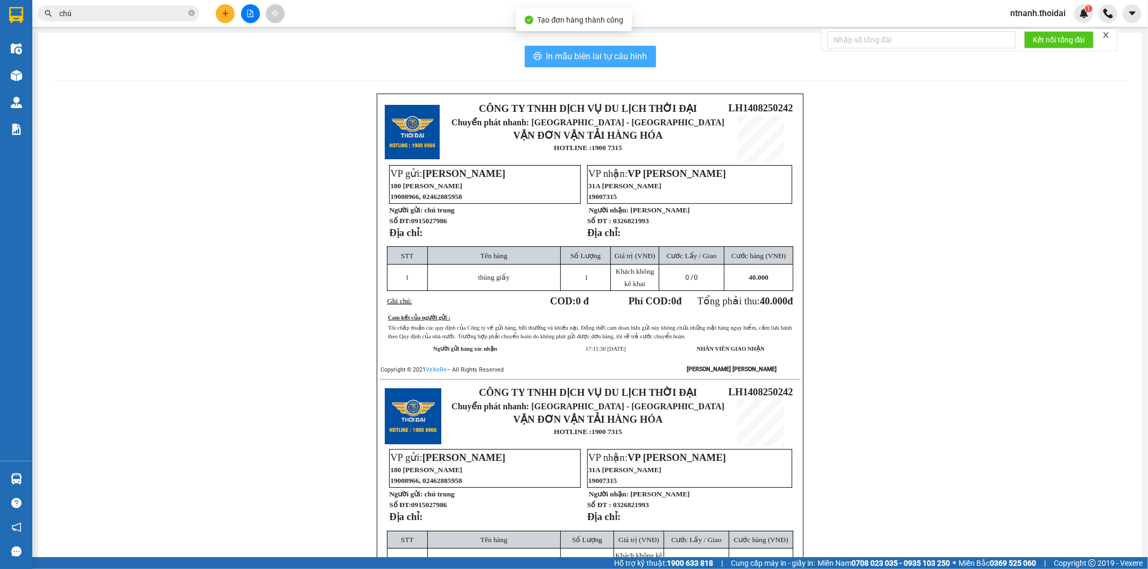
click at [593, 66] on button "In mẫu biên lai tự cấu hình" at bounding box center [590, 57] width 131 height 22
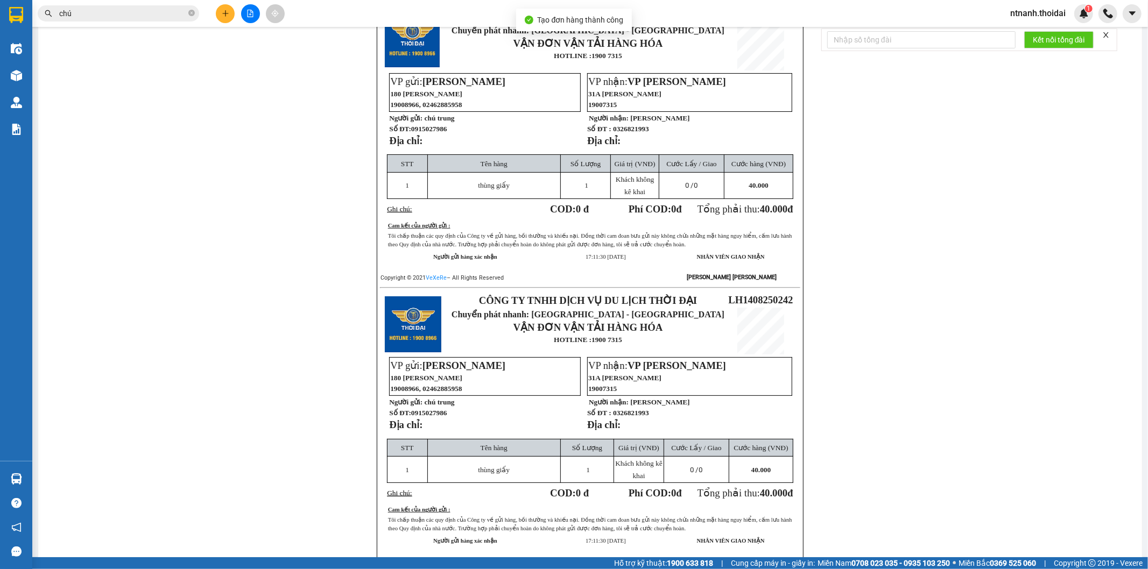
scroll to position [119, 0]
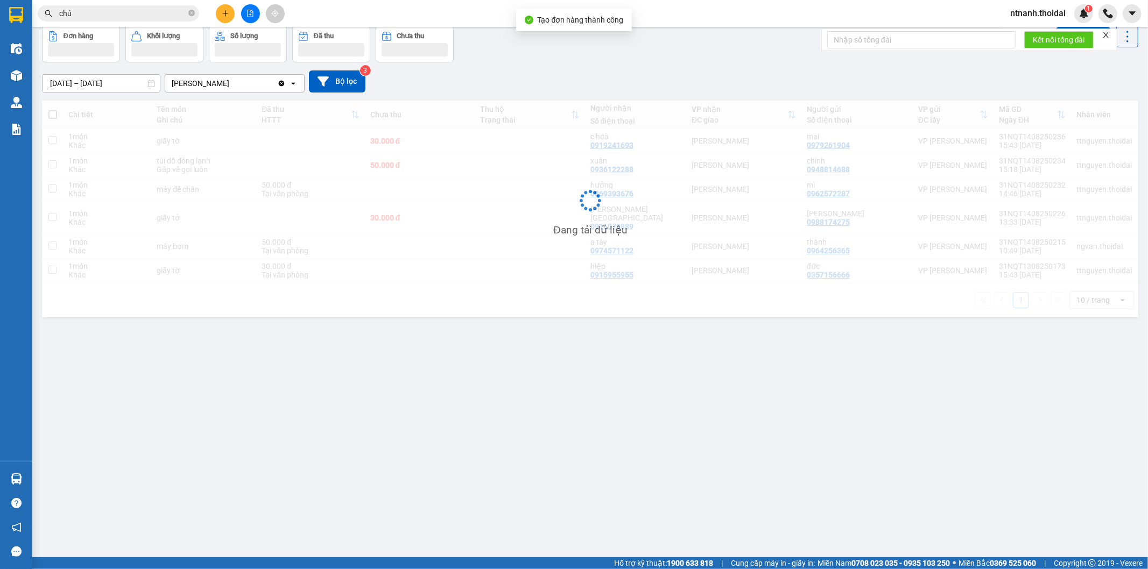
scroll to position [50, 0]
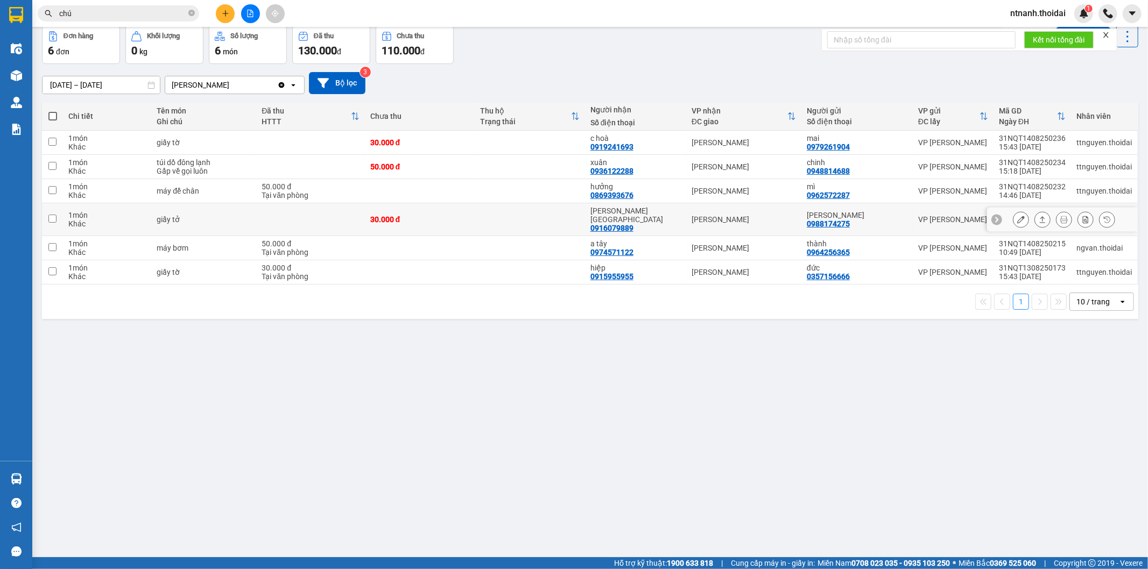
click at [661, 217] on div "Phượng hà nam 0916079889" at bounding box center [635, 220] width 90 height 26
checkbox input "true"
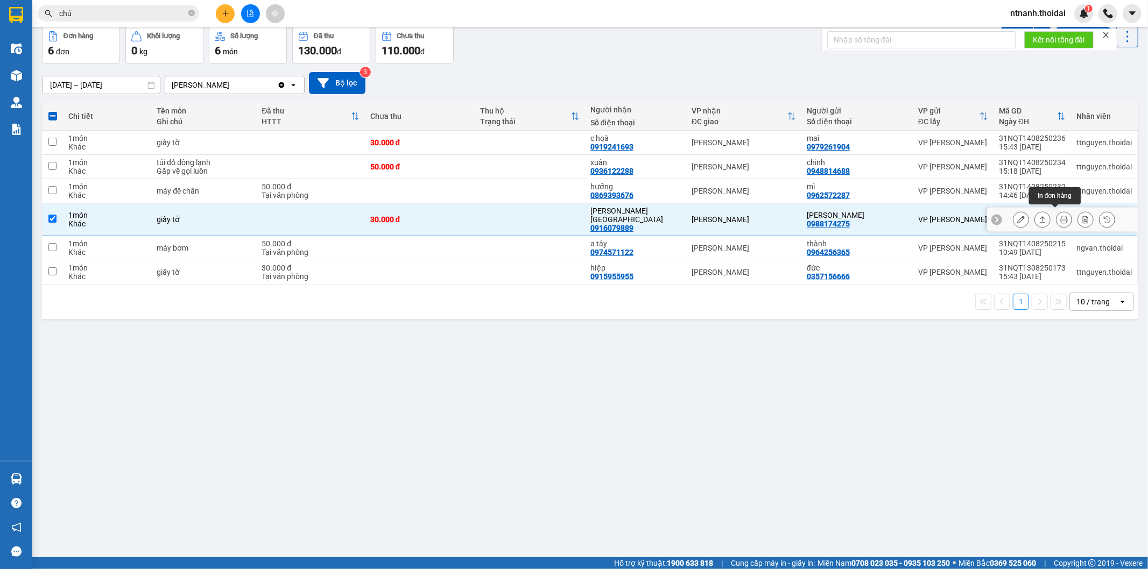
click at [1041, 217] on div at bounding box center [1042, 220] width 16 height 16
click at [1040, 217] on button at bounding box center [1042, 219] width 15 height 19
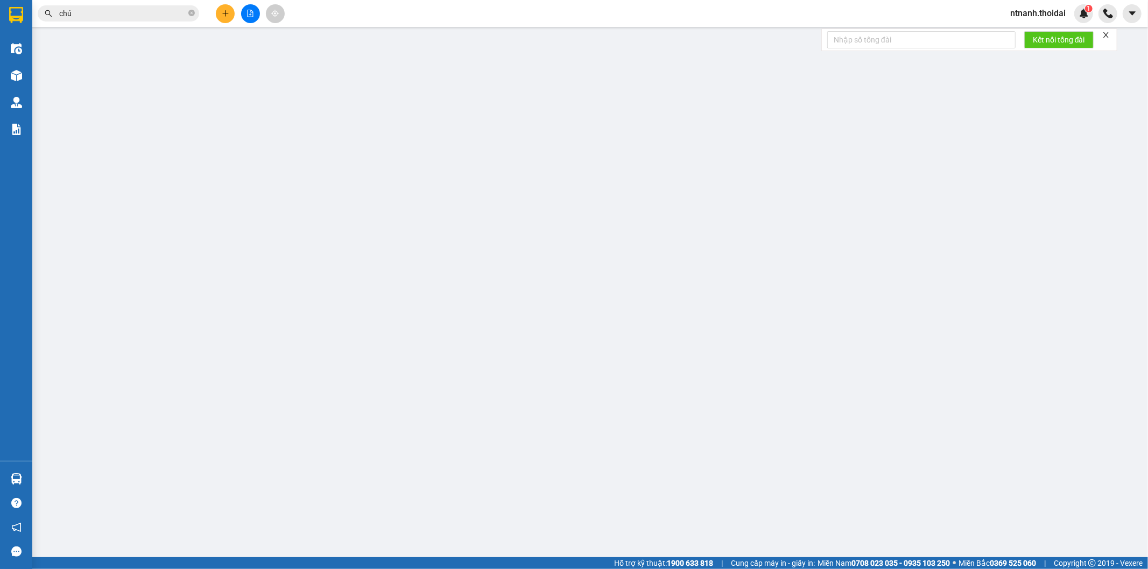
type input "0988174275"
type input "[PERSON_NAME]"
type input "0916079889"
type input "[PERSON_NAME][GEOGRAPHIC_DATA]"
type input "30.000"
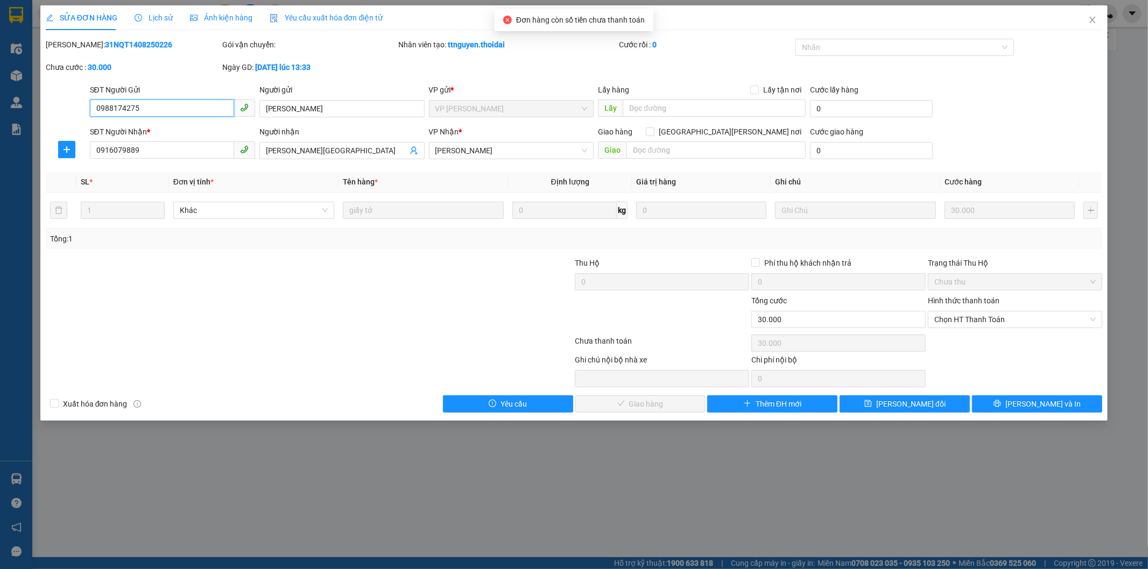
drag, startPoint x: 972, startPoint y: 319, endPoint x: 972, endPoint y: 328, distance: 9.2
click at [972, 320] on span "Chọn HT Thanh Toán" at bounding box center [1014, 320] width 161 height 16
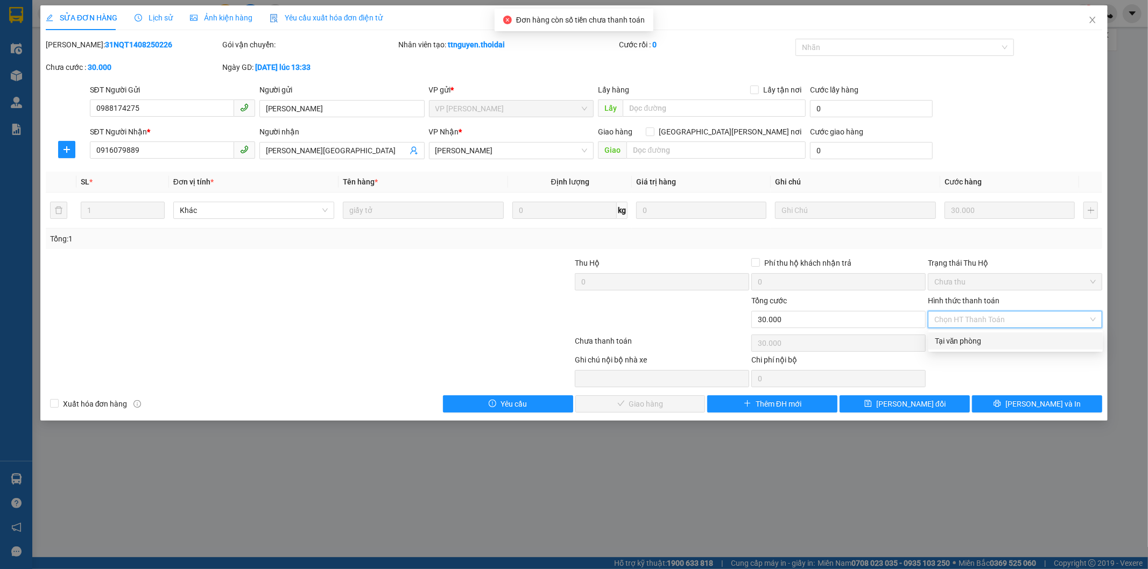
click at [970, 333] on div "Tại văn phòng" at bounding box center [1015, 341] width 174 height 17
type input "0"
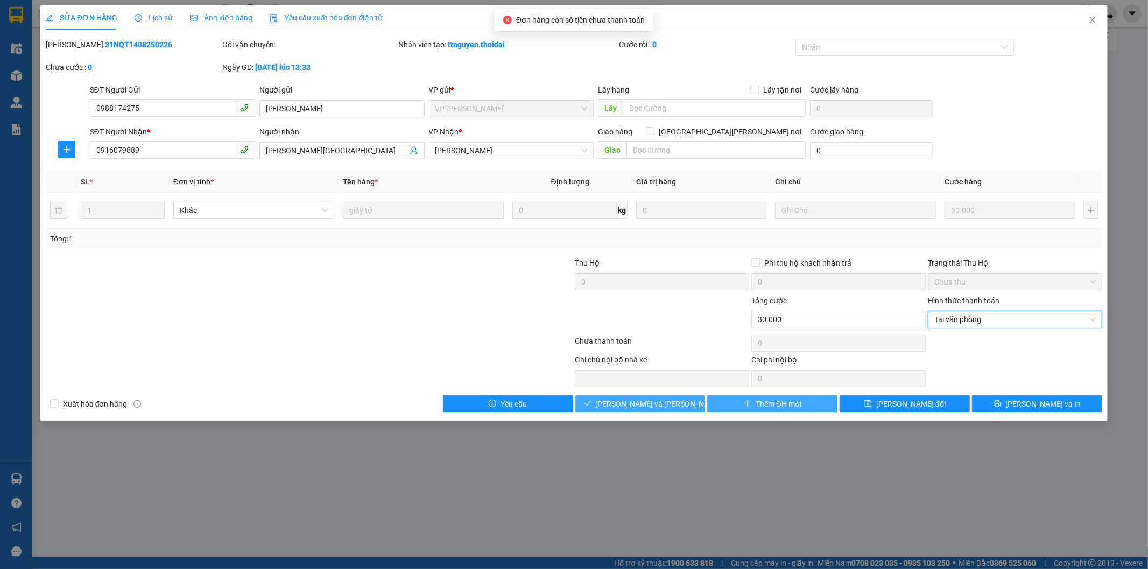
drag, startPoint x: 684, startPoint y: 403, endPoint x: 725, endPoint y: 397, distance: 41.8
click at [685, 404] on button "[PERSON_NAME] và [PERSON_NAME] hàng" at bounding box center [640, 404] width 130 height 17
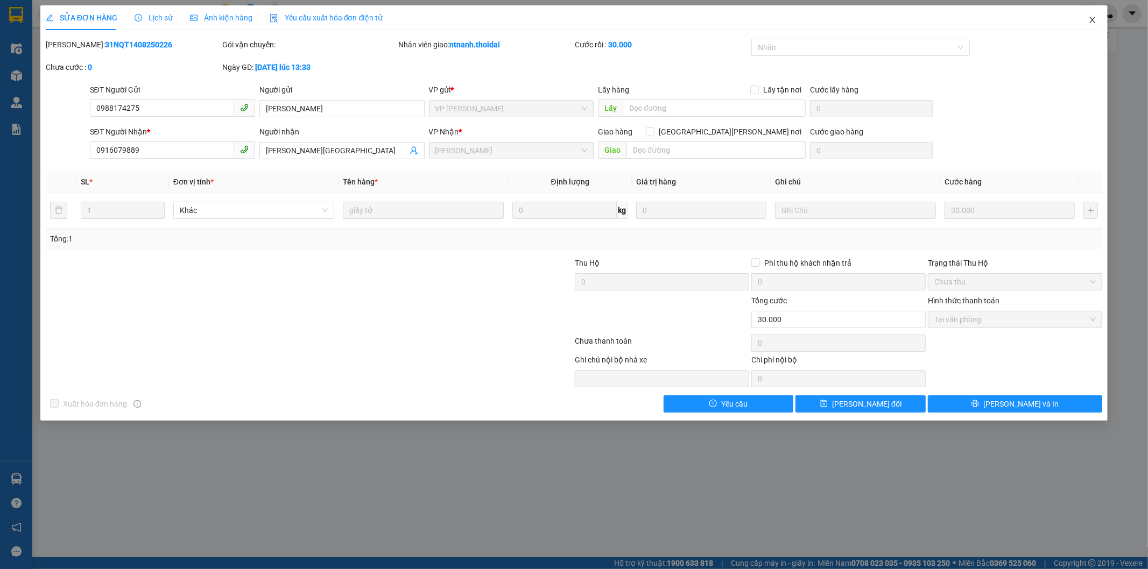
click at [1088, 13] on span "Close" at bounding box center [1092, 20] width 30 height 30
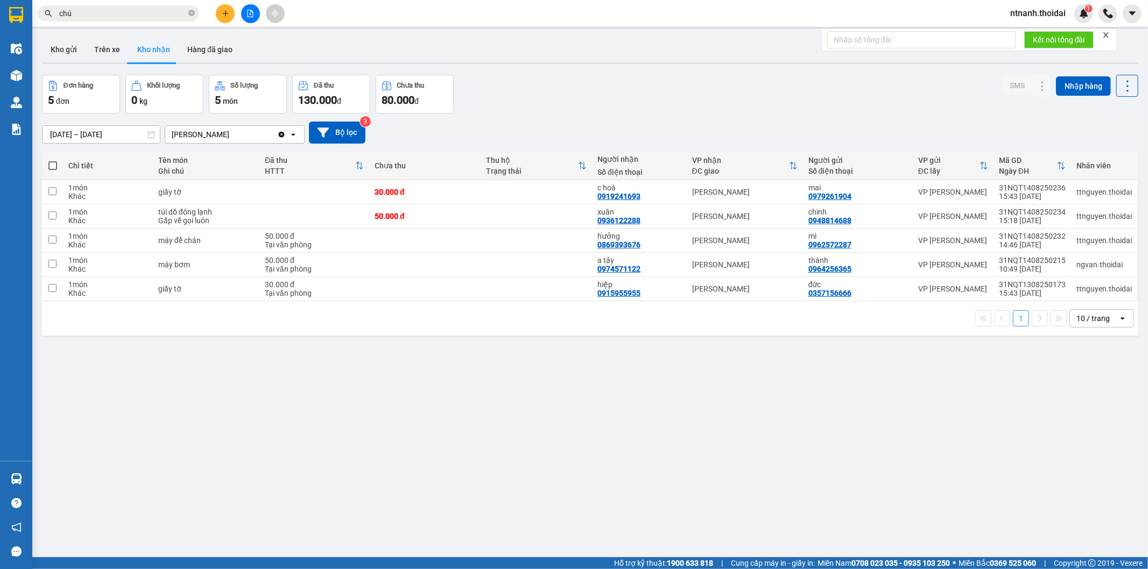
click at [545, 409] on div "ver 1.8.138 Kho gửi Trên xe [PERSON_NAME] Hàng đã [PERSON_NAME] hàng 5 đơn [PER…" at bounding box center [590, 316] width 1105 height 569
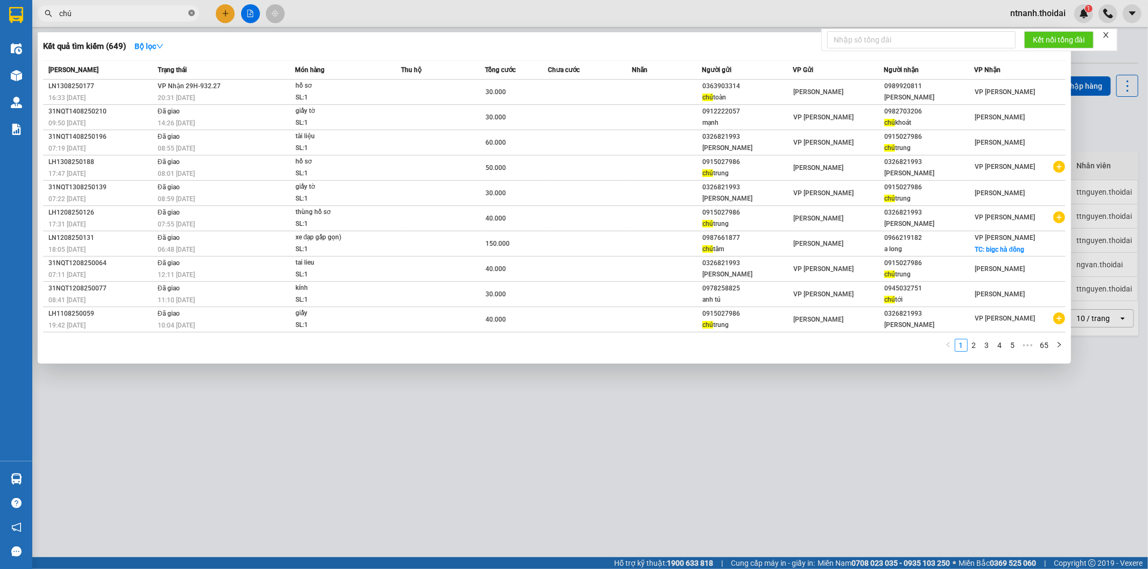
click at [192, 15] on icon "close-circle" at bounding box center [191, 13] width 6 height 6
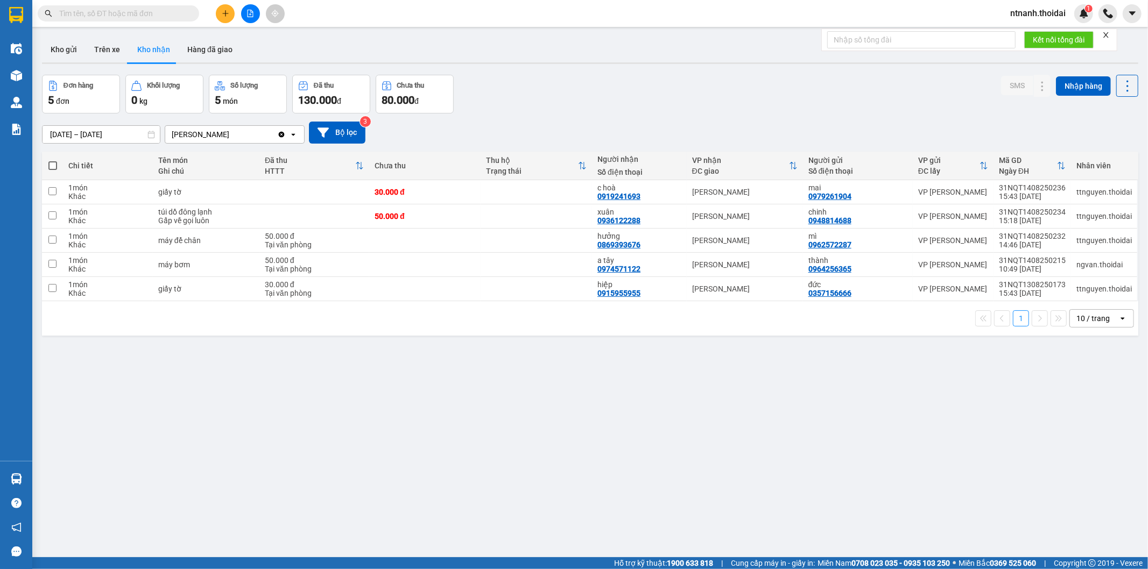
click at [746, 453] on div "ver 1.8.138 Kho gửi Trên xe [PERSON_NAME] Hàng đã [PERSON_NAME] hàng 5 đơn [PER…" at bounding box center [590, 316] width 1105 height 569
click at [530, 205] on td at bounding box center [536, 217] width 111 height 24
checkbox input "true"
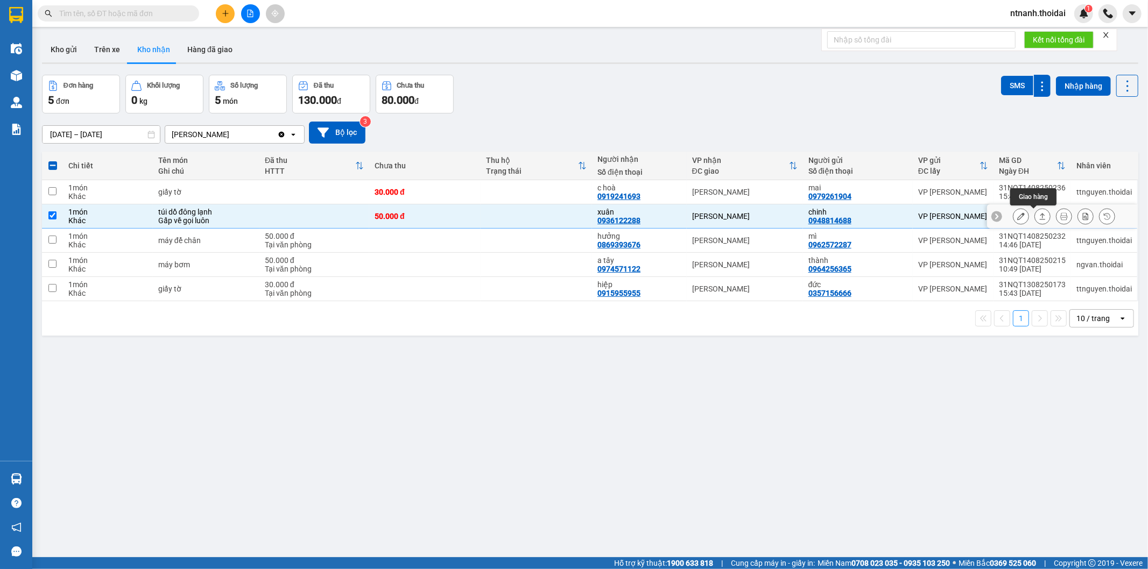
click at [1040, 215] on icon at bounding box center [1043, 216] width 6 height 6
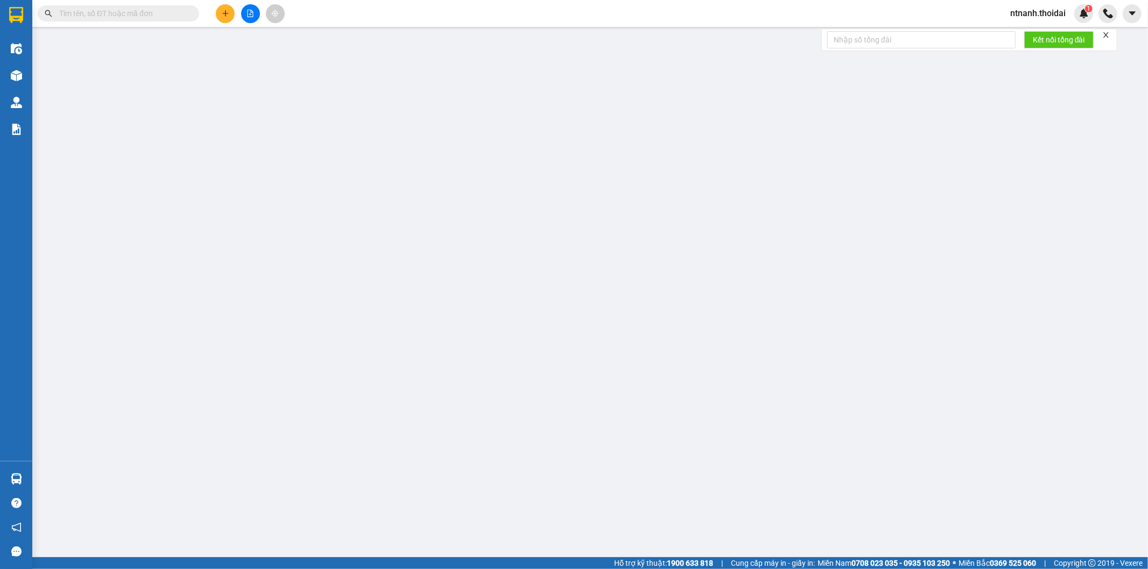
type input "0948814688"
type input "chinh"
type input "0936122288"
type input "xuân"
type input "50.000"
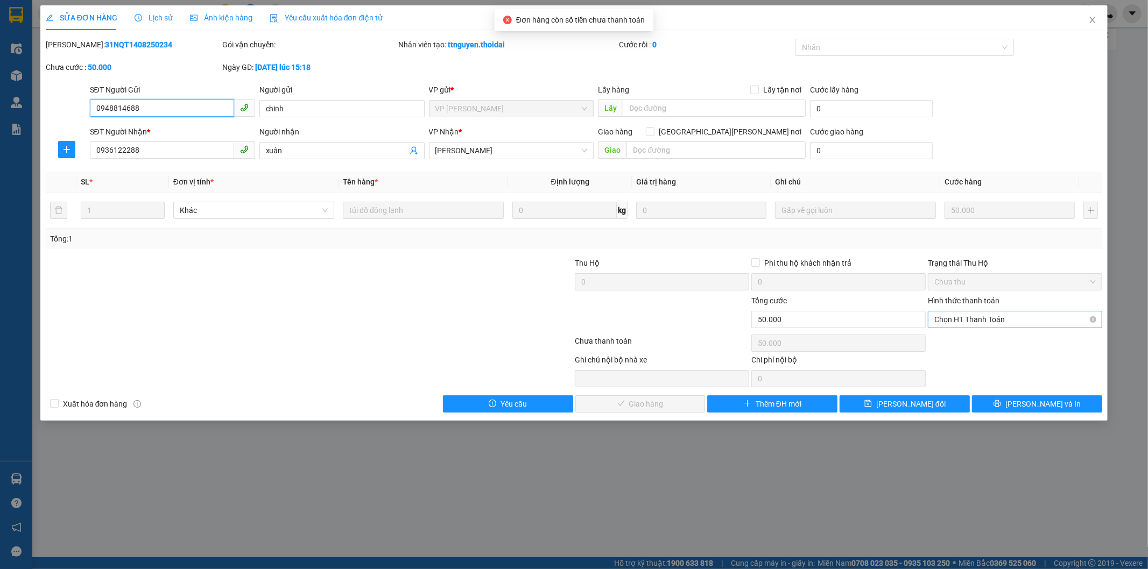
click at [1018, 320] on span "Chọn HT Thanh Toán" at bounding box center [1014, 320] width 161 height 16
click at [1018, 340] on div "Tại văn phòng" at bounding box center [1015, 341] width 161 height 12
type input "0"
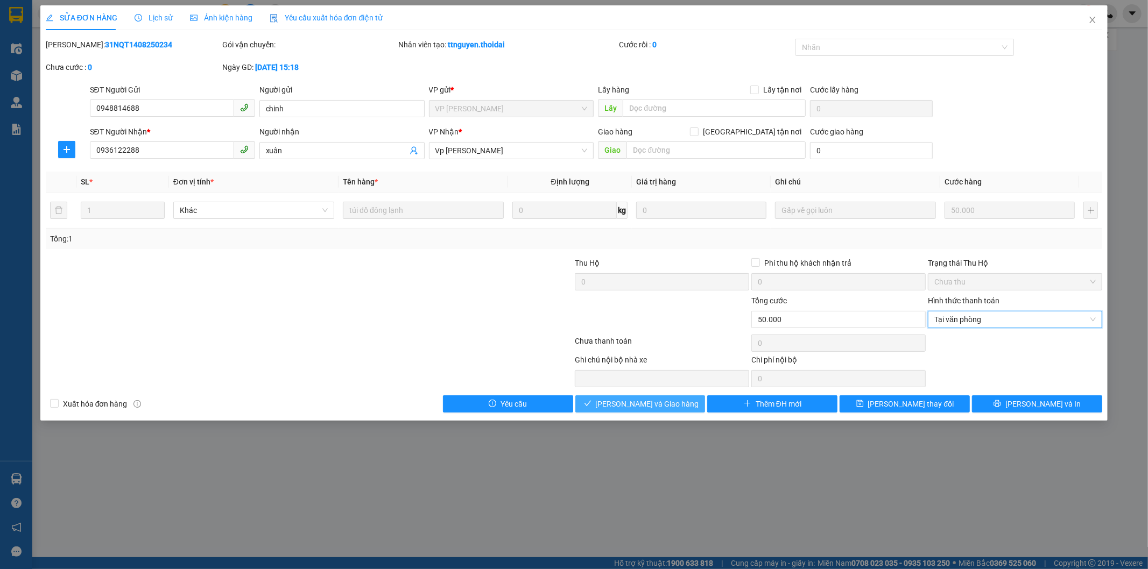
click at [665, 408] on span "[PERSON_NAME] và Giao hàng" at bounding box center [647, 404] width 103 height 12
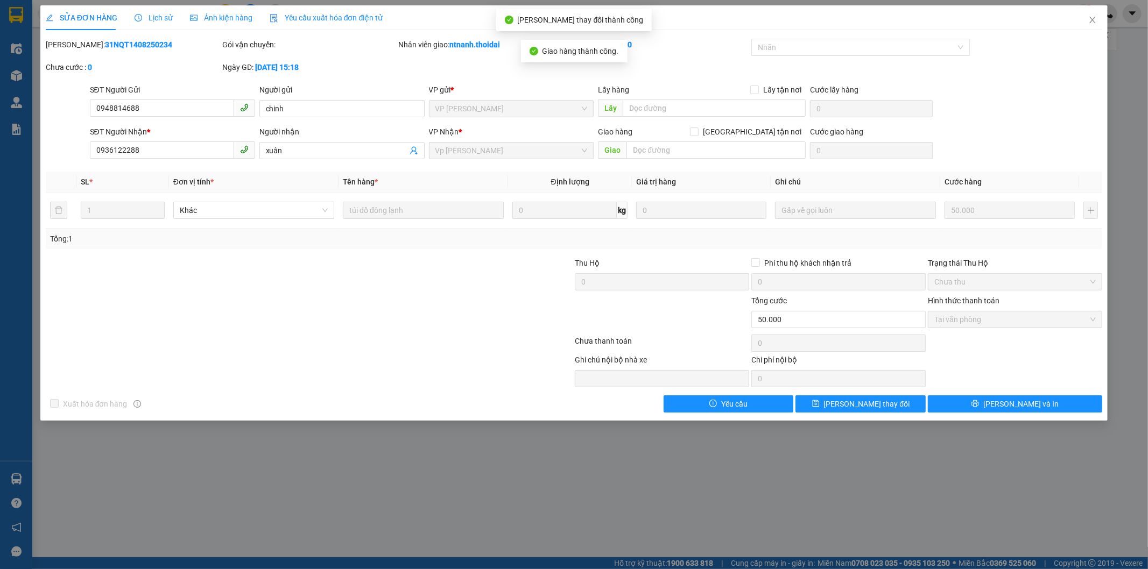
drag, startPoint x: 644, startPoint y: 477, endPoint x: 184, endPoint y: 413, distance: 465.1
click at [644, 478] on div "SỬA ĐƠN HÀNG Lịch sử Ảnh kiện hàng Yêu cầu xuất hóa đơn điện tử Total Paid Fee …" at bounding box center [574, 284] width 1148 height 569
click at [1097, 15] on span "Close" at bounding box center [1092, 20] width 30 height 30
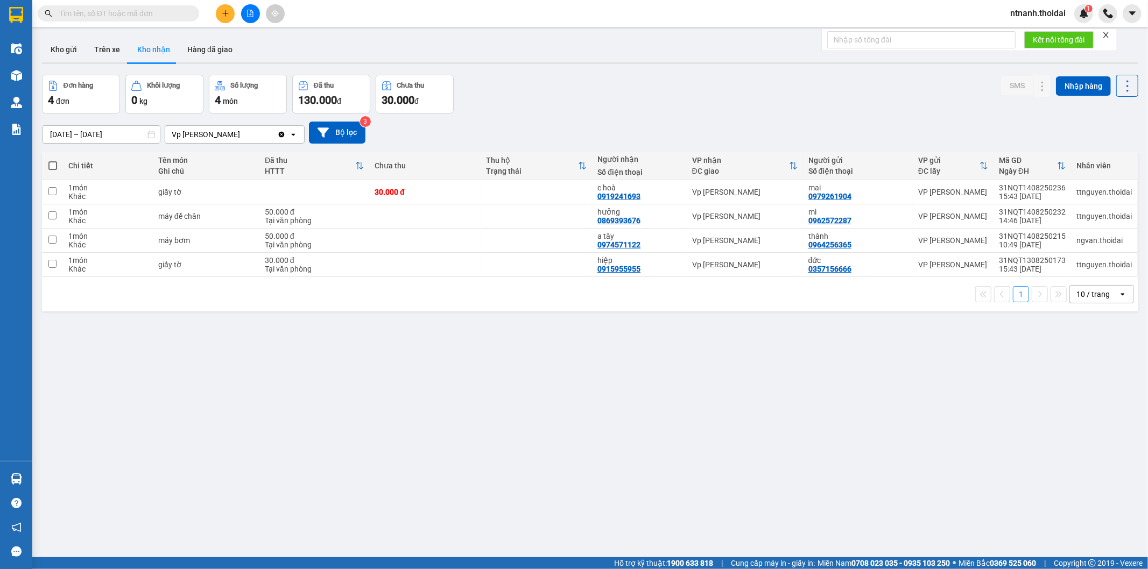
click at [663, 371] on div "ver 1.8.138 Kho gửi Trên xe Kho nhận Hàng đã giao Đơn hàng 4 đơn Khối lượng 0 k…" at bounding box center [590, 316] width 1105 height 569
click at [465, 454] on div "ver 1.8.138 Kho gửi Trên xe Kho nhận Hàng đã giao Đơn hàng 4 đơn Khối lượng 0 k…" at bounding box center [590, 316] width 1105 height 569
click at [616, 322] on div "ver 1.8.138 Kho gửi Trên xe Kho nhận Hàng đã giao Đơn hàng 4 đơn Khối lượng 0 k…" at bounding box center [590, 316] width 1105 height 569
click at [555, 192] on td at bounding box center [536, 192] width 111 height 24
checkbox input "true"
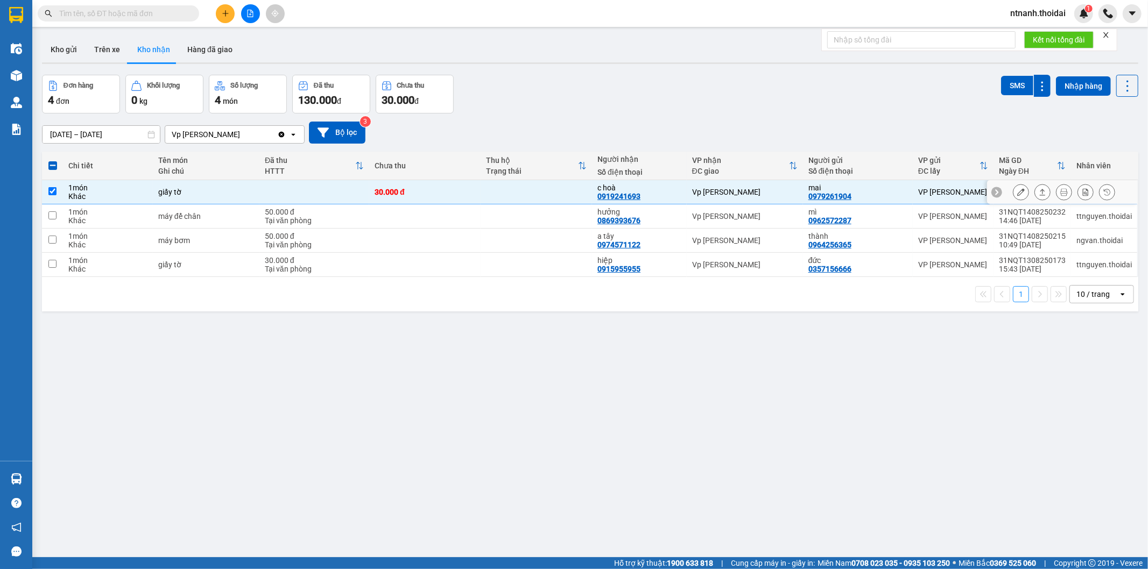
click at [1035, 189] on button at bounding box center [1042, 192] width 15 height 19
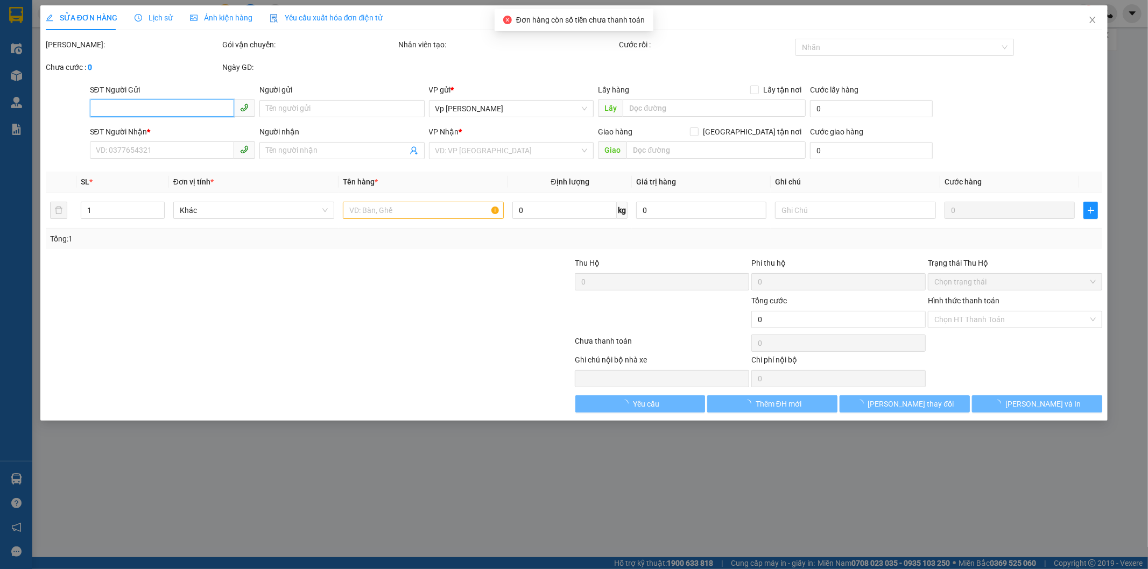
type input "0979261904"
type input "mai"
type input "0919241693"
type input "c hoà"
type input "30.000"
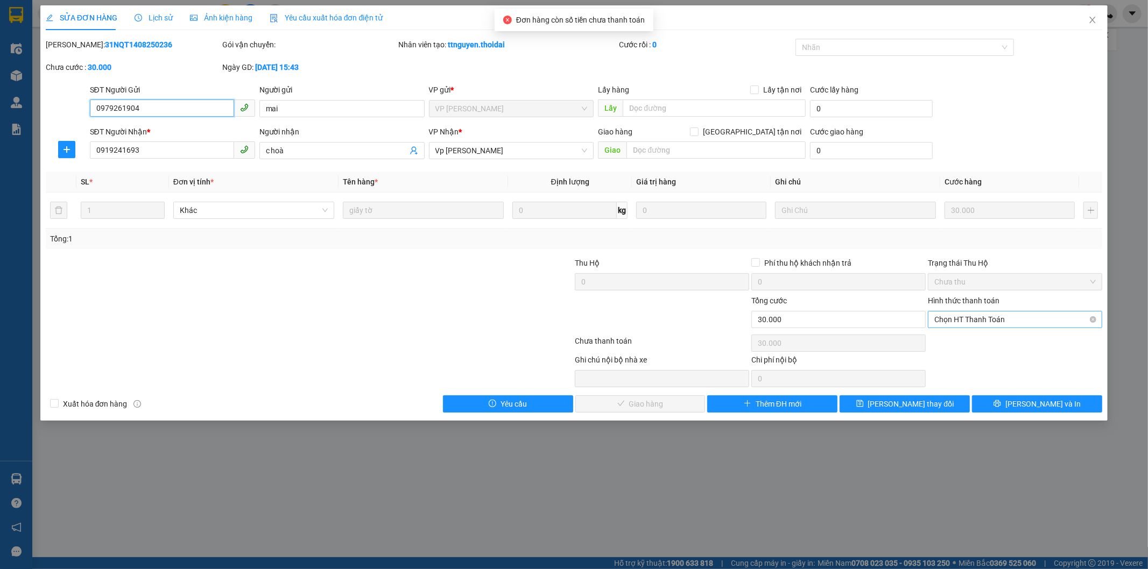
click at [1049, 321] on span "Chọn HT Thanh Toán" at bounding box center [1014, 320] width 161 height 16
click at [1045, 343] on div "Tại văn phòng" at bounding box center [1015, 341] width 161 height 12
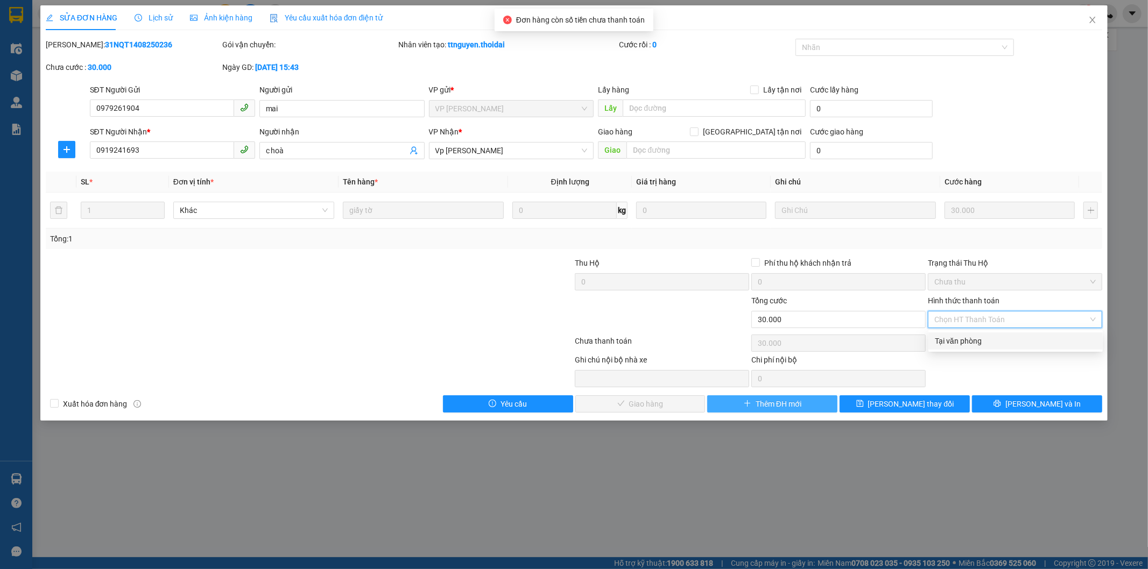
type input "0"
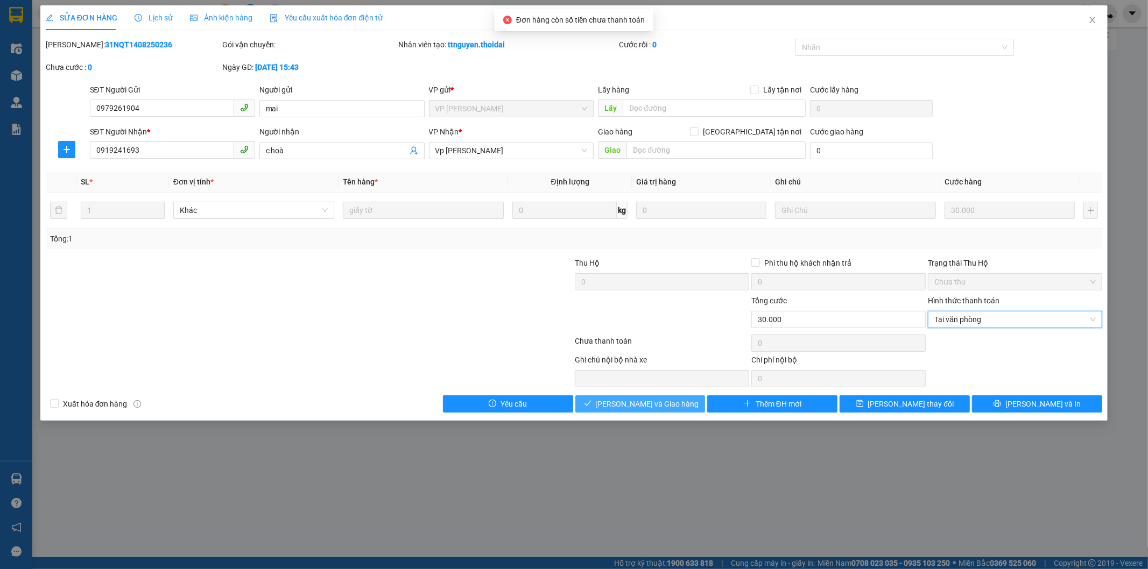
click at [669, 411] on button "[PERSON_NAME] và [PERSON_NAME] hàng" at bounding box center [640, 404] width 130 height 17
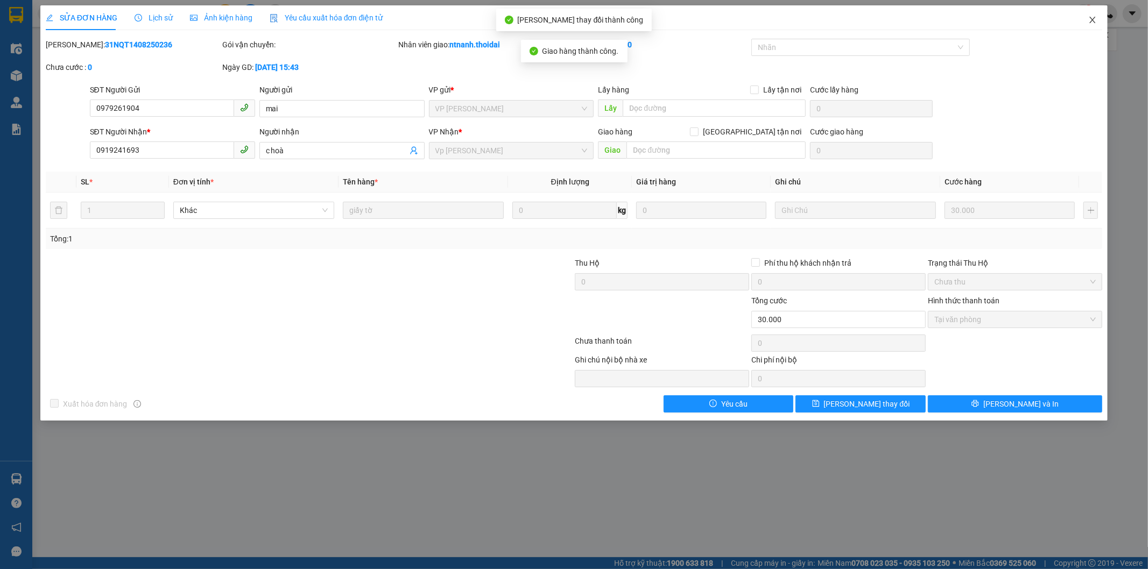
click at [1088, 18] on icon "close" at bounding box center [1092, 20] width 9 height 9
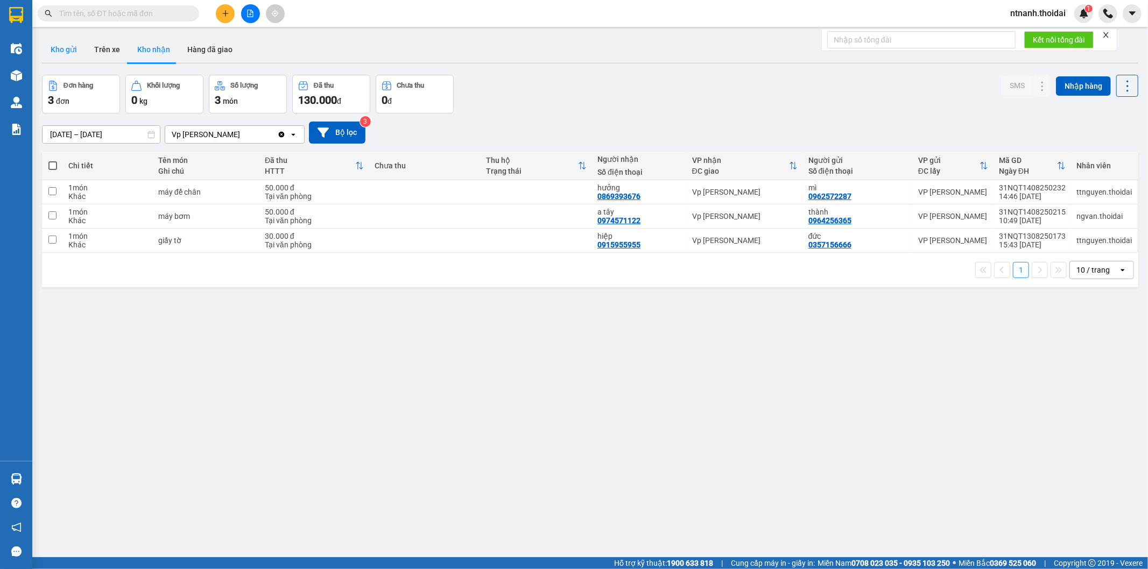
click at [74, 49] on button "Kho gửi" at bounding box center [64, 50] width 44 height 26
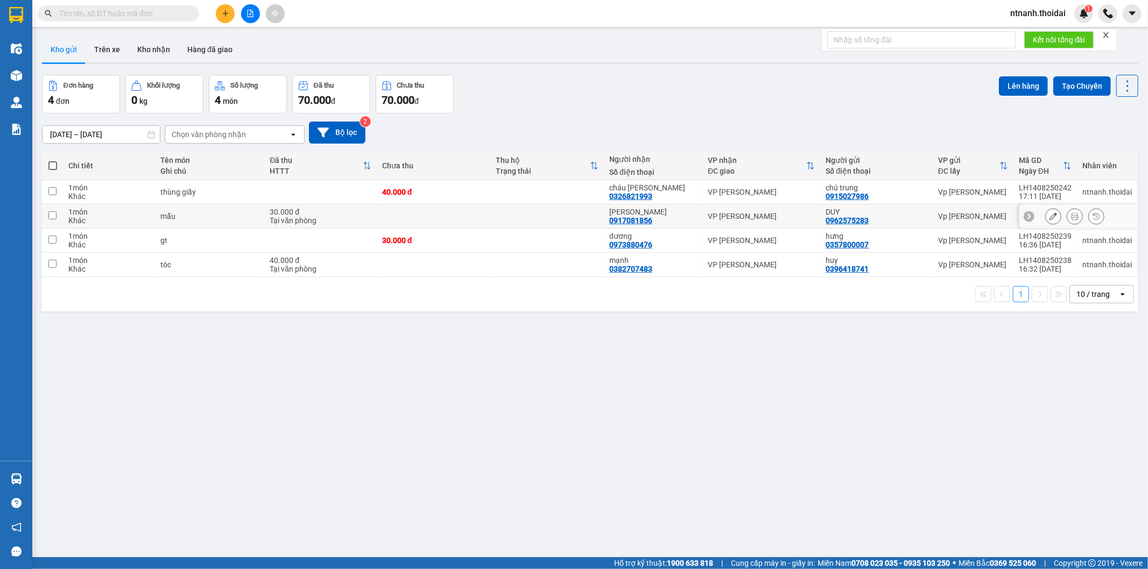
click at [227, 216] on div "mẫu" at bounding box center [209, 216] width 98 height 9
checkbox input "true"
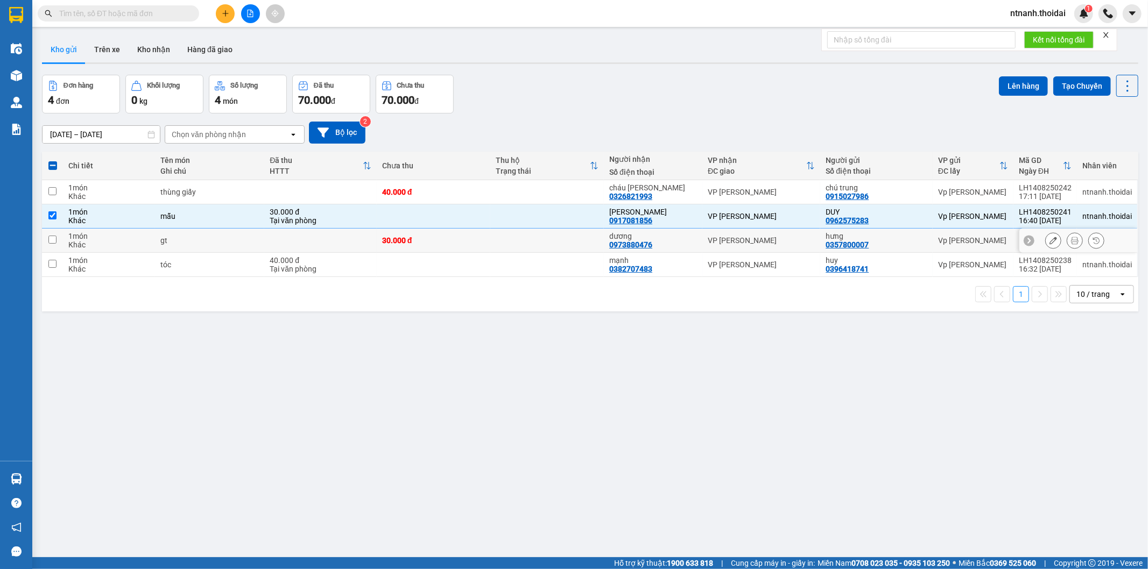
click at [227, 237] on div "gt" at bounding box center [209, 240] width 98 height 9
checkbox input "true"
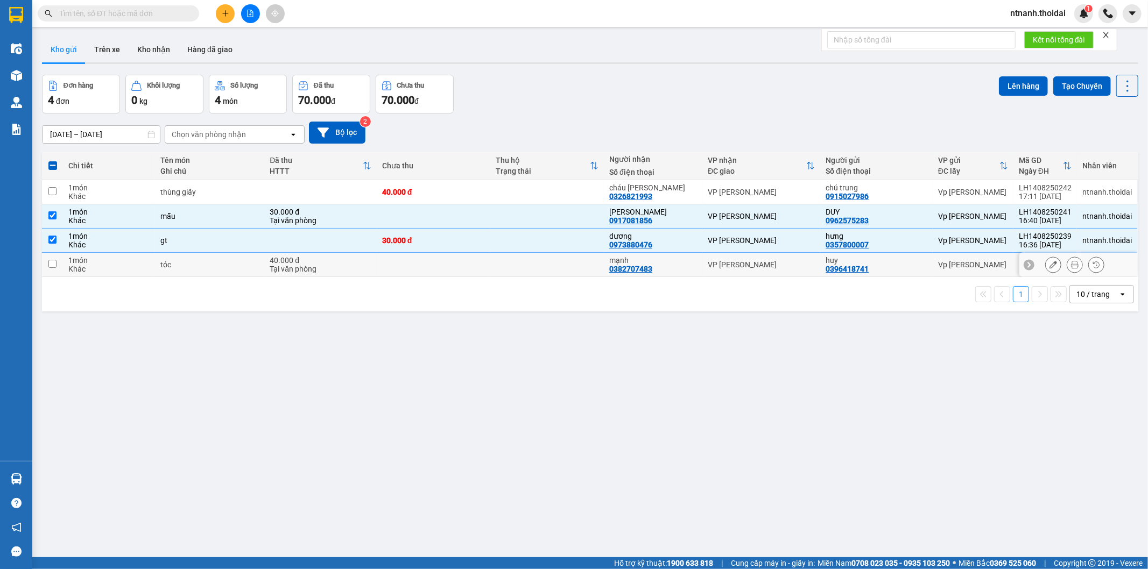
click at [222, 274] on td "tóc" at bounding box center [209, 265] width 109 height 24
checkbox input "true"
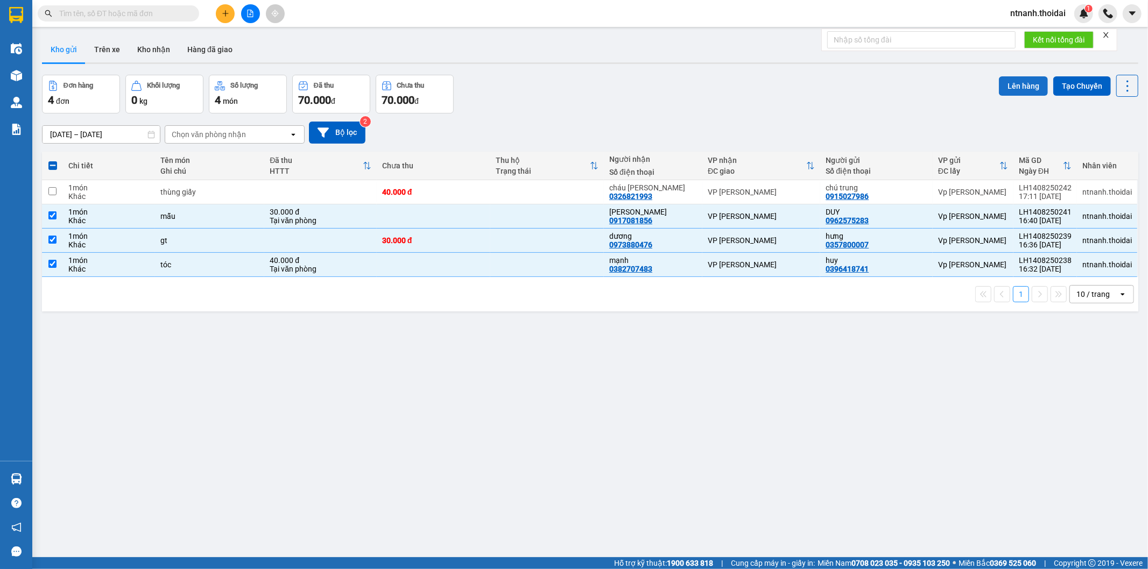
click at [1009, 89] on button "Lên hàng" at bounding box center [1023, 85] width 49 height 19
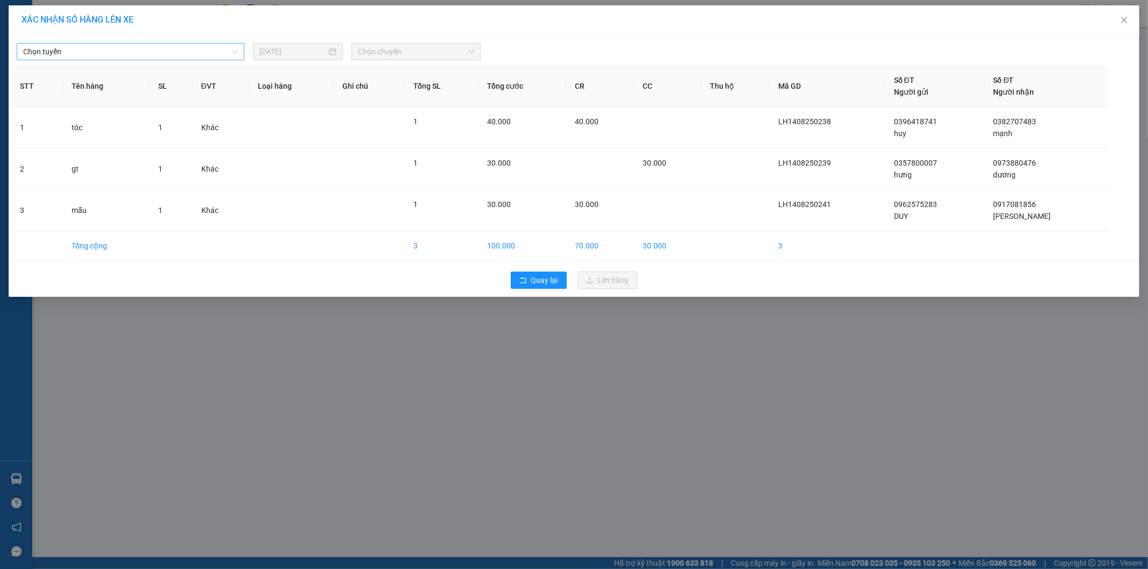
click at [124, 59] on span "Chọn tuyến" at bounding box center [130, 52] width 215 height 16
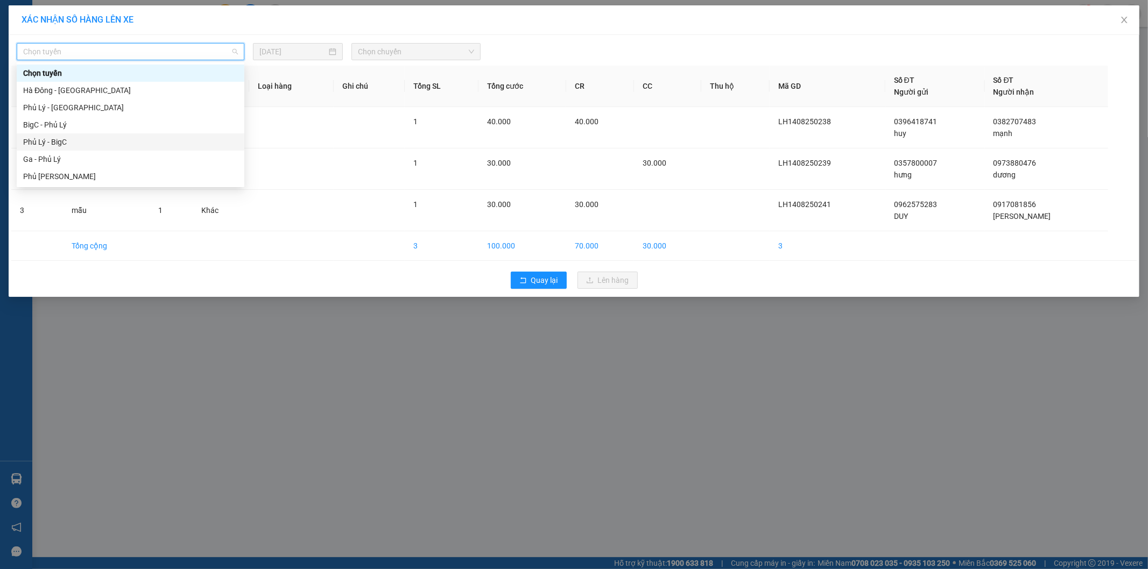
click at [84, 142] on div "Phủ Lý - BigC" at bounding box center [130, 142] width 215 height 12
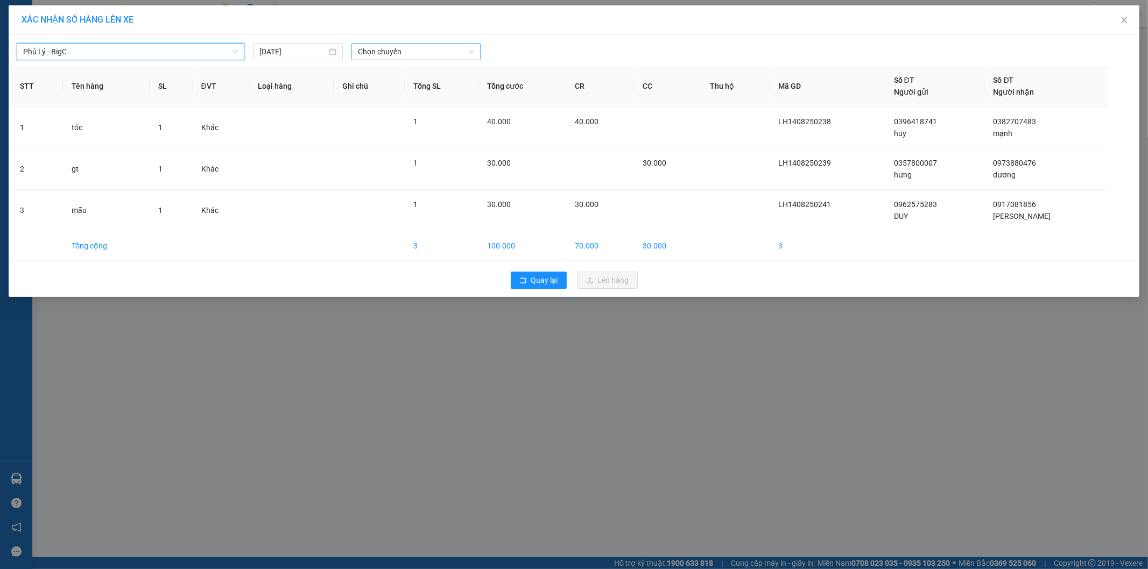
click at [397, 50] on span "Chọn chuyến" at bounding box center [416, 52] width 116 height 16
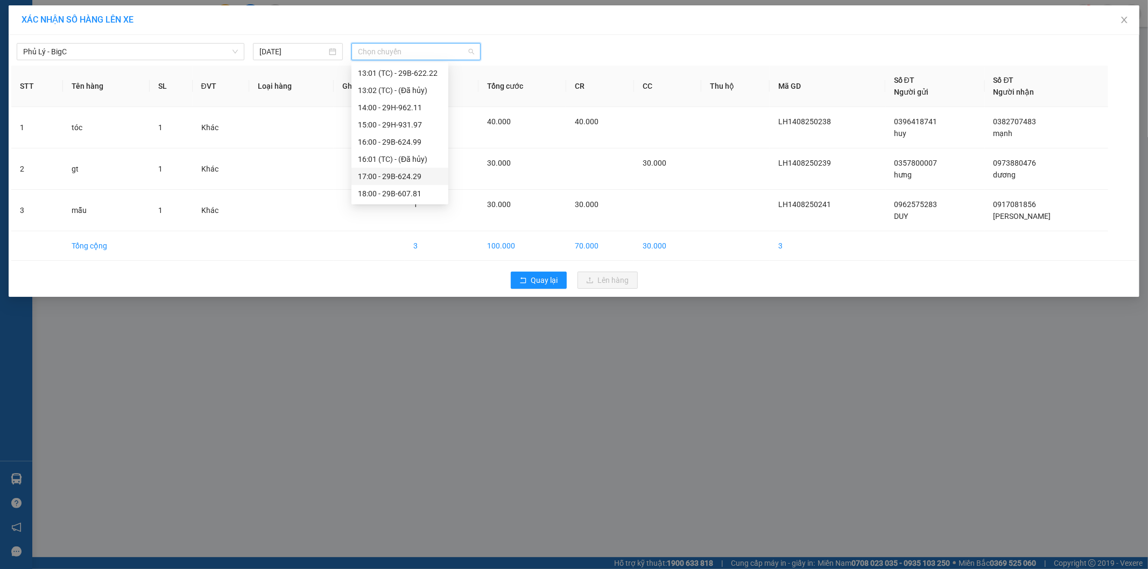
scroll to position [276, 0]
click at [401, 142] on div "17:00 - 29B-624.29" at bounding box center [400, 142] width 84 height 12
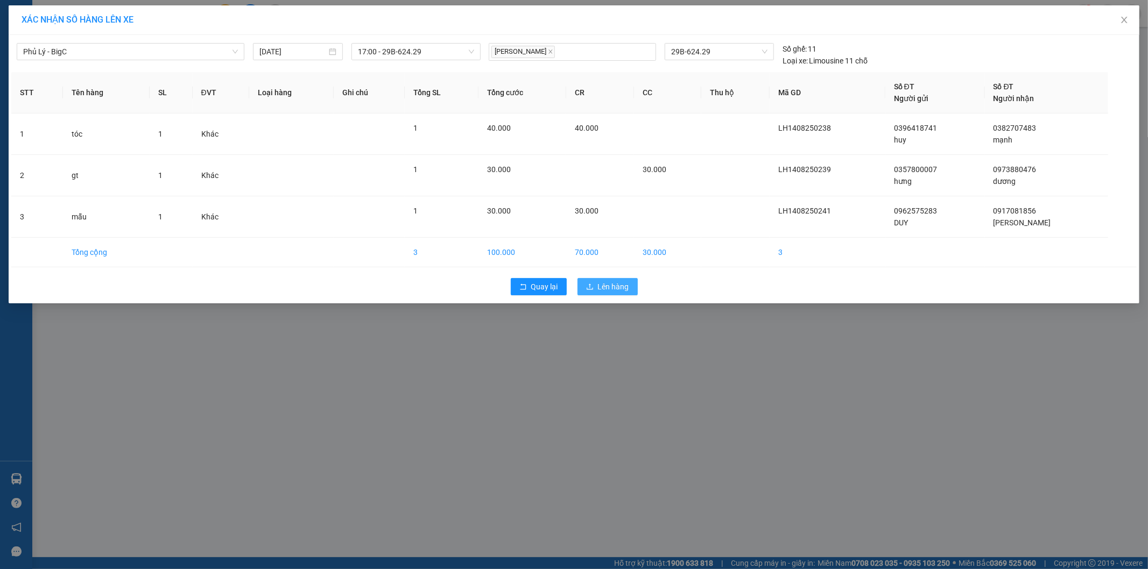
click at [616, 285] on span "Lên hàng" at bounding box center [613, 287] width 31 height 12
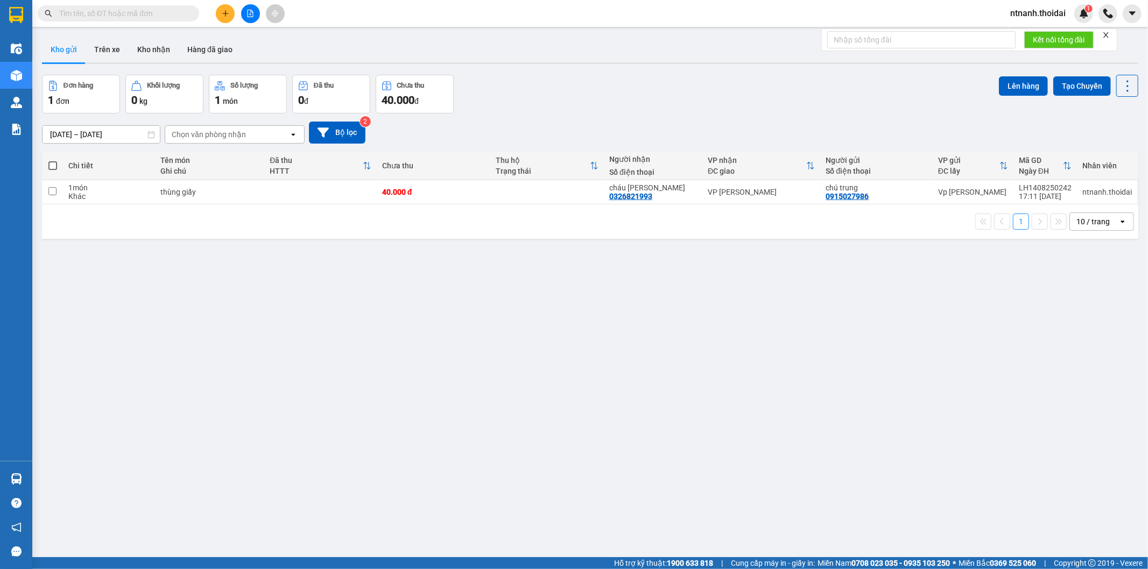
click at [122, 12] on input "text" at bounding box center [122, 14] width 127 height 12
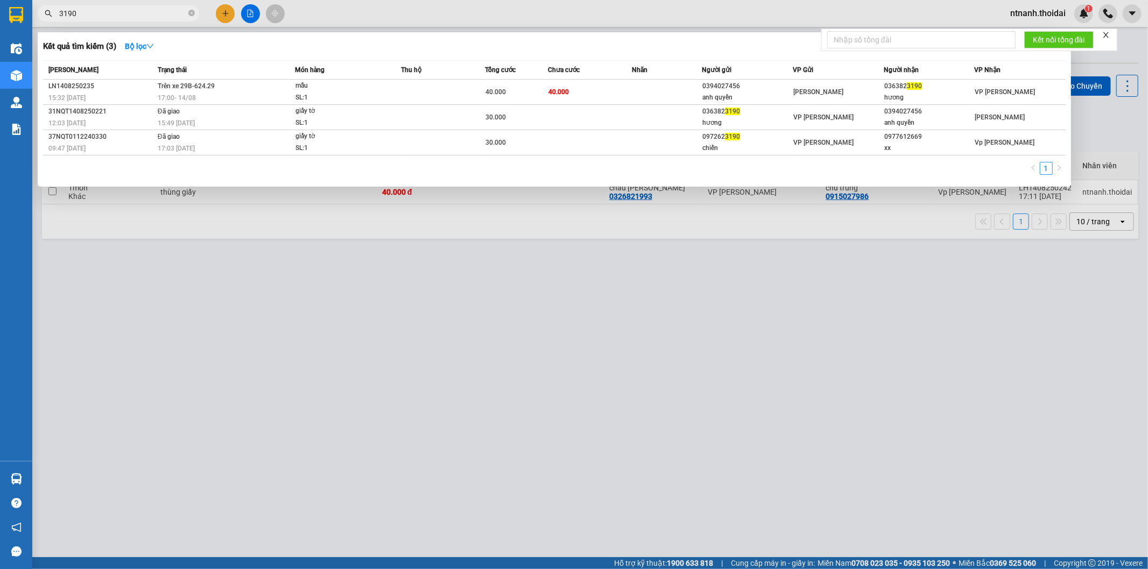
type input "3190"
click at [486, 257] on div at bounding box center [574, 284] width 1148 height 569
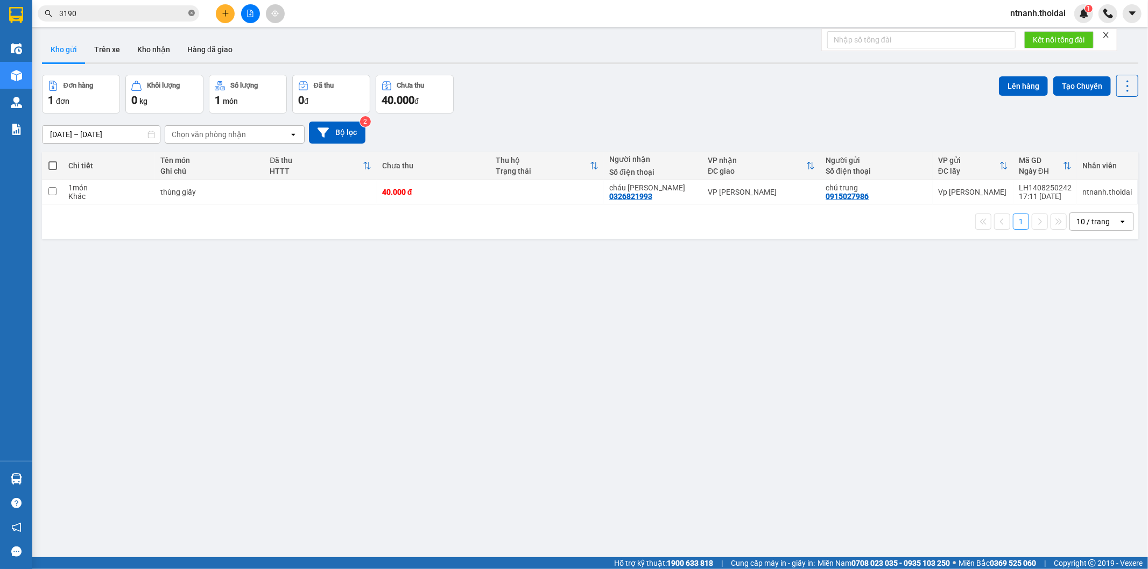
click at [190, 11] on icon "close-circle" at bounding box center [191, 13] width 6 height 6
click at [174, 52] on button "Kho nhận" at bounding box center [154, 50] width 50 height 26
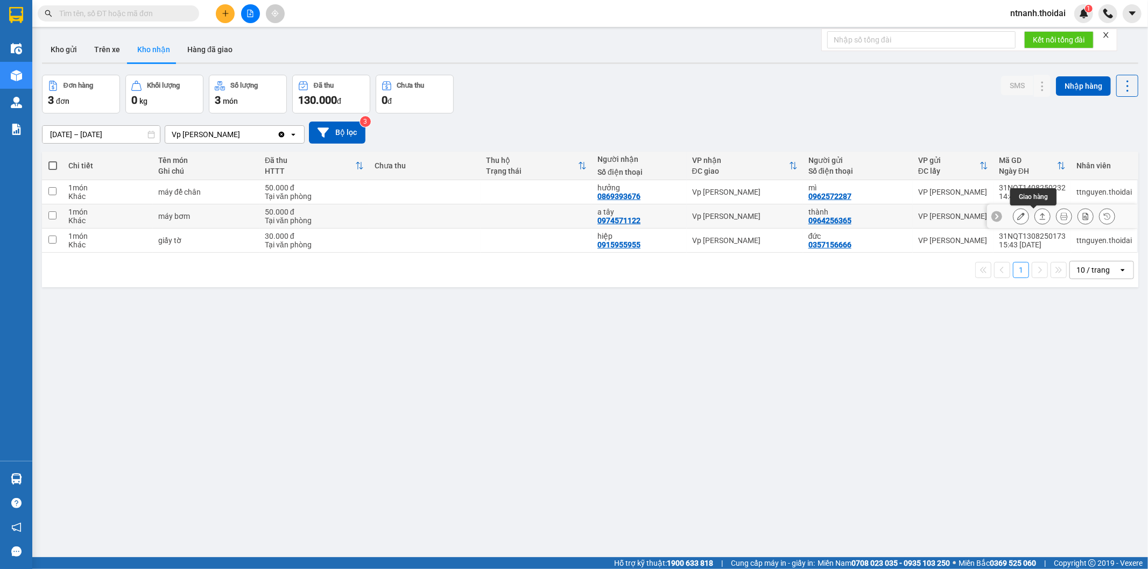
click at [1039, 219] on icon at bounding box center [1043, 217] width 8 height 8
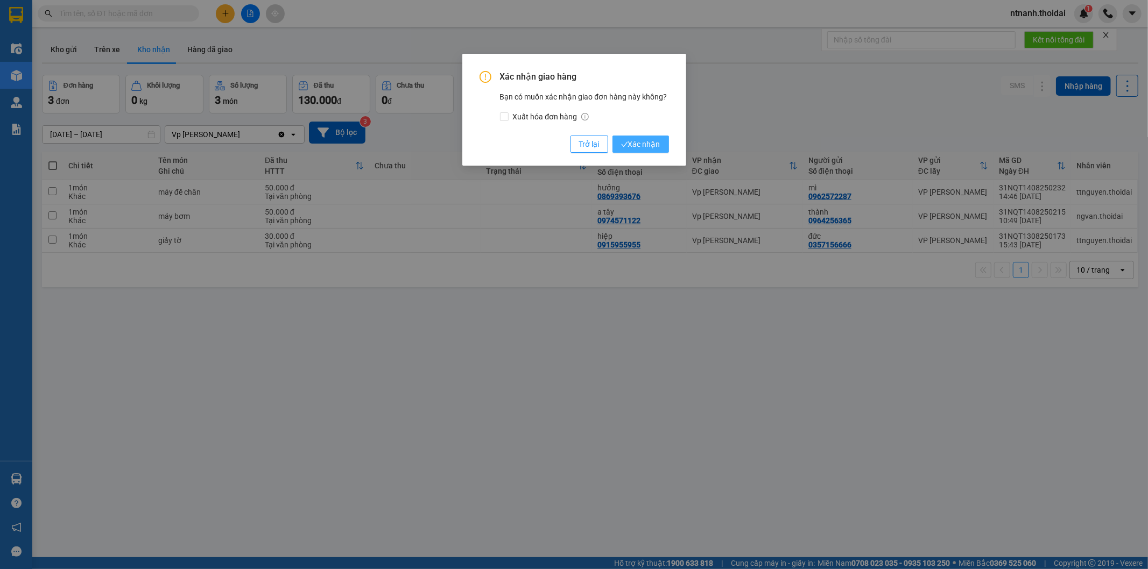
click at [620, 137] on button "Xác nhận" at bounding box center [640, 144] width 57 height 17
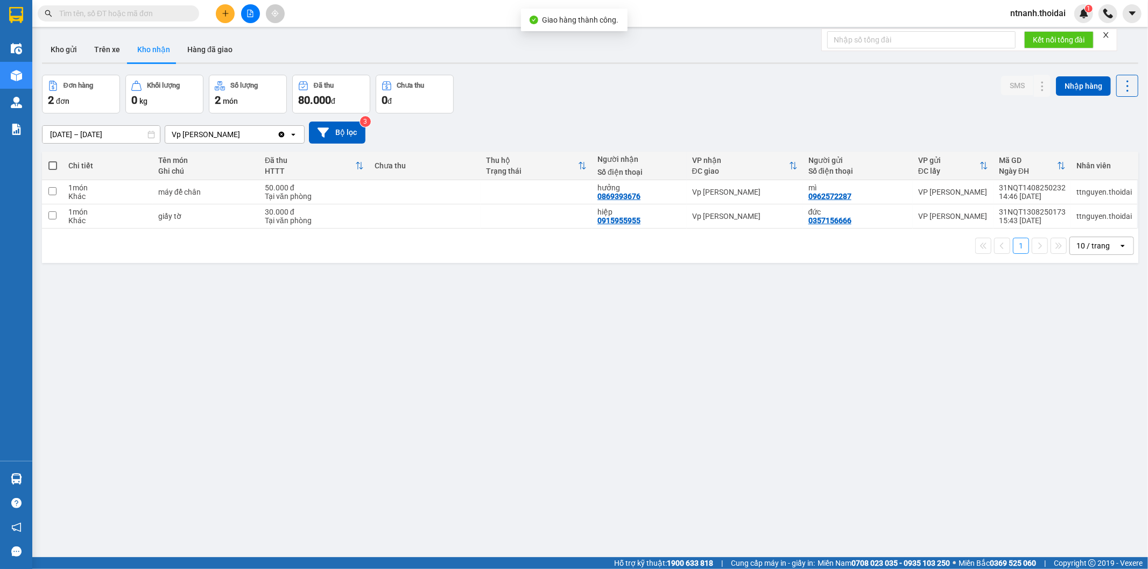
click at [684, 389] on div "ver 1.8.138 Kho gửi Trên xe Kho nhận Hàng đã giao Đơn hàng 2 đơn Khối lượng 0 k…" at bounding box center [590, 316] width 1105 height 569
click at [70, 46] on button "Kho gửi" at bounding box center [64, 50] width 44 height 26
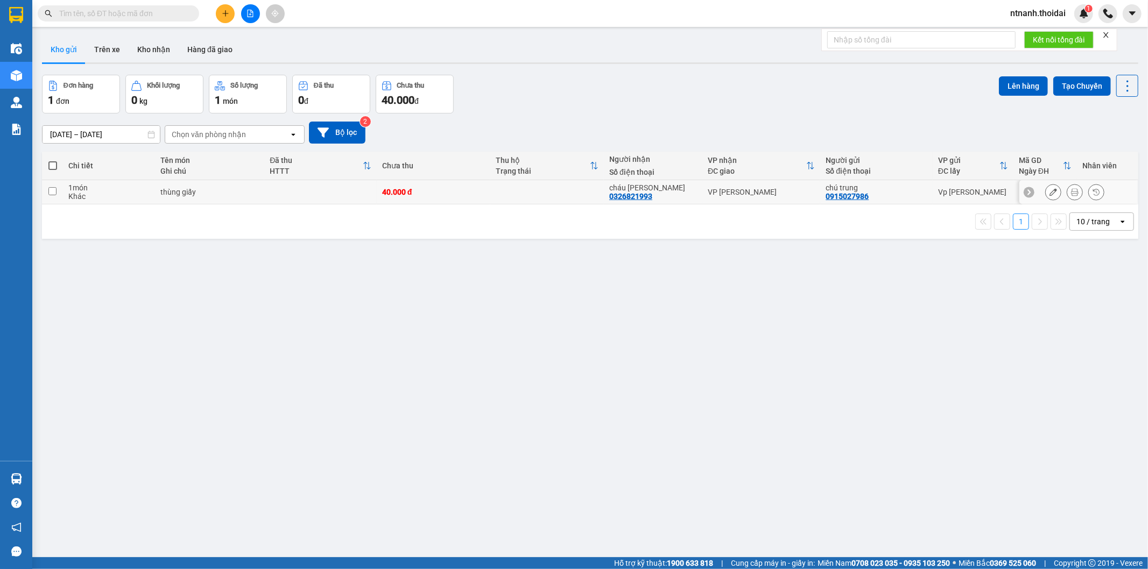
click at [52, 193] on input "checkbox" at bounding box center [52, 191] width 8 height 8
checkbox input "true"
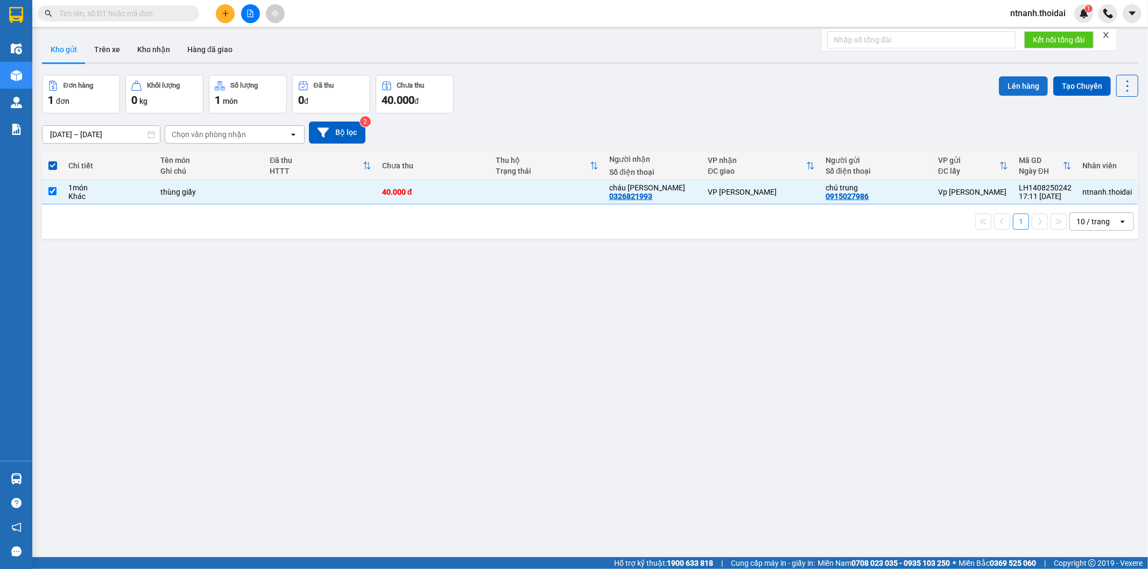
click at [1010, 82] on button "Lên hàng" at bounding box center [1023, 85] width 49 height 19
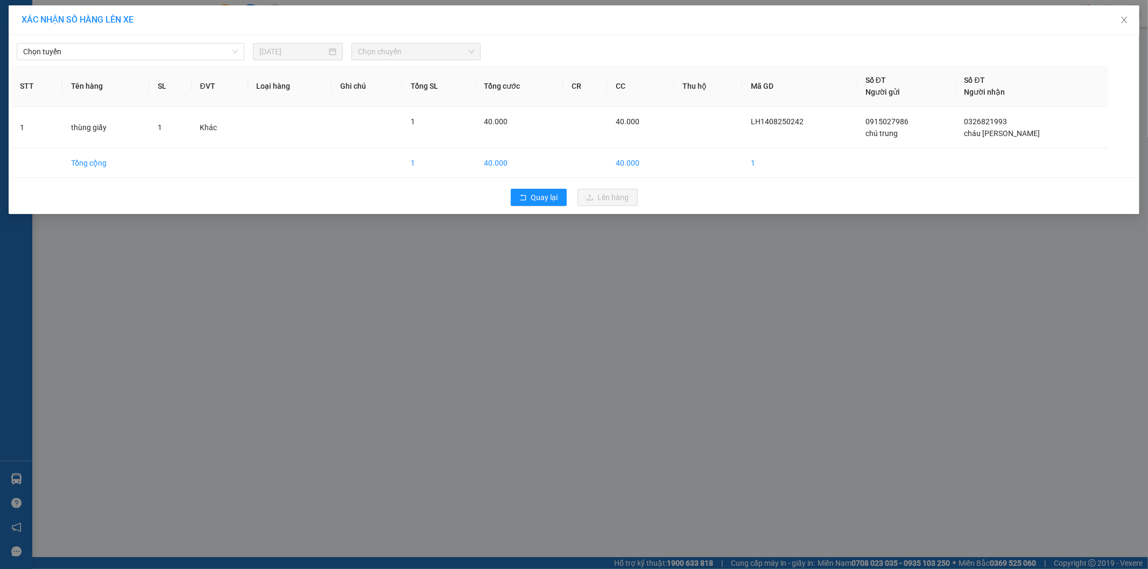
click at [154, 64] on div "Chọn tuyến 14/08/2025 Chọn chuyến STT Tên hàng SL ĐVT Loại hàng Ghi chú Tổng SL…" at bounding box center [574, 124] width 1131 height 179
click at [157, 57] on span "Chọn tuyến" at bounding box center [130, 52] width 215 height 16
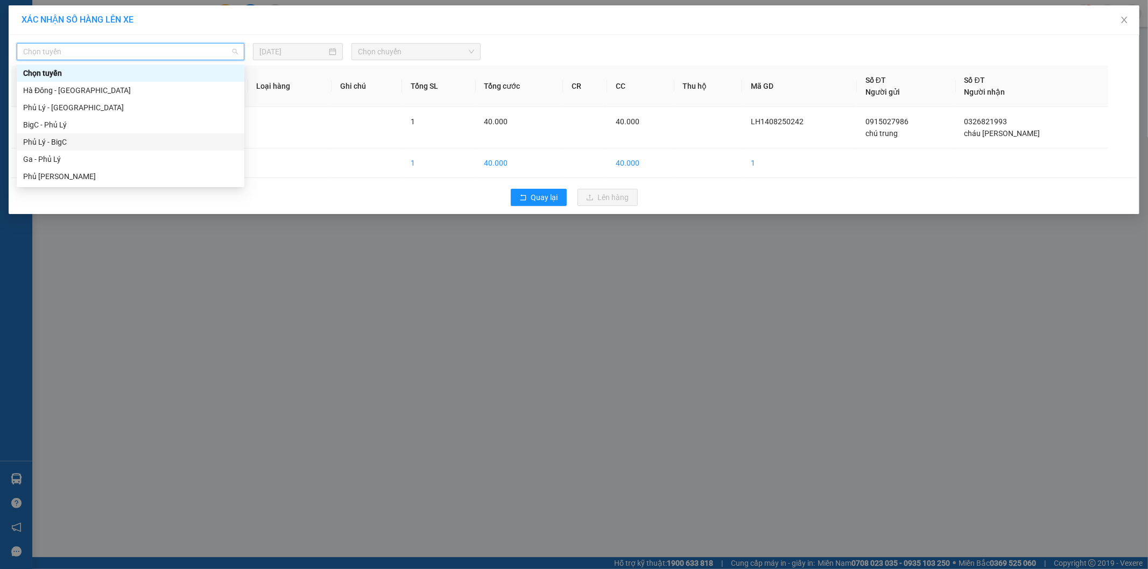
click at [84, 148] on div "Phủ Lý - BigC" at bounding box center [131, 141] width 228 height 17
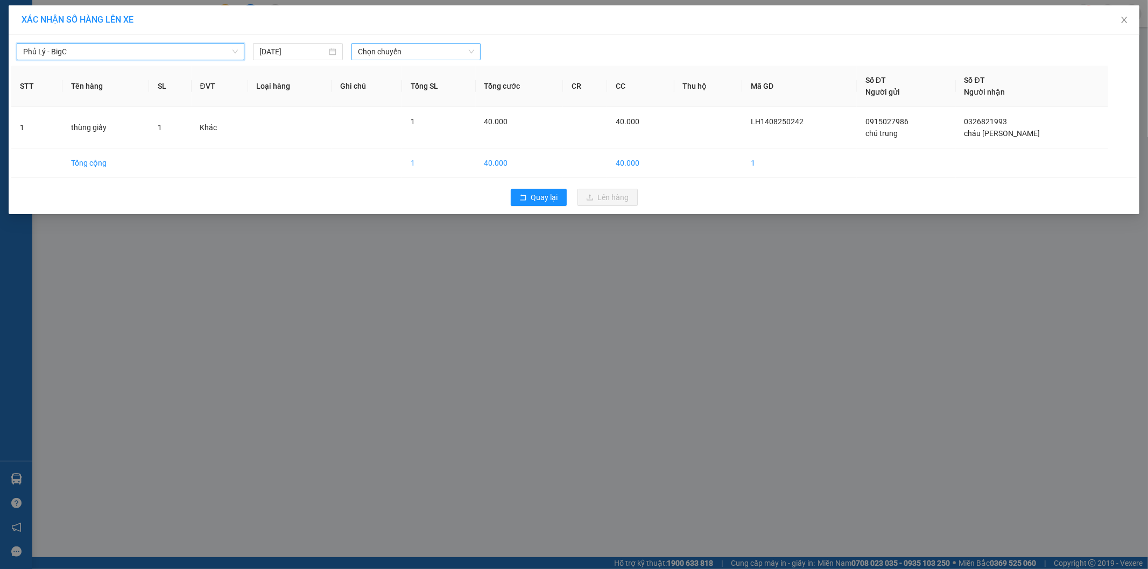
click at [453, 45] on span "Chọn chuyến" at bounding box center [416, 52] width 116 height 16
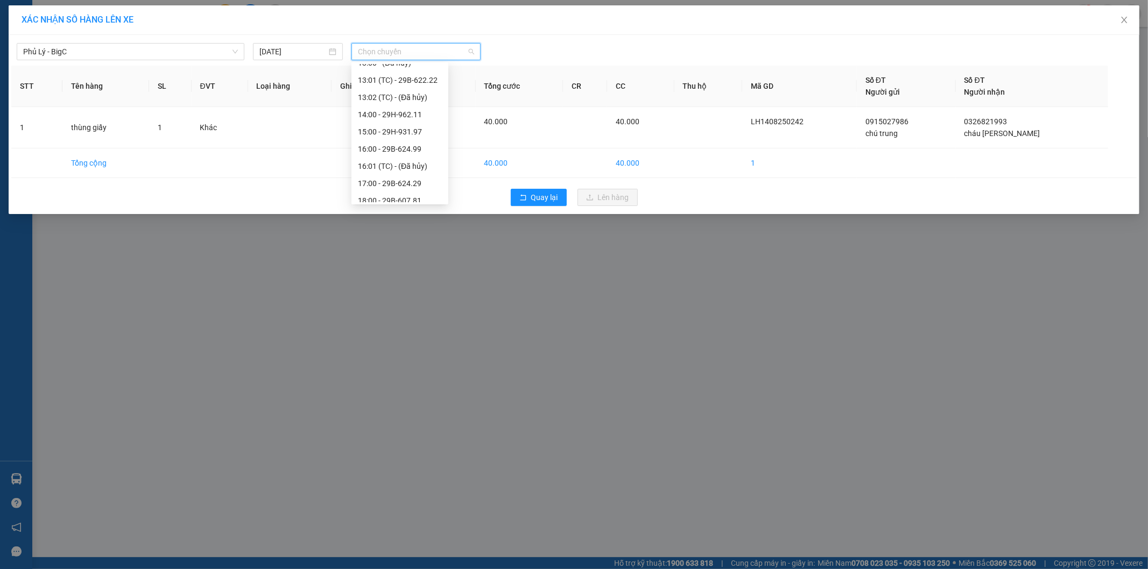
scroll to position [276, 0]
click at [418, 153] on div "18:00 - 29B-607.81" at bounding box center [400, 159] width 84 height 12
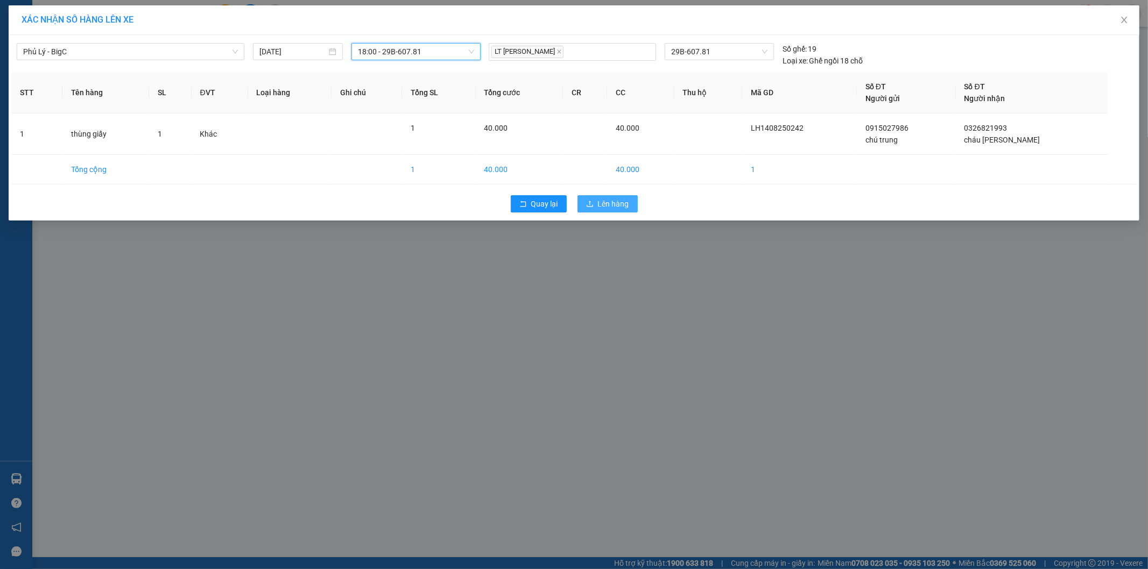
click at [625, 200] on span "Lên hàng" at bounding box center [613, 204] width 31 height 12
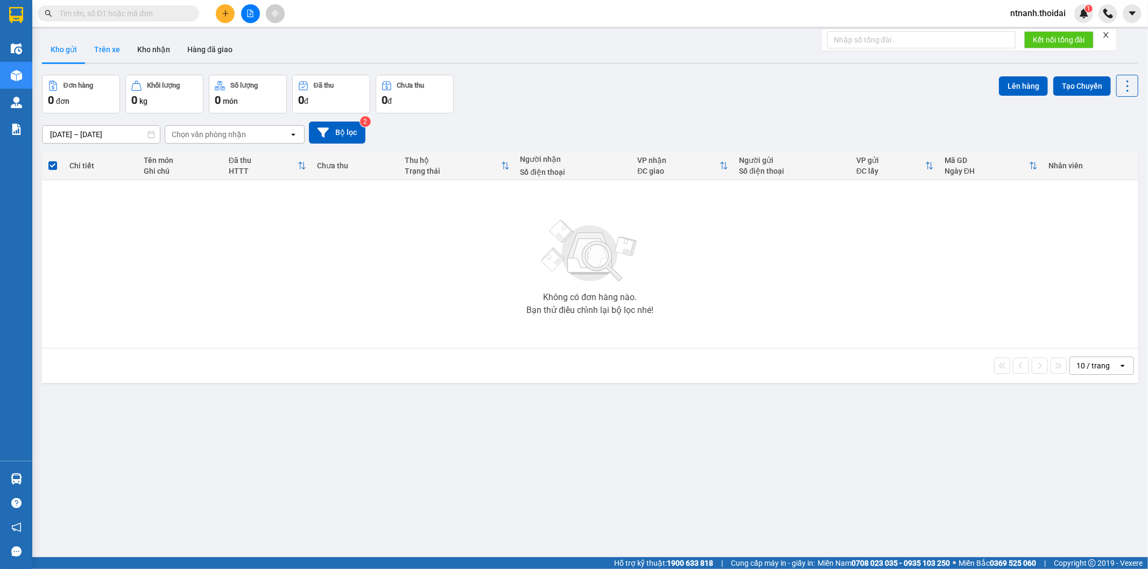
click at [108, 45] on button "Trên xe" at bounding box center [107, 50] width 43 height 26
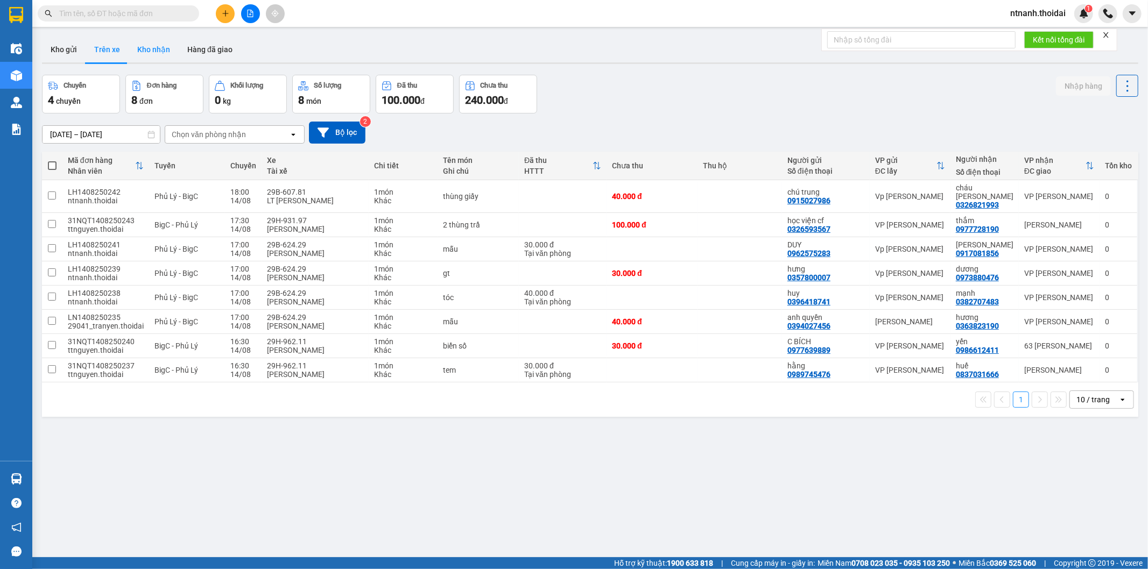
click at [164, 51] on button "Kho nhận" at bounding box center [154, 50] width 50 height 26
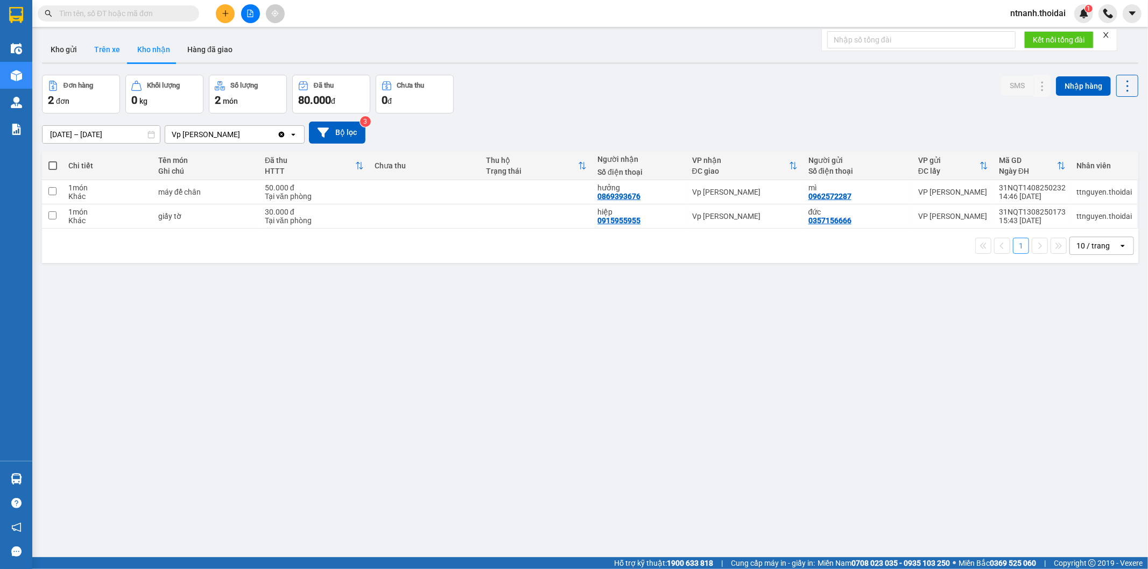
click at [116, 42] on button "Trên xe" at bounding box center [107, 50] width 43 height 26
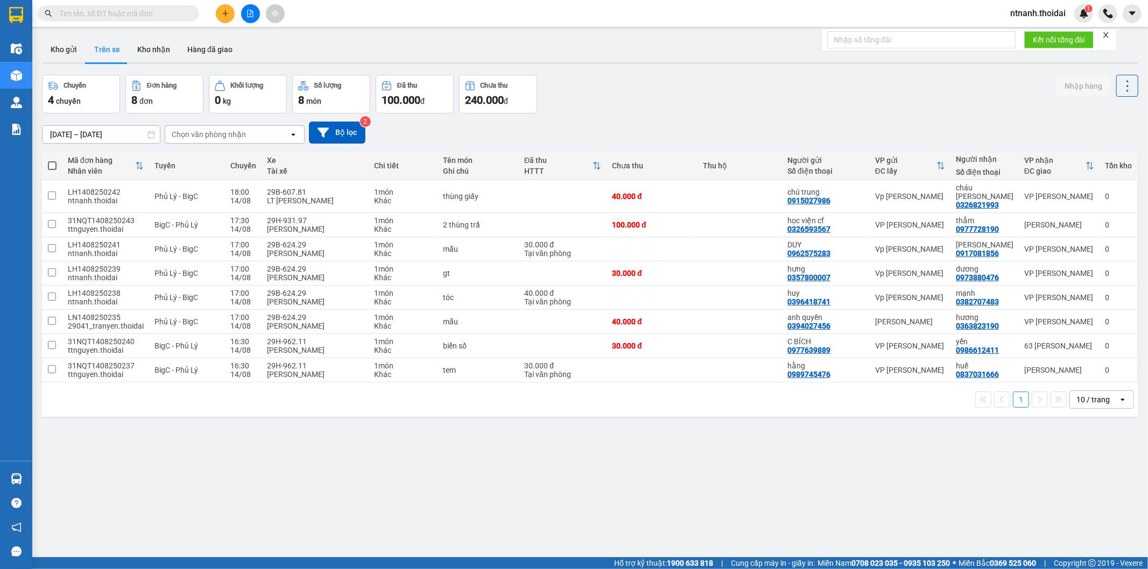
click at [855, 455] on div "ver 1.8.138 Kho gửi Trên xe Kho nhận Hàng đã giao Chuyến 4 chuyến Đơn hàng 8 đơ…" at bounding box center [590, 316] width 1105 height 569
click at [238, 45] on div "Kho gửi Trên xe Kho nhận Hàng đã giao" at bounding box center [590, 51] width 1096 height 29
click at [604, 411] on div "ver 1.8.138 Kho gửi Trên xe Kho nhận Hàng đã giao Chuyến 4 chuyến Đơn hàng 8 đơ…" at bounding box center [590, 316] width 1105 height 569
click at [164, 54] on button "Kho nhận" at bounding box center [154, 50] width 50 height 26
type input "[DATE] – [DATE]"
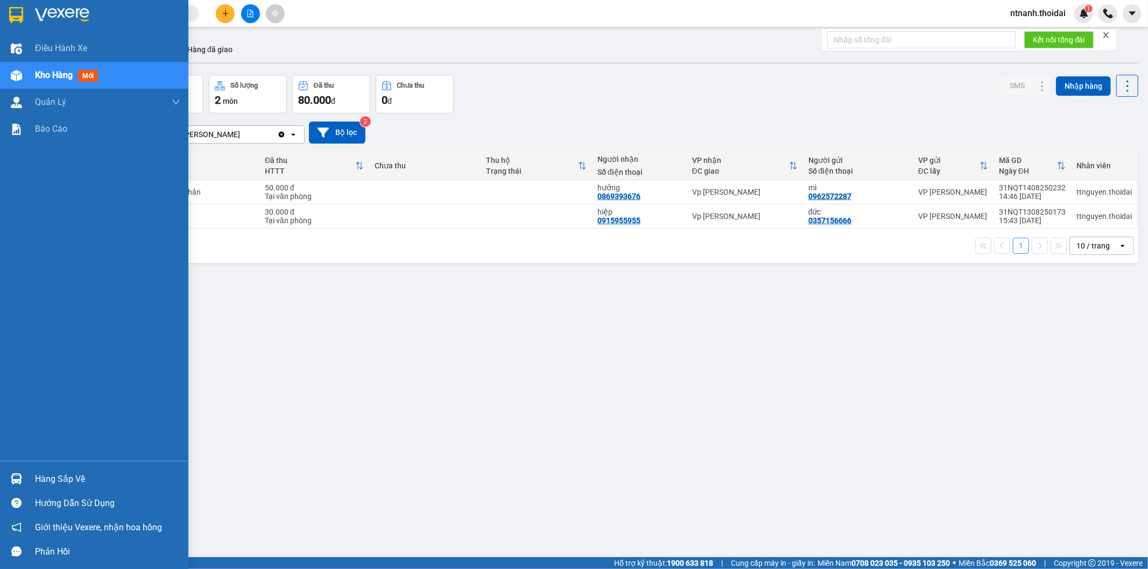
click at [52, 472] on div "Hàng sắp về" at bounding box center [107, 479] width 145 height 16
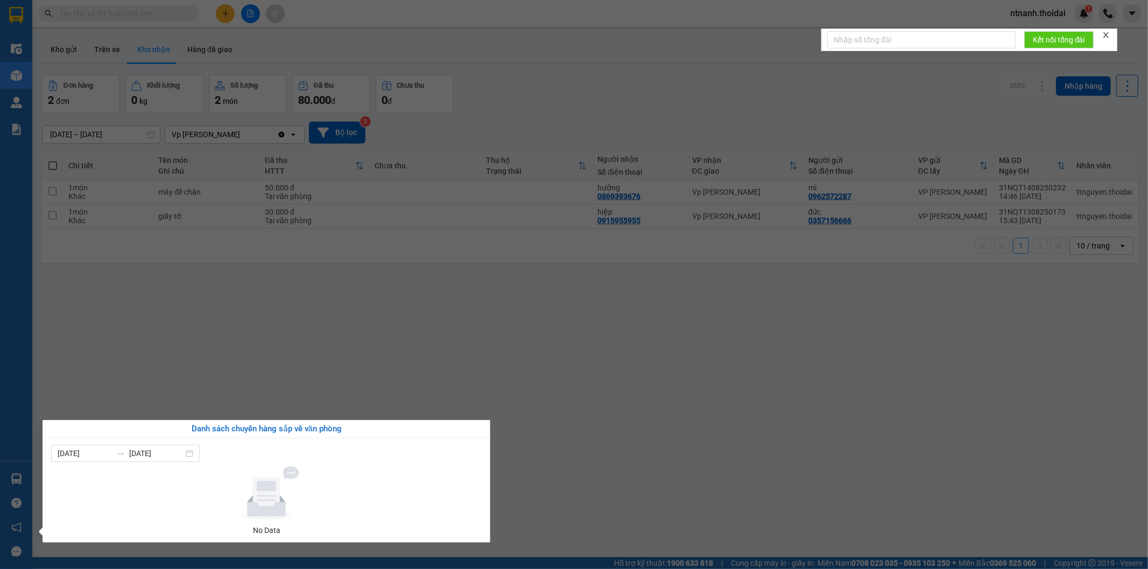
click at [459, 356] on section "Kết quả tìm kiếm ( 3 ) Bộ lọc Mã ĐH Trạng thái Món hàng Thu hộ Tổng cước Chưa c…" at bounding box center [574, 284] width 1148 height 569
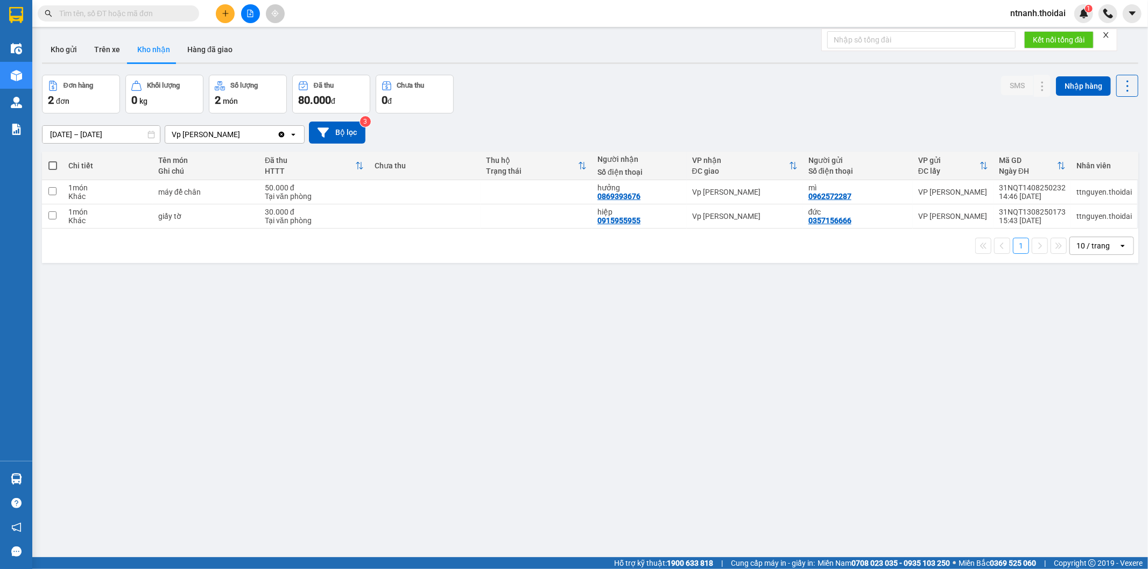
click at [326, 313] on div "ver 1.8.138 Kho gửi Trên xe Kho nhận Hàng đã giao Đơn hàng 2 đơn Khối lượng 0 k…" at bounding box center [590, 316] width 1105 height 569
click at [72, 55] on button "Kho gửi" at bounding box center [64, 50] width 44 height 26
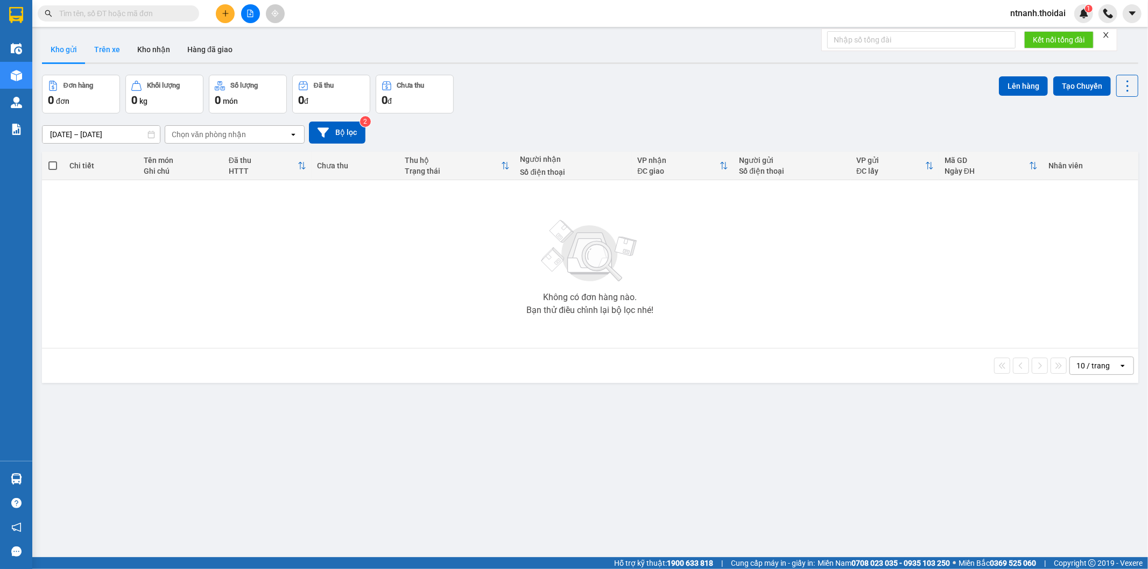
click at [118, 40] on button "Trên xe" at bounding box center [107, 50] width 43 height 26
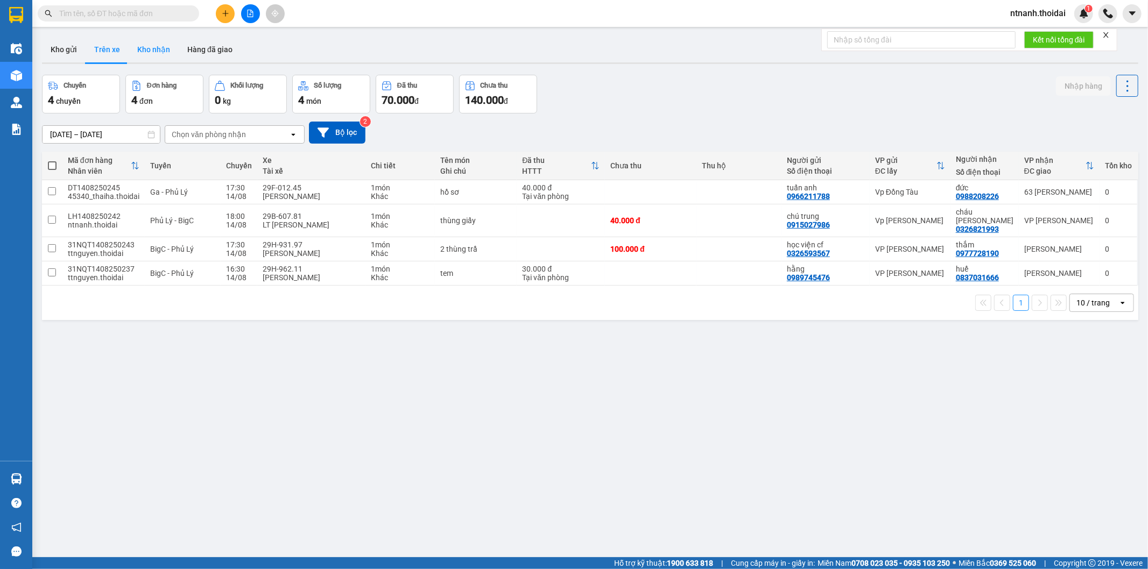
click at [130, 48] on button "Kho nhận" at bounding box center [154, 50] width 50 height 26
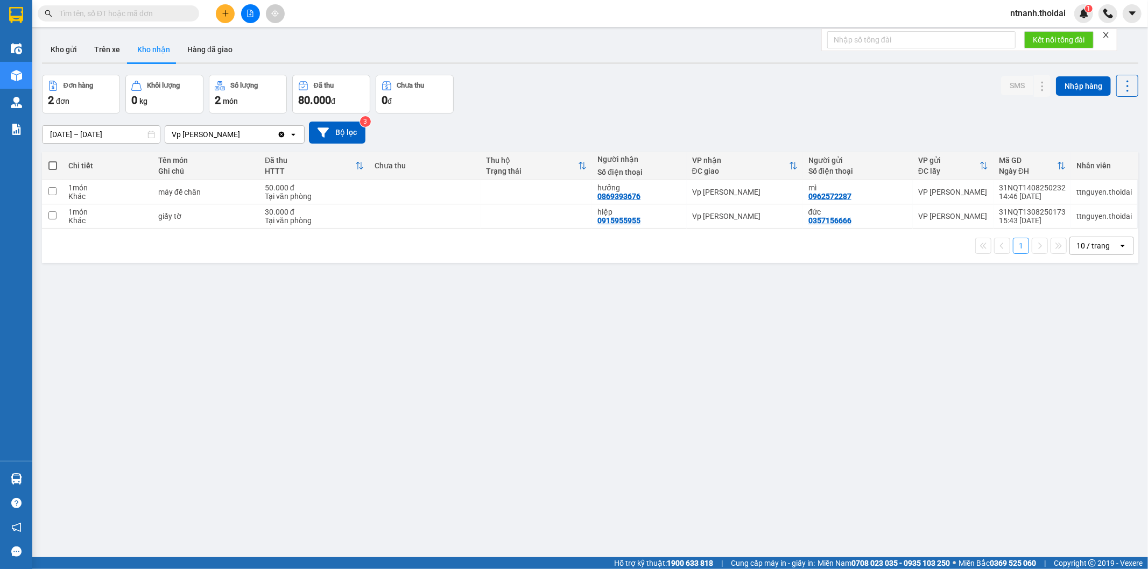
click at [591, 109] on div "Đơn hàng 2 đơn Khối lượng 0 kg Số lượng 2 món Đã thu 80.000 đ Chưa thu 0 đ SMS …" at bounding box center [590, 94] width 1096 height 39
click at [36, 477] on main "ver 1.8.138 Kho gửi Trên xe Kho nhận Hàng đã giao Đơn hàng 2 đơn Khối lượng 0 k…" at bounding box center [574, 279] width 1148 height 558
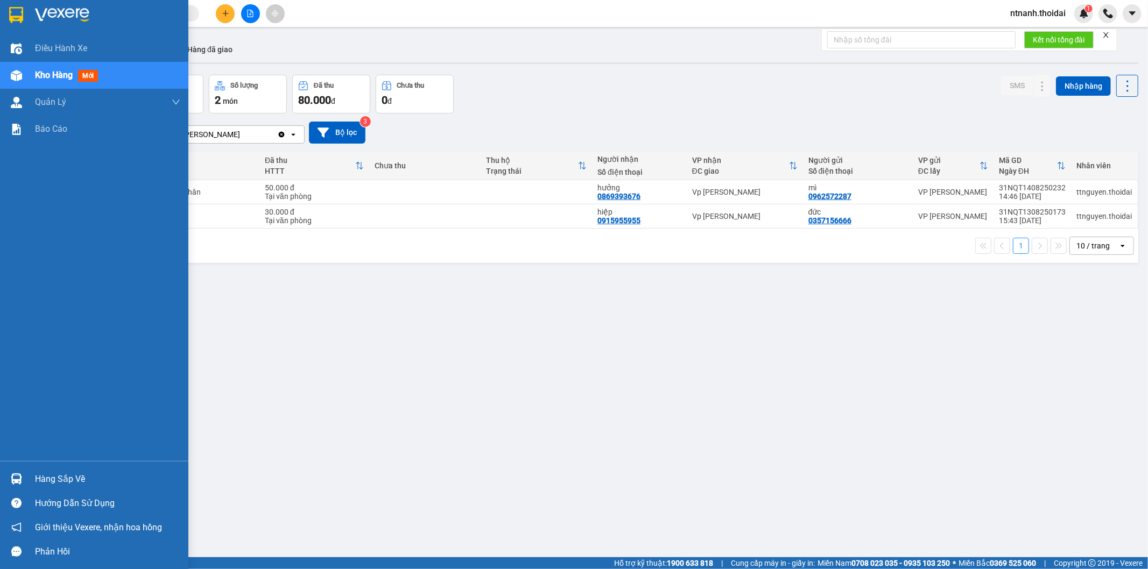
click at [29, 485] on div "Hàng sắp về" at bounding box center [94, 479] width 188 height 24
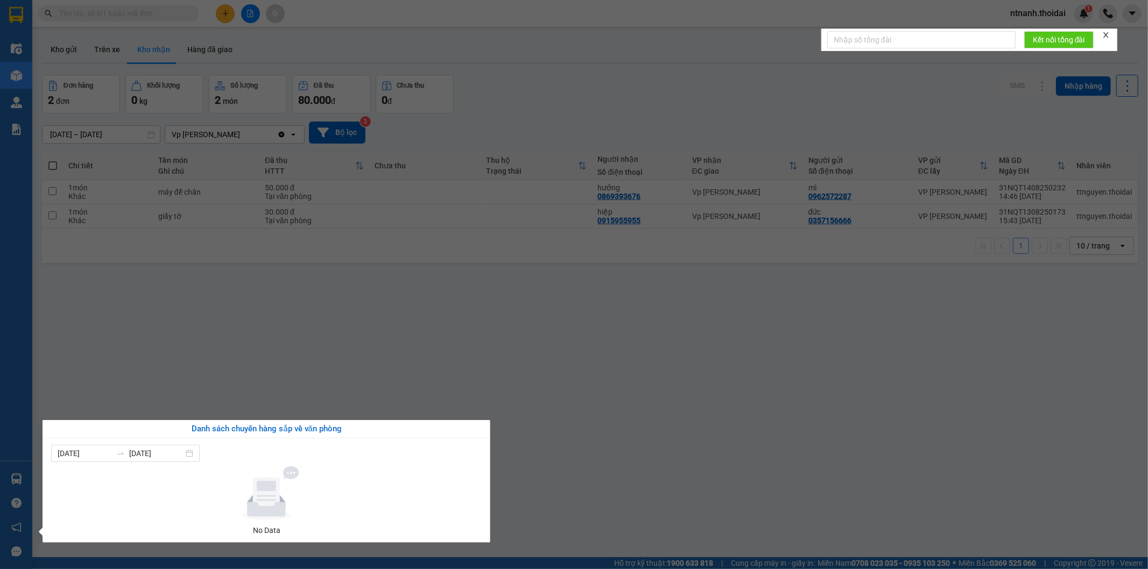
click at [575, 526] on section "Kết quả tìm kiếm ( 3 ) Bộ lọc Mã ĐH Trạng thái Món hàng Thu hộ Tổng cước Chưa c…" at bounding box center [574, 284] width 1148 height 569
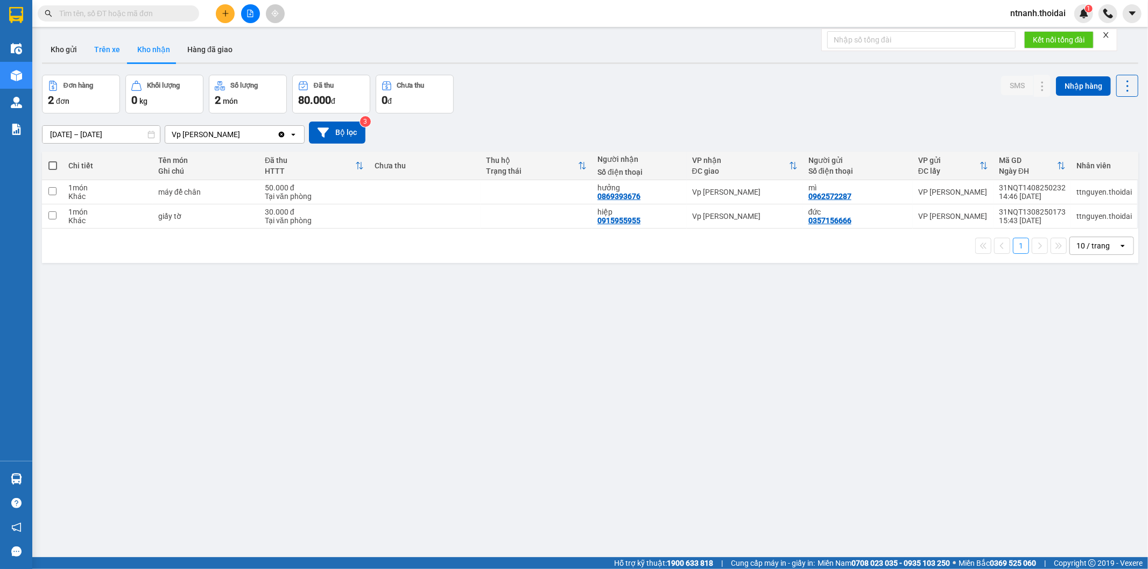
click at [112, 47] on button "Trên xe" at bounding box center [107, 50] width 43 height 26
type input "[DATE] – [DATE]"
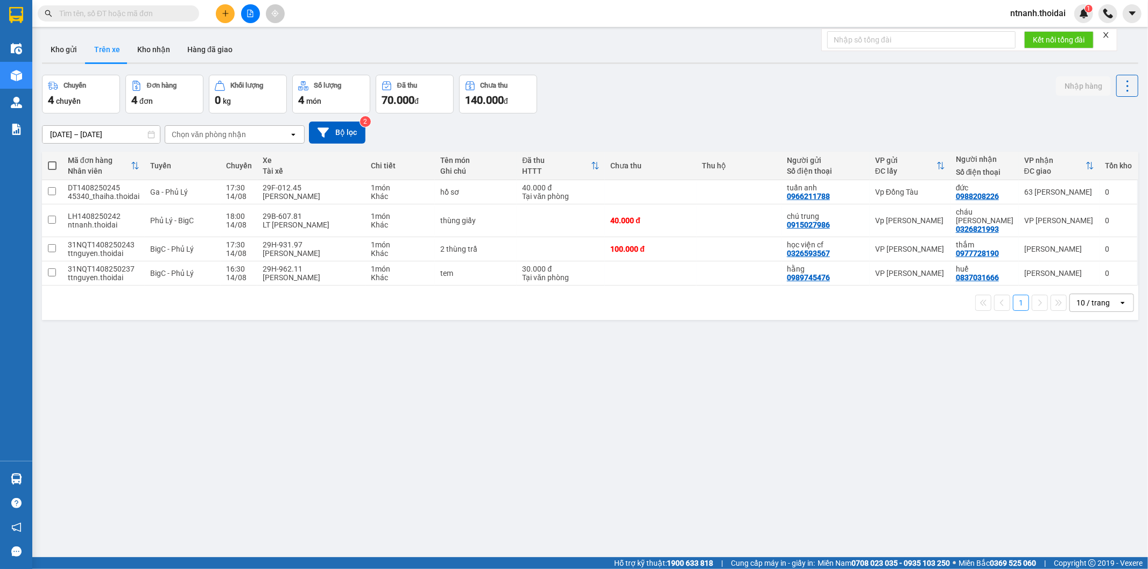
click at [575, 417] on div "ver 1.8.138 Kho gửi Trên xe Kho nhận Hàng đã giao Chuyến 4 chuyến Đơn hàng 4 đơ…" at bounding box center [590, 316] width 1105 height 569
click at [402, 475] on div "ver 1.8.138 Kho gửi Trên xe Kho nhận Hàng đã giao Chuyến 4 chuyến Đơn hàng 4 đơ…" at bounding box center [590, 316] width 1105 height 569
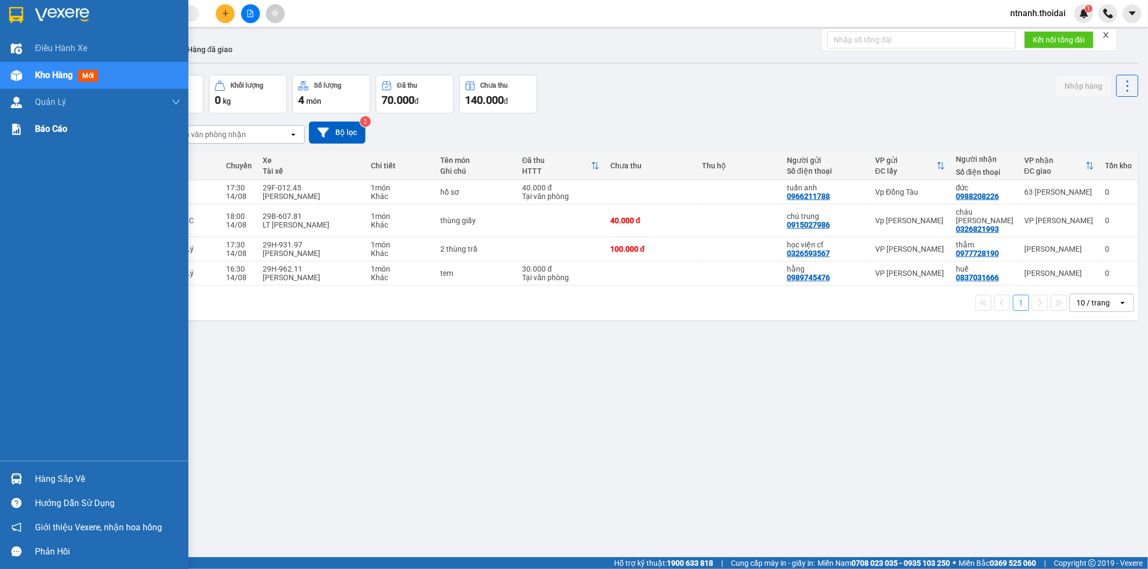
click at [58, 123] on span "Báo cáo" at bounding box center [51, 128] width 32 height 13
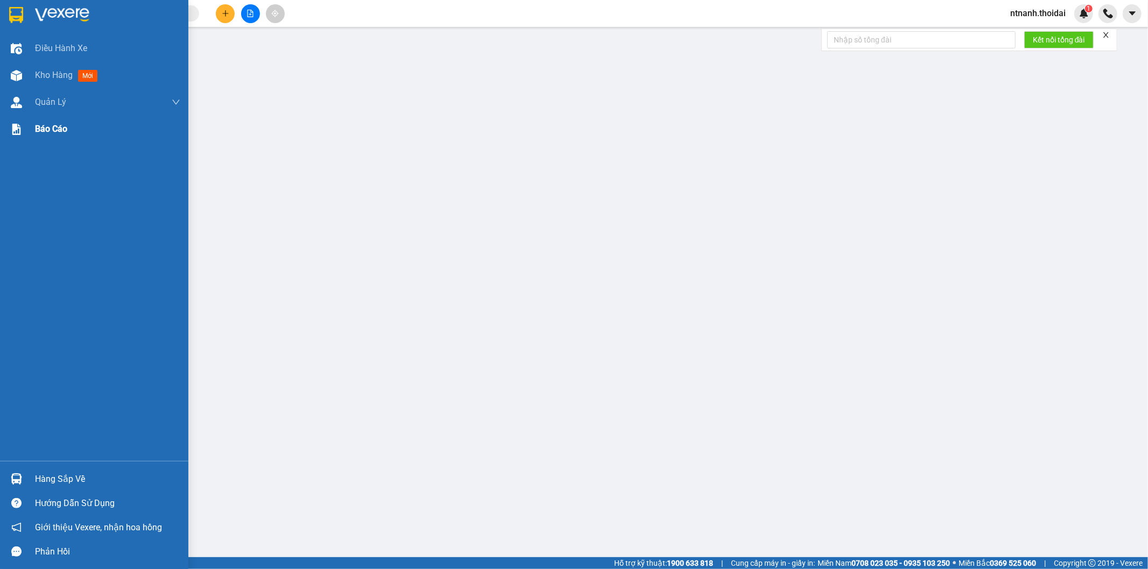
click at [58, 130] on span "Báo cáo" at bounding box center [51, 128] width 32 height 13
click at [15, 467] on div "Hàng sắp về Hướng dẫn sử dụng Giới thiệu Vexere, nhận hoa hồng Phản hồi" at bounding box center [94, 512] width 188 height 103
click at [5, 480] on div "Hàng sắp về" at bounding box center [94, 479] width 188 height 24
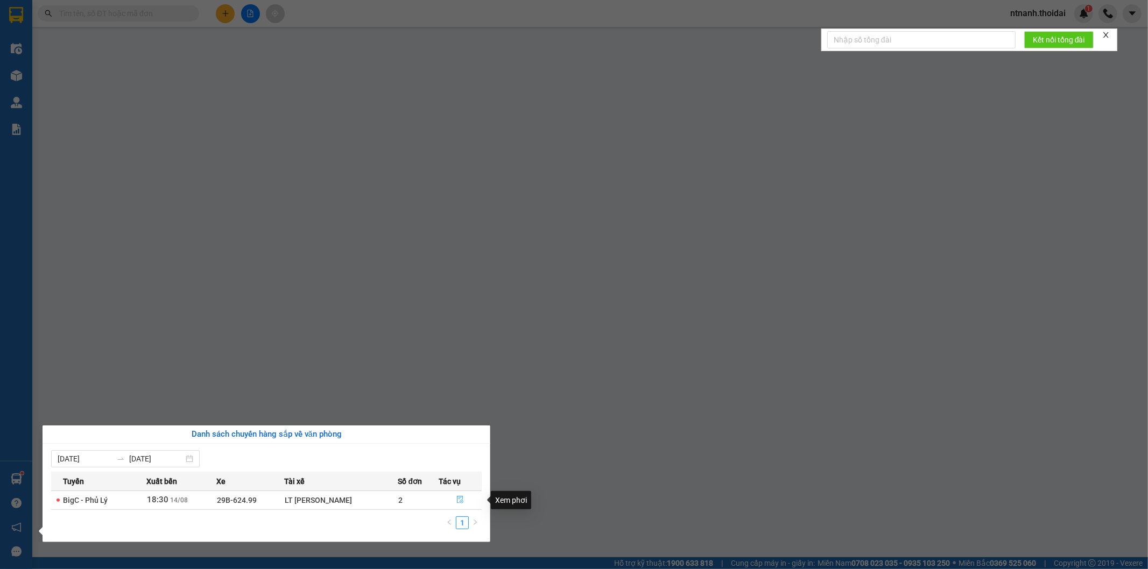
click at [450, 499] on button "button" at bounding box center [460, 500] width 42 height 17
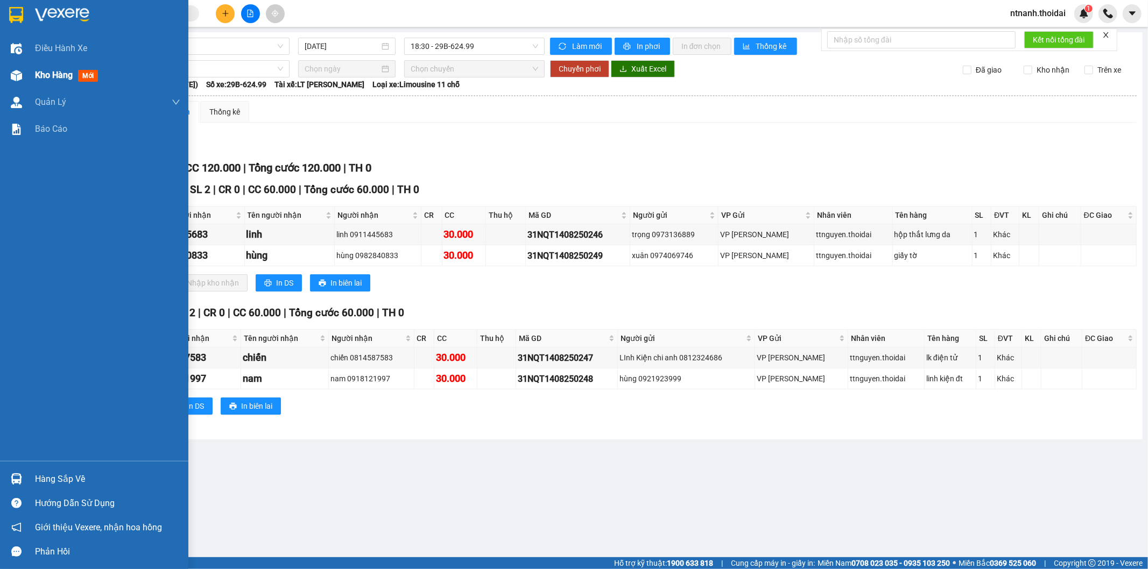
click at [58, 72] on span "Kho hàng" at bounding box center [54, 75] width 38 height 10
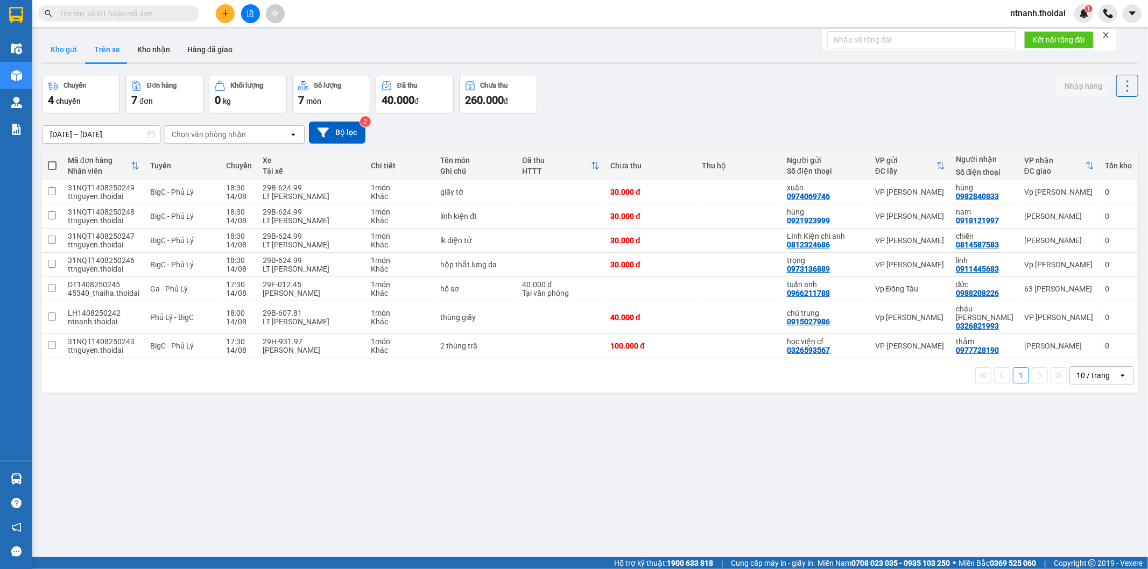
click at [74, 50] on button "Kho gửi" at bounding box center [64, 50] width 44 height 26
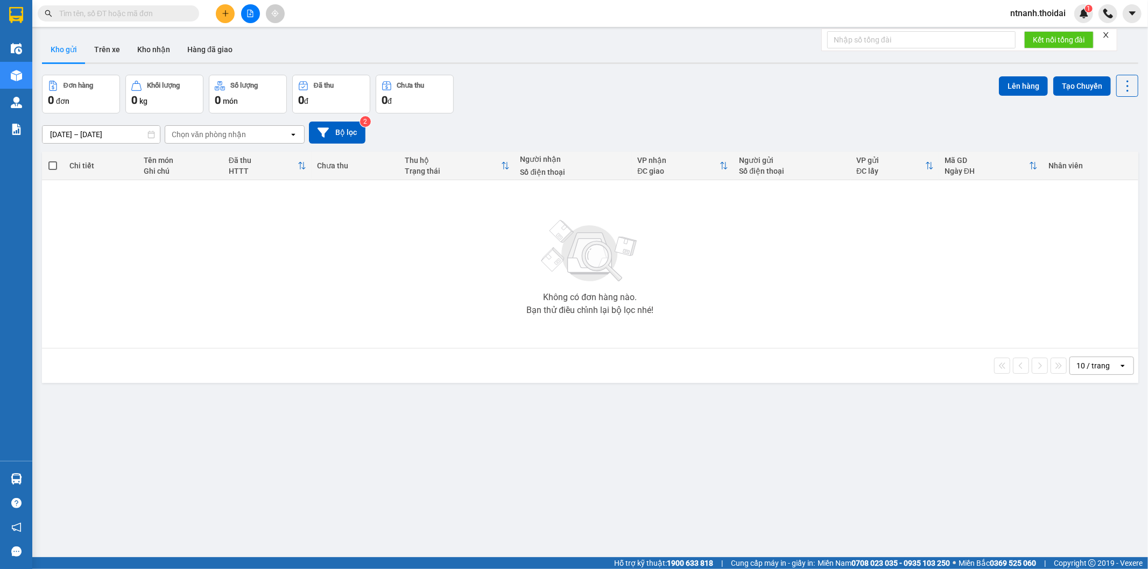
click at [948, 105] on div "Đơn hàng 0 đơn Khối lượng 0 kg Số lượng 0 món Đã thu 0 đ Chưa thu 0 đ Lên hàng …" at bounding box center [590, 94] width 1096 height 39
click at [101, 52] on button "Trên xe" at bounding box center [107, 50] width 43 height 26
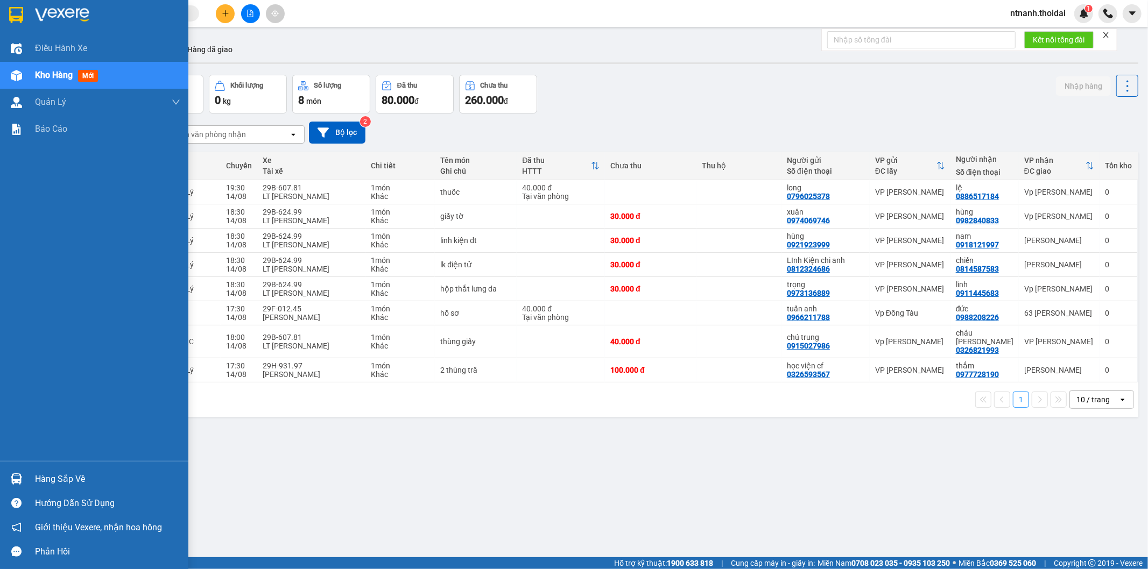
click at [13, 484] on img at bounding box center [16, 479] width 11 height 11
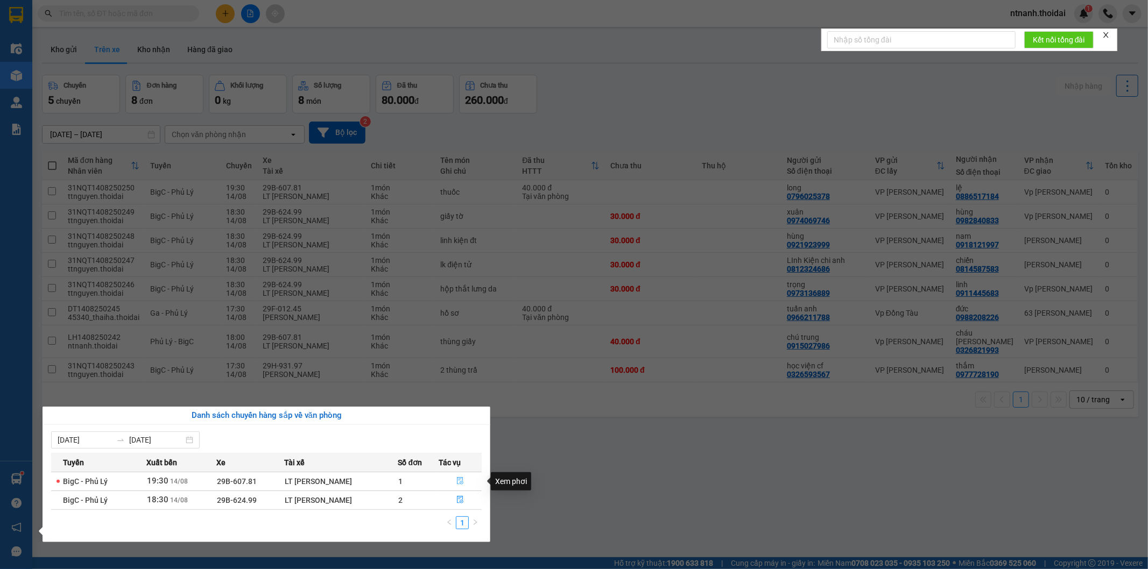
click at [453, 480] on button "button" at bounding box center [460, 481] width 42 height 17
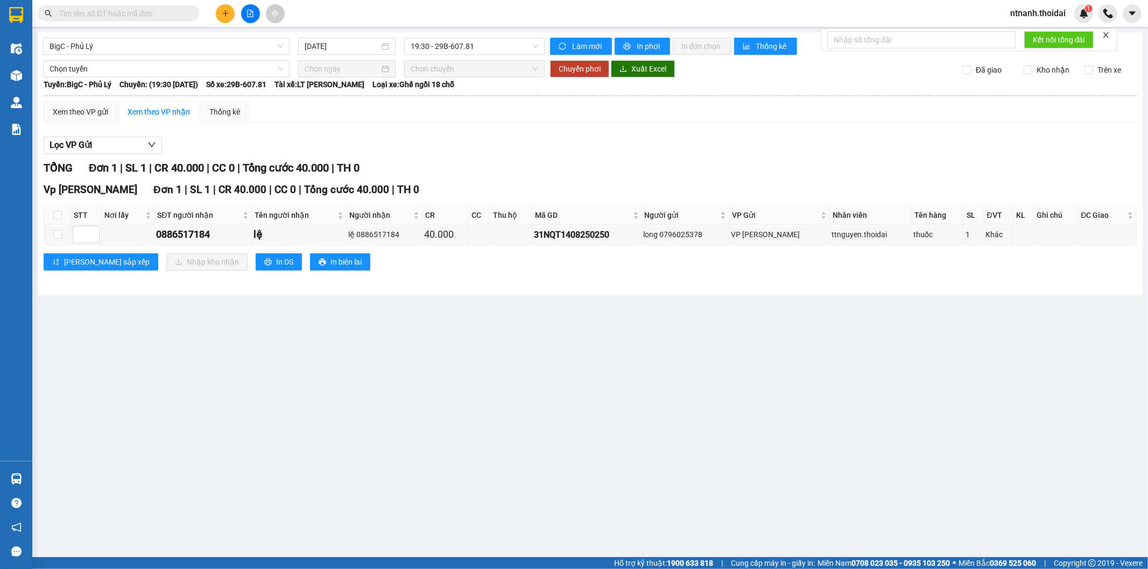
click at [655, 419] on main "BigC - Phủ Lý 14/08/2025 19:30 - 29B-607.81 Làm mới In phơi In đơn chọn Thống k…" at bounding box center [574, 279] width 1148 height 558
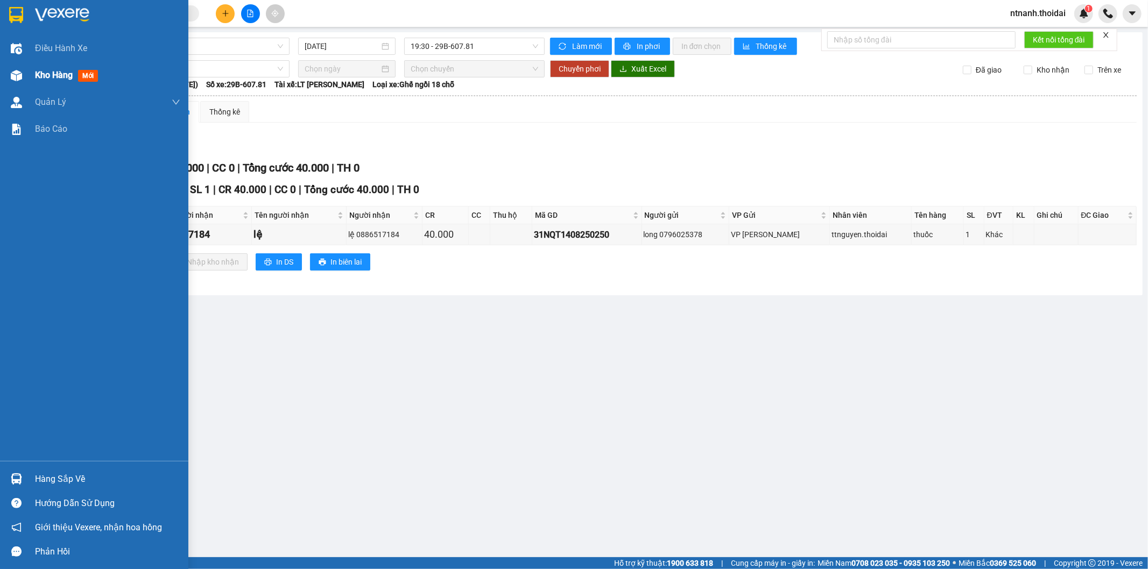
click at [55, 78] on span "Kho hàng" at bounding box center [54, 75] width 38 height 10
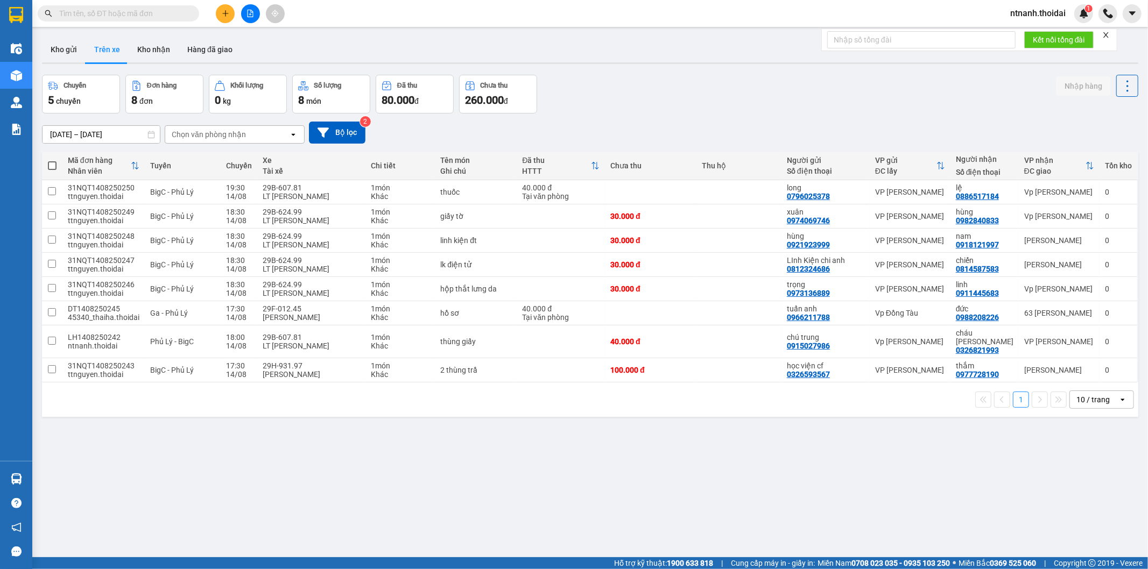
click at [110, 52] on button "Trên xe" at bounding box center [107, 50] width 43 height 26
click at [496, 476] on div "ver 1.8.138 Kho gửi Trên xe Kho nhận Hàng đã giao Chuyến 5 chuyến Đơn hàng 8 đơ…" at bounding box center [590, 316] width 1105 height 569
click at [635, 421] on div "ver 1.8.138 Kho gửi Trên xe Kho nhận Hàng đã giao Chuyến 5 chuyến Đơn hàng 8 đơ…" at bounding box center [590, 316] width 1105 height 569
click at [380, 453] on div "ver 1.8.138 Kho gửi Trên xe Kho nhận Hàng đã giao Chuyến 5 chuyến Đơn hàng 8 đơ…" at bounding box center [590, 316] width 1105 height 569
click at [70, 44] on button "Kho gửi" at bounding box center [64, 50] width 44 height 26
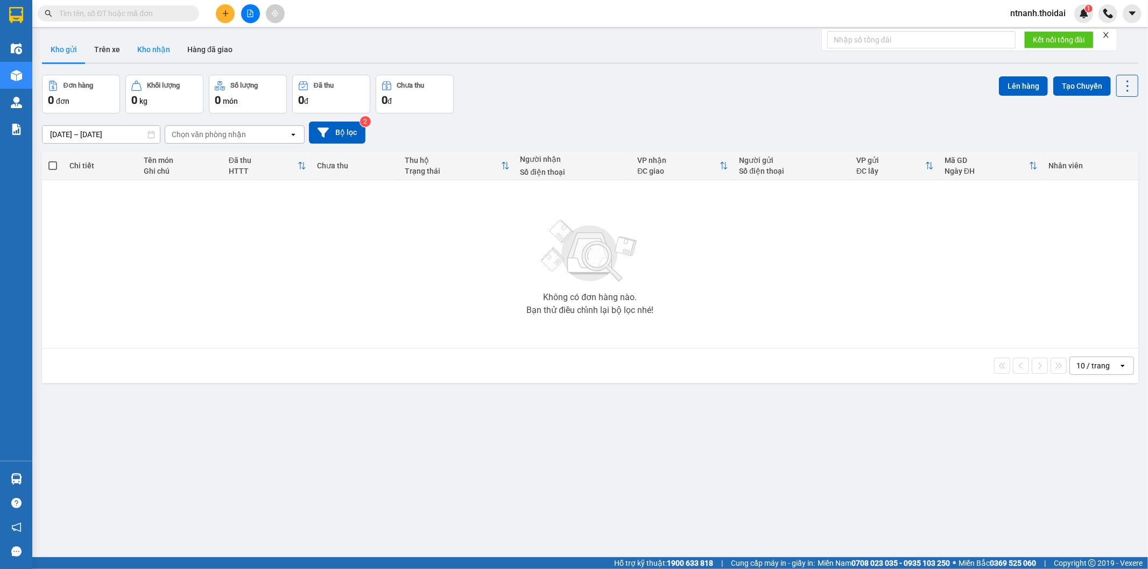
click at [156, 46] on button "Kho nhận" at bounding box center [154, 50] width 50 height 26
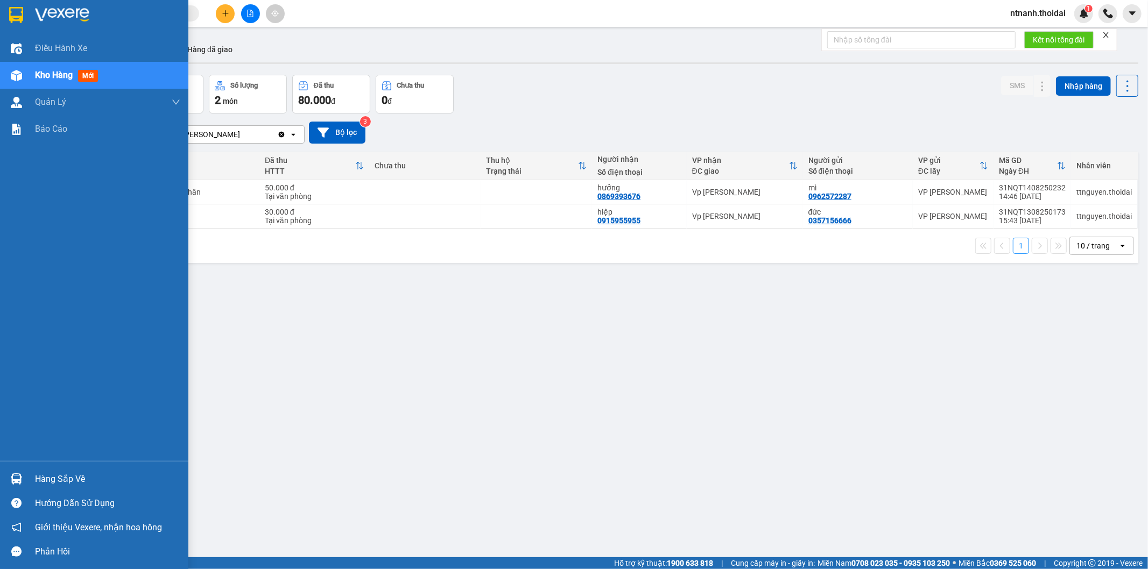
click at [63, 473] on div "Hàng sắp về" at bounding box center [107, 479] width 145 height 16
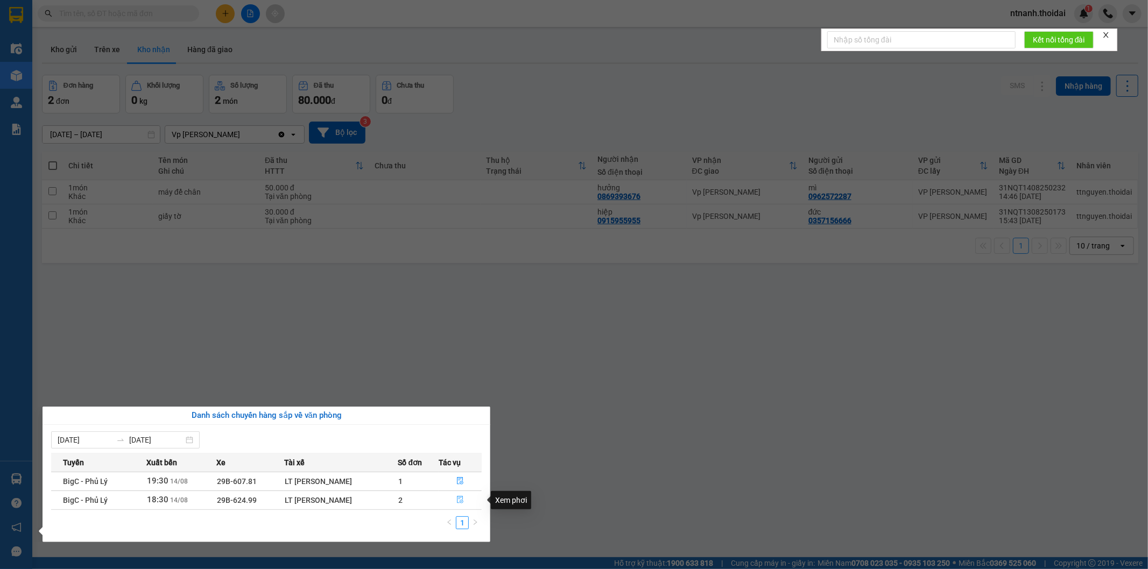
click at [469, 497] on button "button" at bounding box center [460, 500] width 42 height 17
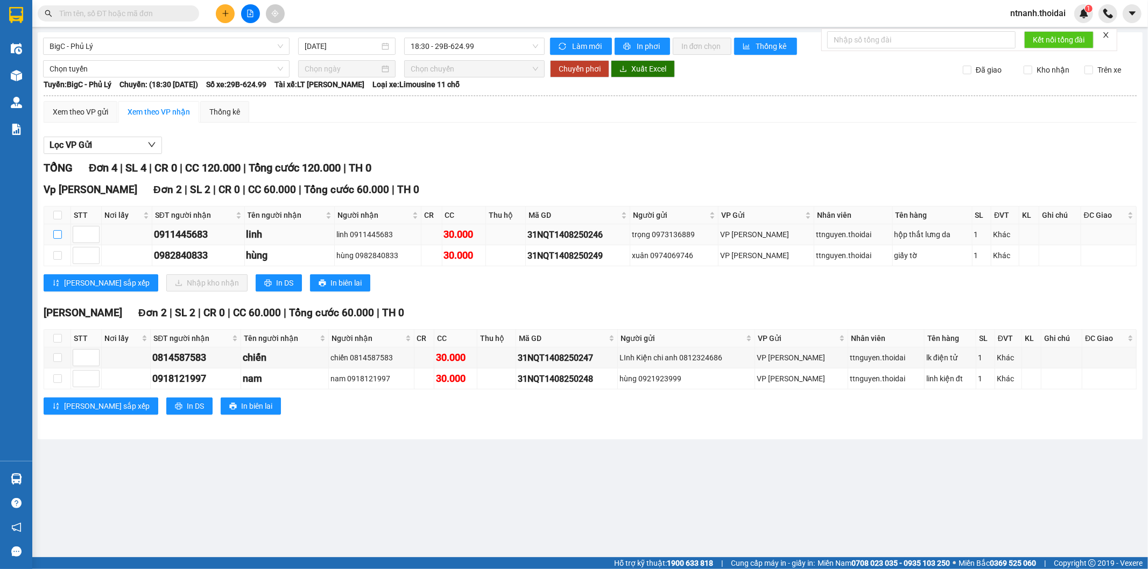
click at [54, 239] on input "checkbox" at bounding box center [57, 234] width 9 height 9
checkbox input "true"
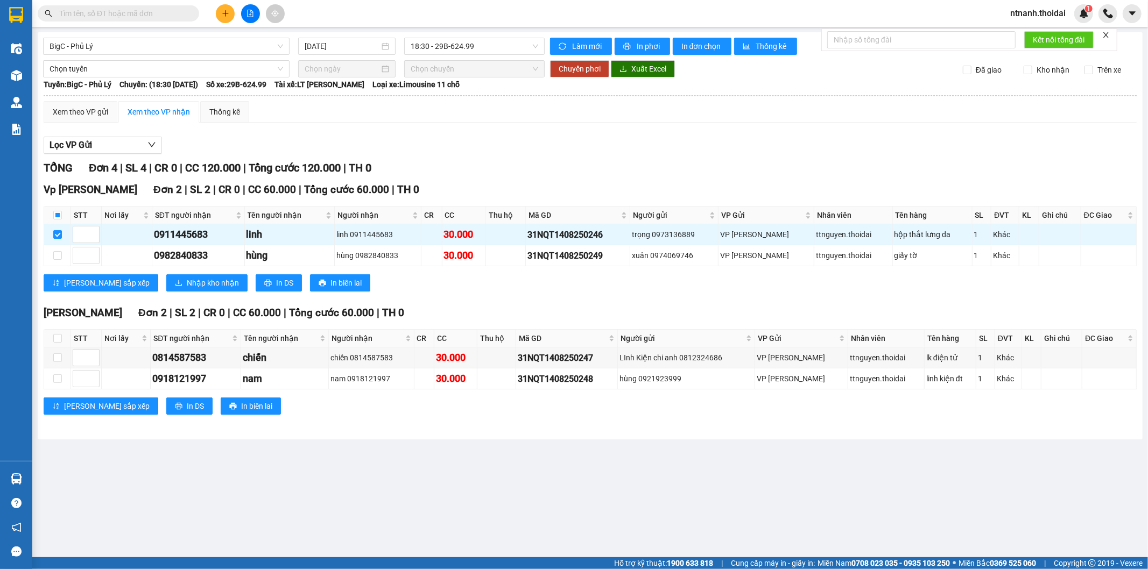
click at [417, 518] on main "BigC - Phủ Lý 14/08/2025 18:30 - 29B-624.99 Làm mới In phơi In đơn chọn Thống k…" at bounding box center [574, 279] width 1148 height 558
click at [57, 263] on td at bounding box center [57, 255] width 27 height 21
click at [58, 255] on input "checkbox" at bounding box center [57, 255] width 9 height 9
checkbox input "true"
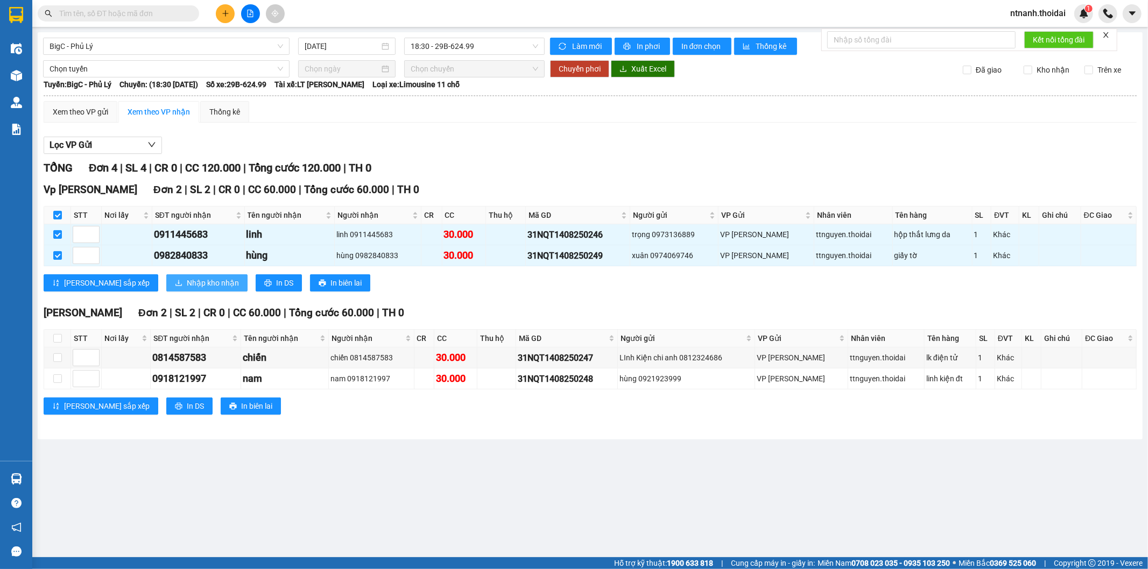
click at [170, 292] on button "Nhập kho nhận" at bounding box center [206, 282] width 81 height 17
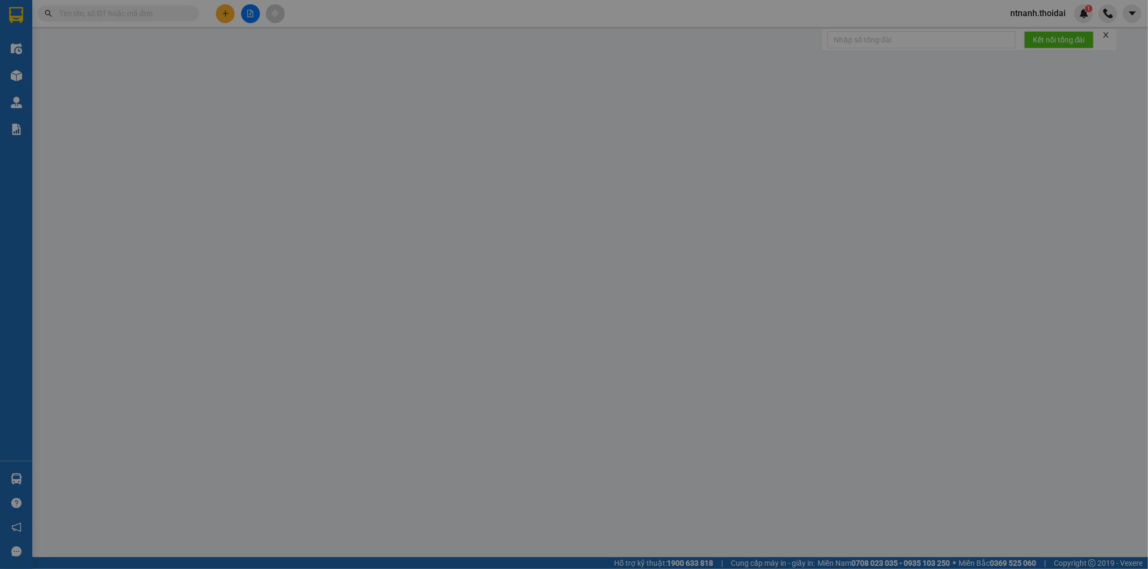
click at [171, 287] on div "XÁC NHẬN SỐ HÀNG NHẬP VÀO KHO NHẬN STT Tên hàng SL ĐVT Loại hàng Ghi chú Tổng S…" at bounding box center [574, 284] width 1148 height 569
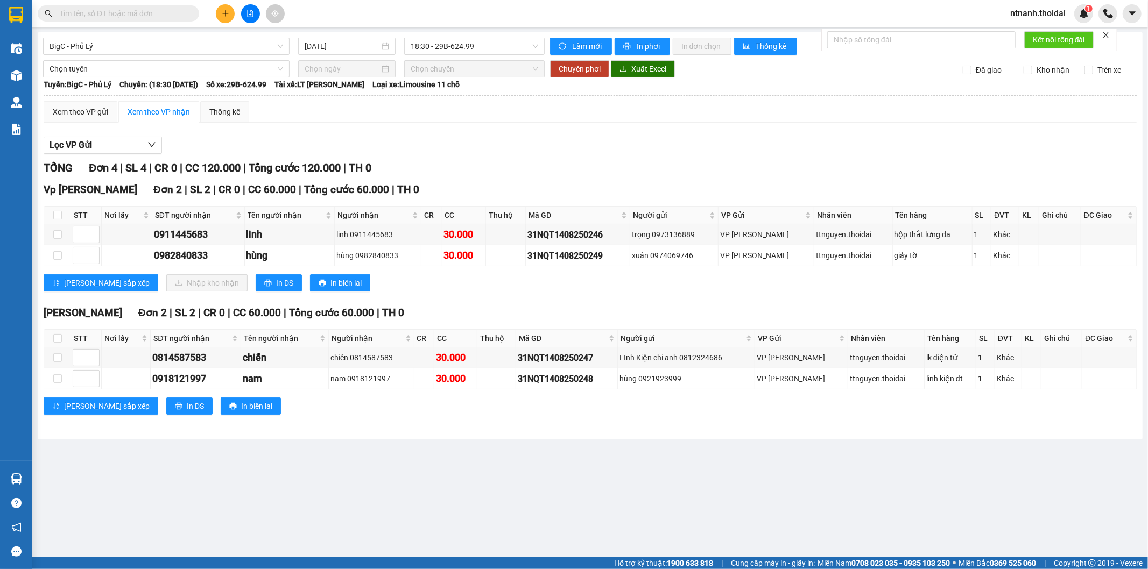
click at [62, 214] on th at bounding box center [57, 216] width 27 height 18
click at [59, 215] on input "checkbox" at bounding box center [57, 215] width 9 height 9
checkbox input "true"
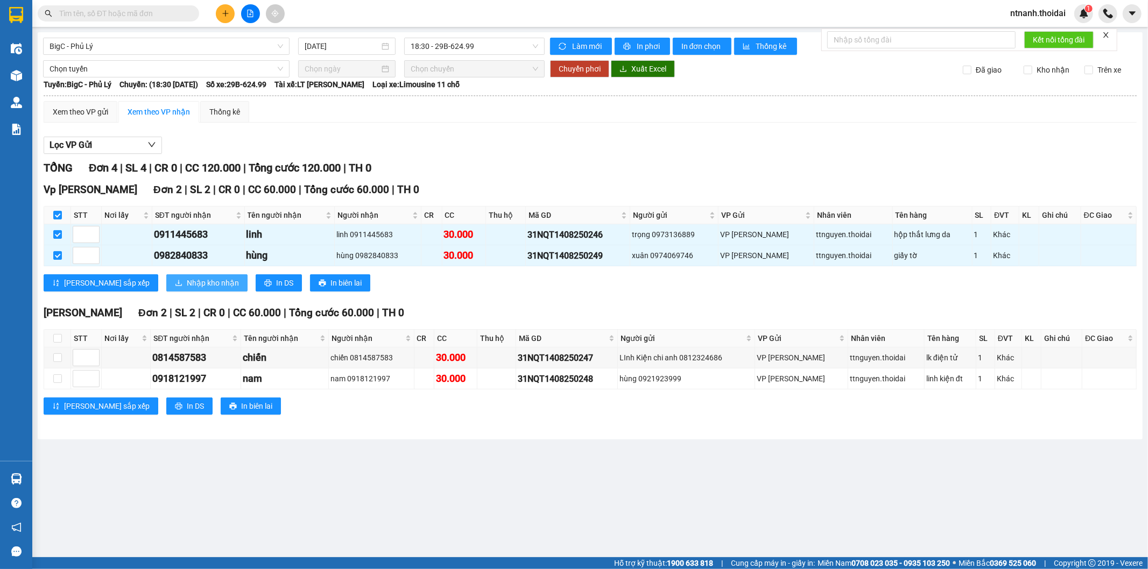
click at [187, 283] on span "Nhập kho nhận" at bounding box center [213, 283] width 52 height 12
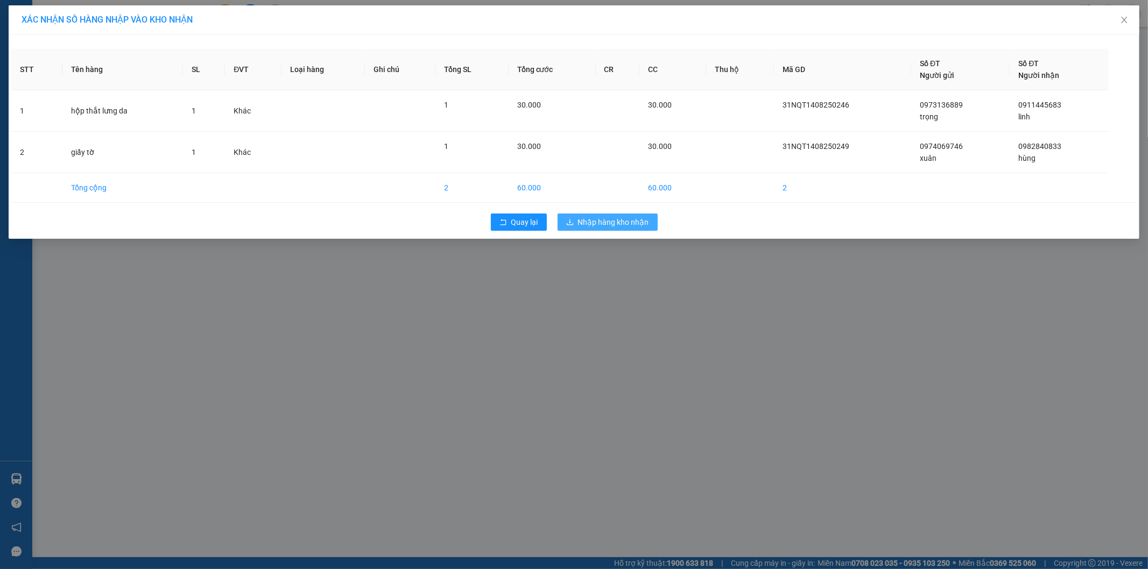
click at [614, 224] on span "Nhập hàng kho nhận" at bounding box center [613, 222] width 71 height 12
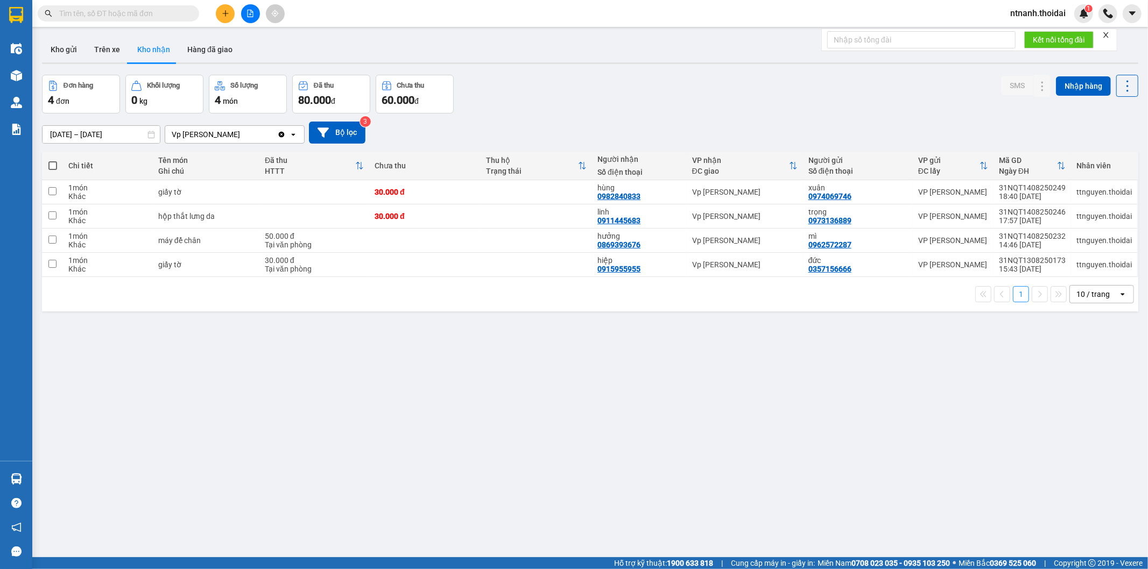
drag, startPoint x: 148, startPoint y: 36, endPoint x: 148, endPoint y: 44, distance: 8.1
click at [148, 38] on button "Kho nhận" at bounding box center [154, 50] width 50 height 26
click at [148, 44] on button "Kho nhận" at bounding box center [154, 50] width 50 height 26
click at [1040, 214] on button at bounding box center [1042, 216] width 15 height 19
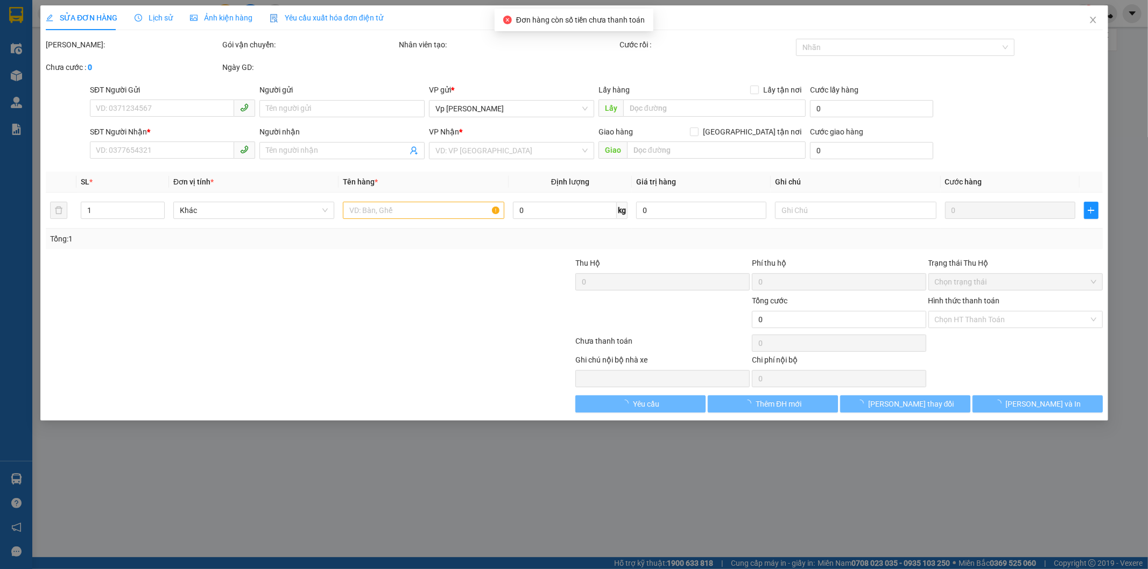
type input "0973136889"
type input "trọng"
type input "0911445683"
type input "linh"
type input "30.000"
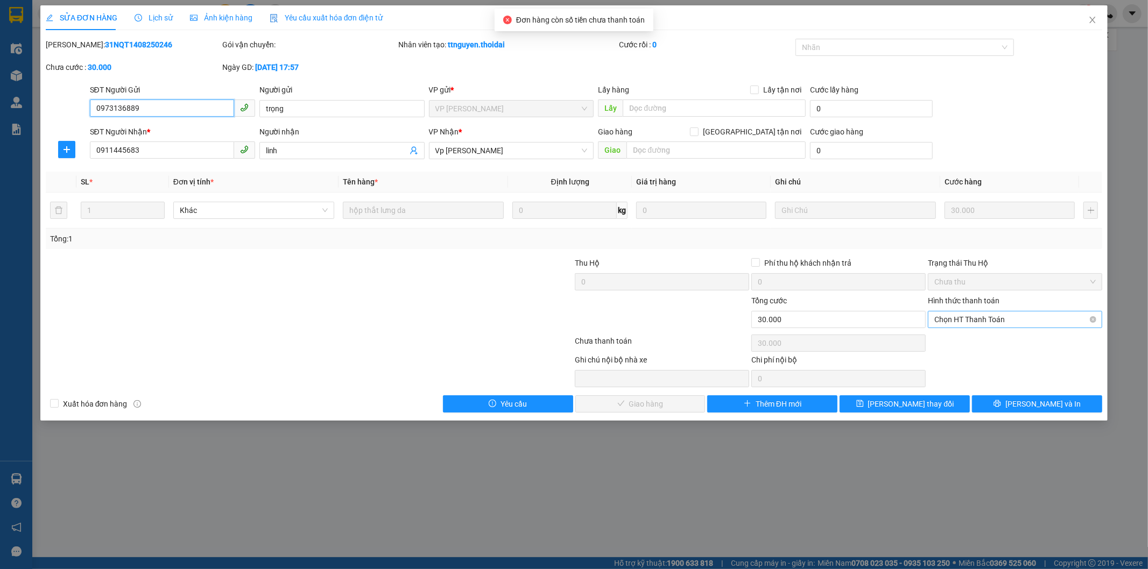
click at [1011, 322] on span "Chọn HT Thanh Toán" at bounding box center [1014, 320] width 161 height 16
click at [1004, 346] on div "Tại văn phòng" at bounding box center [1015, 341] width 161 height 12
type input "0"
click at [678, 409] on button "[PERSON_NAME] và [PERSON_NAME] hàng" at bounding box center [640, 404] width 130 height 17
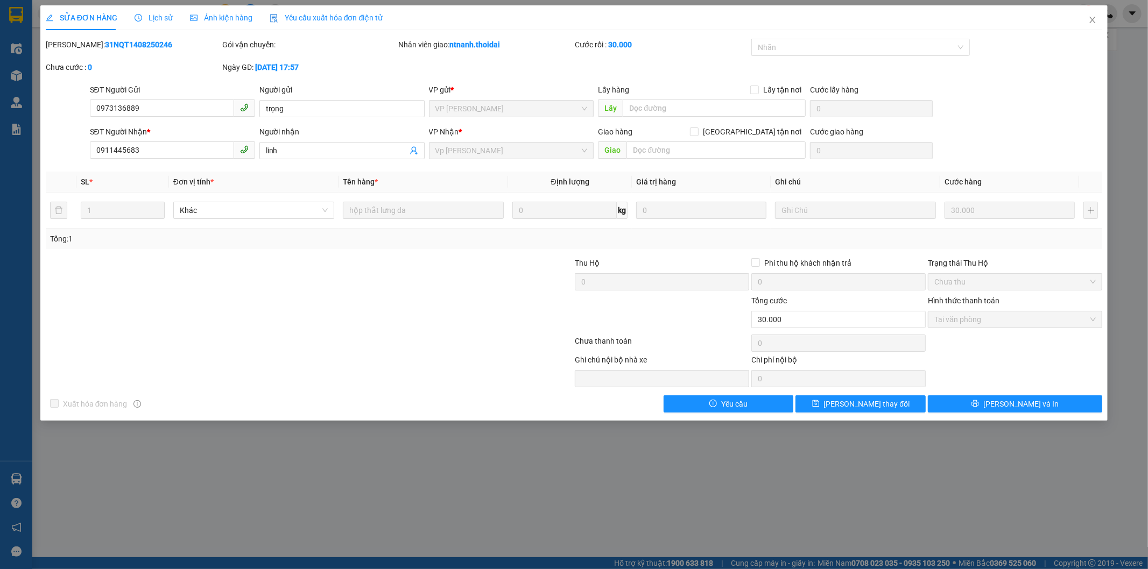
click at [263, 465] on div "SỬA ĐƠN HÀNG Lịch sử Ảnh kiện hàng Yêu cầu xuất hóa đơn điện tử Total Paid Fee …" at bounding box center [574, 284] width 1148 height 569
click at [1088, 18] on icon "close" at bounding box center [1092, 20] width 9 height 9
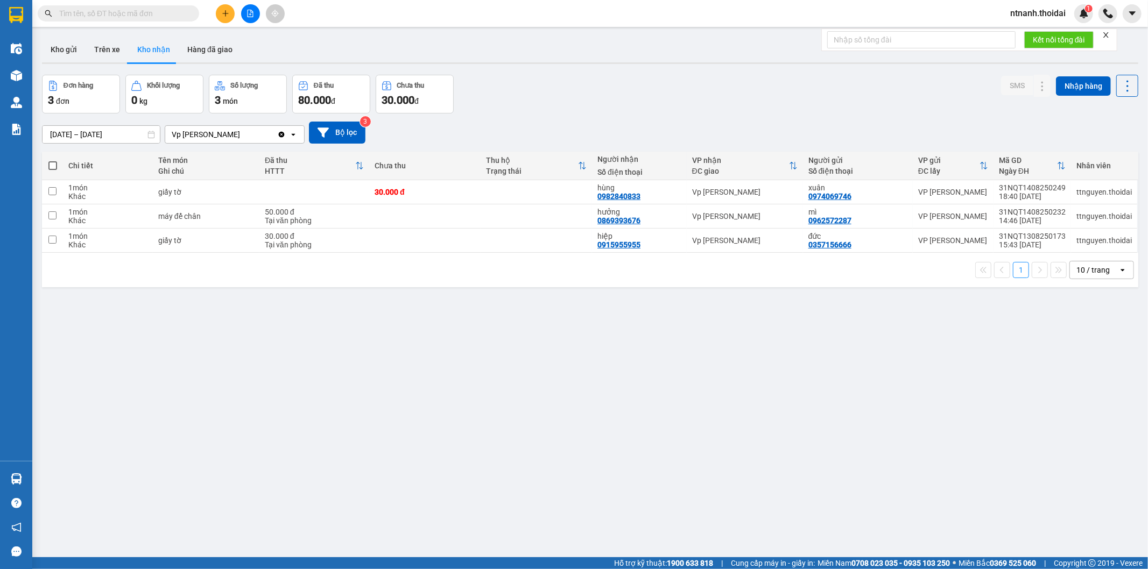
click at [478, 340] on div "ver 1.8.138 Kho gửi Trên xe Kho nhận Hàng đã giao Đơn hàng 3 đơn Khối lượng 0 k…" at bounding box center [590, 316] width 1105 height 569
click at [337, 393] on div "ver 1.8.138 Kho gửi Trên xe Kho nhận Hàng đã giao Đơn hàng 3 đơn Khối lượng 0 k…" at bounding box center [590, 316] width 1105 height 569
click at [50, 57] on button "Kho gửi" at bounding box center [64, 50] width 44 height 26
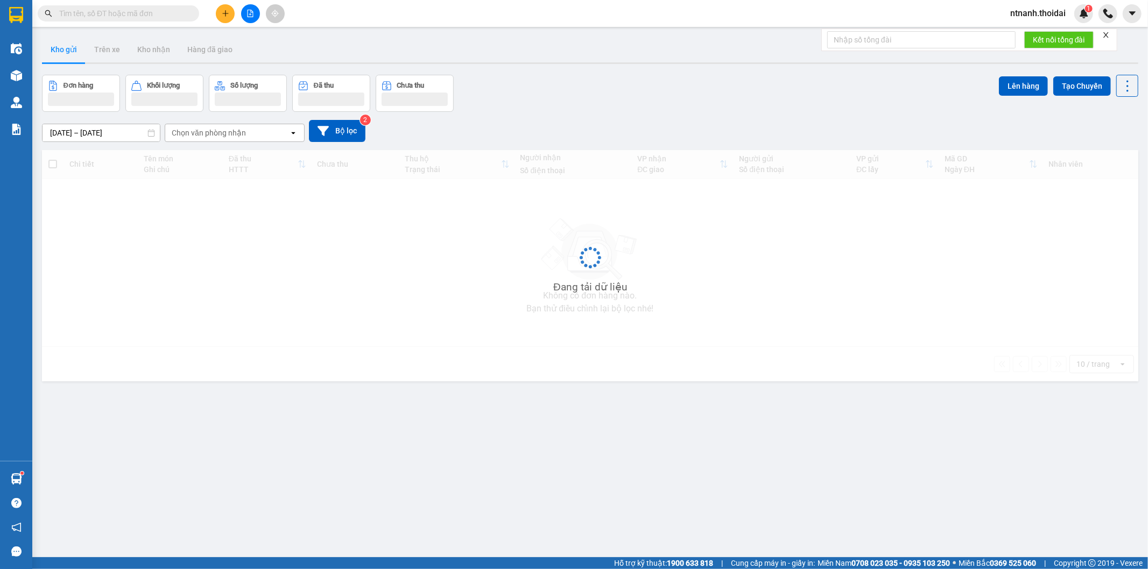
click at [596, 428] on div "ver 1.8.138 Kho gửi Trên xe Kho nhận Hàng đã giao Đơn hàng Khối lượng Số lượng …" at bounding box center [590, 316] width 1105 height 569
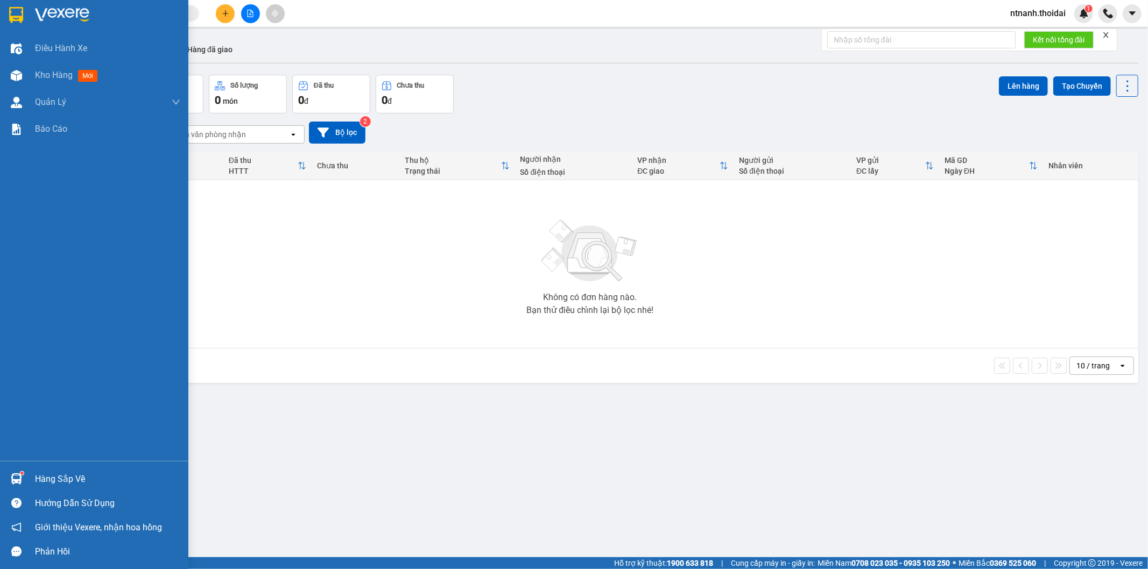
click at [33, 477] on div "Hàng sắp về" at bounding box center [94, 479] width 188 height 24
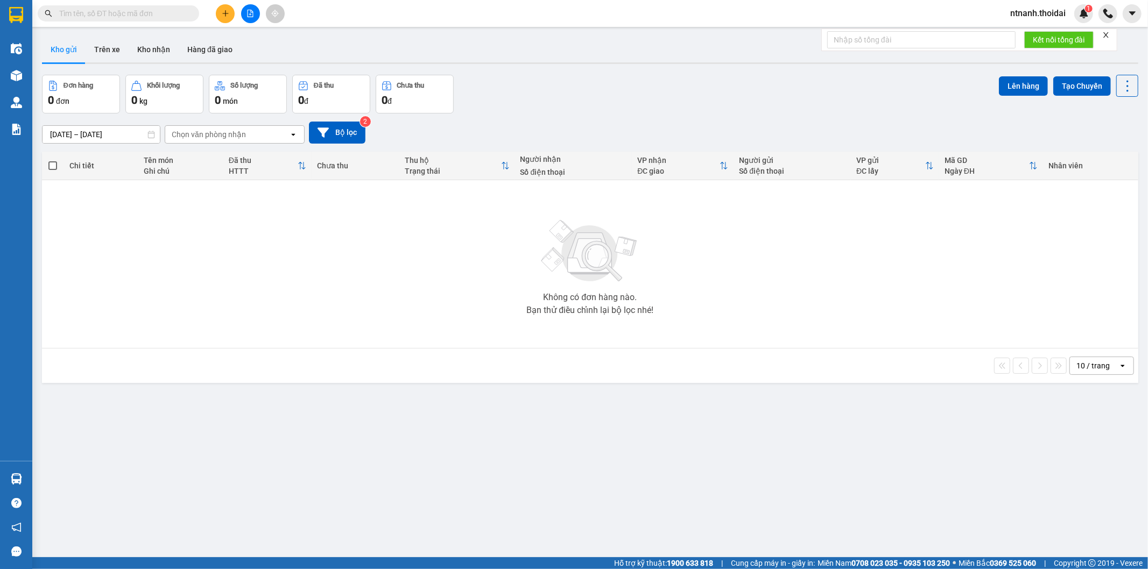
click at [598, 471] on section "Kết quả tìm kiếm ( 3 ) Bộ lọc Mã ĐH Trạng thái Món hàng Thu hộ Tổng cước Chưa c…" at bounding box center [574, 284] width 1148 height 569
click at [157, 19] on input "text" at bounding box center [122, 14] width 127 height 12
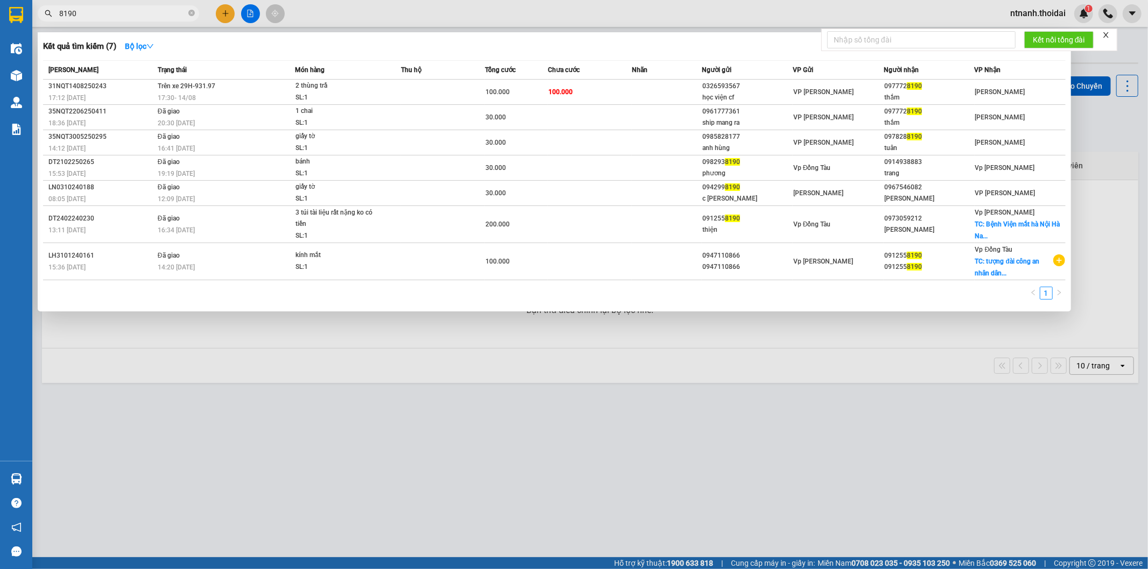
type input "8190"
click at [840, 483] on div at bounding box center [574, 284] width 1148 height 569
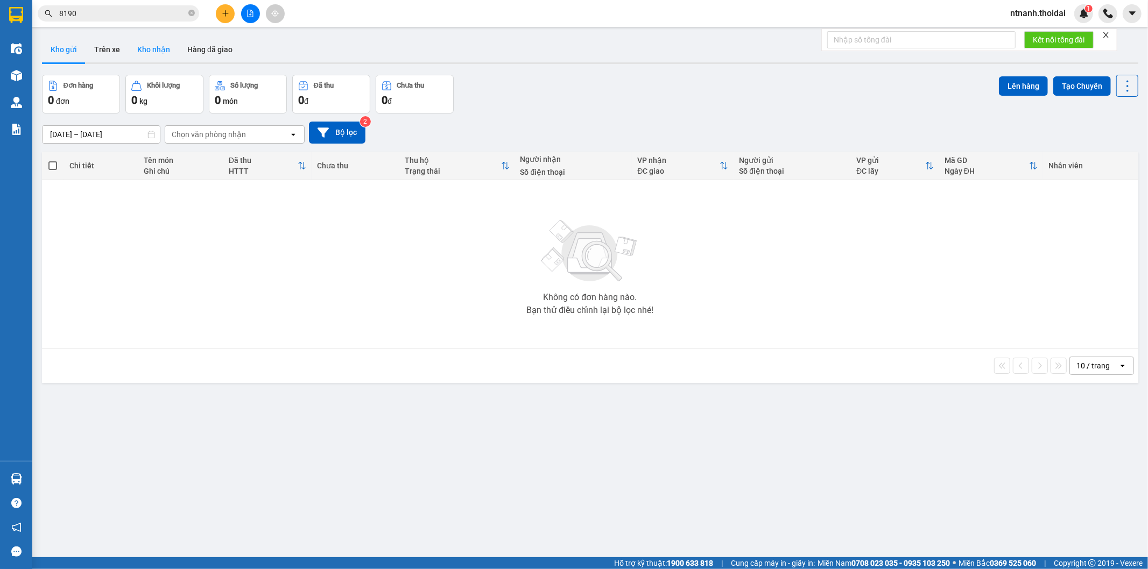
click at [163, 44] on button "Kho nhận" at bounding box center [154, 50] width 50 height 26
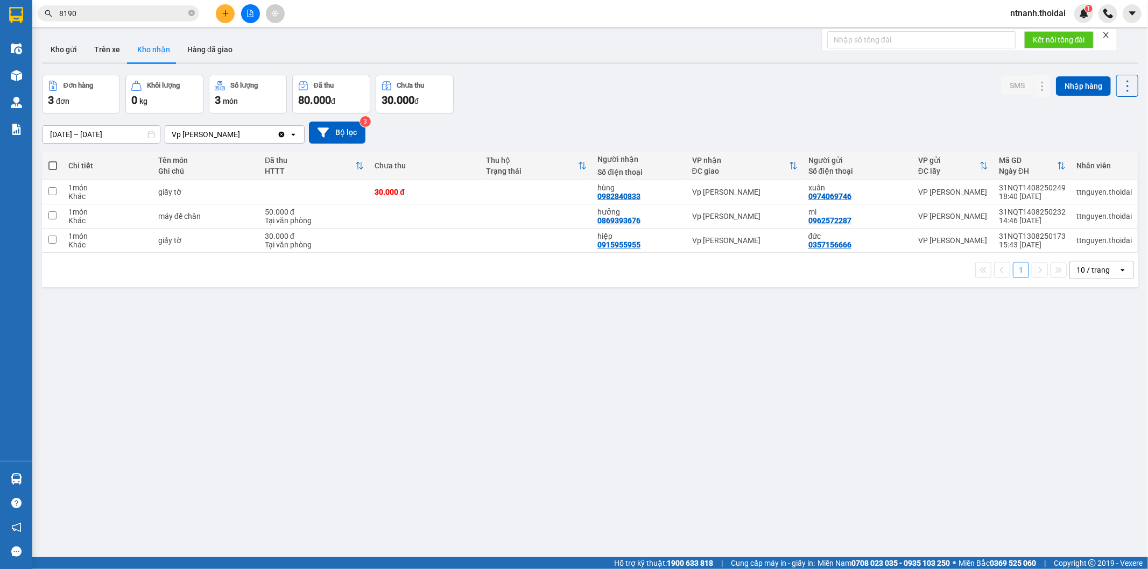
click at [144, 11] on input "8190" at bounding box center [122, 14] width 127 height 12
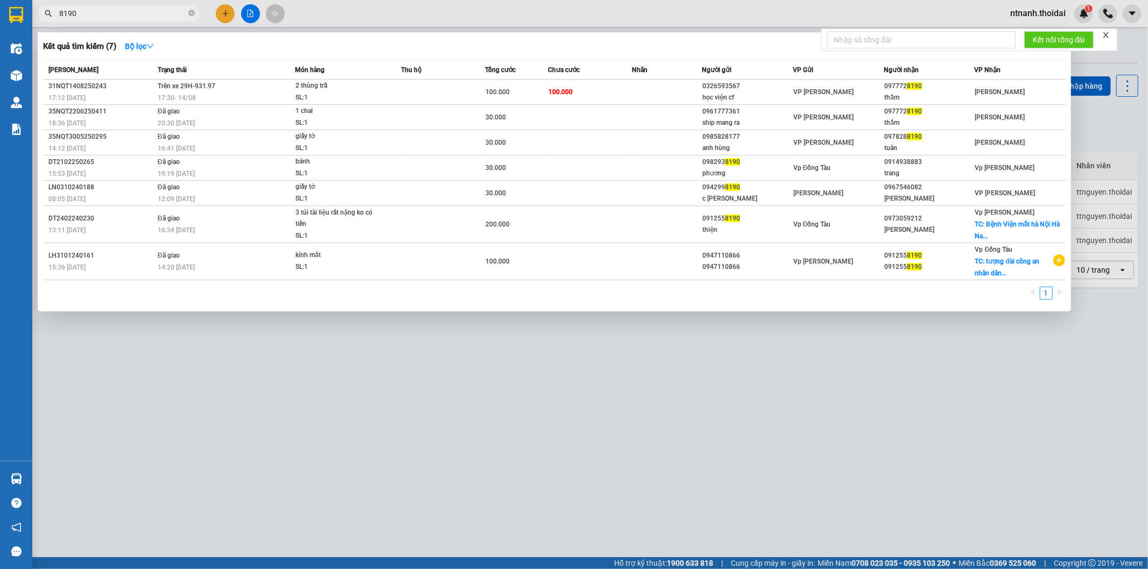
click at [516, 512] on div at bounding box center [574, 284] width 1148 height 569
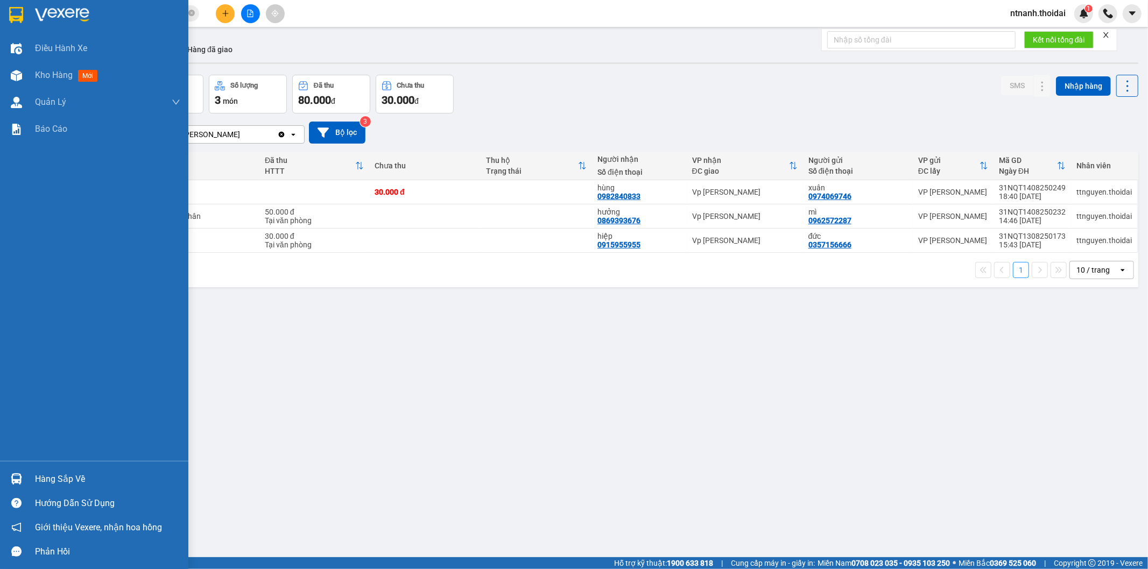
click at [42, 474] on div "Hàng sắp về" at bounding box center [107, 479] width 145 height 16
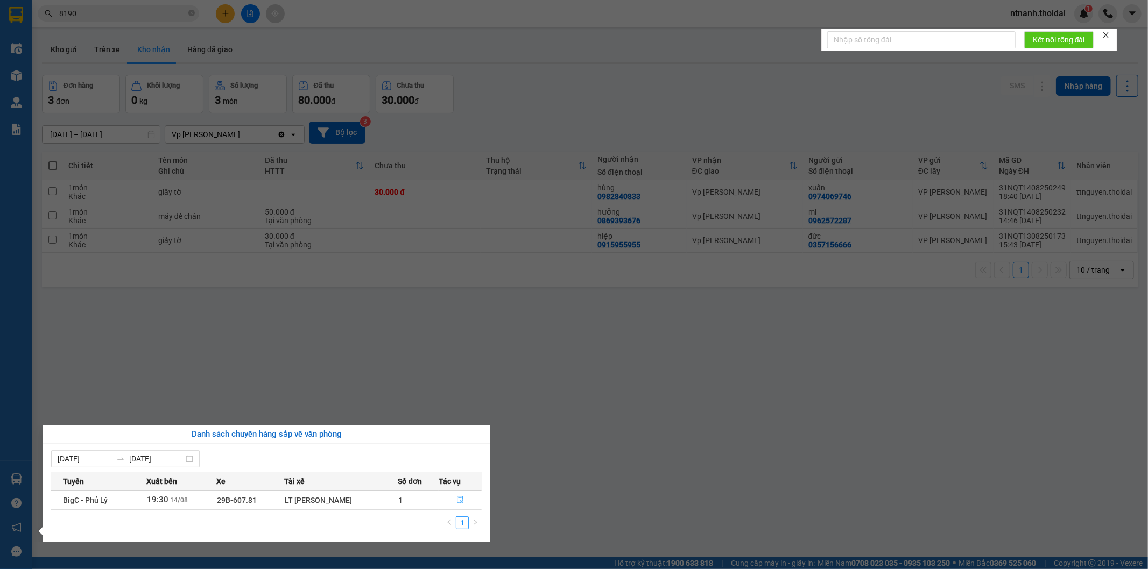
click at [460, 504] on icon "file-done" at bounding box center [460, 500] width 6 height 8
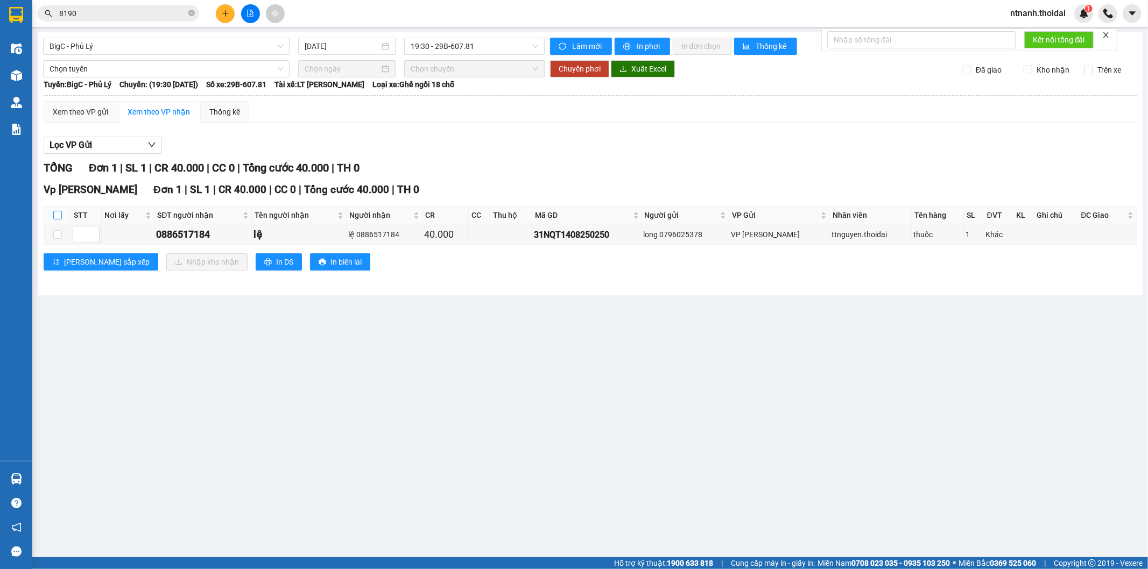
click at [61, 216] on input "checkbox" at bounding box center [57, 215] width 9 height 9
checkbox input "true"
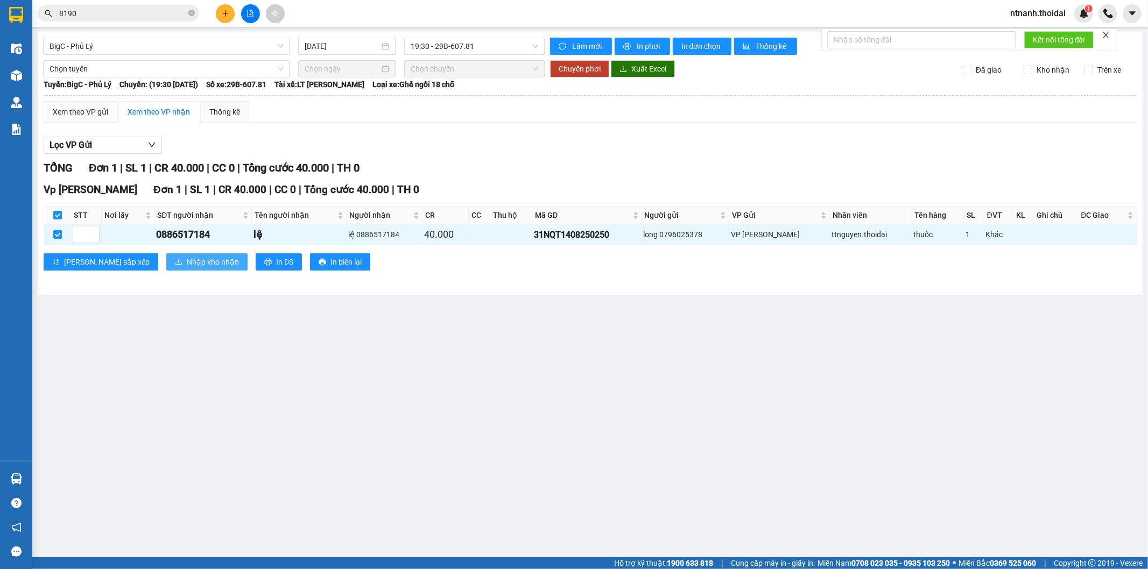
click at [187, 264] on span "Nhập kho nhận" at bounding box center [213, 262] width 52 height 12
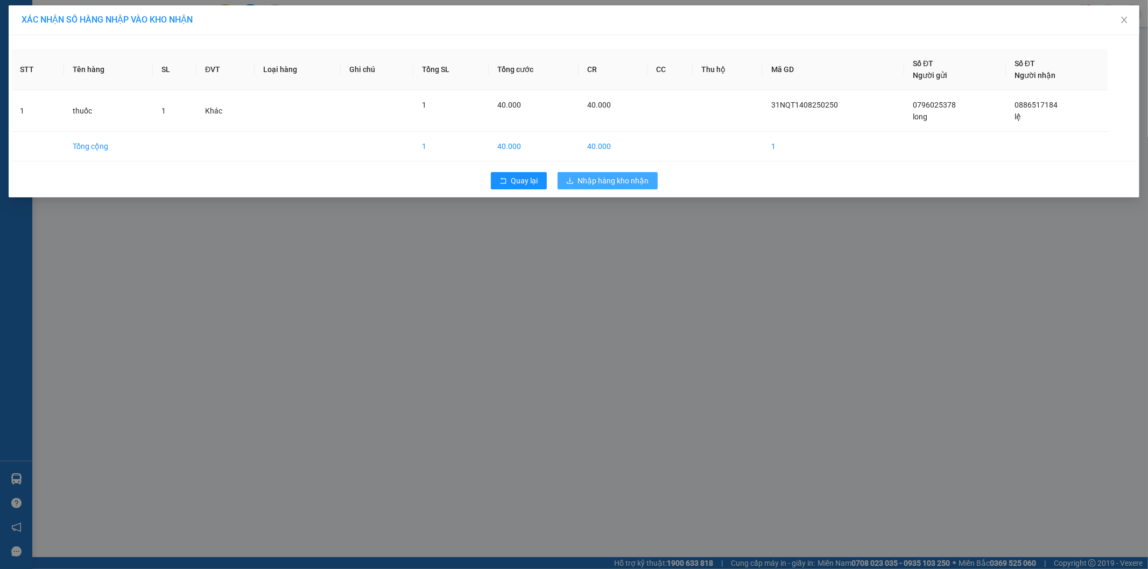
click at [600, 177] on span "Nhập hàng kho nhận" at bounding box center [613, 181] width 71 height 12
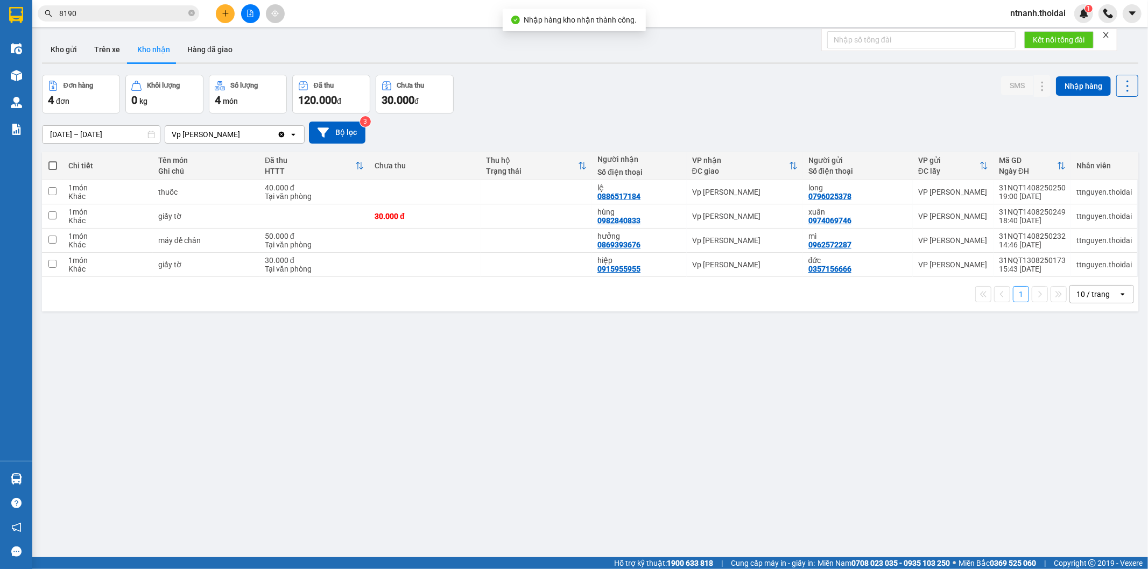
click at [851, 330] on div "ver 1.8.138 Kho gửi Trên xe Kho nhận Hàng đã giao Đơn hàng 4 đơn Khối lượng 0 k…" at bounding box center [590, 316] width 1105 height 569
